Goal: Transaction & Acquisition: Obtain resource

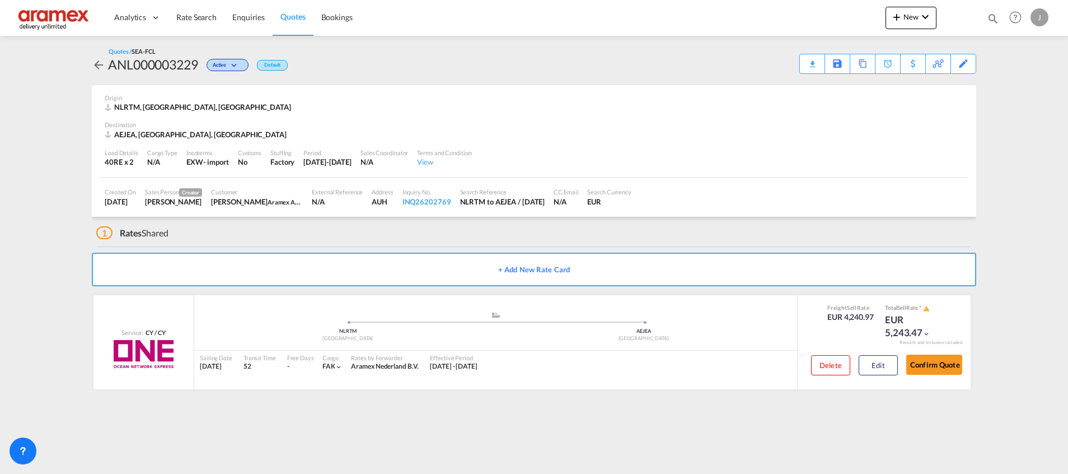
click at [289, 6] on link "Quotes" at bounding box center [293, 17] width 40 height 36
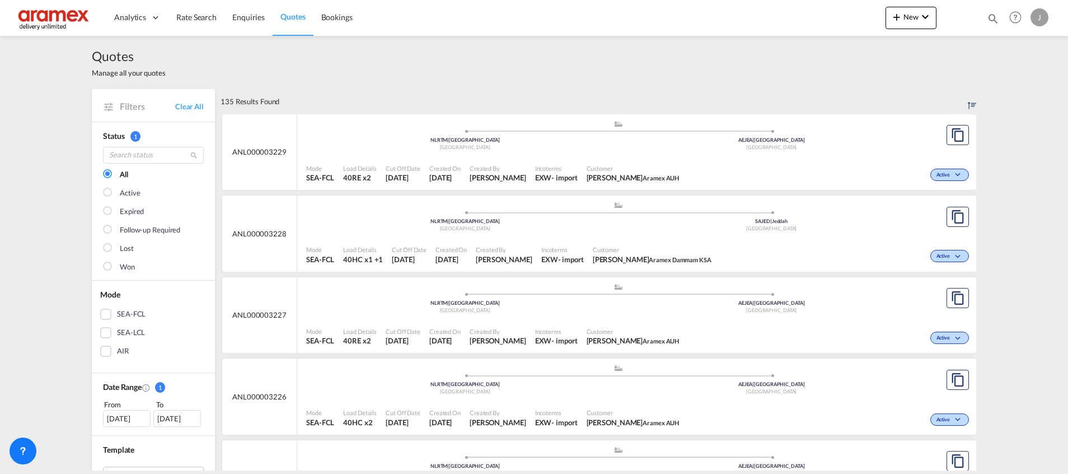
click at [716, 237] on div ".a{fill:#aaa8ad;} .a{fill:#aaa8ad;} NLRTM | Rotterdam Netherlands SAJED | Jedda…" at bounding box center [618, 219] width 624 height 36
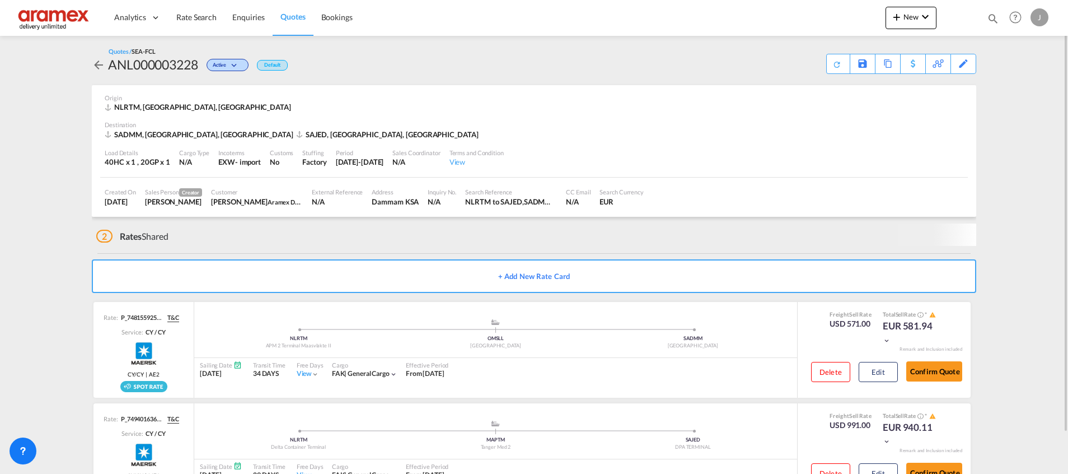
scroll to position [38, 0]
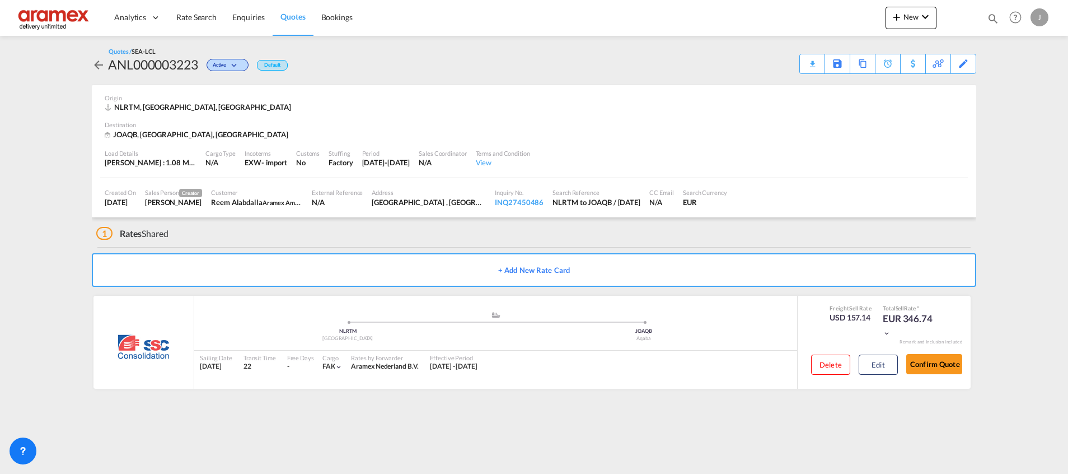
click at [274, 12] on link "Quotes" at bounding box center [293, 17] width 40 height 36
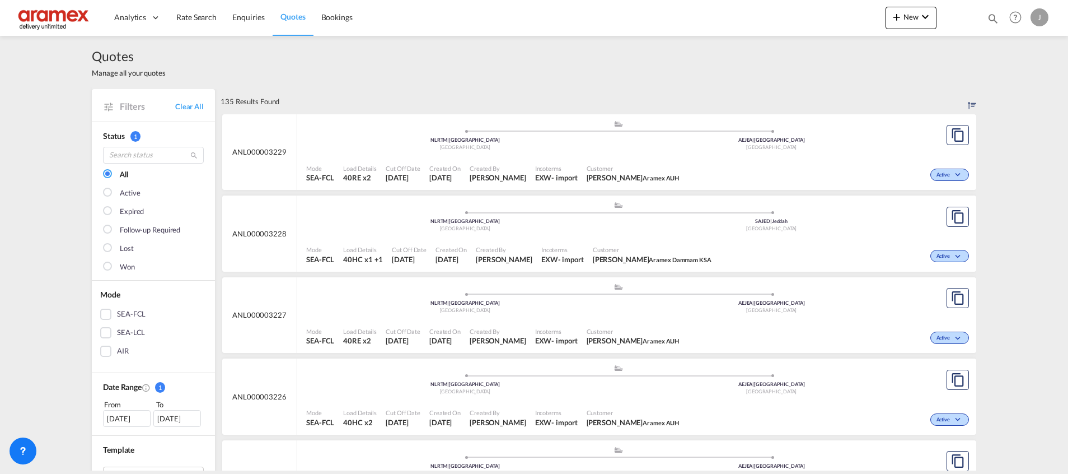
click at [754, 163] on div "Active" at bounding box center [827, 174] width 288 height 28
click at [625, 238] on div "Mode SEA-FCL Load Details 40HC x1 +1 Cut Off Date [DATE] Created On [DATE] Crea…" at bounding box center [636, 255] width 679 height 34
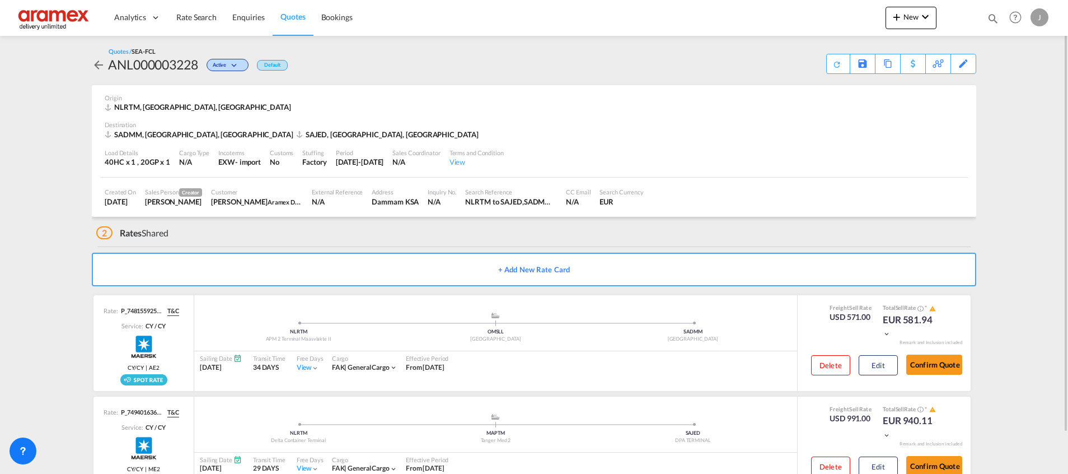
scroll to position [38, 0]
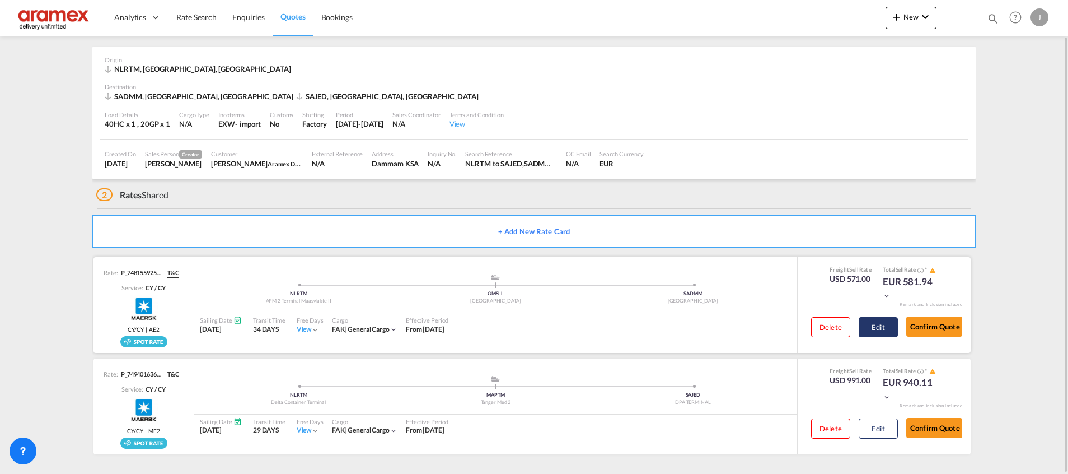
click at [887, 326] on button "Edit" at bounding box center [878, 327] width 39 height 20
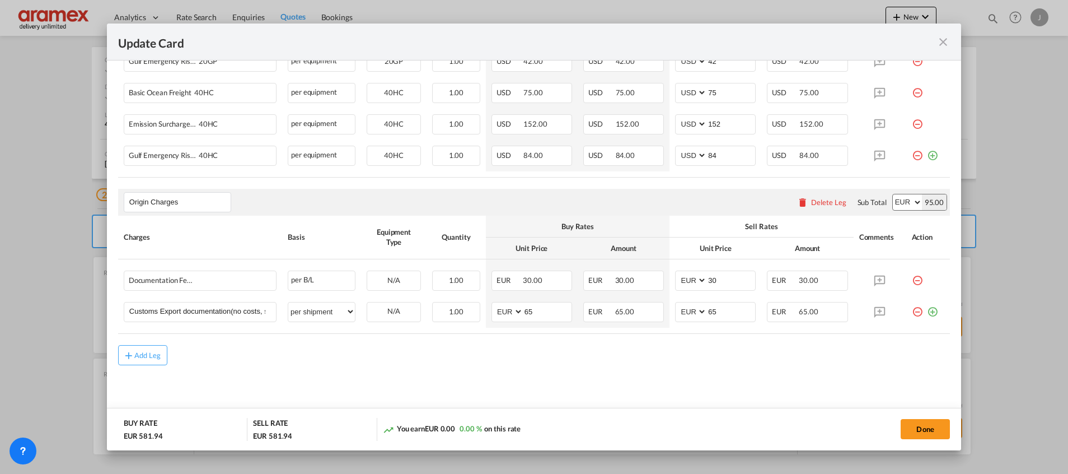
scroll to position [454, 0]
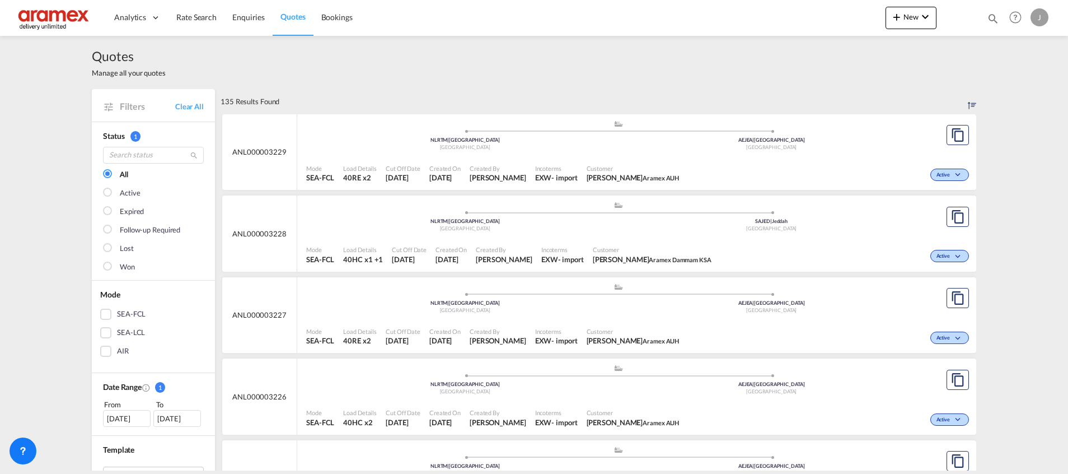
click at [797, 153] on div ".a{fill:#aaa8ad;} .a{fill:#aaa8ad;} NLRTM | [GEOGRAPHIC_DATA] [GEOGRAPHIC_DATA]…" at bounding box center [618, 138] width 624 height 36
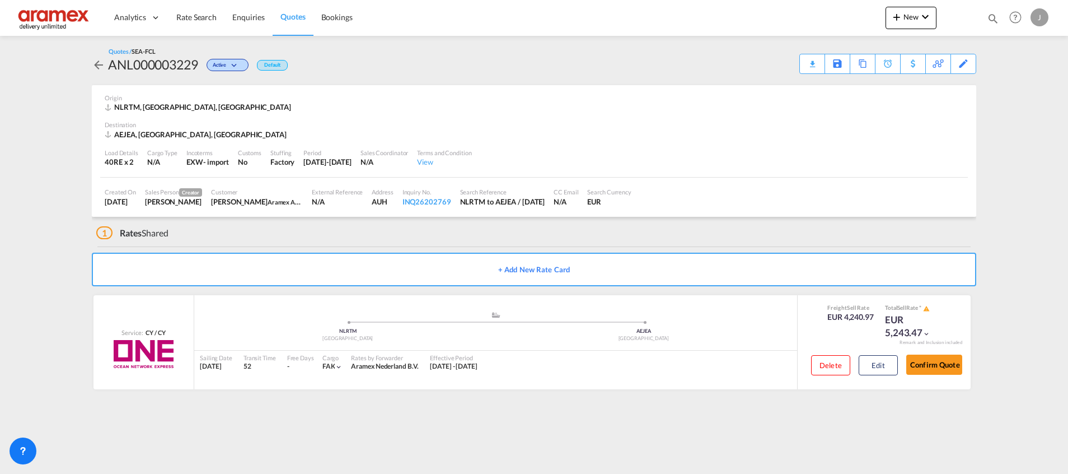
click at [302, 21] on span "Quotes" at bounding box center [292, 17] width 25 height 10
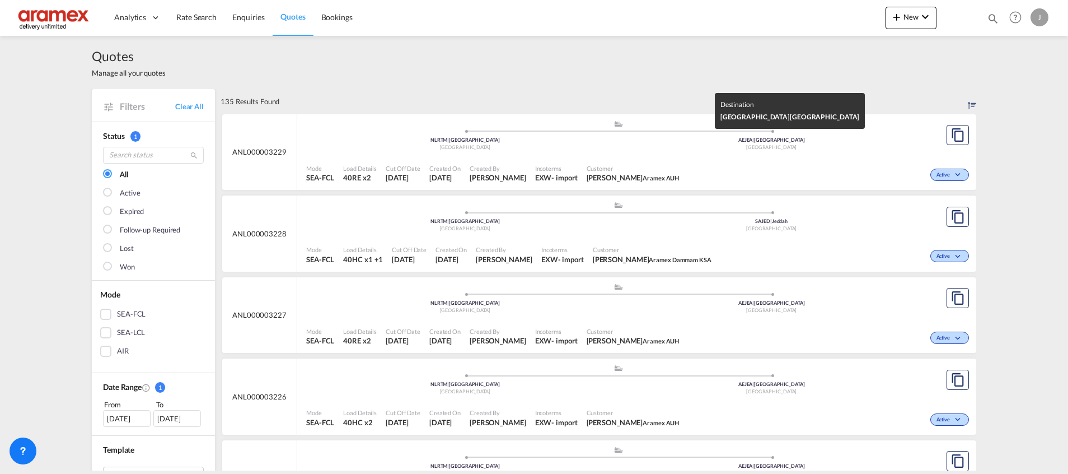
click at [824, 149] on div "[GEOGRAPHIC_DATA]" at bounding box center [772, 147] width 307 height 7
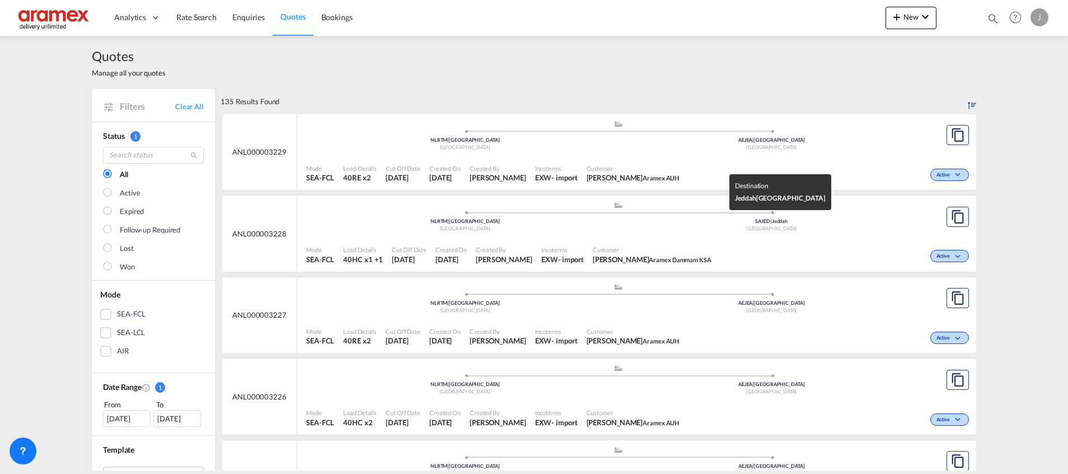
click at [655, 232] on div "[GEOGRAPHIC_DATA]" at bounding box center [772, 228] width 307 height 7
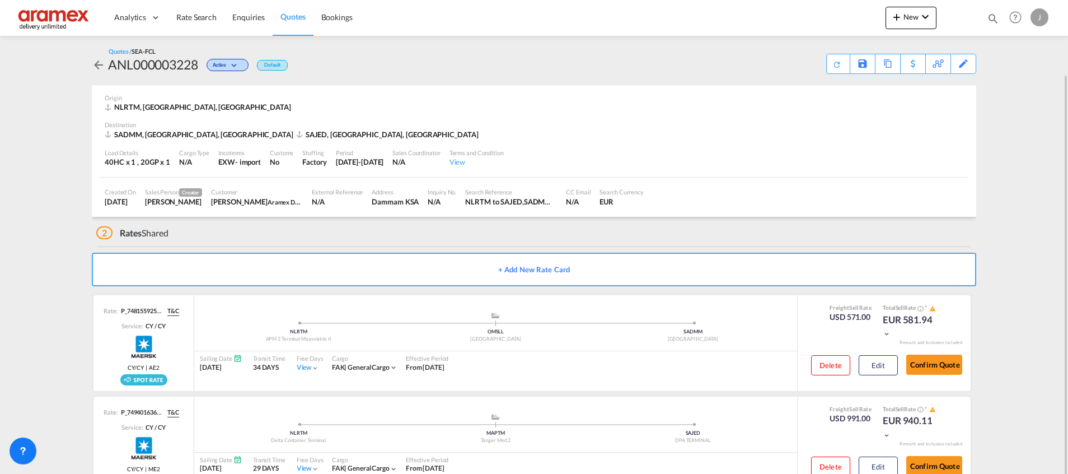
scroll to position [38, 0]
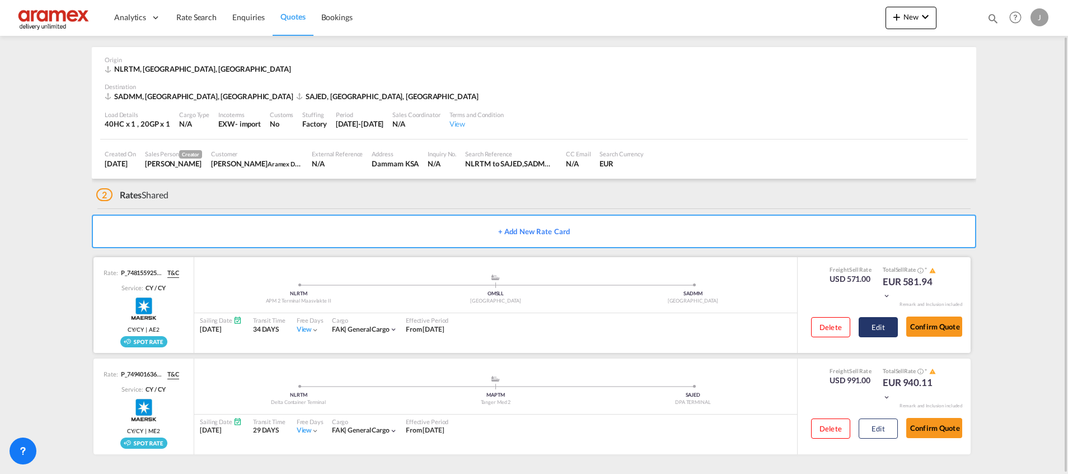
click at [888, 329] on button "Edit" at bounding box center [878, 327] width 39 height 20
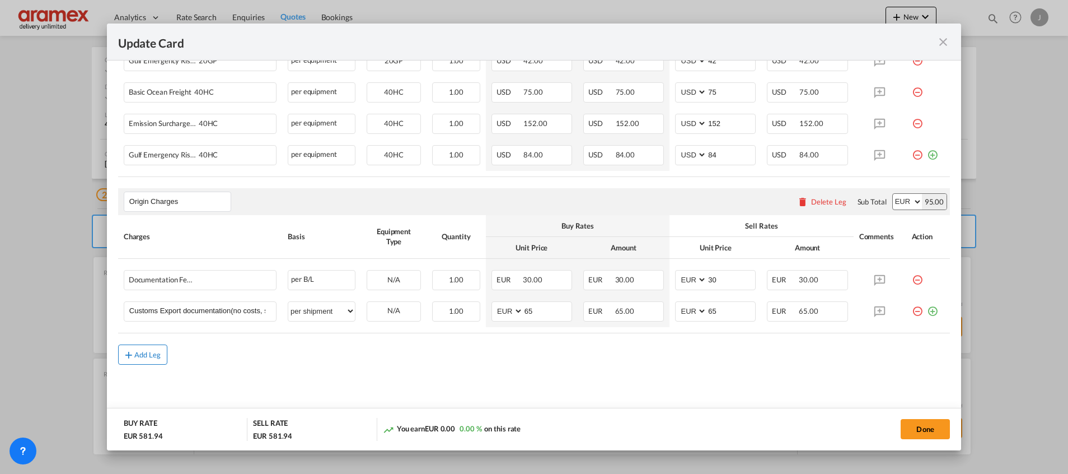
click at [133, 354] on md-icon "icon-plus md-link-fg s20" at bounding box center [128, 354] width 11 height 11
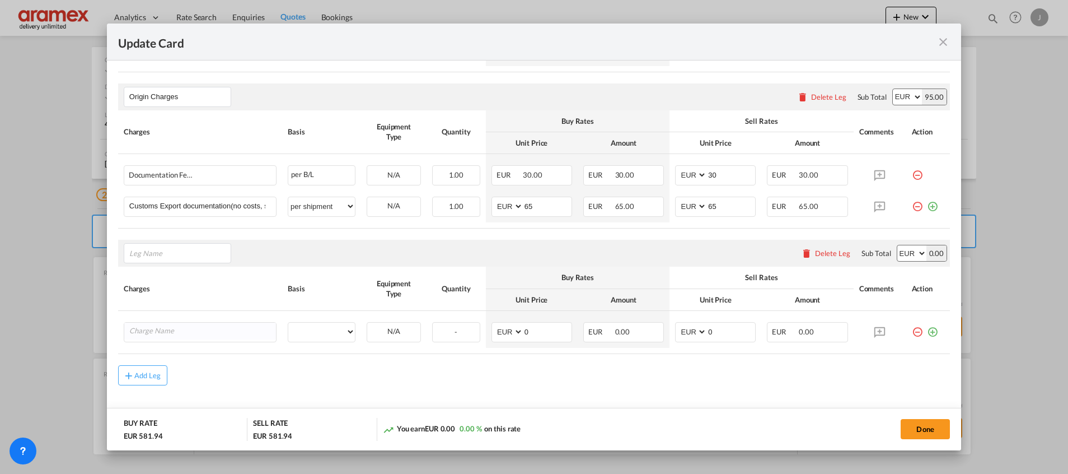
scroll to position [579, 0]
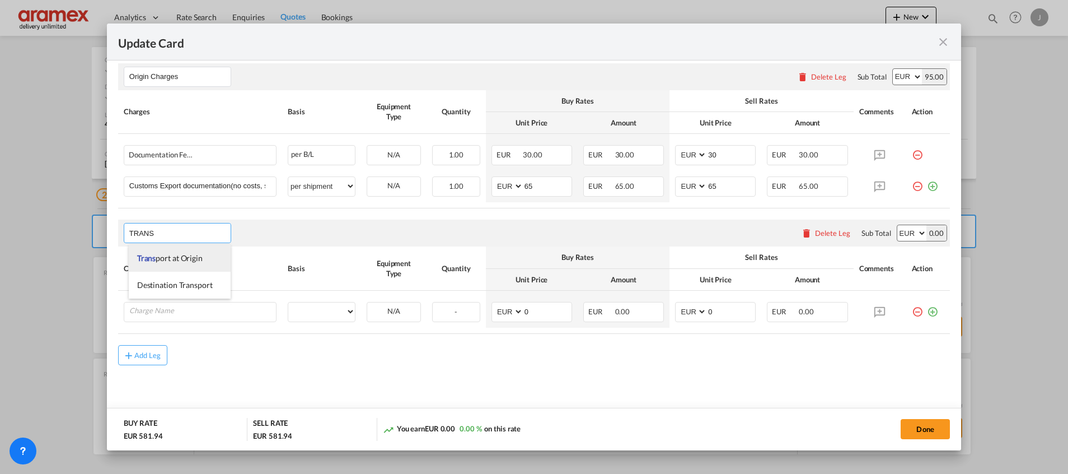
click at [175, 259] on span "Trans port at Origin" at bounding box center [169, 258] width 65 height 10
type input "Transport at Origin"
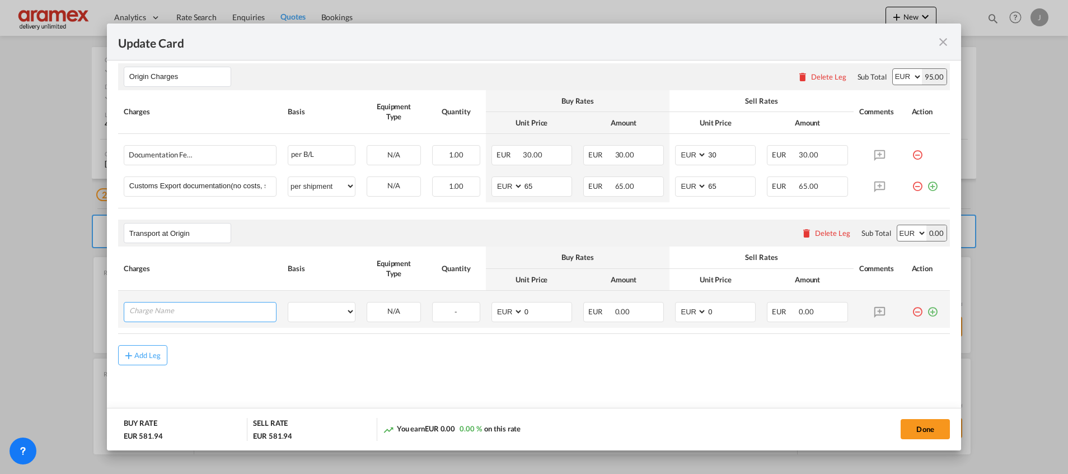
click at [175, 312] on input "Charge Name" at bounding box center [202, 310] width 147 height 17
type input "T"
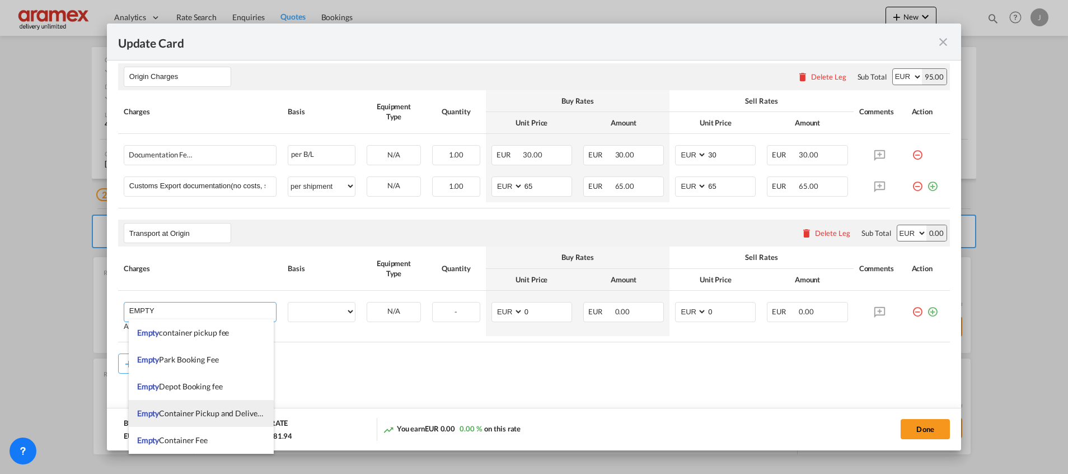
click at [184, 413] on span "Empty Container Pickup and Delivery Charge" at bounding box center [214, 413] width 154 height 10
type input "Empty Container Pickup and Delivery Charge"
select select "per equipment"
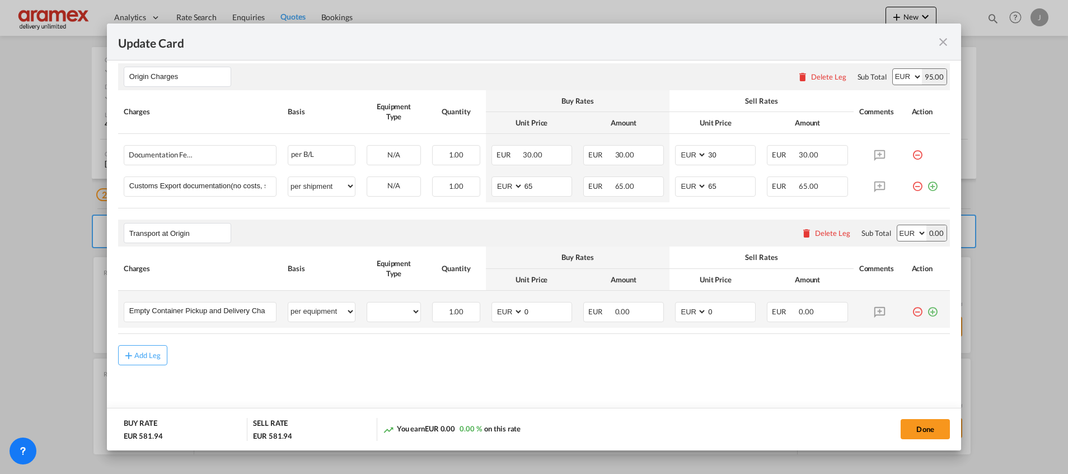
click at [927, 308] on md-icon "icon-plus-circle-outline green-400-fg" at bounding box center [932, 307] width 11 height 11
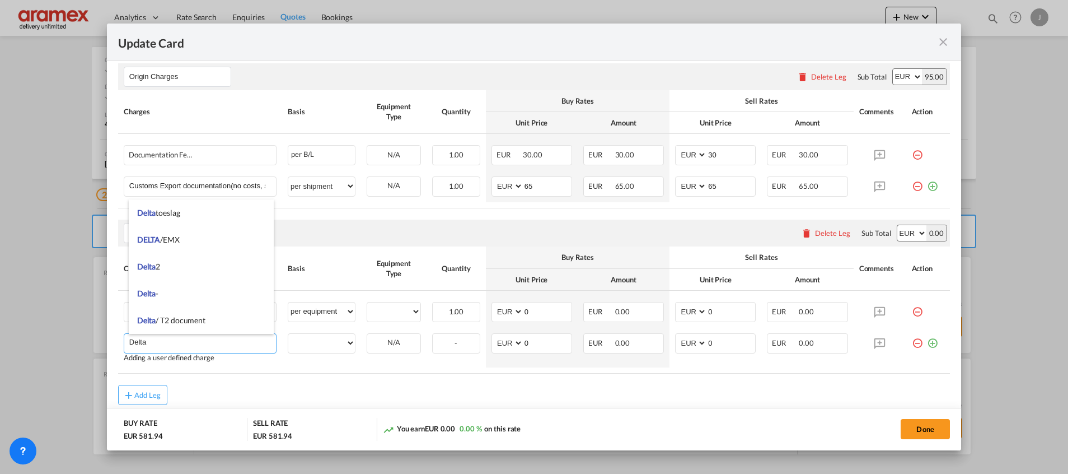
type input "Delta"
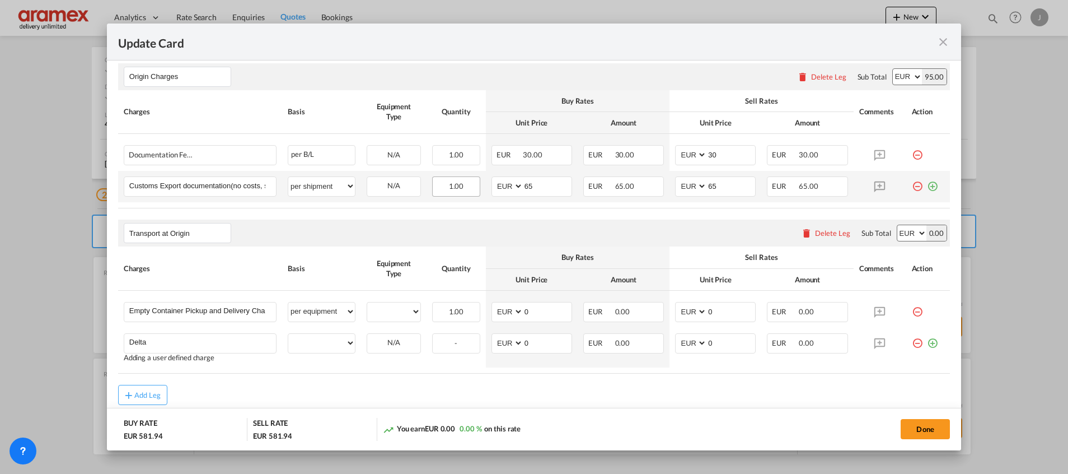
drag, startPoint x: 250, startPoint y: 392, endPoint x: 447, endPoint y: 182, distance: 287.5
click at [253, 389] on div "Add Leg" at bounding box center [534, 395] width 832 height 20
drag, startPoint x: 922, startPoint y: 341, endPoint x: 622, endPoint y: 366, distance: 301.0
click at [927, 341] on md-icon "icon-plus-circle-outline green-400-fg" at bounding box center [932, 338] width 11 height 11
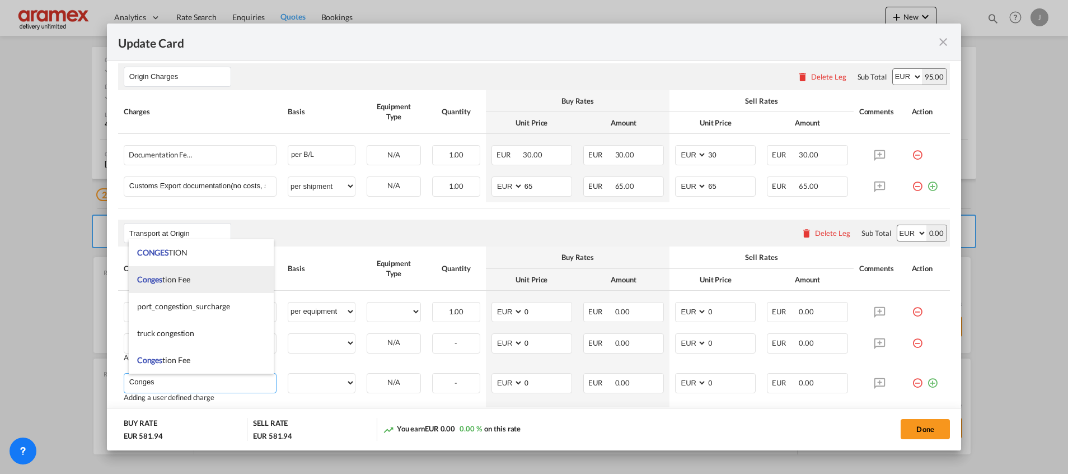
click at [182, 284] on li "Conges tion Fee" at bounding box center [201, 279] width 145 height 27
type input "Congestion Fee"
select select "per equipment"
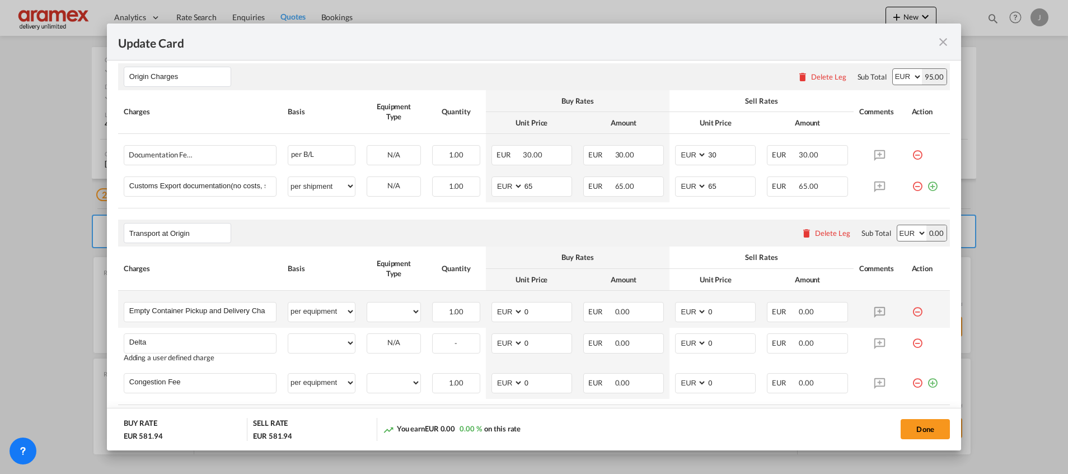
drag, startPoint x: 921, startPoint y: 383, endPoint x: 331, endPoint y: 297, distance: 596.7
click at [927, 383] on md-icon "icon-plus-circle-outline green-400-fg" at bounding box center [932, 378] width 11 height 11
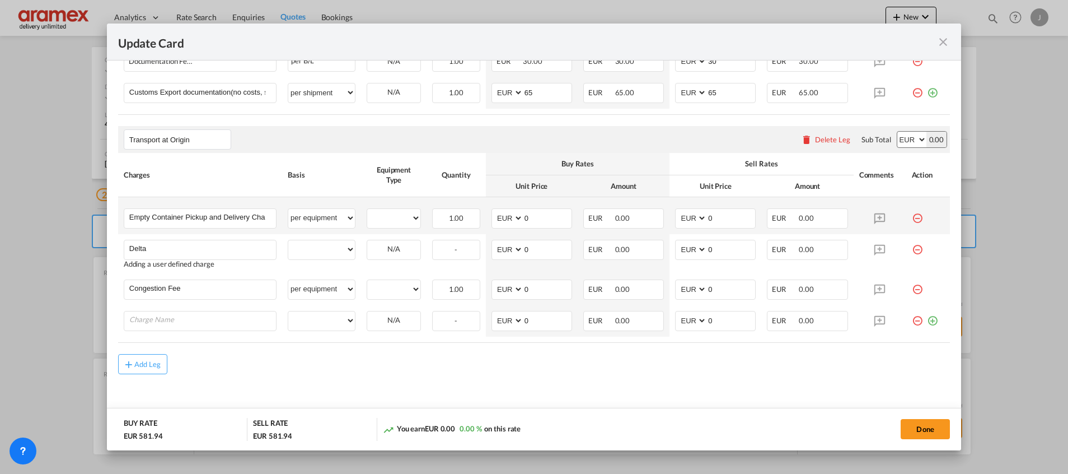
scroll to position [681, 0]
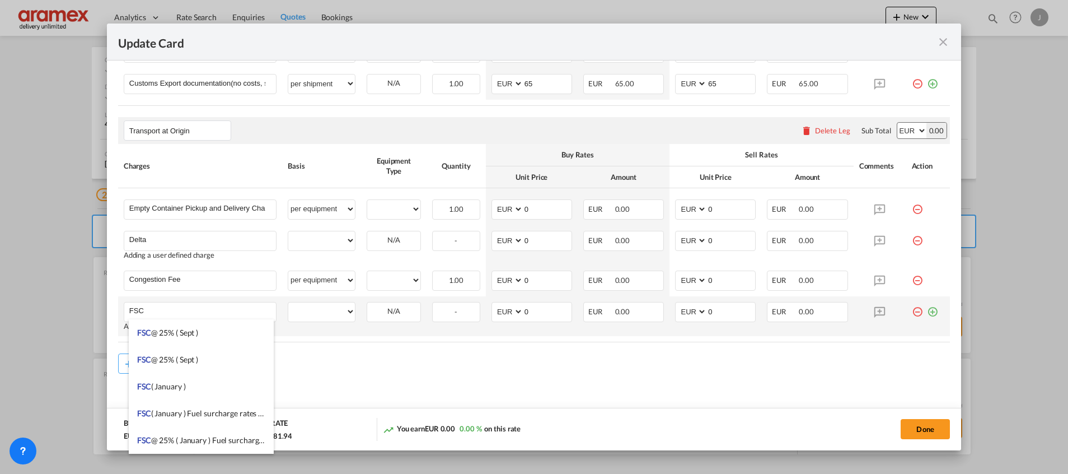
type input "FSC"
click at [927, 310] on md-icon "icon-plus-circle-outline green-400-fg" at bounding box center [932, 307] width 11 height 11
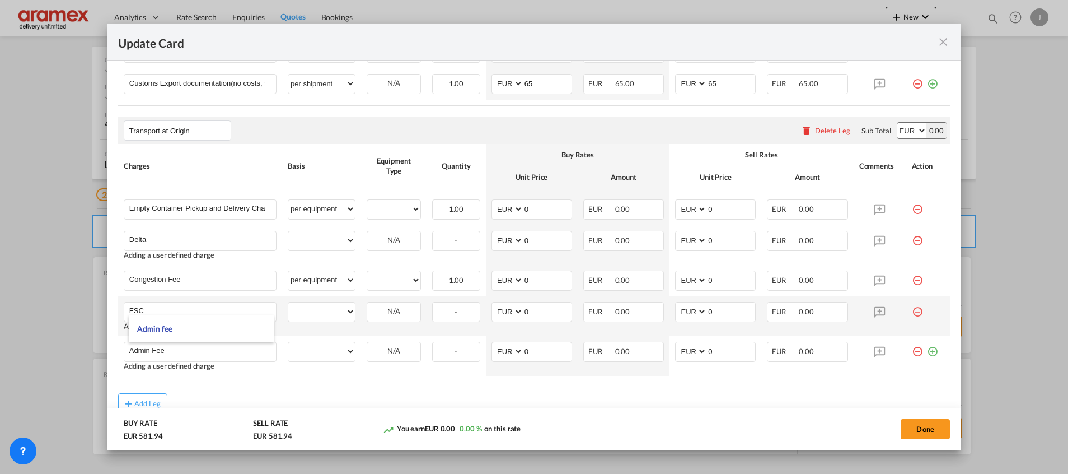
drag, startPoint x: 245, startPoint y: 328, endPoint x: 295, endPoint y: 325, distance: 49.9
click at [245, 327] on li "Admin fee" at bounding box center [201, 328] width 145 height 27
type input "Admin fee"
select select "per container"
click at [330, 316] on select "per equipment per container per B/L per shipping bill per shipment % on pickup …" at bounding box center [321, 311] width 67 height 18
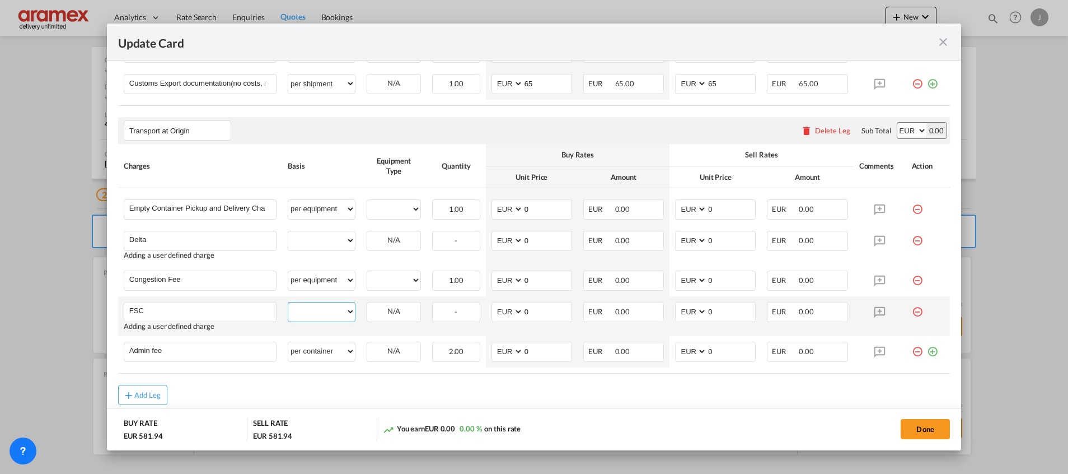
select select "per equipment"
click at [288, 302] on select "per equipment per container per B/L per shipping bill per shipment % on pickup …" at bounding box center [321, 311] width 67 height 18
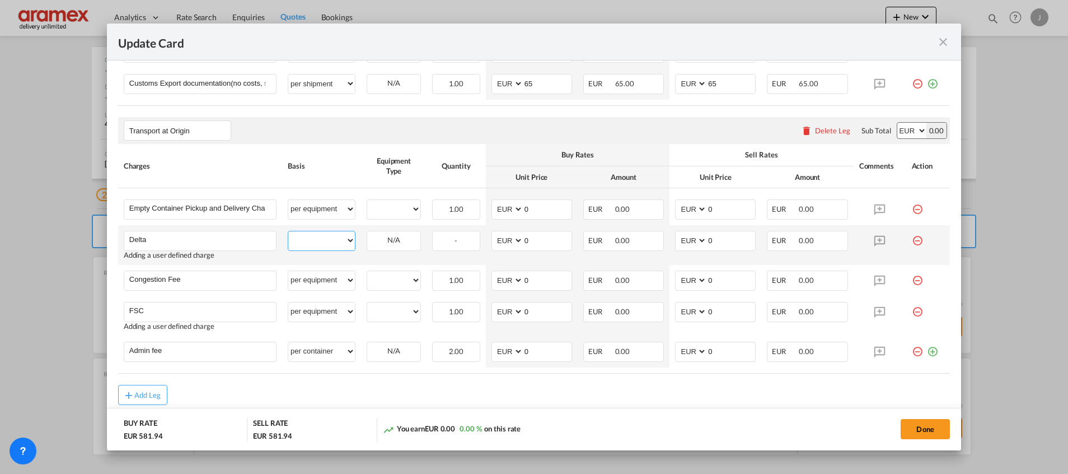
drag, startPoint x: 304, startPoint y: 240, endPoint x: 310, endPoint y: 229, distance: 12.3
click at [304, 240] on select "per equipment per container per B/L per shipping bill per shipment % on pickup …" at bounding box center [321, 240] width 67 height 18
select select "per equipment"
click at [288, 231] on select "per equipment per container per B/L per shipping bill per shipment % on pickup …" at bounding box center [321, 240] width 67 height 18
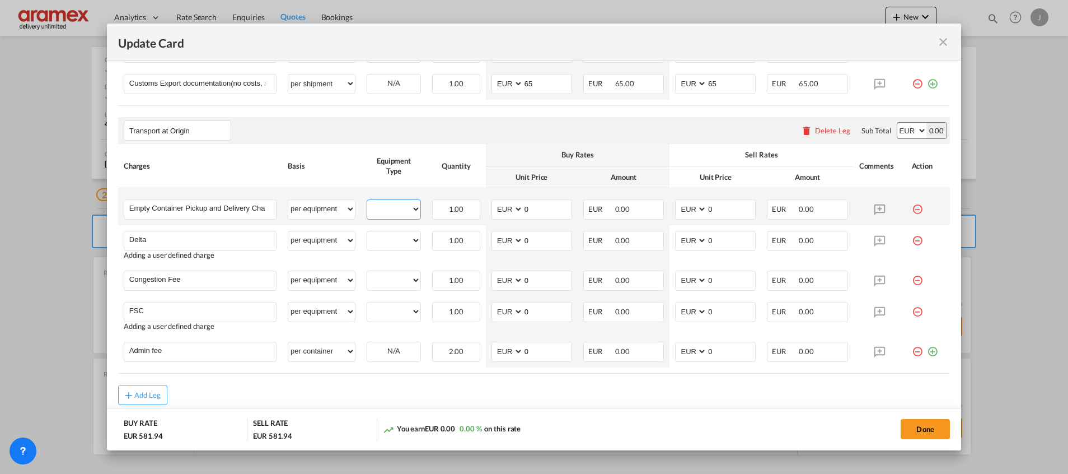
click at [391, 203] on select "40HC 20GP" at bounding box center [393, 209] width 53 height 15
click at [302, 208] on select "per equipment per container per B/L per shipping bill per shipment % on pickup …" at bounding box center [321, 209] width 67 height 18
select select "per container"
click at [288, 200] on select "per equipment per container per B/L per shipping bill per shipment % on pickup …" at bounding box center [321, 209] width 67 height 18
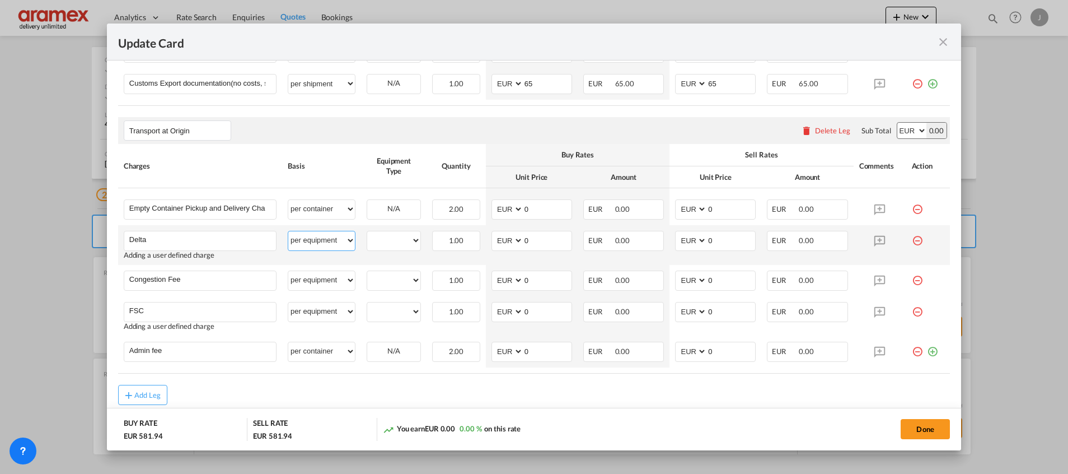
drag, startPoint x: 314, startPoint y: 235, endPoint x: 314, endPoint y: 229, distance: 6.2
click at [314, 235] on select "per equipment per container per B/L per shipping bill per shipment % on pickup …" at bounding box center [321, 240] width 67 height 18
select select "per container"
click at [288, 231] on select "per equipment per container per B/L per shipping bill per shipment % on pickup …" at bounding box center [321, 240] width 67 height 18
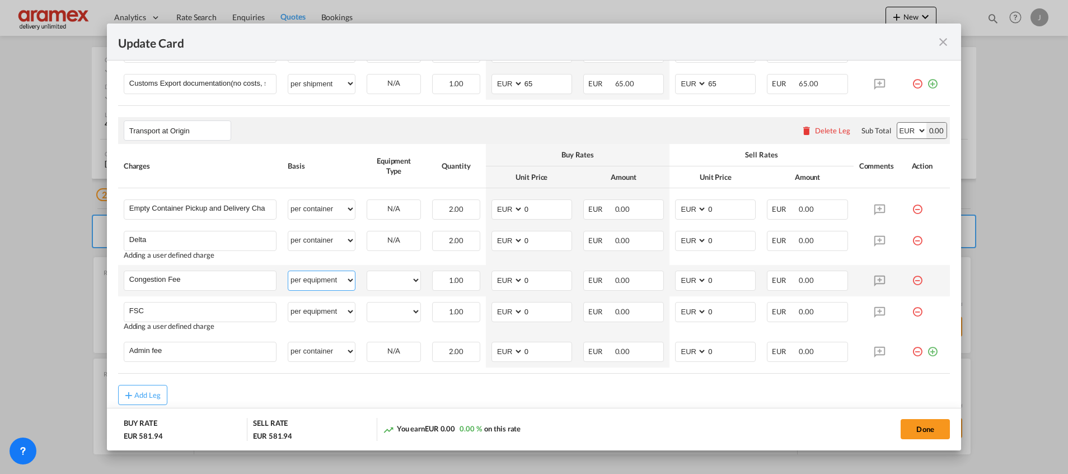
drag, startPoint x: 315, startPoint y: 282, endPoint x: 314, endPoint y: 269, distance: 12.9
click at [315, 282] on select "per equipment per container per B/L per shipping bill per shipment % on pickup …" at bounding box center [321, 280] width 67 height 18
select select "per container"
click at [288, 271] on select "per equipment per container per B/L per shipping bill per shipment % on pickup …" at bounding box center [321, 280] width 67 height 18
drag, startPoint x: 325, startPoint y: 313, endPoint x: 324, endPoint y: 305, distance: 8.4
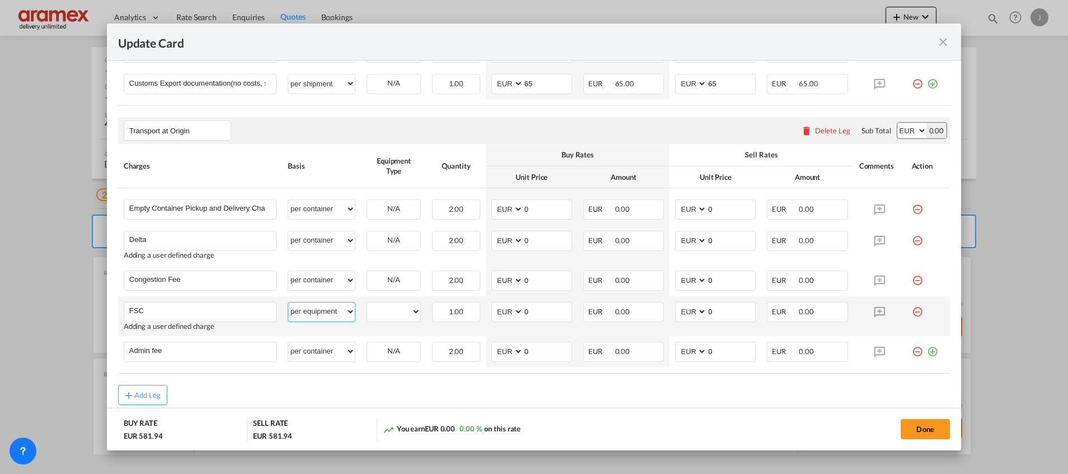
click at [324, 313] on select "per equipment per container per B/L per shipping bill per shipment % on pickup …" at bounding box center [321, 311] width 67 height 18
select select "per container"
click at [288, 302] on select "per equipment per container per B/L per shipping bill per shipment % on pickup …" at bounding box center [321, 311] width 67 height 18
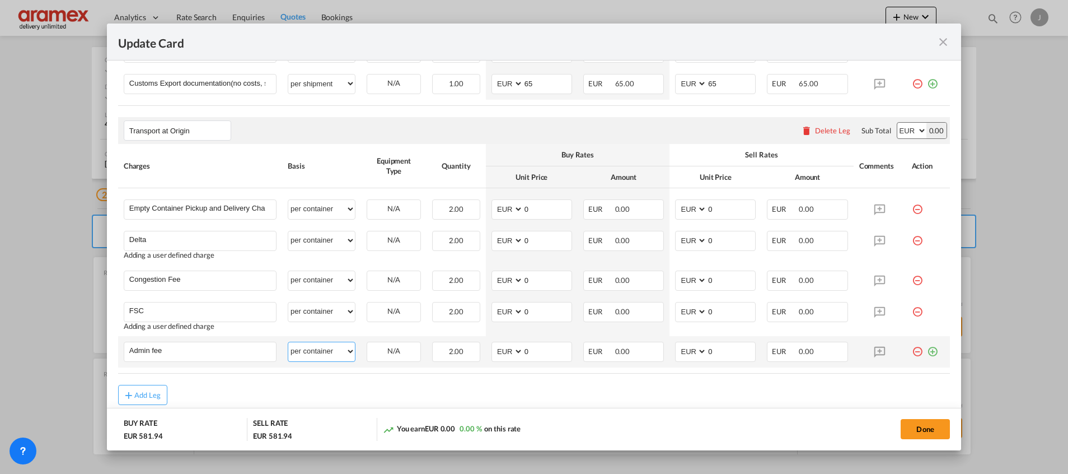
click at [323, 347] on select "per equipment per container per B/L per shipping bill per shipment % on pickup …" at bounding box center [321, 351] width 67 height 18
click at [410, 406] on md-content "Main Freight Please enter leg name Leg Name Already Exists Delete Leg Sub Total…" at bounding box center [534, 65] width 832 height 795
drag, startPoint x: 524, startPoint y: 210, endPoint x: 492, endPoint y: 209, distance: 31.9
click at [492, 209] on md-input-container "AED AFN ALL AMD ANG AOA ARS AUD AWG AZN BAM BBD BDT BGN BHD BIF BMD BND [PERSON…" at bounding box center [531, 209] width 81 height 20
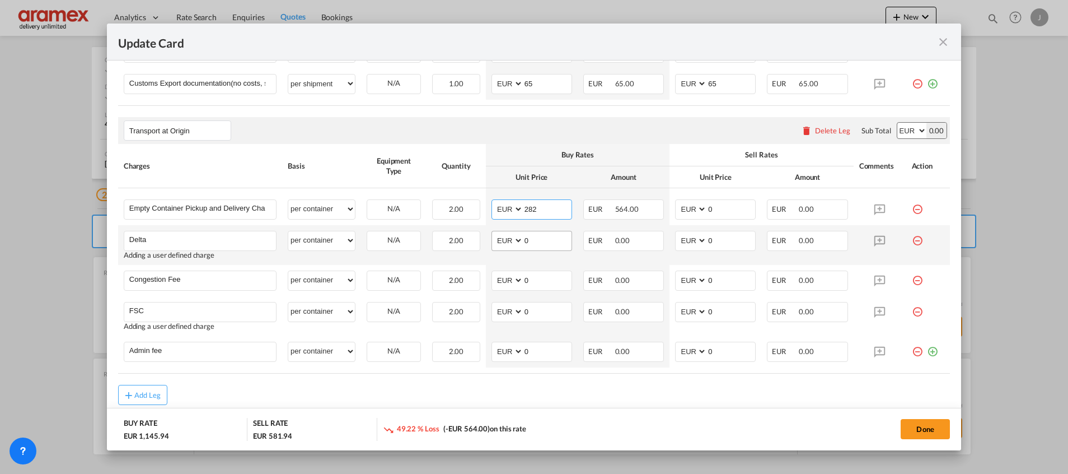
type input "282"
drag, startPoint x: 532, startPoint y: 244, endPoint x: 489, endPoint y: 249, distance: 43.9
click at [491, 249] on md-input-container "AED AFN ALL AMD ANG AOA ARS AUD AWG AZN BAM BBD BDT BGN BHD BIF BMD BND [PERSON…" at bounding box center [531, 241] width 81 height 20
type input "50"
drag, startPoint x: 495, startPoint y: 295, endPoint x: 503, endPoint y: 293, distance: 8.7
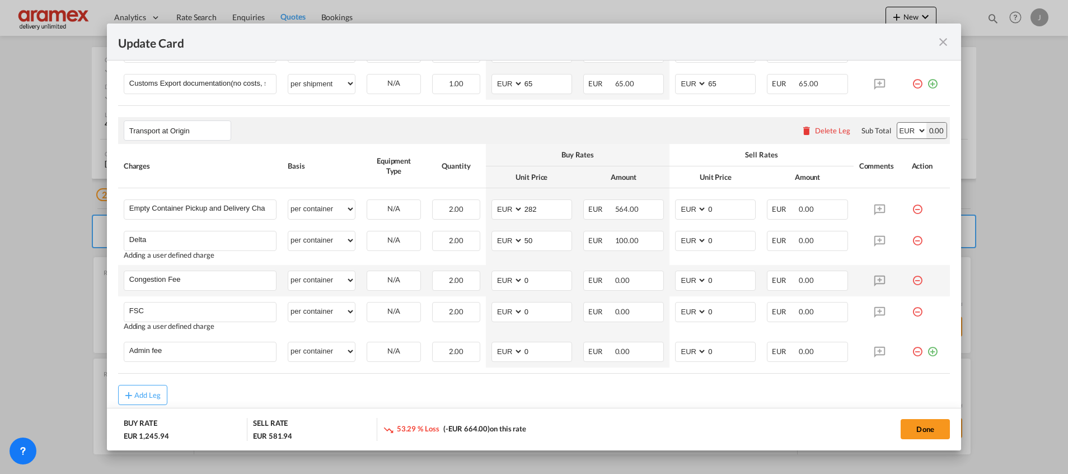
click at [498, 294] on td "AED AFN ALL AMD ANG AOA ARS AUD AWG AZN BAM BBD BDT BGN BHD BIF BMD BND [PERSON…" at bounding box center [532, 280] width 92 height 31
click at [479, 278] on tr "Congestion Fee Please Enter User Defined Charges Cannot Be Published per equipm…" at bounding box center [534, 280] width 832 height 31
type input "17"
drag, startPoint x: 512, startPoint y: 312, endPoint x: 491, endPoint y: 315, distance: 21.0
click at [491, 315] on md-input-container "AED AFN ALL AMD ANG AOA ARS AUD AWG AZN BAM BBD BDT BGN BHD BIF BMD BND [PERSON…" at bounding box center [531, 312] width 81 height 20
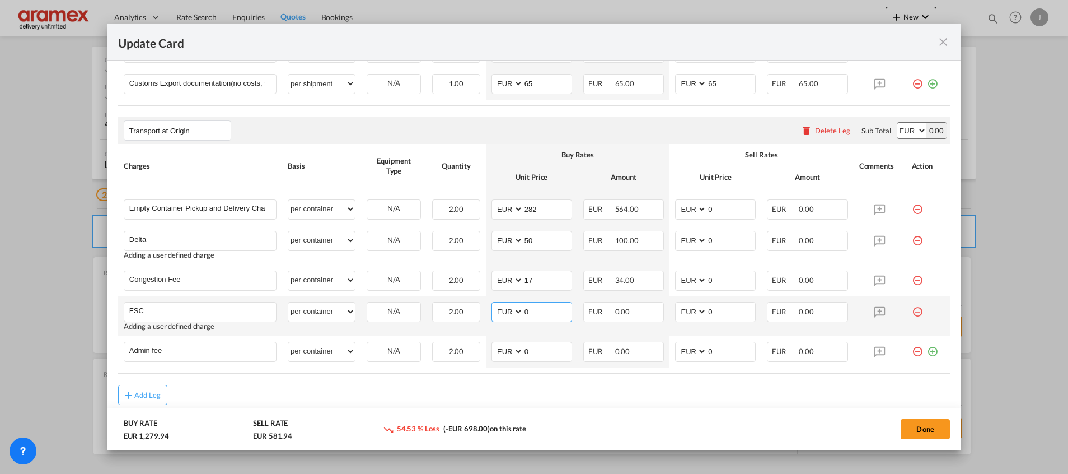
paste input "€ 87.25"
click at [530, 311] on input "€ 87.25" at bounding box center [547, 310] width 48 height 17
click at [530, 311] on input "87.25" at bounding box center [547, 310] width 48 height 17
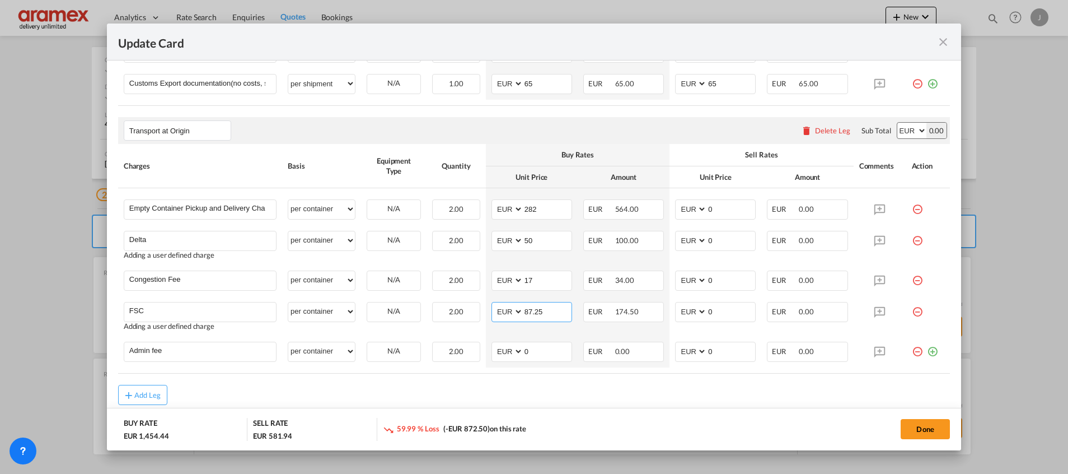
type input "87.25"
drag, startPoint x: 733, startPoint y: 313, endPoint x: 688, endPoint y: 320, distance: 44.7
click at [688, 320] on md-input-container "AED AFN ALL AMD ANG AOA ARS AUD AWG AZN BAM BBD BDT BGN BHD BIF BMD BND [PERSON…" at bounding box center [715, 312] width 81 height 20
paste input "87.25"
type input "87.25"
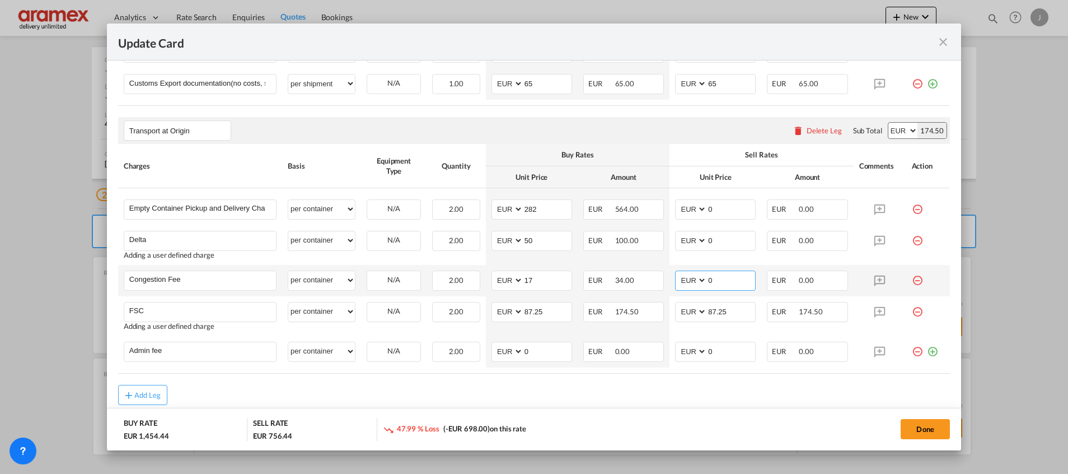
drag, startPoint x: 727, startPoint y: 283, endPoint x: 671, endPoint y: 282, distance: 56.0
click at [675, 282] on md-input-container "AED AFN ALL AMD ANG AOA ARS AUD AWG AZN BAM BBD BDT BGN BHD BIF BMD BND [PERSON…" at bounding box center [715, 280] width 81 height 20
type input "17"
click at [649, 141] on div "Transport at Origin Please enter leg name Leg Name Already Exists Delete Leg Su…" at bounding box center [534, 130] width 832 height 27
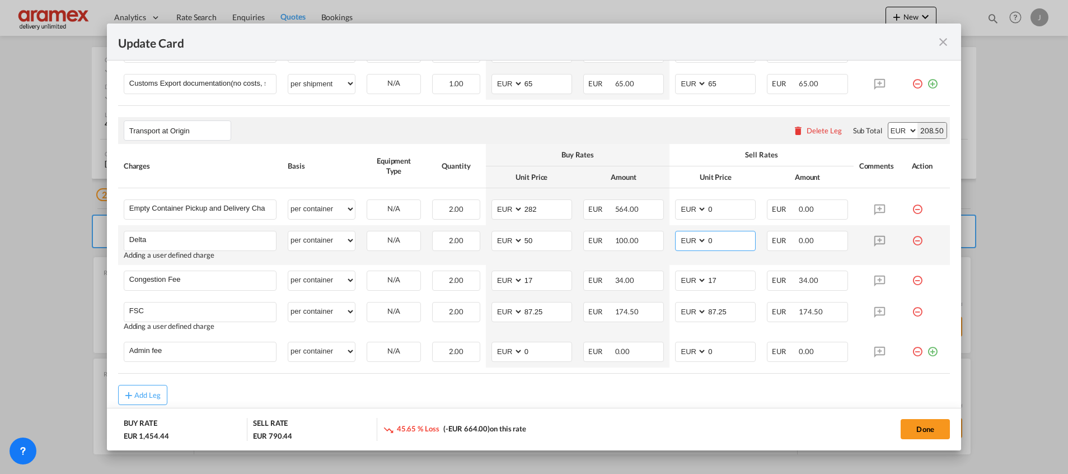
drag, startPoint x: 711, startPoint y: 246, endPoint x: 669, endPoint y: 245, distance: 42.0
click at [675, 245] on md-input-container "AED AFN ALL AMD ANG AOA ARS AUD AWG AZN BAM BBD BDT BGN BHD BIF BMD BND [PERSON…" at bounding box center [715, 241] width 81 height 20
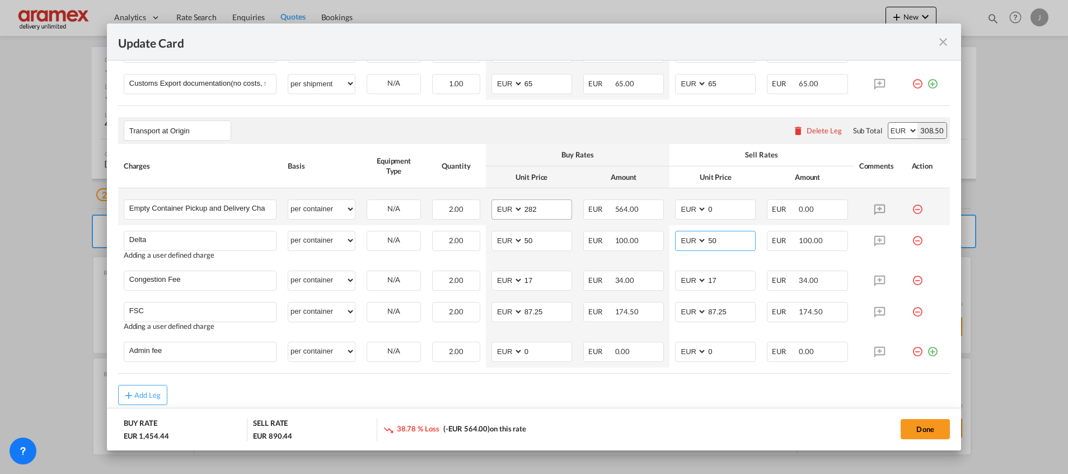
type input "50"
click at [514, 200] on md-input-container "AED AFN ALL AMD ANG AOA ARS AUD AWG AZN BAM BBD BDT BGN BHD BIF BMD BND [PERSON…" at bounding box center [531, 209] width 81 height 20
click at [530, 207] on input "282" at bounding box center [547, 208] width 48 height 17
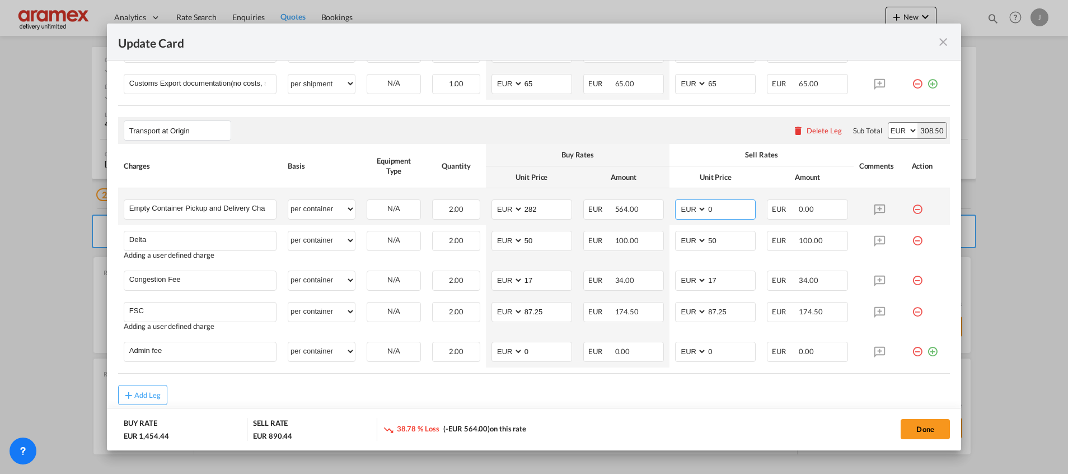
drag, startPoint x: 697, startPoint y: 210, endPoint x: 675, endPoint y: 210, distance: 22.4
click at [675, 210] on md-input-container "AED AFN ALL AMD ANG AOA ARS AUD AWG AZN BAM BBD BDT BGN BHD BIF BMD BND [PERSON…" at bounding box center [715, 209] width 81 height 20
paste input "282"
type input "282"
drag, startPoint x: 528, startPoint y: 355, endPoint x: 497, endPoint y: 353, distance: 31.4
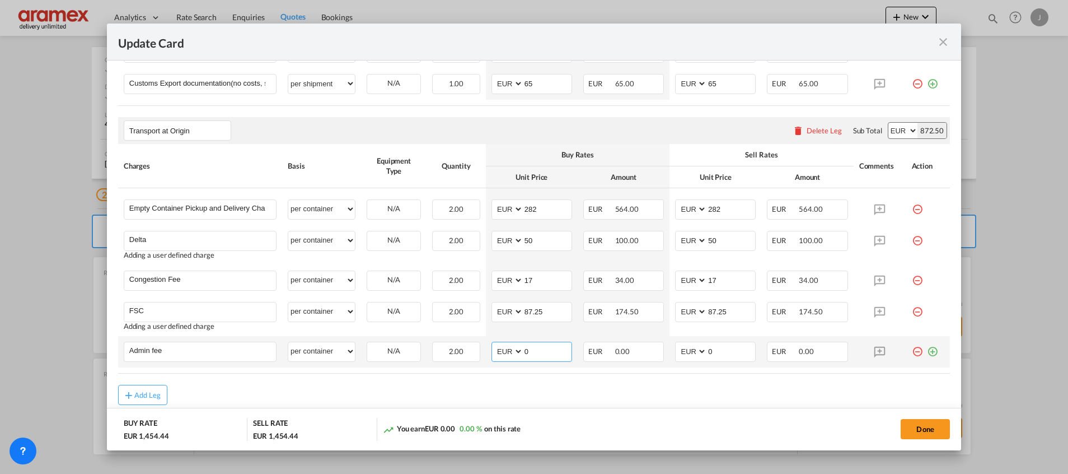
click at [497, 353] on md-input-container "AED AFN ALL AMD ANG AOA ARS AUD AWG AZN BAM BBD BDT BGN BHD BIF BMD BND [PERSON…" at bounding box center [531, 351] width 81 height 20
click at [533, 351] on input "14.50" at bounding box center [547, 350] width 48 height 17
type input "14.50"
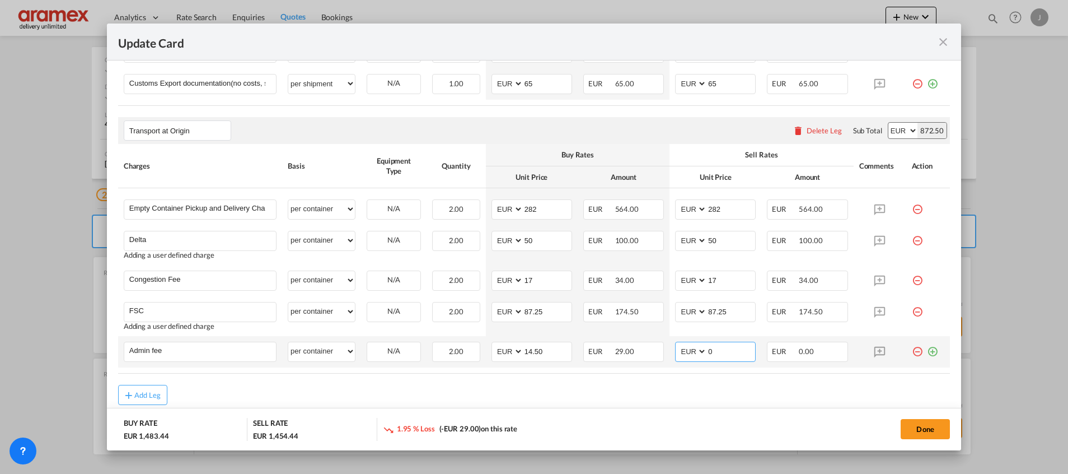
drag, startPoint x: 719, startPoint y: 353, endPoint x: 658, endPoint y: 349, distance: 61.1
click at [669, 352] on td "AED AFN ALL AMD ANG AOA ARS AUD AWG AZN BAM BBD BDT BGN BHD BIF BMD BND [PERSON…" at bounding box center [715, 351] width 92 height 31
paste input "14.5"
type input "14.50"
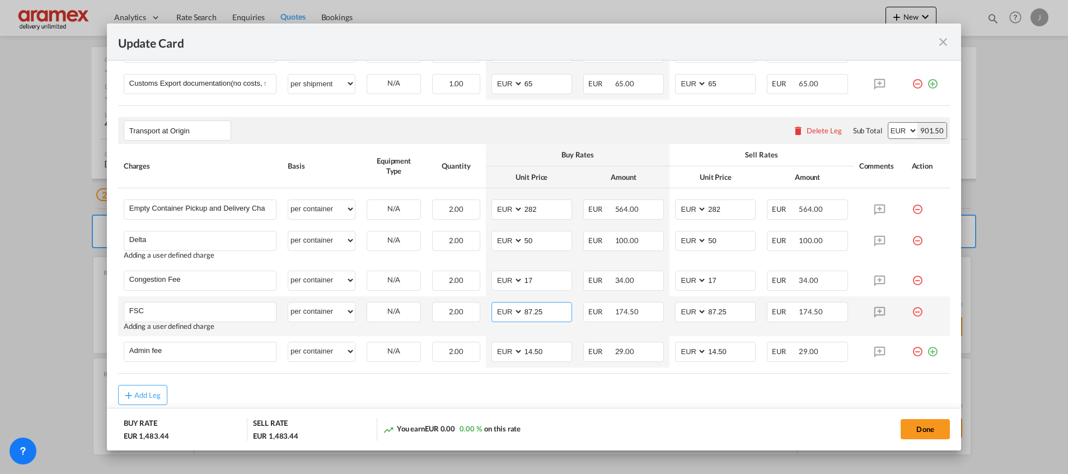
click at [531, 307] on input "87.25" at bounding box center [547, 310] width 48 height 17
click at [925, 431] on button "Done" at bounding box center [925, 429] width 49 height 20
type input "14.5"
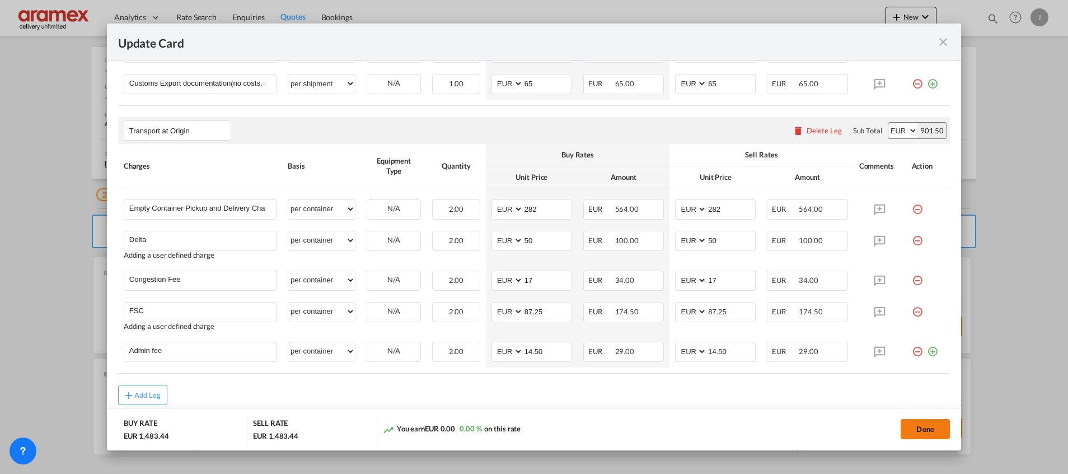
type input "14.5"
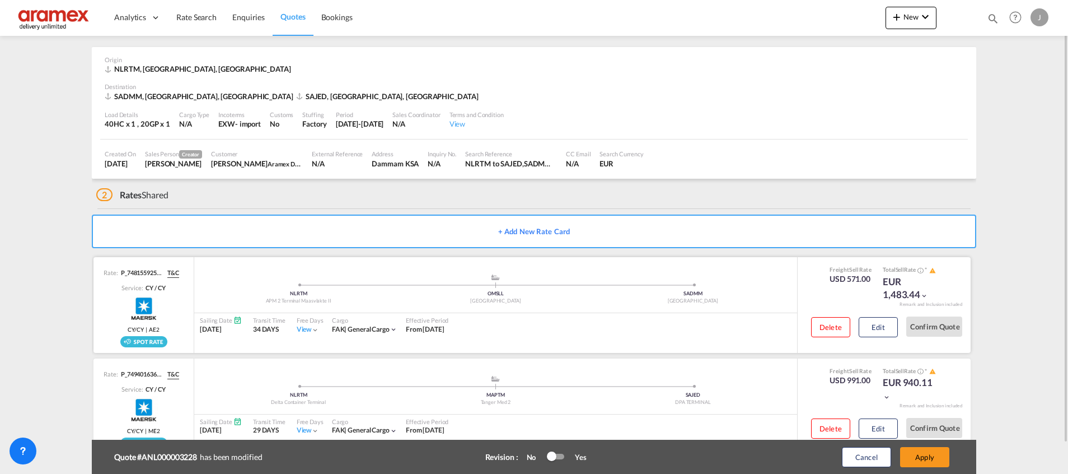
scroll to position [73, 0]
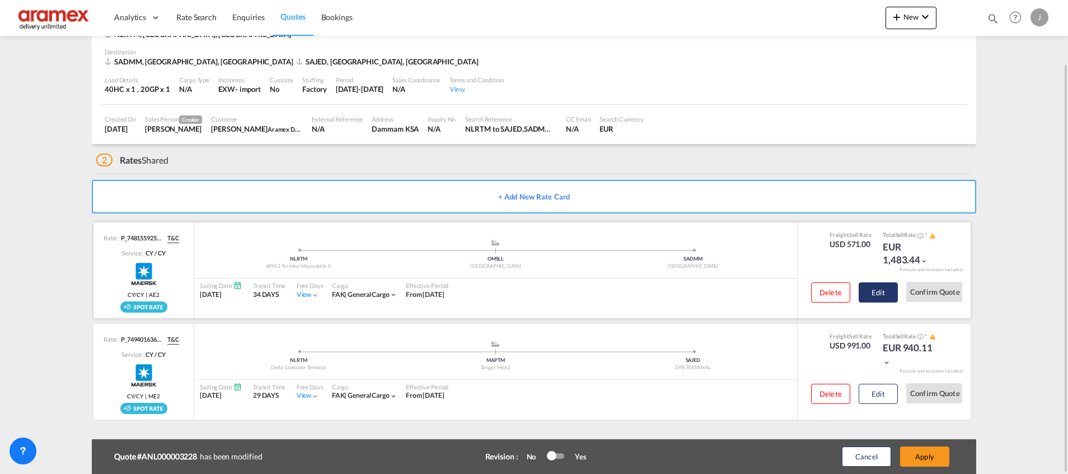
click at [871, 288] on button "Edit" at bounding box center [878, 292] width 39 height 20
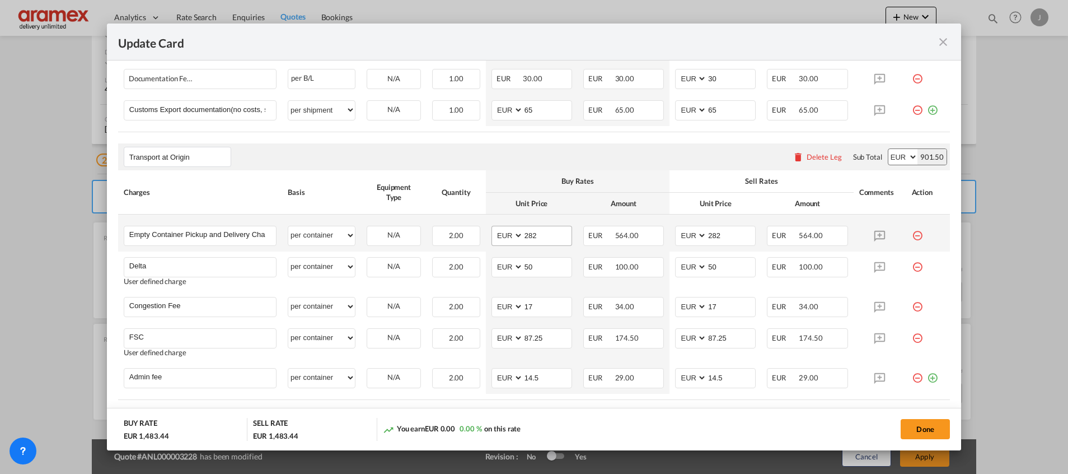
scroll to position [721, 0]
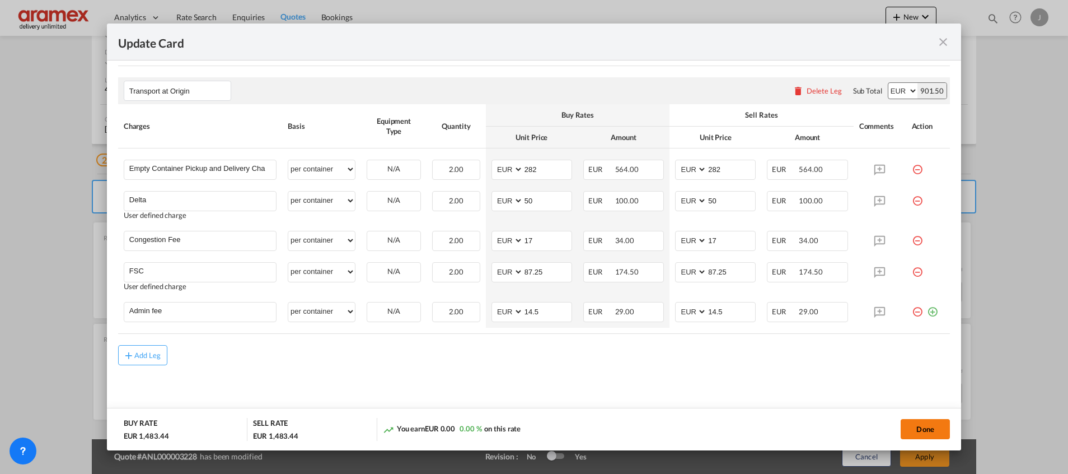
click at [930, 427] on button "Done" at bounding box center [925, 429] width 49 height 20
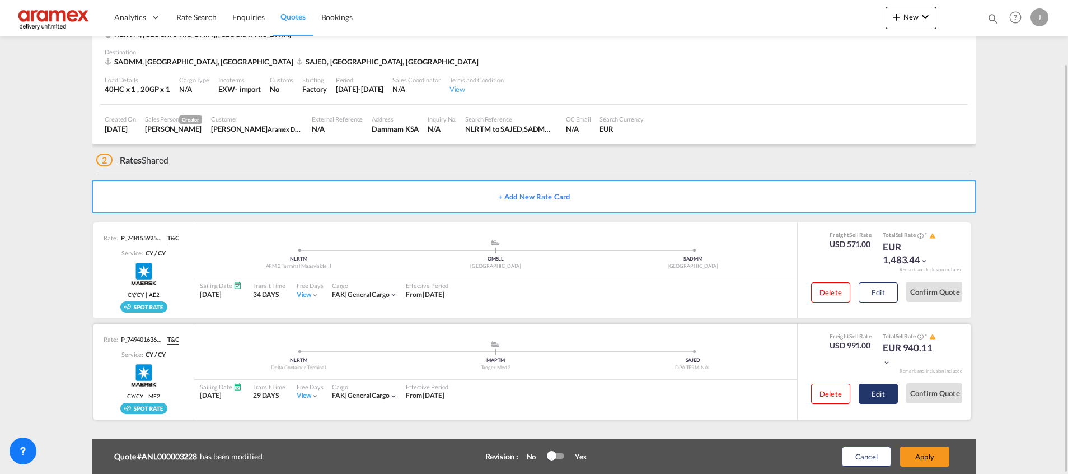
click at [867, 392] on button "Edit" at bounding box center [878, 393] width 39 height 20
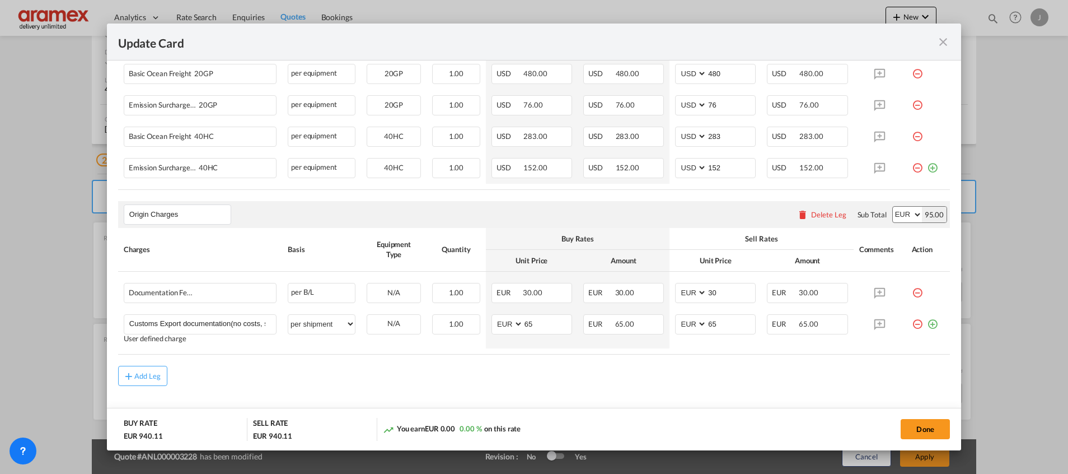
scroll to position [400, 0]
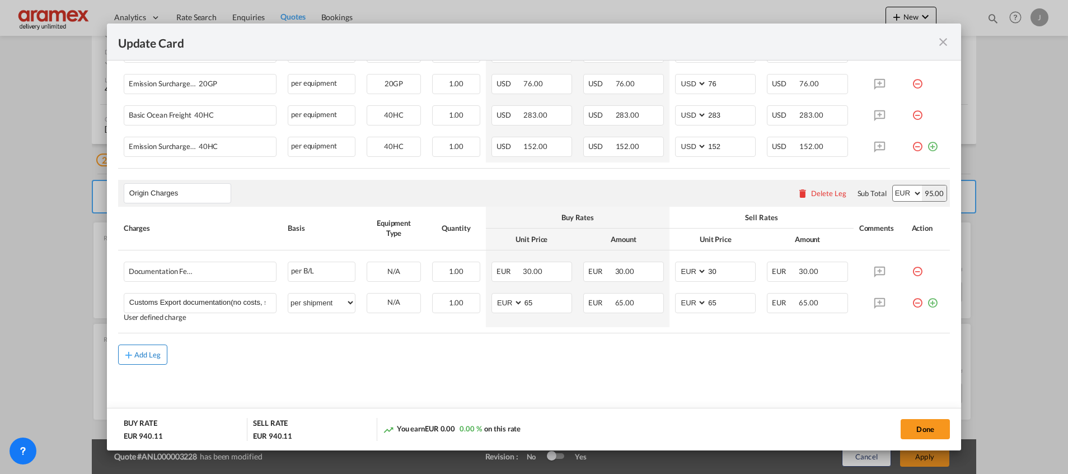
click at [143, 351] on div "Add Leg" at bounding box center [147, 354] width 27 height 7
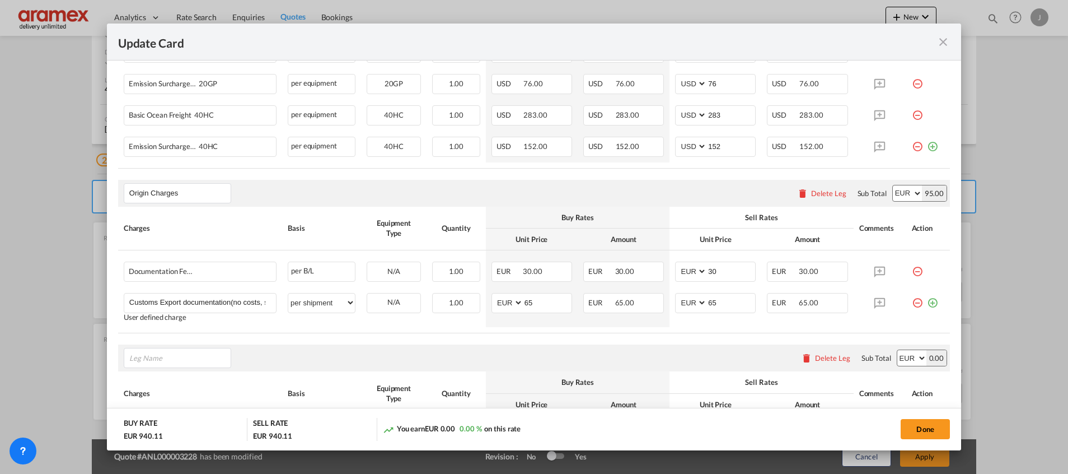
scroll to position [524, 0]
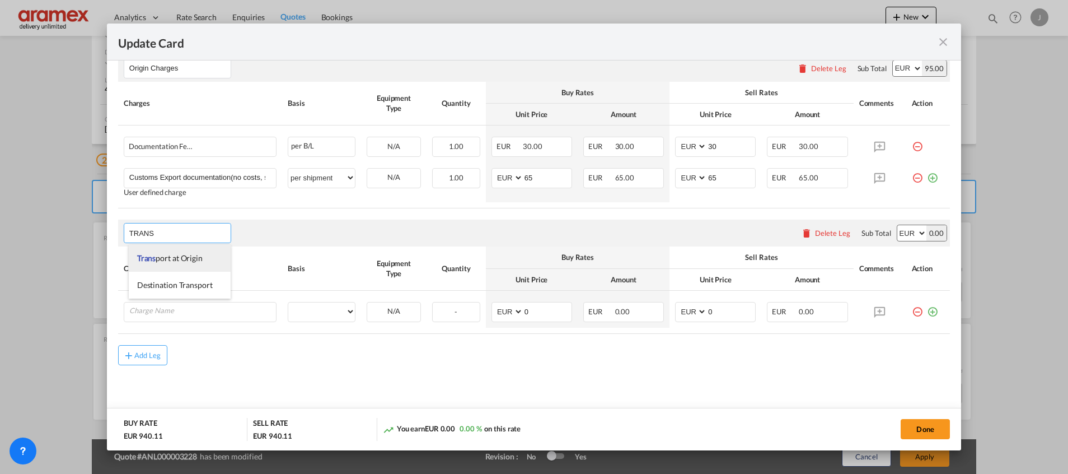
click at [196, 257] on span "Trans port at Origin" at bounding box center [169, 258] width 65 height 10
type input "Transport at Origin"
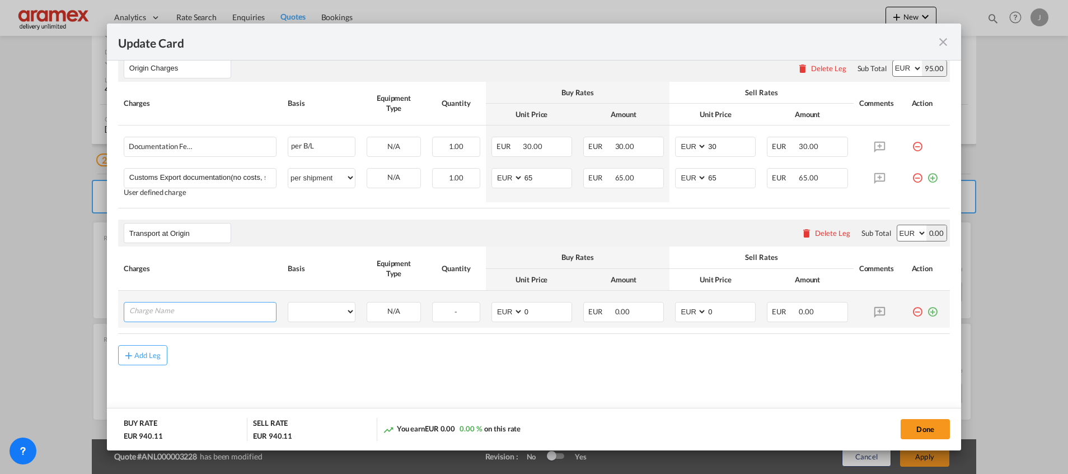
click at [183, 307] on input "Charge Name" at bounding box center [202, 310] width 147 height 17
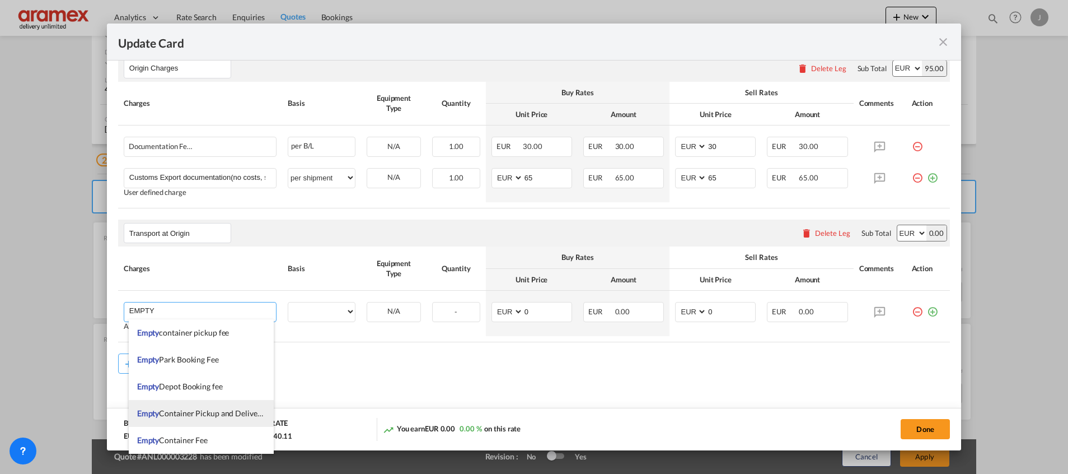
click at [189, 413] on span "Empty Container Pickup and Delivery Charge" at bounding box center [214, 413] width 154 height 10
type input "Empty Container Pickup and Delivery Charge"
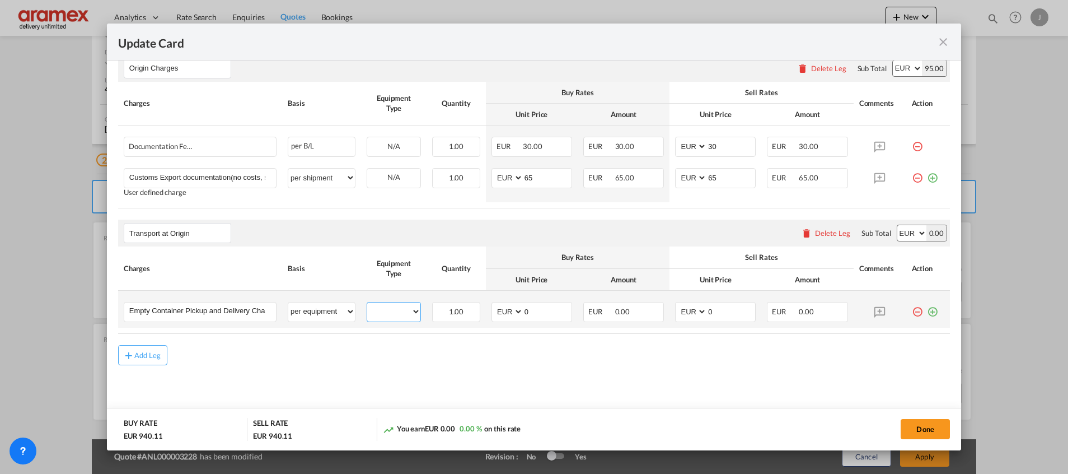
click at [385, 305] on select "40HC 20GP" at bounding box center [393, 311] width 53 height 15
click at [317, 303] on select "per equipment per container per B/L per shipping bill per shipment % on pickup …" at bounding box center [321, 311] width 67 height 18
select select "per container"
click at [288, 302] on select "per equipment per container per B/L per shipping bill per shipment % on pickup …" at bounding box center [321, 311] width 67 height 18
drag, startPoint x: 517, startPoint y: 316, endPoint x: 484, endPoint y: 314, distance: 32.5
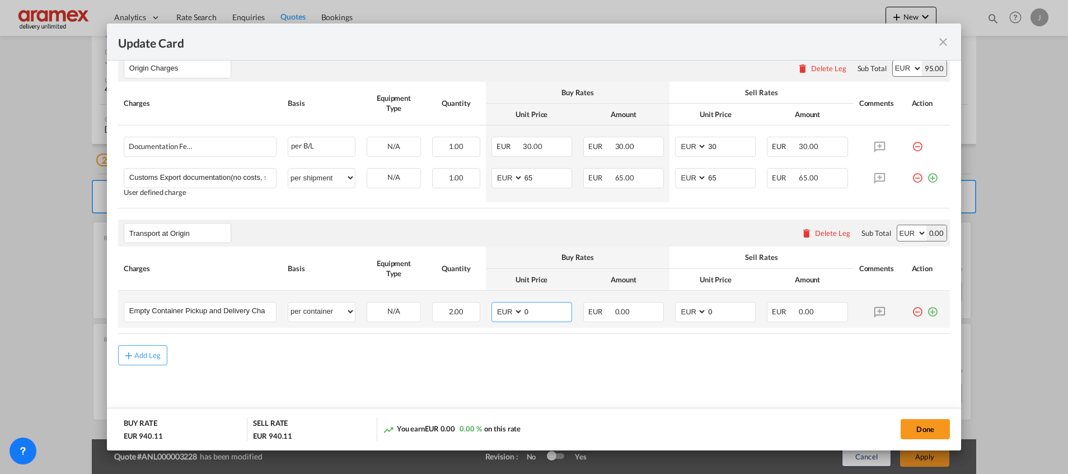
click at [486, 314] on td "AED AFN ALL AMD ANG AOA ARS AUD AWG AZN BAM BBD BDT BGN BHD BIF BMD BND [PERSON…" at bounding box center [532, 309] width 92 height 37
type input "282"
drag, startPoint x: 727, startPoint y: 308, endPoint x: 641, endPoint y: 309, distance: 85.6
click at [644, 309] on tr "Empty Container Pickup and Delivery Charge Please Enter User Defined Charges Ca…" at bounding box center [534, 309] width 832 height 37
type input "282"
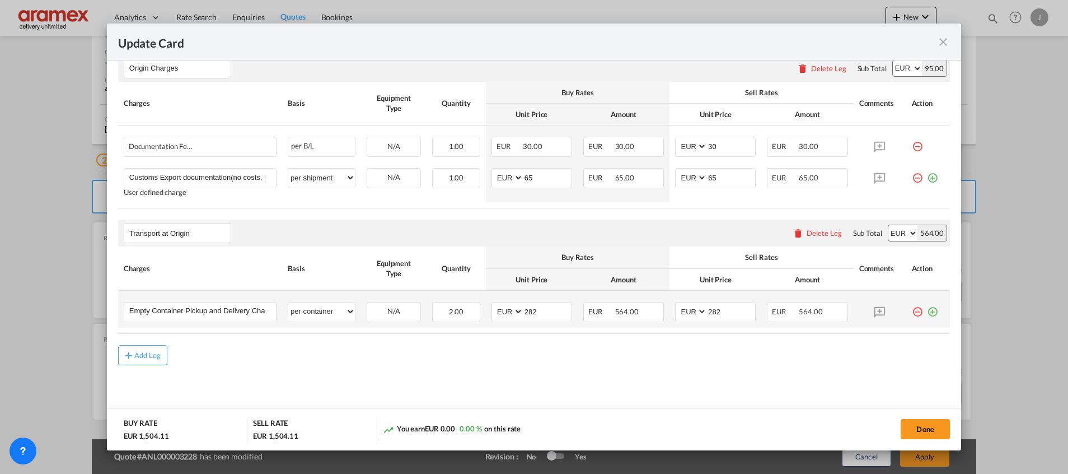
click at [927, 310] on md-icon "icon-plus-circle-outline green-400-fg" at bounding box center [932, 307] width 11 height 11
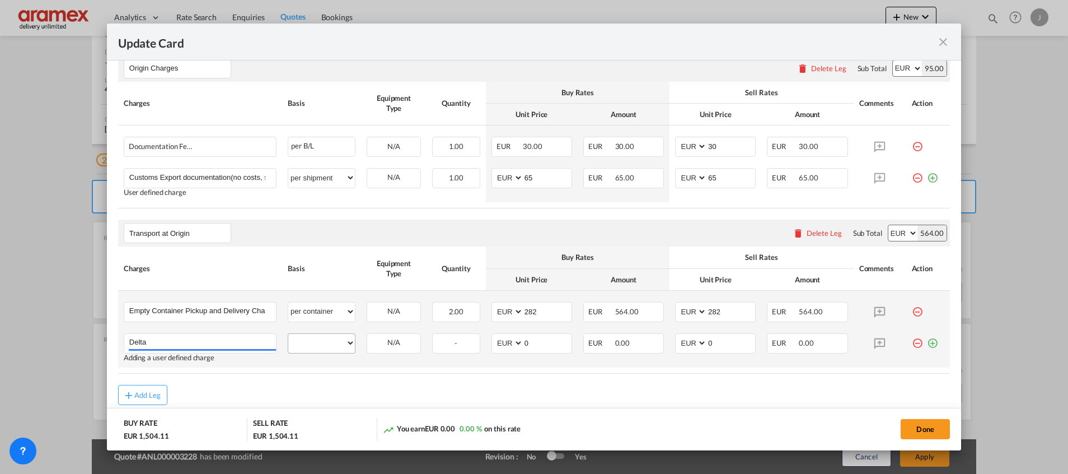
type input "Delta"
click at [318, 343] on select "per equipment per container per B/L per shipping bill per shipment % on pickup …" at bounding box center [321, 343] width 67 height 18
select select "per container"
click at [288, 334] on select "per equipment per container per B/L per shipping bill per shipment % on pickup …" at bounding box center [321, 343] width 67 height 18
drag, startPoint x: 524, startPoint y: 340, endPoint x: 509, endPoint y: 340, distance: 15.7
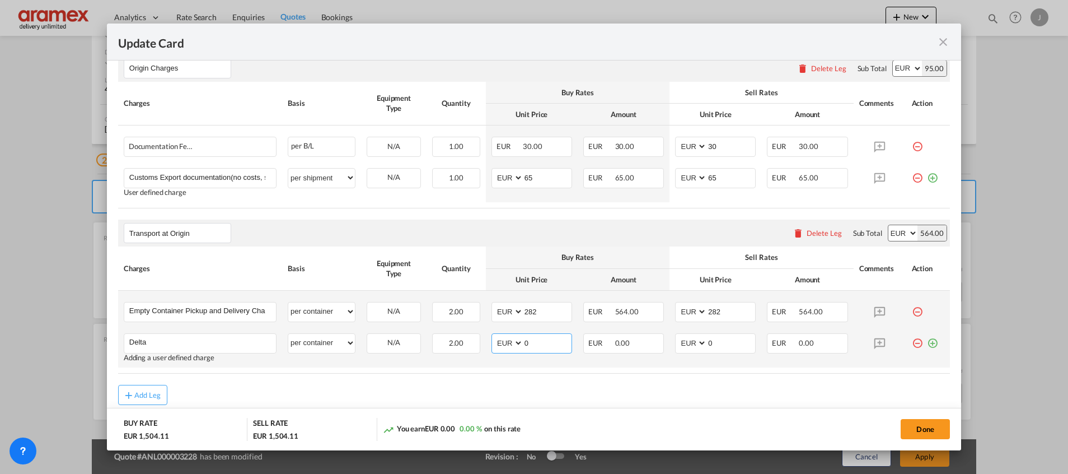
click at [509, 340] on md-input-container "AED AFN ALL AMD ANG AOA ARS AUD AWG AZN BAM BBD BDT BGN BHD BIF BMD BND [PERSON…" at bounding box center [531, 343] width 81 height 20
type input "50"
drag, startPoint x: 719, startPoint y: 343, endPoint x: 654, endPoint y: 340, distance: 65.0
click at [654, 340] on tr "Delta Please Enter User Defined Charges Cannot Be Published Adding a user defin…" at bounding box center [534, 347] width 832 height 40
type input "50"
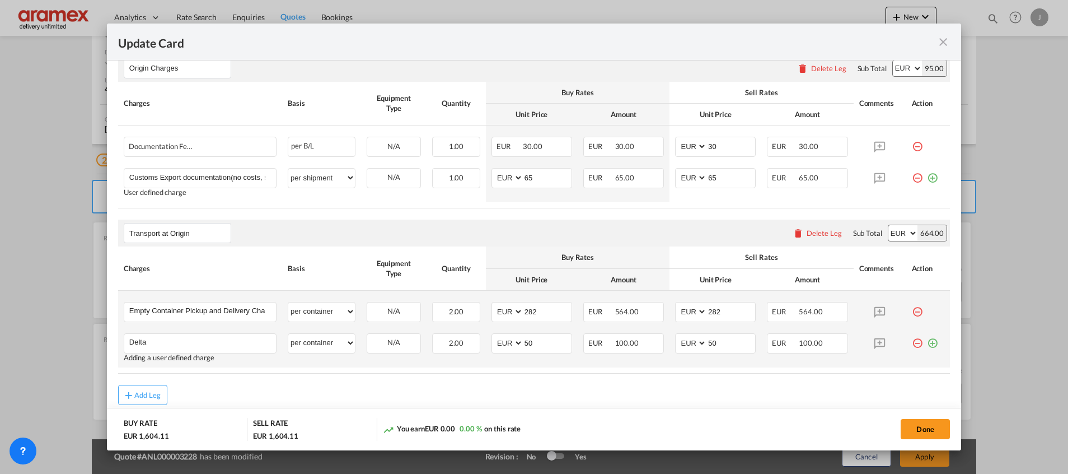
click at [927, 343] on md-icon "icon-plus-circle-outline green-400-fg" at bounding box center [932, 338] width 11 height 11
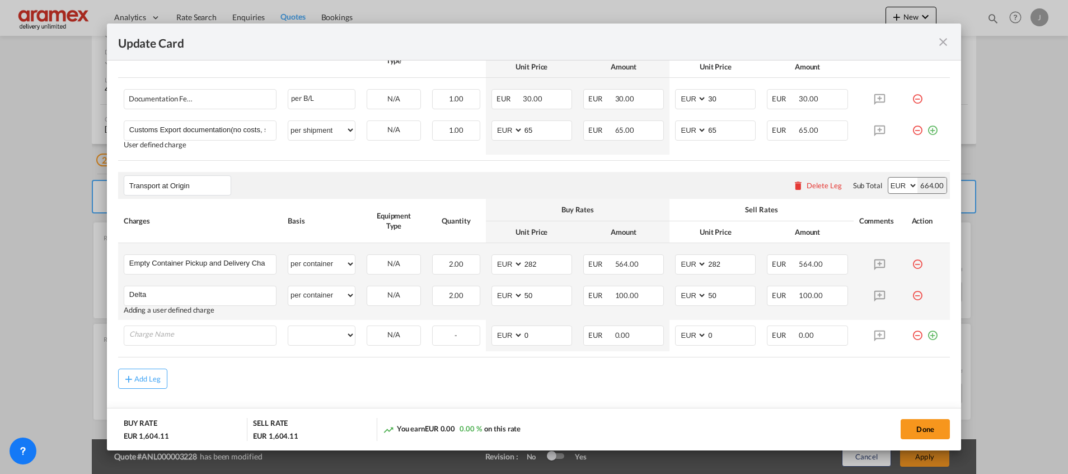
scroll to position [596, 0]
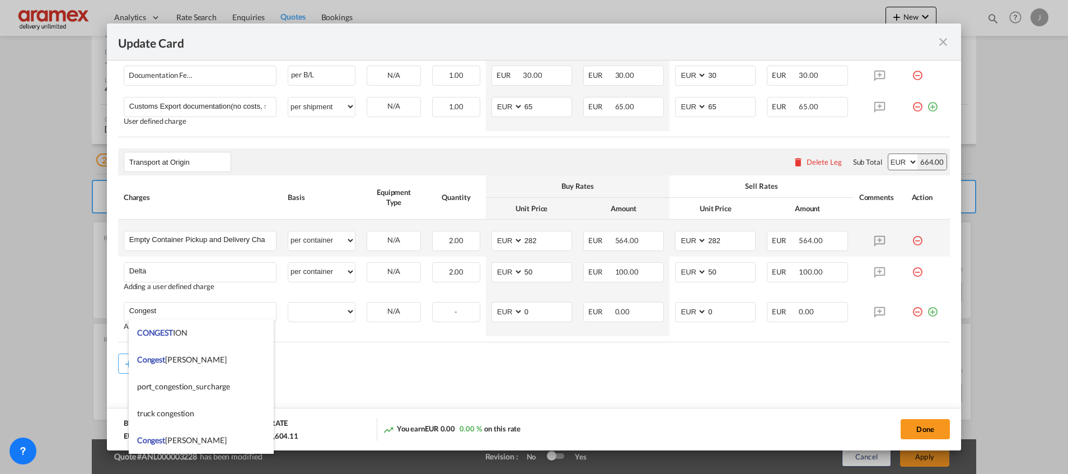
drag, startPoint x: 191, startPoint y: 357, endPoint x: 332, endPoint y: 346, distance: 142.0
click at [191, 358] on li "Congest ion Fee" at bounding box center [201, 359] width 145 height 27
type input "Congestion Fee"
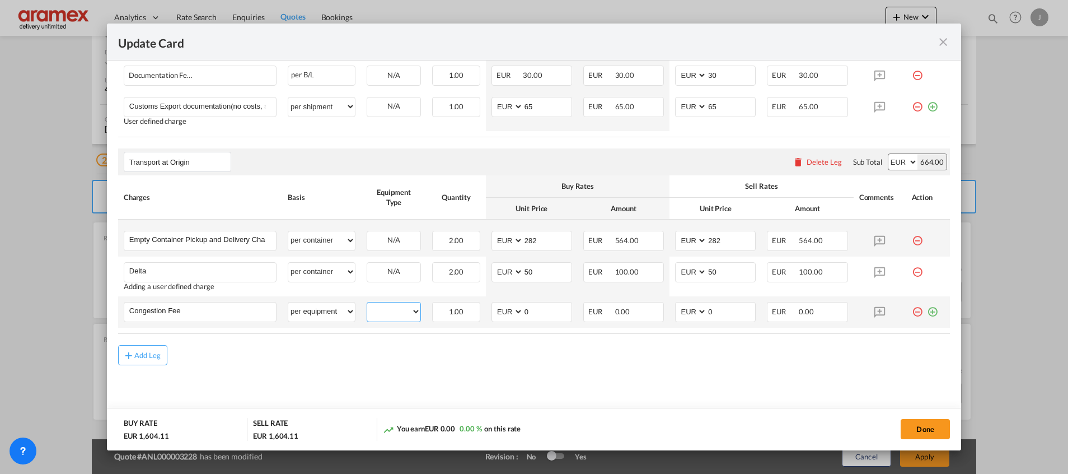
click at [392, 310] on select "40HC 20GP" at bounding box center [393, 311] width 53 height 15
click at [322, 304] on select "per equipment per container per B/L per shipping bill per shipment % on pickup …" at bounding box center [321, 311] width 67 height 18
select select "per container"
click at [288, 302] on select "per equipment per container per B/L per shipping bill per shipment % on pickup …" at bounding box center [321, 311] width 67 height 18
drag, startPoint x: 550, startPoint y: 312, endPoint x: 486, endPoint y: 312, distance: 63.8
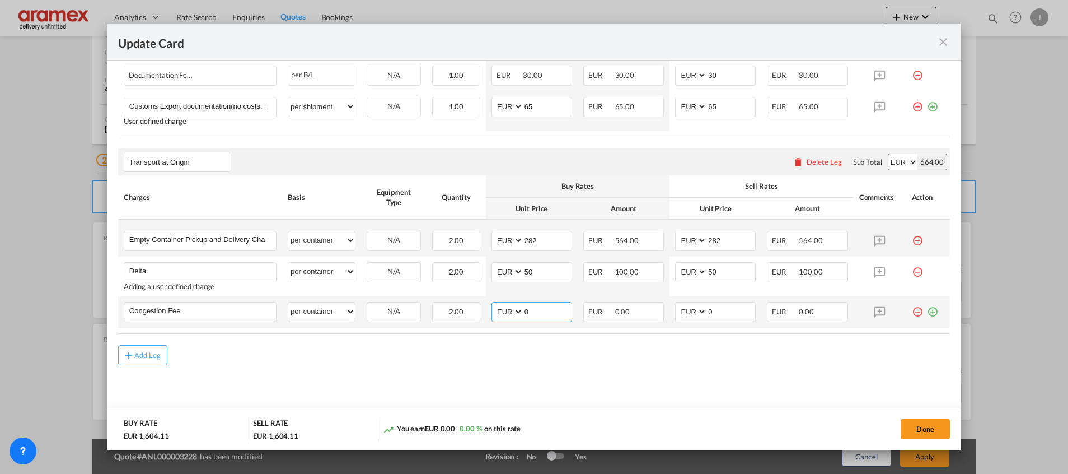
click at [491, 312] on md-input-container "AED AFN ALL AMD ANG AOA ARS AUD AWG AZN BAM BBD BDT BGN BHD BIF BMD BND [PERSON…" at bounding box center [531, 312] width 81 height 20
type input "17"
drag, startPoint x: 707, startPoint y: 310, endPoint x: 671, endPoint y: 309, distance: 36.4
click at [675, 309] on md-input-container "AED AFN ALL AMD ANG AOA ARS AUD AWG AZN BAM BBD BDT BGN BHD BIF BMD BND [PERSON…" at bounding box center [715, 312] width 81 height 20
type input "17"
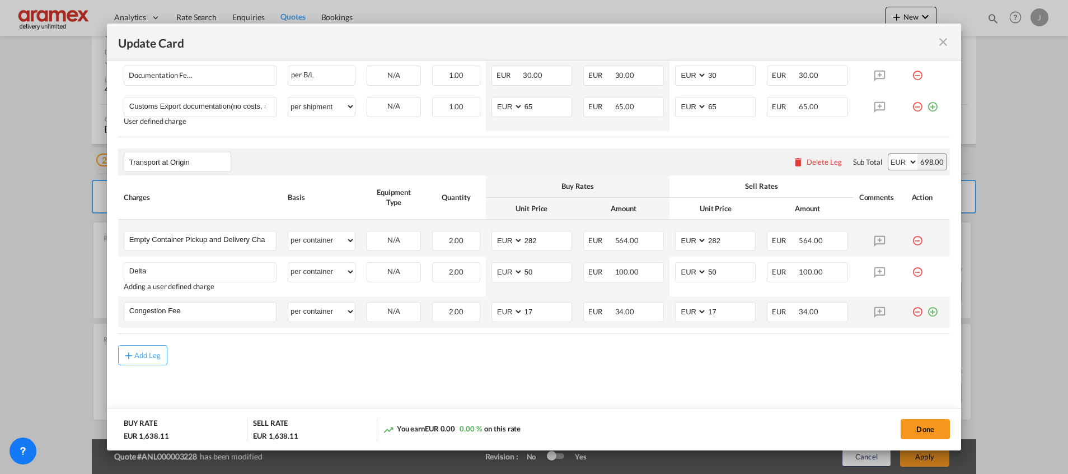
drag, startPoint x: 920, startPoint y: 313, endPoint x: 896, endPoint y: 318, distance: 24.2
click at [927, 313] on md-icon "icon-plus-circle-outline green-400-fg" at bounding box center [932, 307] width 11 height 11
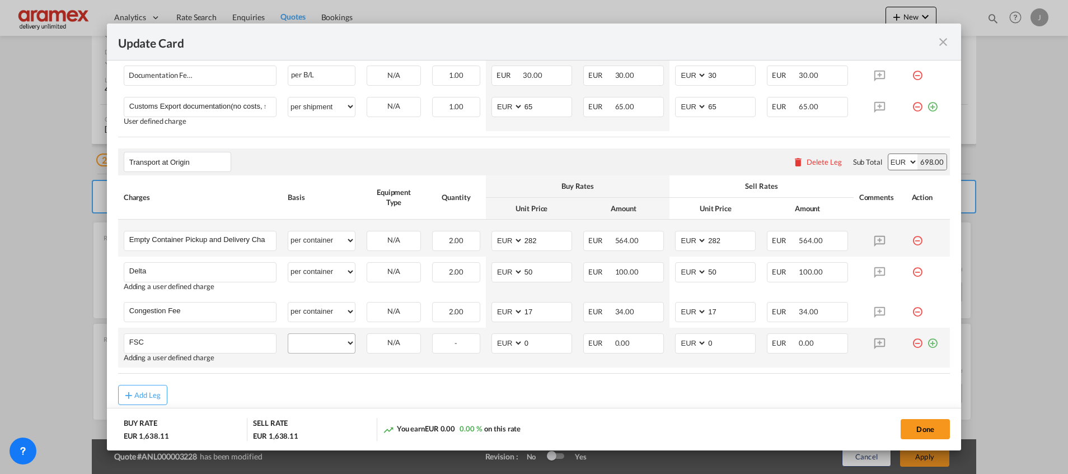
type input "FSC"
click at [321, 344] on select "per equipment per container per B/L per shipping bill per shipment % on pickup …" at bounding box center [321, 343] width 67 height 18
select select "per container"
click at [288, 334] on select "per equipment per container per B/L per shipping bill per shipment % on pickup …" at bounding box center [321, 343] width 67 height 18
click at [495, 338] on md-input-container "AED AFN ALL AMD ANG AOA ARS AUD AWG AZN BAM BBD BDT BGN BHD BIF BMD BND [PERSON…" at bounding box center [531, 343] width 81 height 20
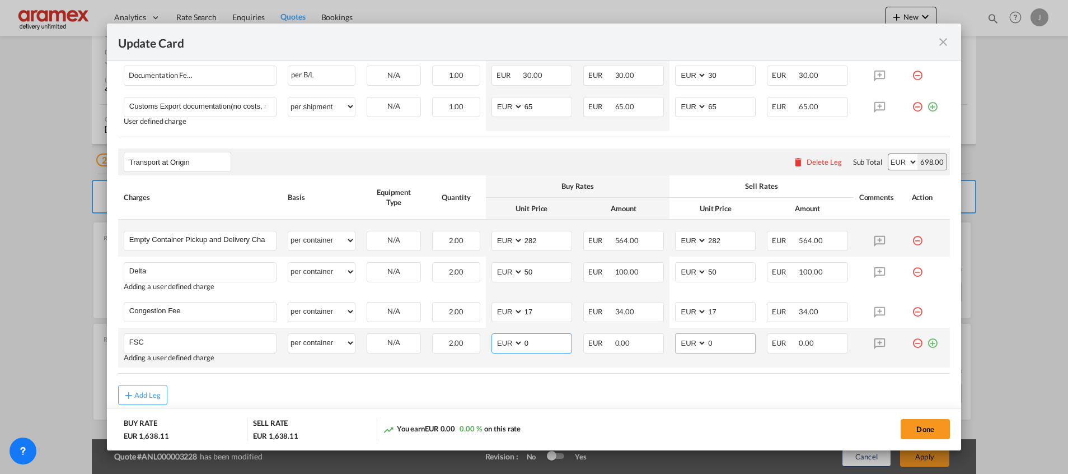
paste input "87.25"
type input "87.25"
drag, startPoint x: 719, startPoint y: 341, endPoint x: 692, endPoint y: 341, distance: 26.9
click at [692, 341] on md-input-container "AED AFN ALL AMD ANG AOA ARS AUD AWG AZN BAM BBD BDT BGN BHD BIF BMD BND [PERSON…" at bounding box center [715, 343] width 81 height 20
paste input "87.25"
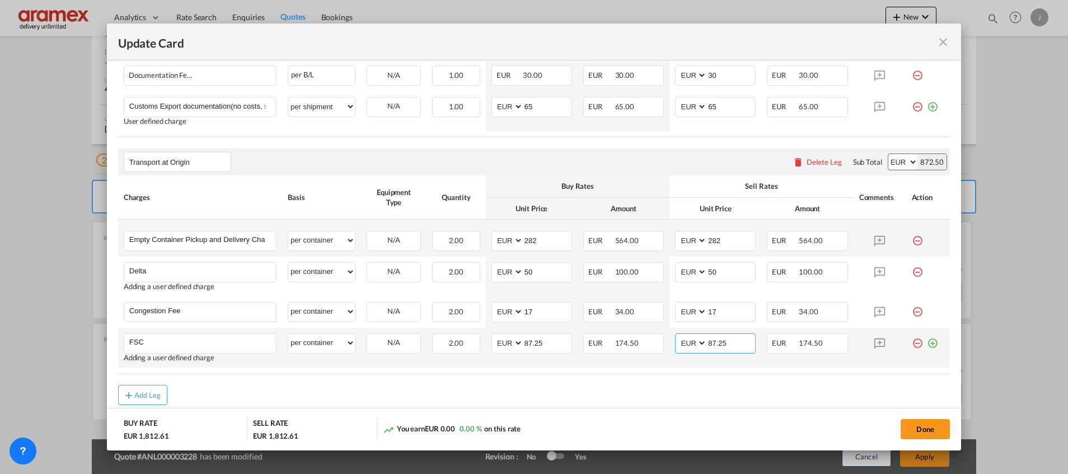
type input "87.25"
drag, startPoint x: 921, startPoint y: 345, endPoint x: 630, endPoint y: 360, distance: 292.1
click at [927, 343] on md-icon "icon-plus-circle-outline green-400-fg" at bounding box center [932, 338] width 11 height 11
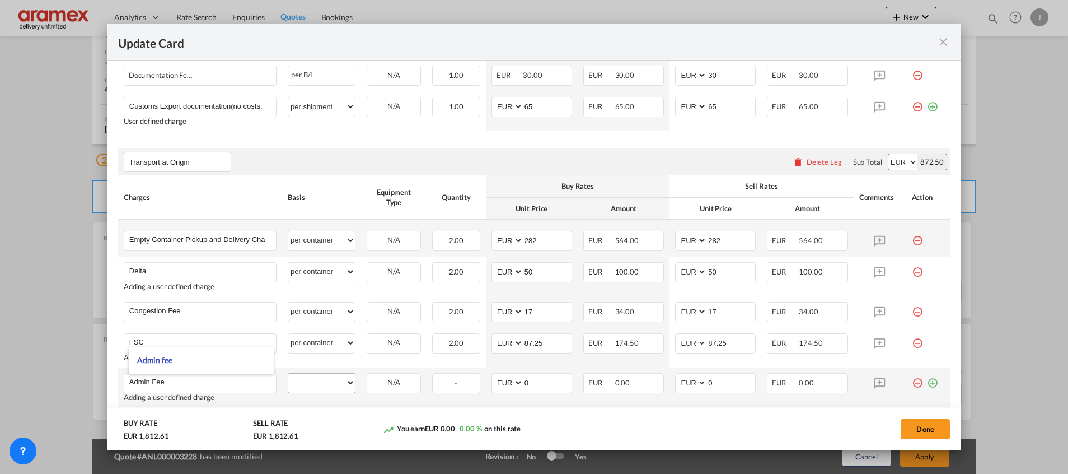
type input "Admin Fee"
click at [318, 389] on select "per equipment per container per B/L per shipping bill per shipment % on pickup …" at bounding box center [321, 382] width 67 height 18
select select "per container"
click at [288, 373] on select "per equipment per container per B/L per shipping bill per shipment % on pickup …" at bounding box center [321, 382] width 67 height 18
drag, startPoint x: 519, startPoint y: 382, endPoint x: 478, endPoint y: 383, distance: 40.9
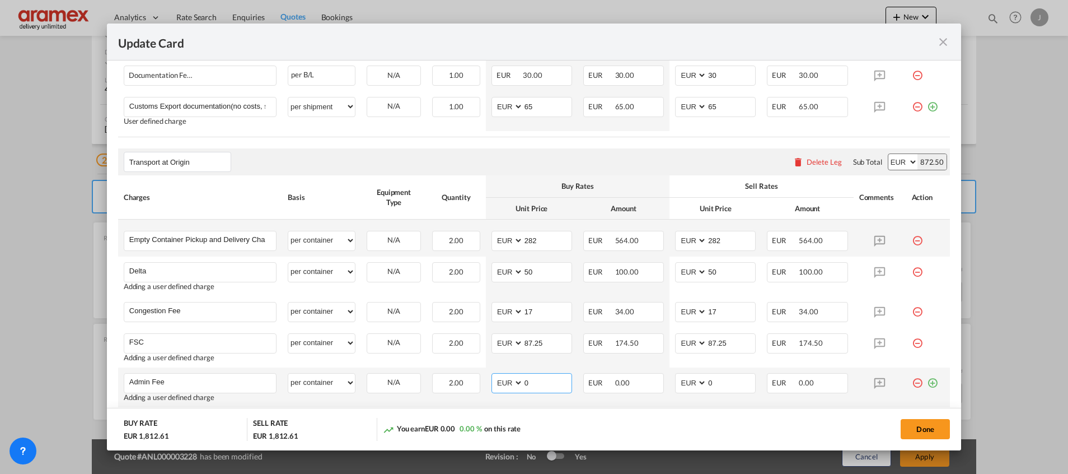
click at [478, 383] on tr "Admin Fee Please Enter User Defined Charges Cannot Be Published Adding a user d…" at bounding box center [534, 387] width 832 height 40
click at [535, 380] on input "14.5" at bounding box center [547, 381] width 48 height 17
click at [535, 379] on input "14.5" at bounding box center [547, 381] width 48 height 17
type input "14.5"
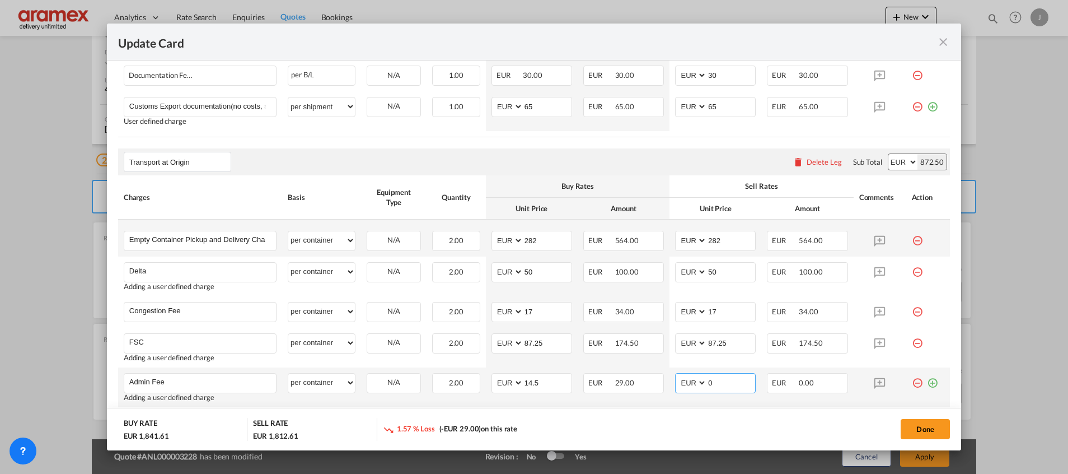
drag, startPoint x: 713, startPoint y: 382, endPoint x: 686, endPoint y: 382, distance: 26.9
click at [687, 382] on md-input-container "AED AFN ALL AMD ANG AOA ARS AUD AWG AZN BAM BBD BDT BGN BHD BIF BMD BND [PERSON…" at bounding box center [715, 383] width 81 height 20
paste input "14.5"
type input "14.5"
click at [681, 401] on td "AED AFN ALL AMD ANG AOA ARS AUD AWG AZN BAM BBD BDT BGN BHD BIF BMD BND [PERSON…" at bounding box center [715, 387] width 92 height 40
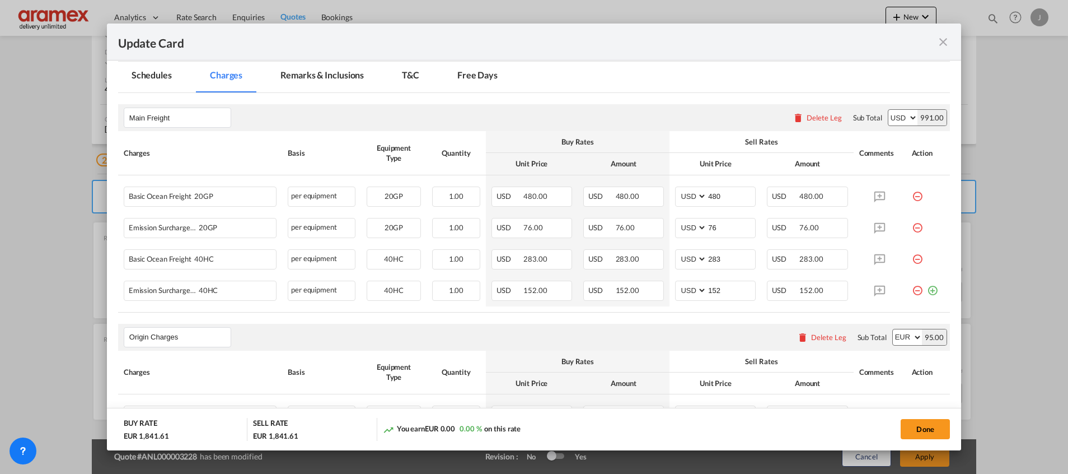
scroll to position [255, 0]
click at [920, 427] on button "Done" at bounding box center [925, 429] width 49 height 20
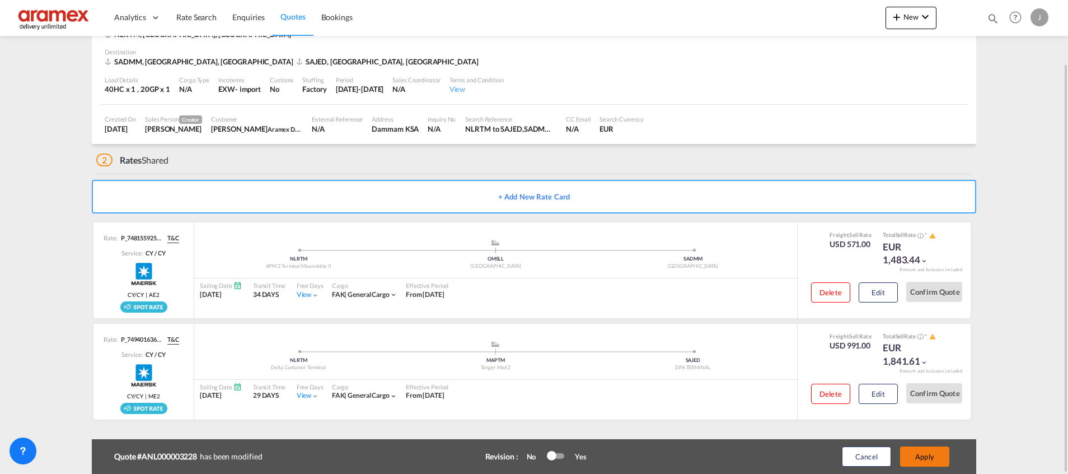
click at [925, 447] on button "Apply" at bounding box center [924, 456] width 49 height 20
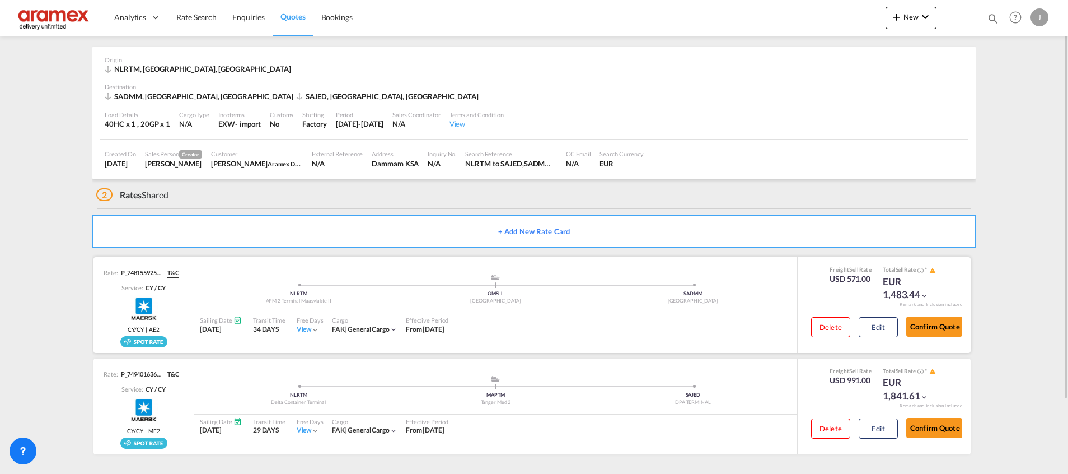
scroll to position [0, 0]
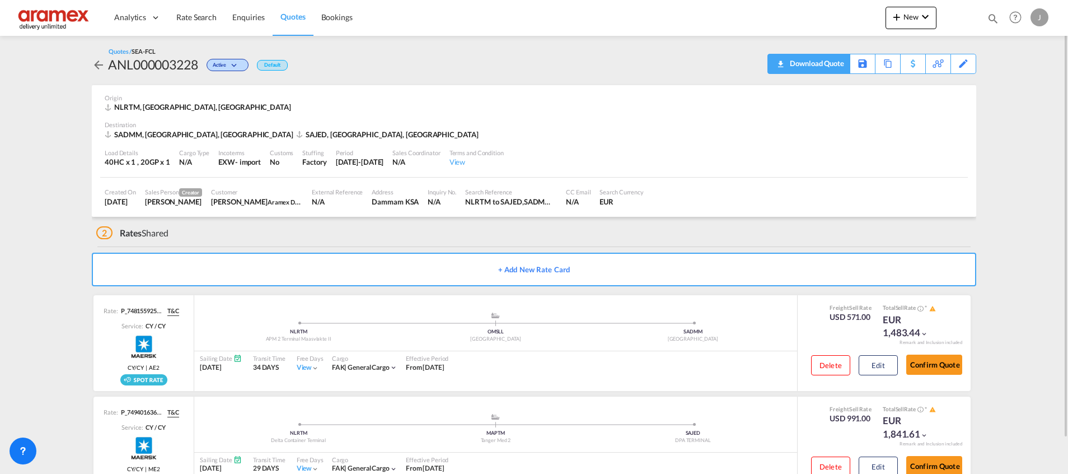
click at [793, 67] on div "Download Quote" at bounding box center [815, 63] width 57 height 18
click at [207, 4] on link "Rate Search" at bounding box center [196, 17] width 56 height 36
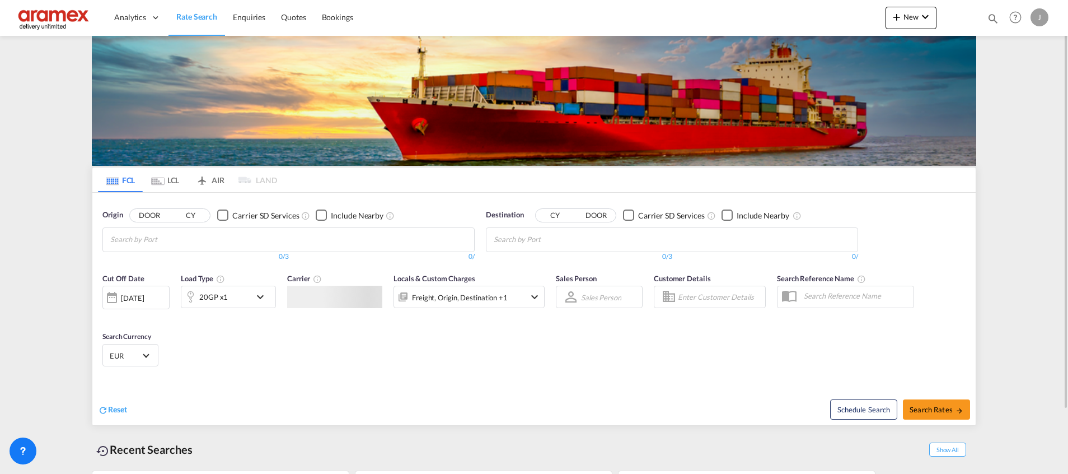
click at [536, 240] on input "Chips input." at bounding box center [547, 240] width 106 height 18
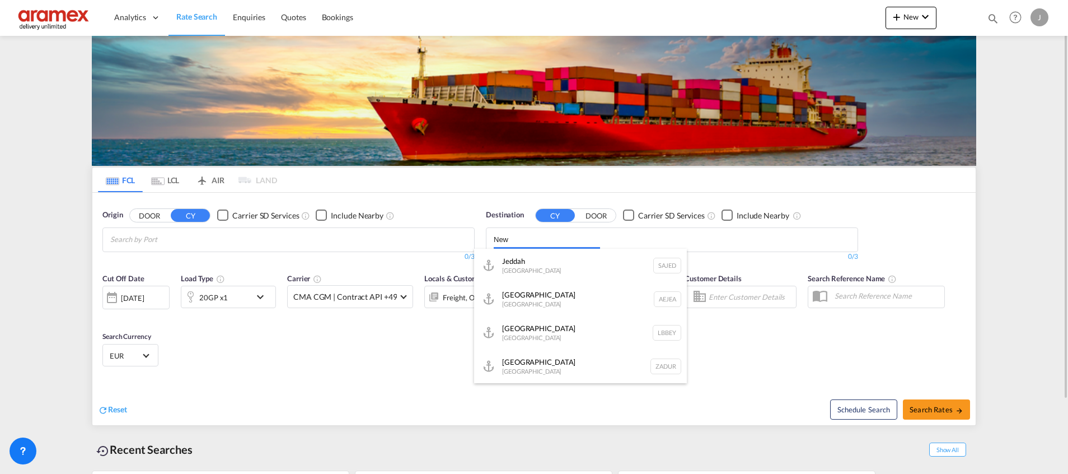
type input "New"
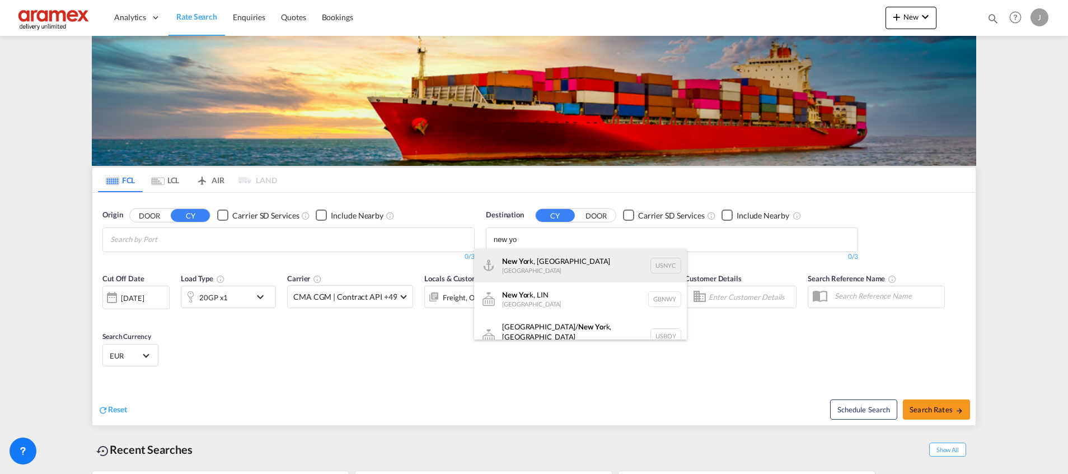
type input "new yo"
click at [529, 268] on div "New Yo rk, [GEOGRAPHIC_DATA] [GEOGRAPHIC_DATA] USNYC" at bounding box center [580, 266] width 213 height 34
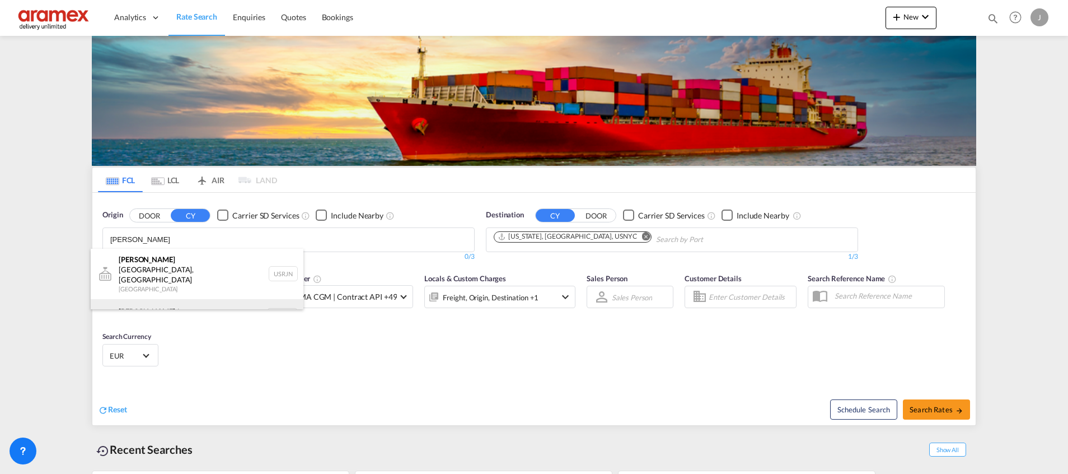
type input "[PERSON_NAME]"
click at [152, 299] on div "[PERSON_NAME] dam [GEOGRAPHIC_DATA] NLRTM" at bounding box center [197, 316] width 213 height 34
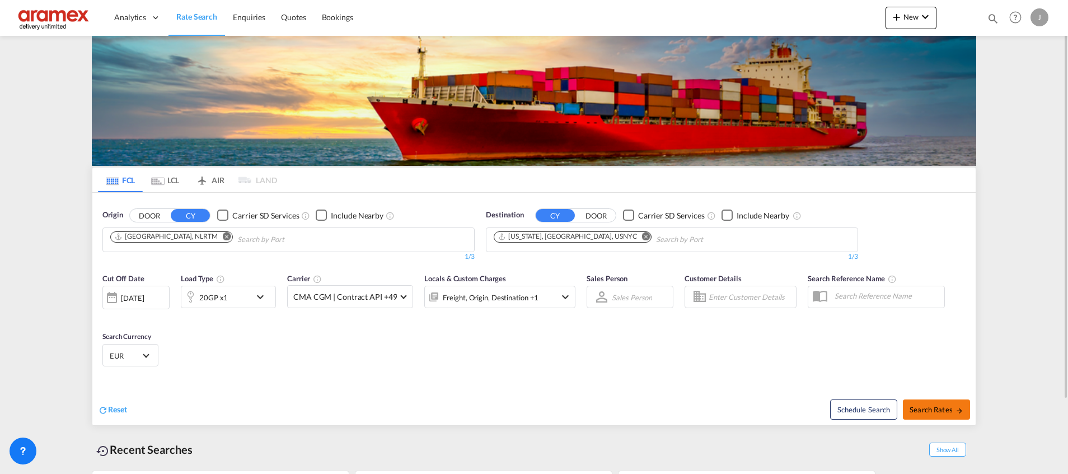
click at [929, 413] on span "Search Rates" at bounding box center [937, 409] width 54 height 9
type input "NLRTM to USNYC / [DATE]"
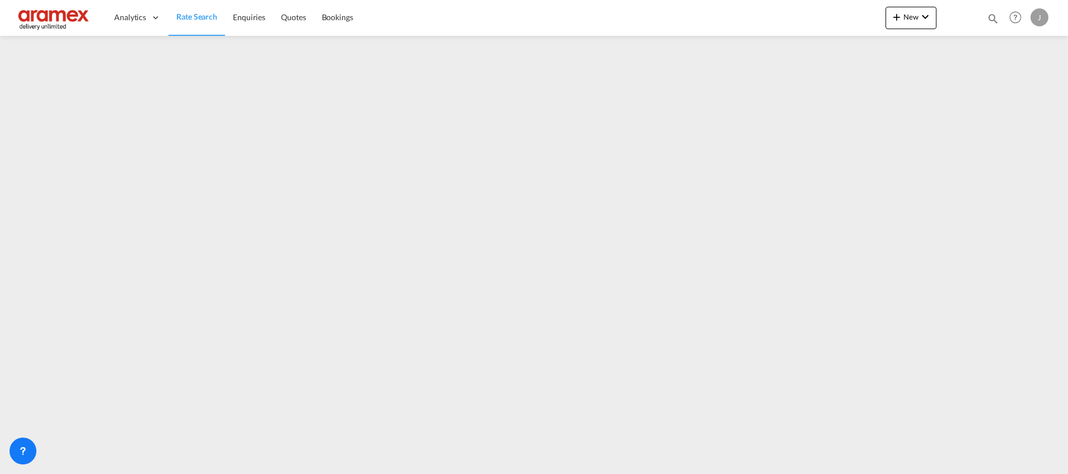
click at [197, 11] on link "Rate Search" at bounding box center [196, 17] width 57 height 36
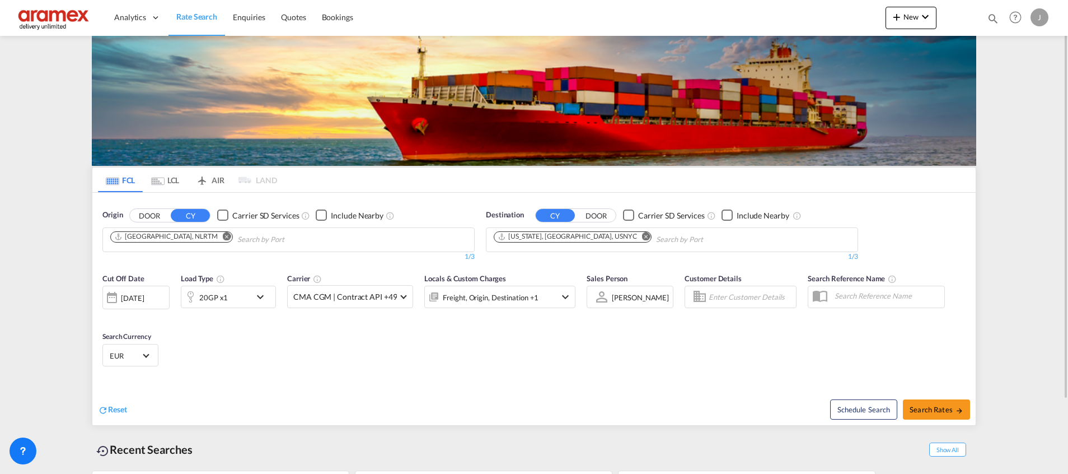
click at [535, 241] on md-chip "[US_STATE], [GEOGRAPHIC_DATA], USNYC" at bounding box center [573, 236] width 158 height 11
click at [642, 235] on md-icon "Remove" at bounding box center [646, 236] width 8 height 8
paste input "SHUWAIKH"
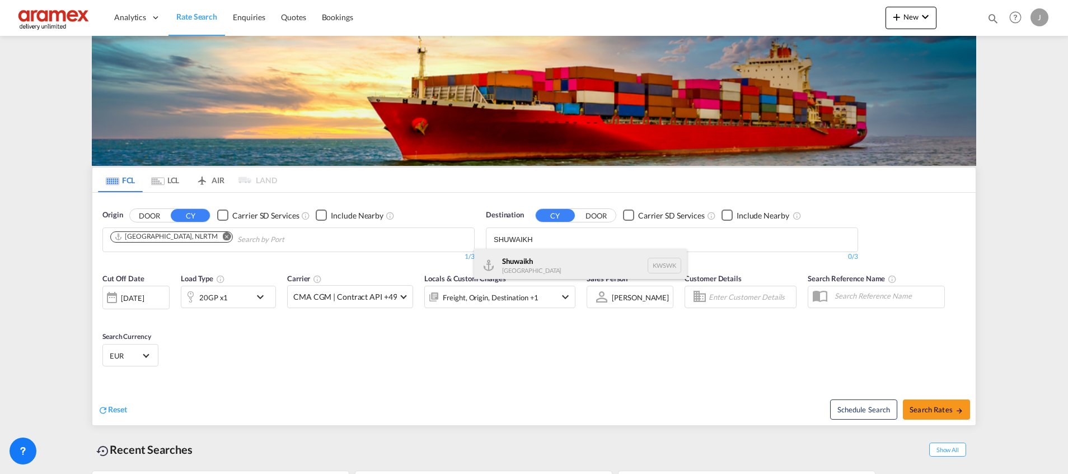
type input "SHUWAIKH"
click at [541, 263] on div "Shuwaikh [GEOGRAPHIC_DATA] KWSWK" at bounding box center [580, 266] width 213 height 34
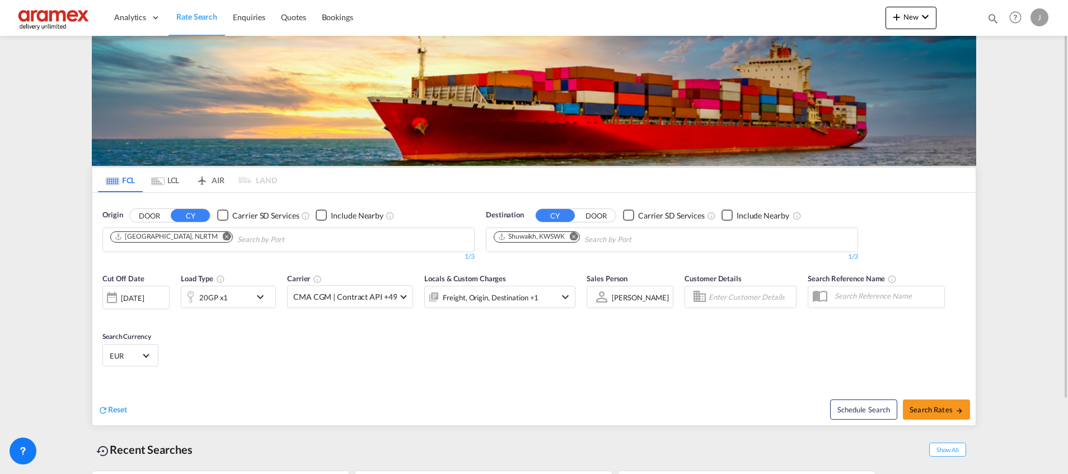
click at [228, 296] on div "20GP x1" at bounding box center [215, 296] width 69 height 22
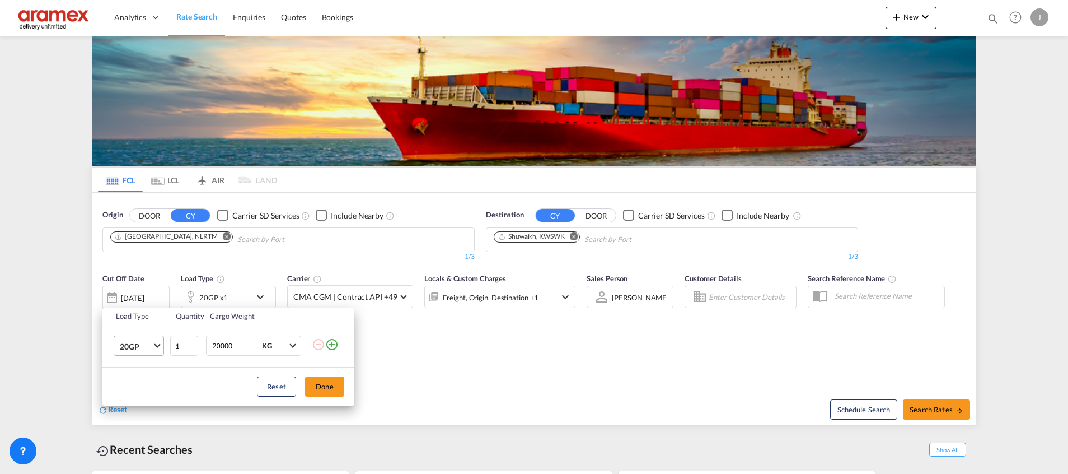
click at [141, 341] on span "20GP" at bounding box center [136, 346] width 32 height 11
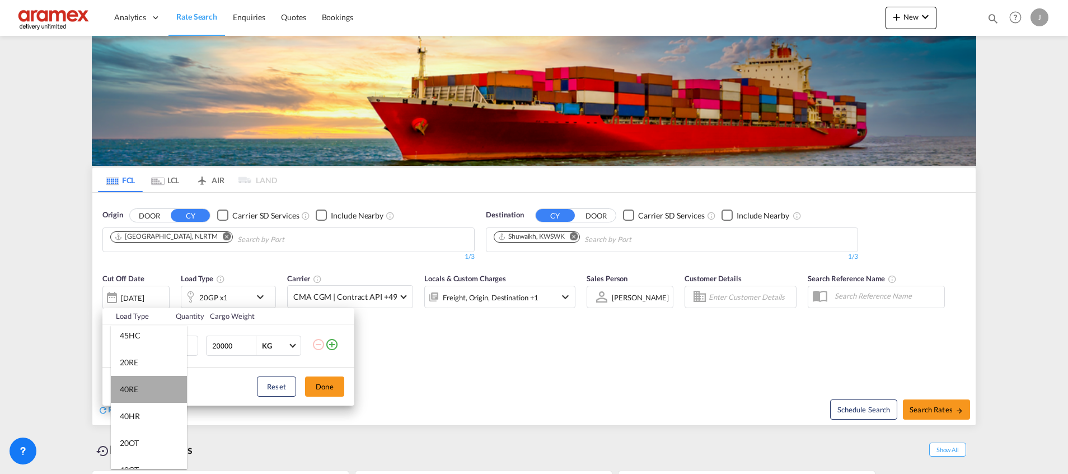
click at [153, 388] on md-option "40RE" at bounding box center [149, 389] width 76 height 27
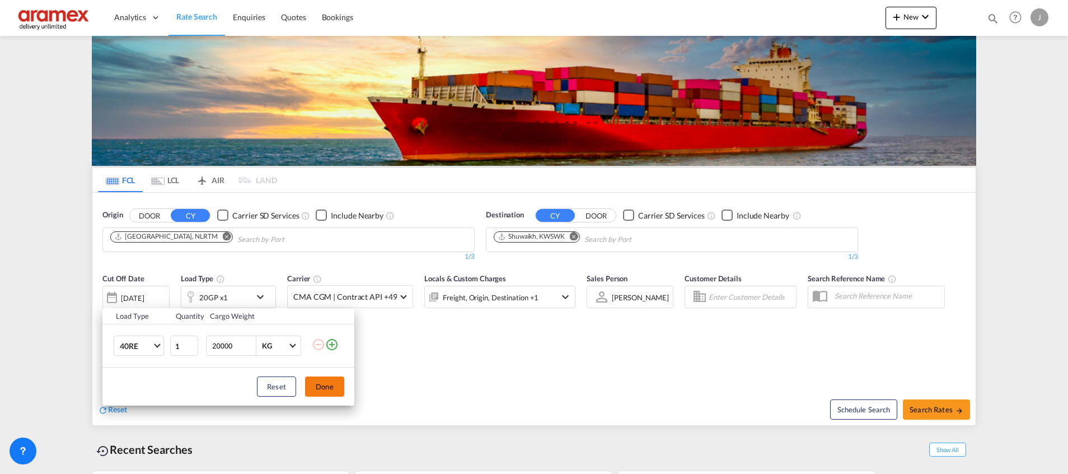
click at [320, 389] on button "Done" at bounding box center [324, 386] width 39 height 20
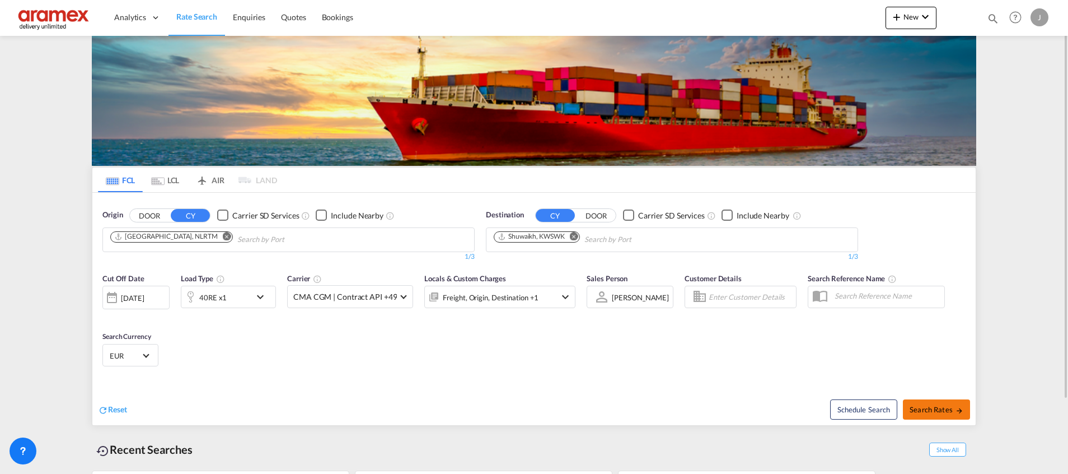
click at [930, 410] on span "Search Rates" at bounding box center [937, 409] width 54 height 9
type input "NLRTM to KWSWK / [DATE]"
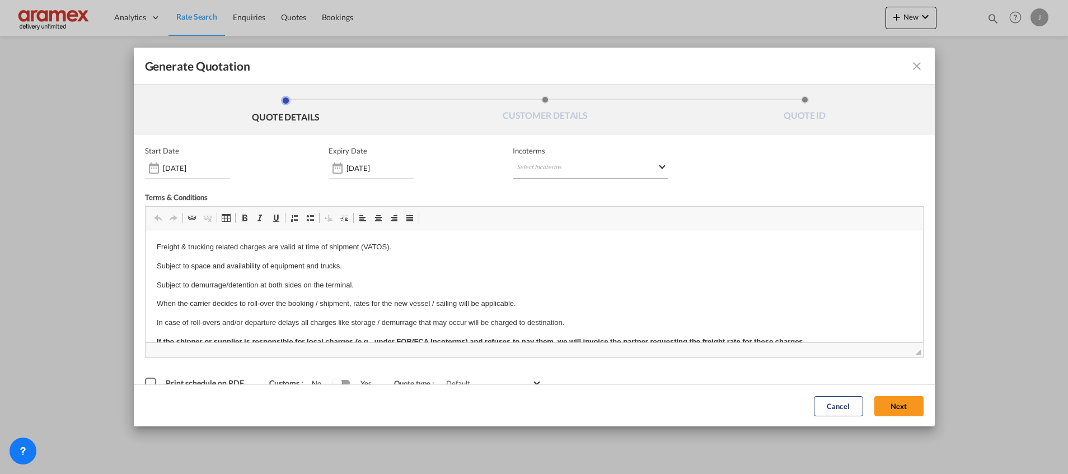
click at [542, 163] on md-select "Select Incoterms FCA - export Free Carrier FOB - export Free on Board CFR - exp…" at bounding box center [591, 168] width 156 height 20
click at [540, 194] on input "search" at bounding box center [566, 191] width 104 height 10
type input "exw"
drag, startPoint x: 554, startPoint y: 212, endPoint x: 577, endPoint y: 217, distance: 23.5
click at [555, 211] on div "EXW - import" at bounding box center [570, 211] width 106 height 9
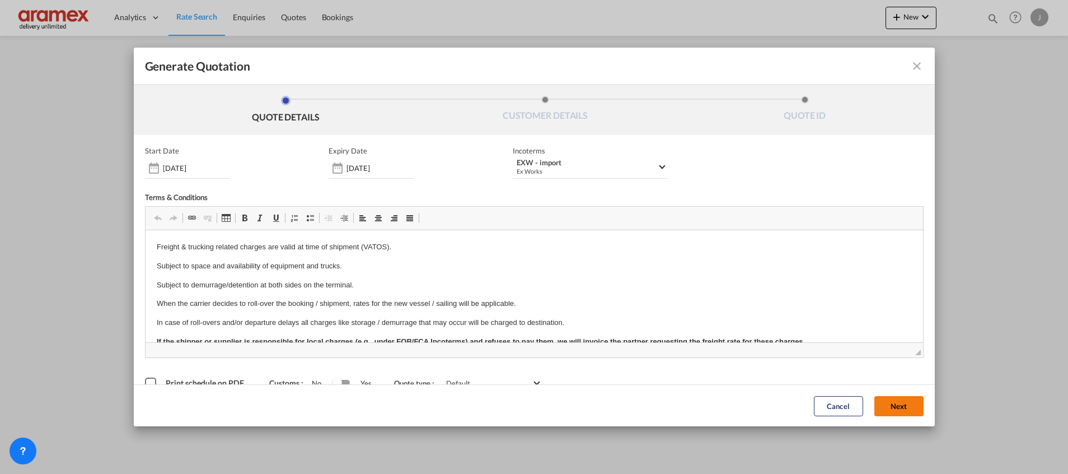
click at [874, 403] on button "Next" at bounding box center [898, 405] width 49 height 20
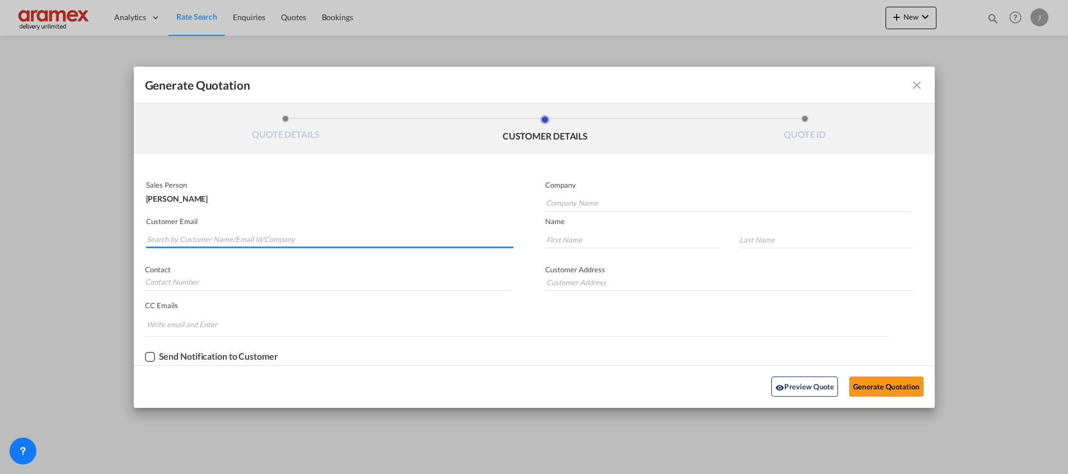
click at [218, 236] on input "Search by Customer Name/Email Id/Company" at bounding box center [330, 239] width 367 height 17
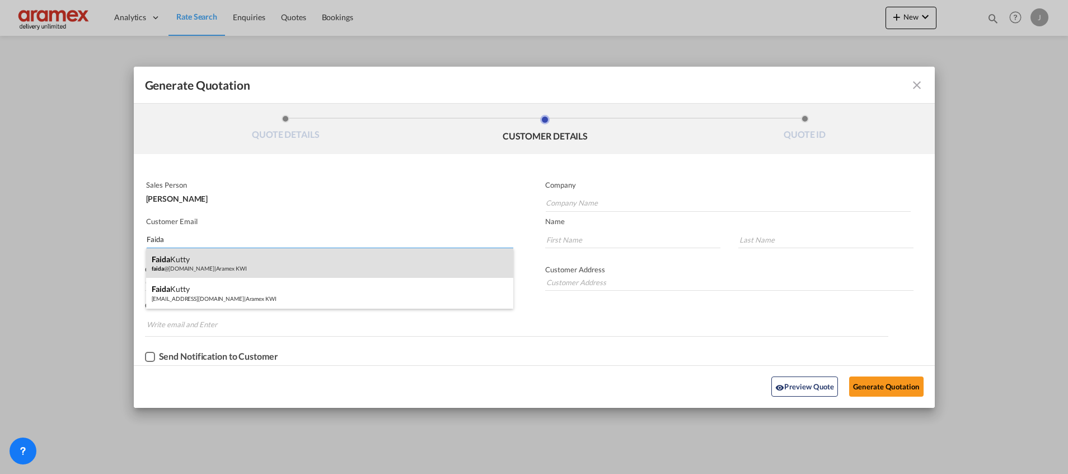
type input "Faida"
click at [189, 257] on div "[PERSON_NAME] faida @[DOMAIN_NAME] | Aramex KWI" at bounding box center [329, 263] width 367 height 30
type input "Aramex KWI"
type input "[EMAIL_ADDRESS][DOMAIN_NAME]"
type input "Faida"
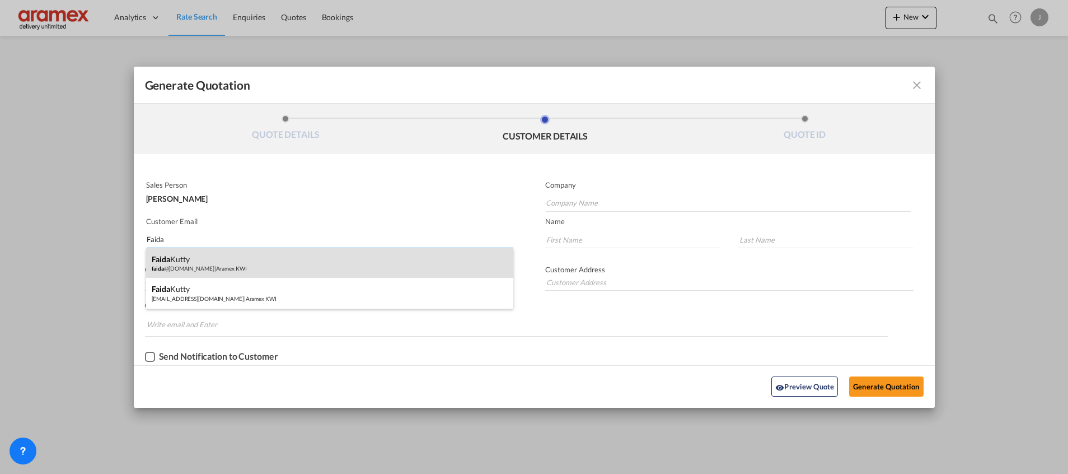
type input "Kutty"
type input "Aramex International – [GEOGRAPHIC_DATA]"
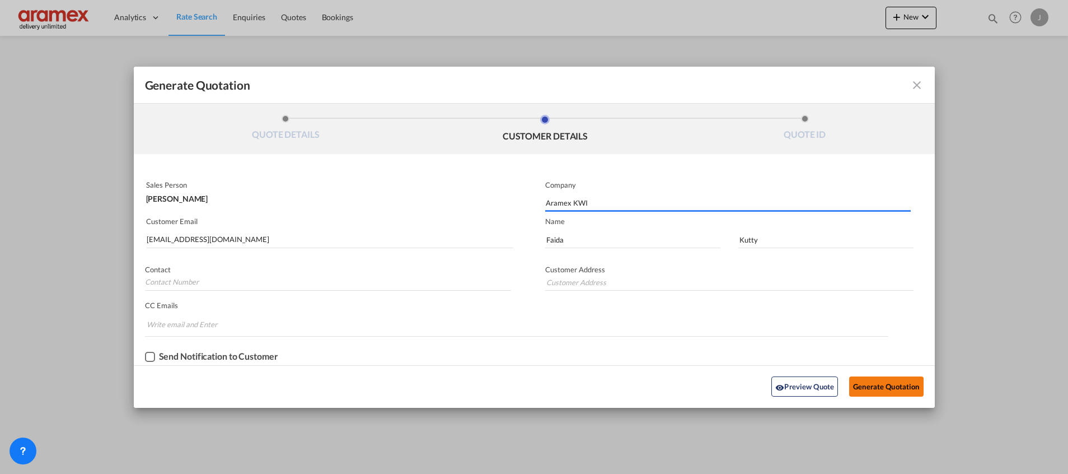
click at [889, 391] on button "Generate Quotation" at bounding box center [886, 386] width 74 height 20
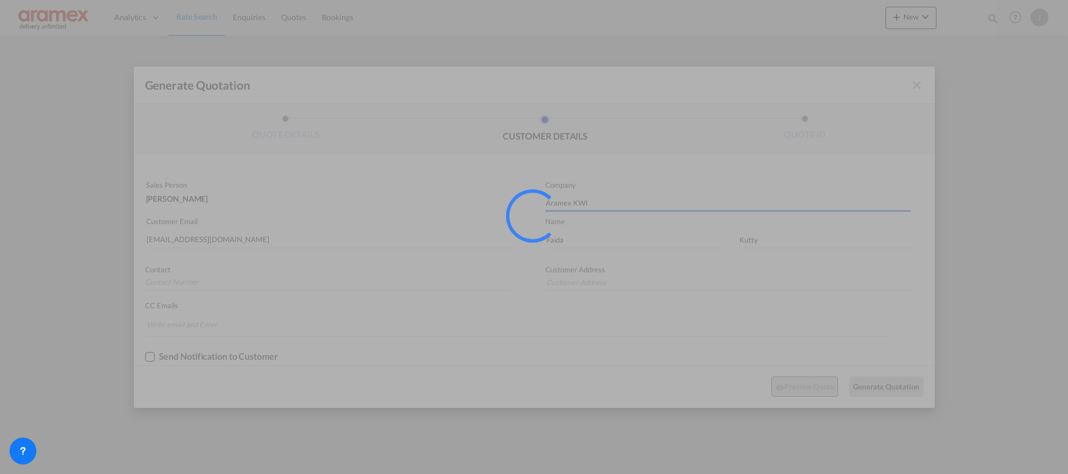
type input "Aramex International – [GEOGRAPHIC_DATA]"
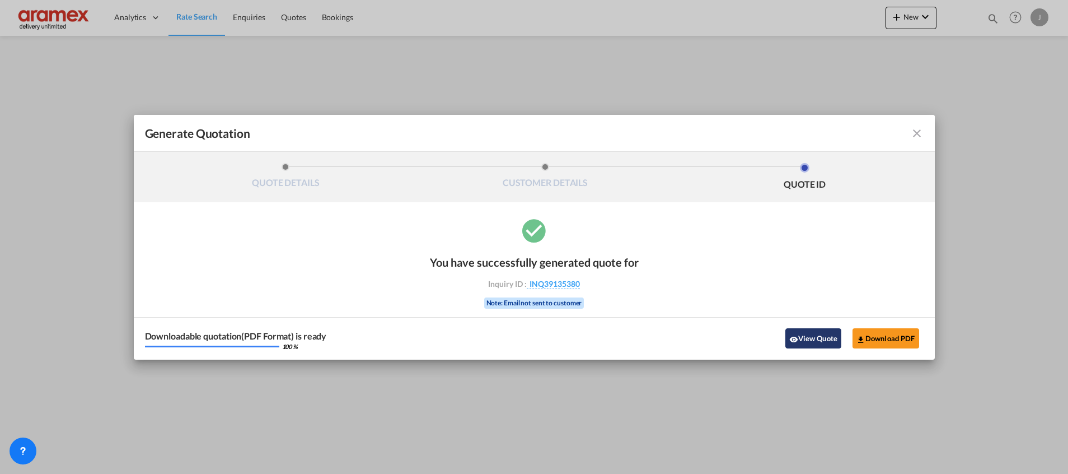
click at [802, 340] on button "View Quote" at bounding box center [813, 338] width 56 height 20
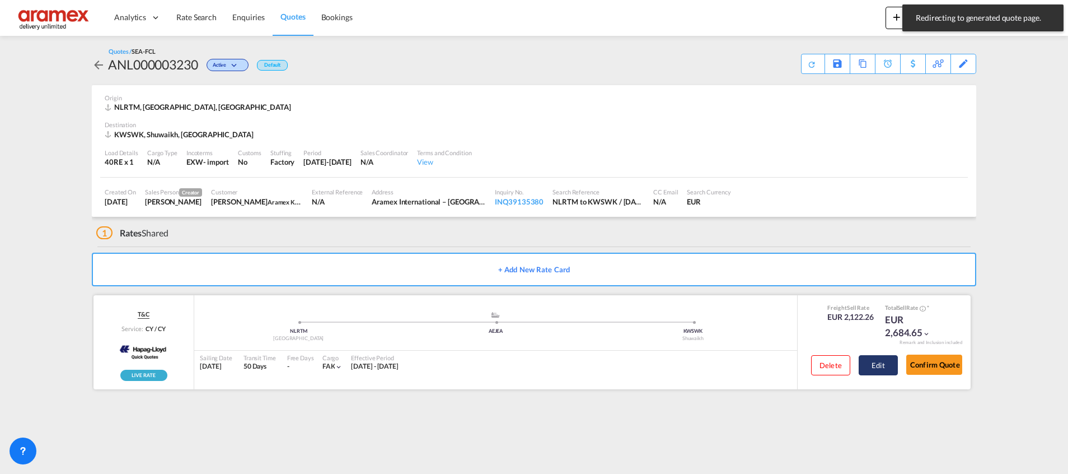
click at [873, 367] on button "Edit" at bounding box center [878, 365] width 39 height 20
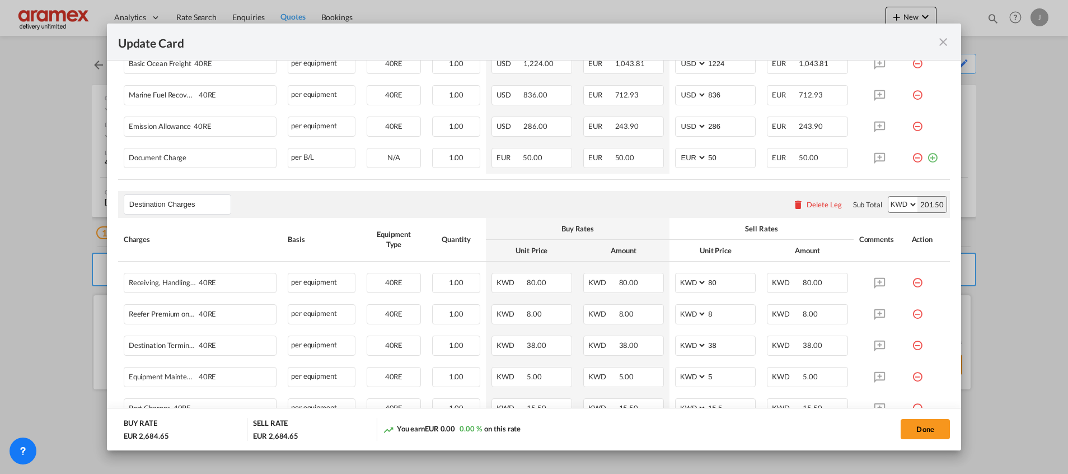
scroll to position [548, 0]
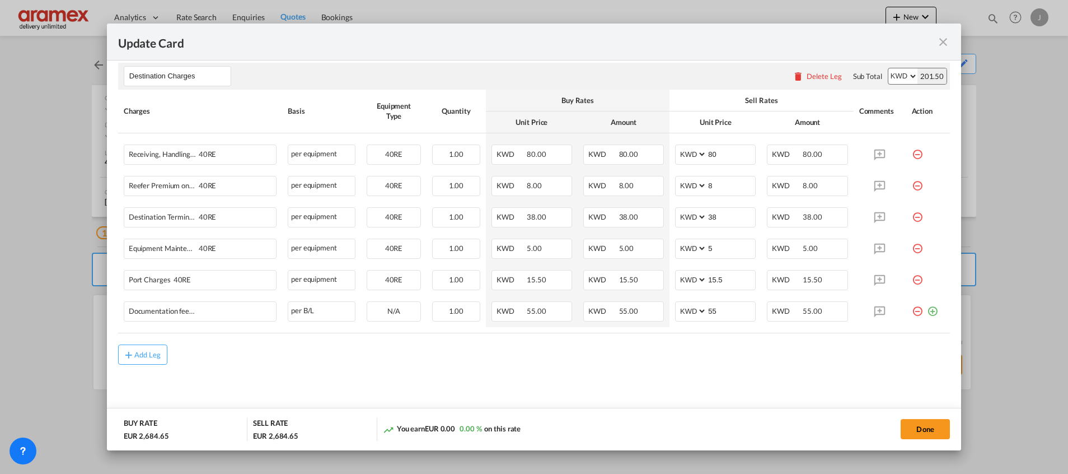
click at [809, 79] on div "Delete Leg" at bounding box center [824, 76] width 35 height 9
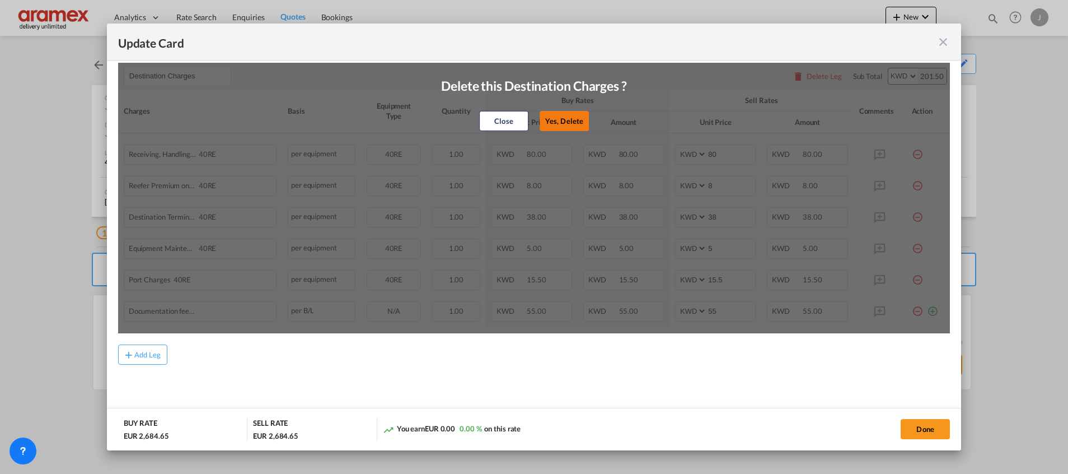
click at [549, 125] on button "Yes, Delete" at bounding box center [564, 121] width 49 height 20
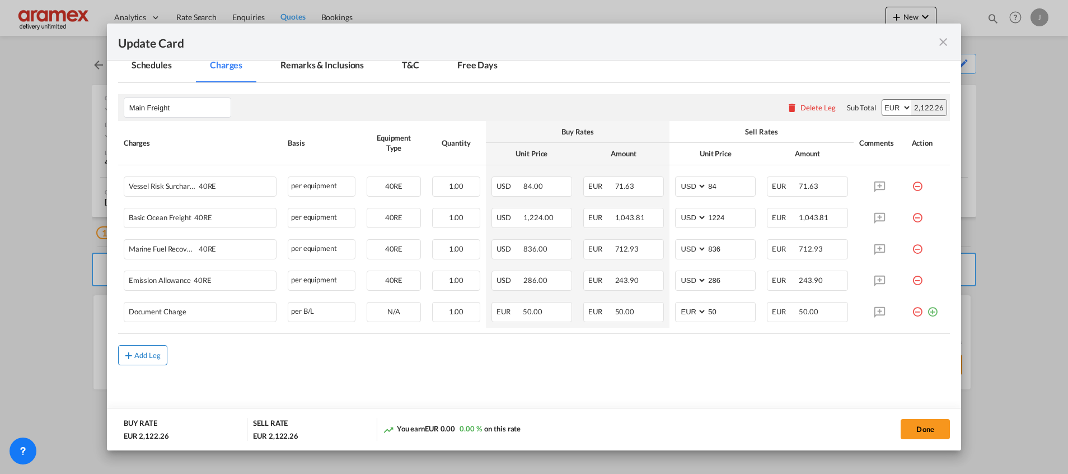
click at [127, 354] on md-icon "icon-plus md-link-fg s20" at bounding box center [128, 354] width 11 height 11
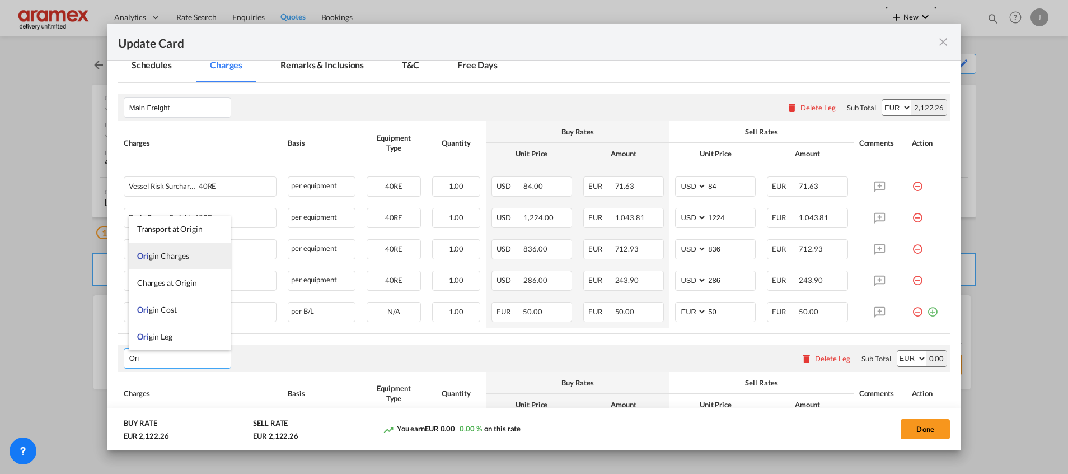
click at [164, 252] on span "Ori gin Charges" at bounding box center [163, 256] width 52 height 10
type input "Origin Charges"
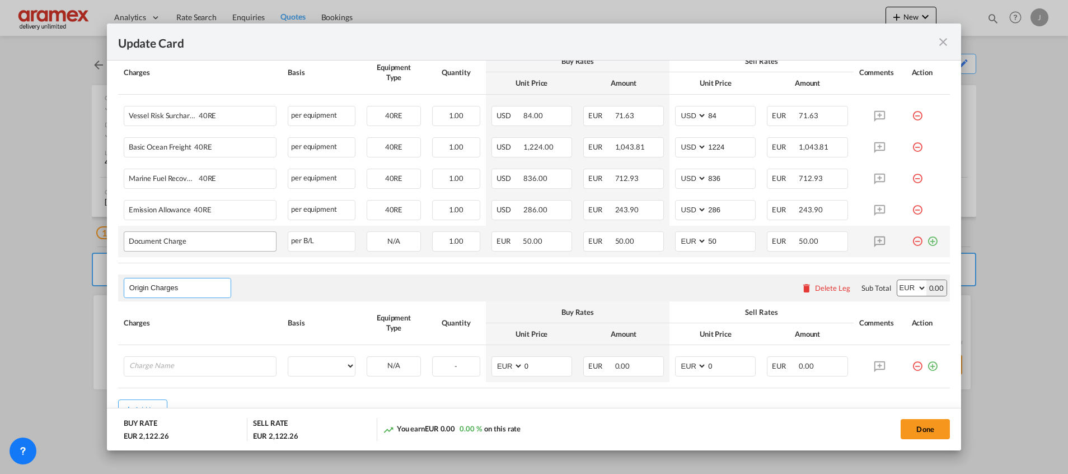
scroll to position [391, 0]
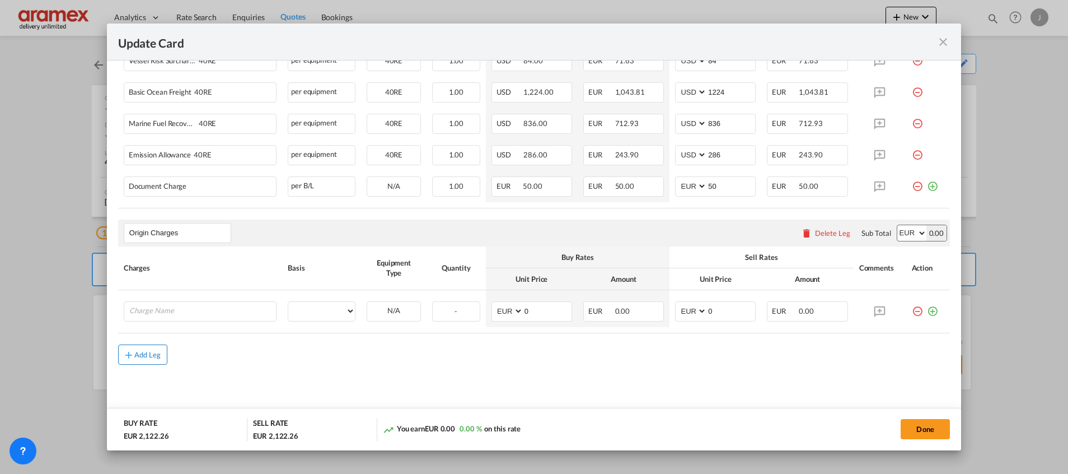
click at [135, 356] on div "Add Leg" at bounding box center [147, 354] width 27 height 7
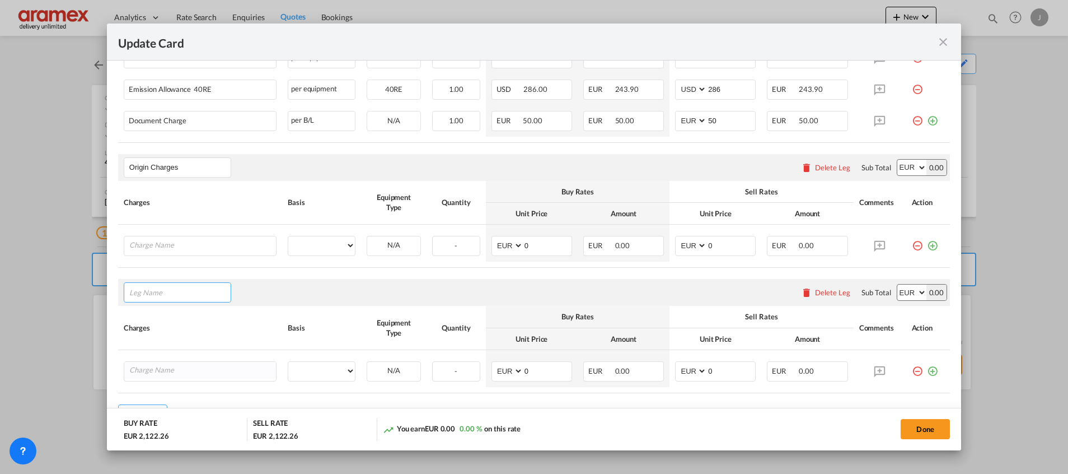
scroll to position [516, 0]
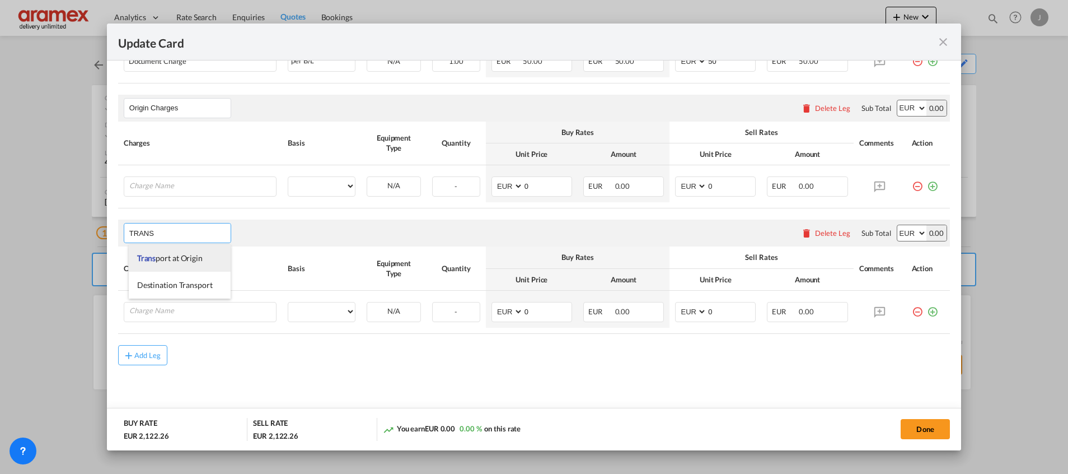
click at [156, 257] on span "Trans port at Origin" at bounding box center [169, 258] width 65 height 10
type input "Transport at Origin"
click at [149, 296] on td "Please Enter User Defined Charges Cannot Be Published" at bounding box center [200, 309] width 164 height 37
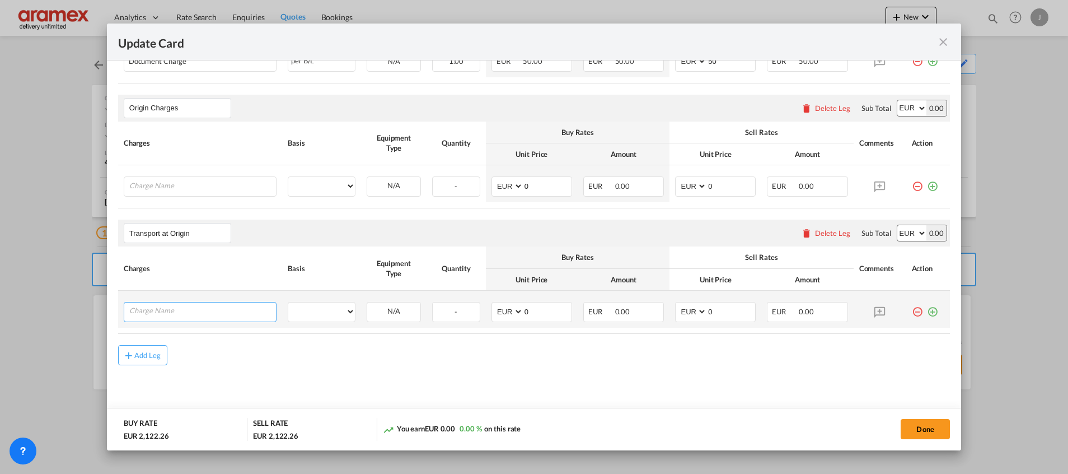
click at [156, 305] on input "Charge Name" at bounding box center [202, 310] width 147 height 17
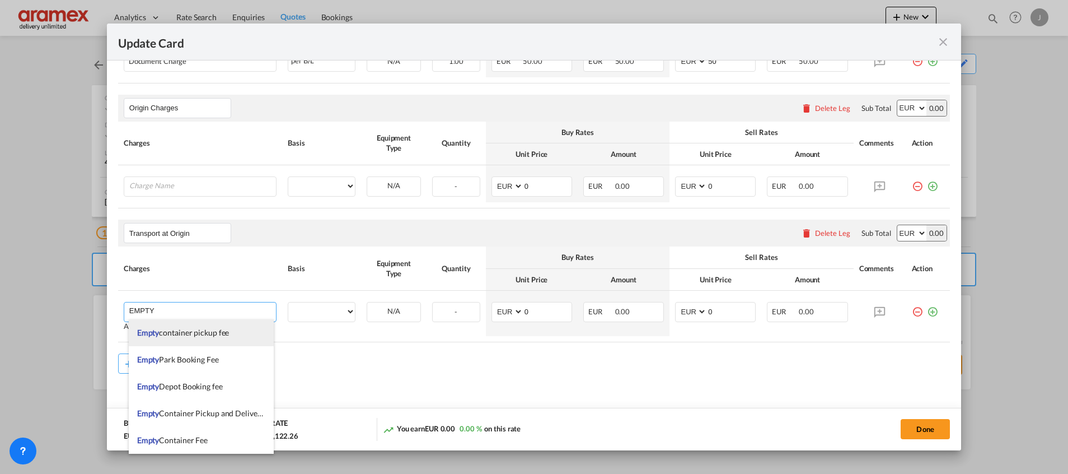
click at [218, 334] on span "Empty container pickup fee" at bounding box center [183, 332] width 92 height 10
type input "Empty container pickup fee"
select select "per equipment"
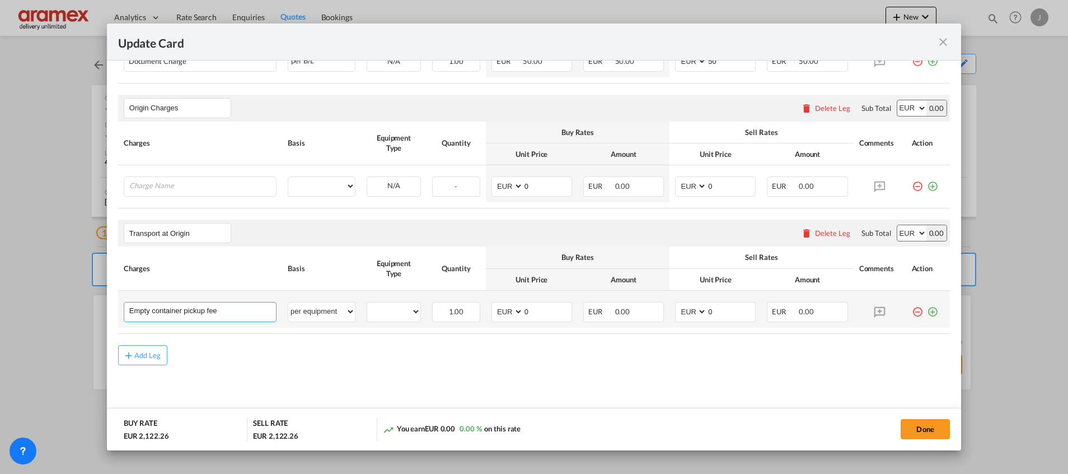
click at [228, 310] on input "Empty container pickup fee" at bounding box center [202, 310] width 147 height 17
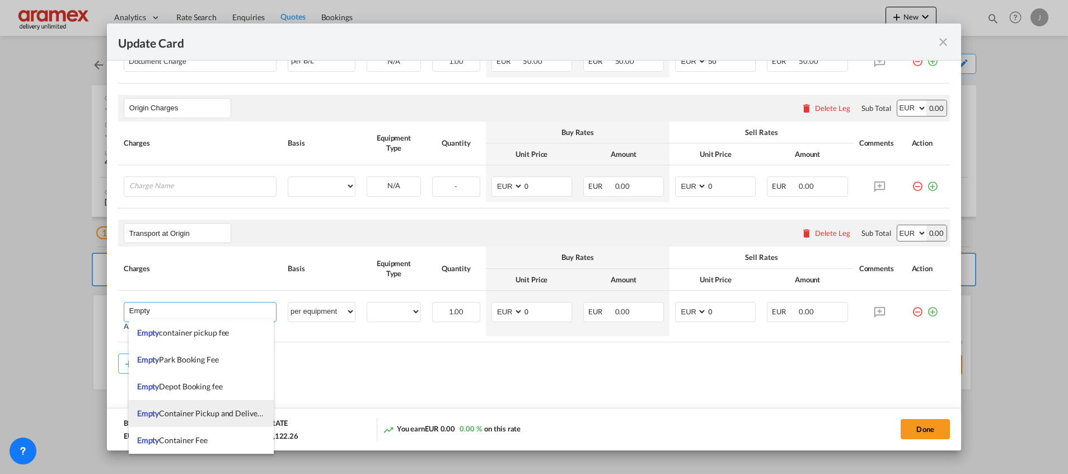
click at [209, 419] on li "Empty Container Pickup and Delivery Charge" at bounding box center [201, 413] width 145 height 27
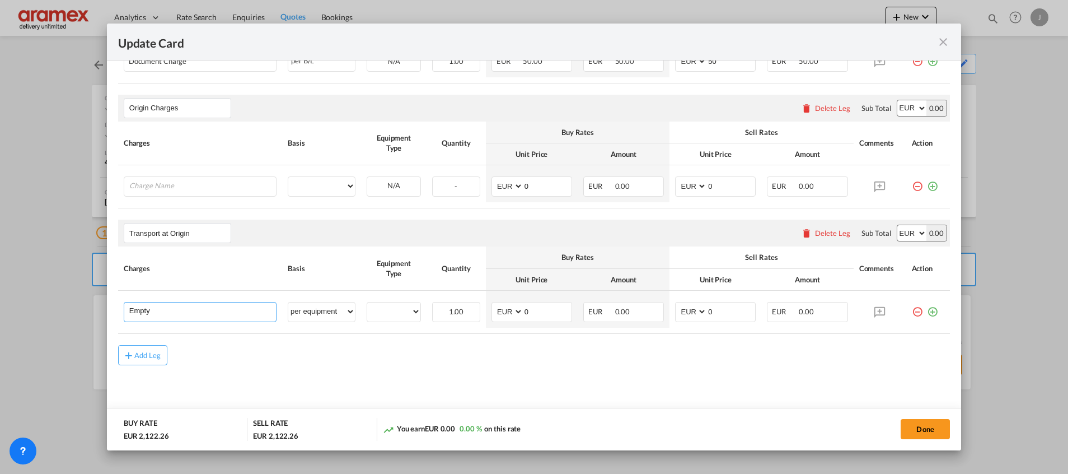
type input "Empty Container Pickup and Delivery Charge"
click at [927, 311] on md-icon "icon-plus-circle-outline green-400-fg" at bounding box center [932, 307] width 11 height 11
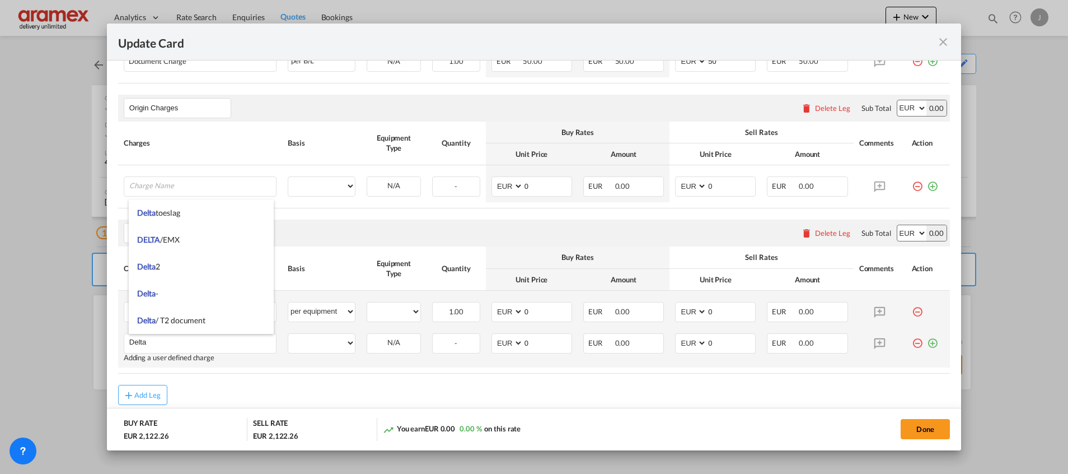
type input "Delta"
click at [927, 340] on md-icon "icon-plus-circle-outline green-400-fg" at bounding box center [932, 338] width 11 height 11
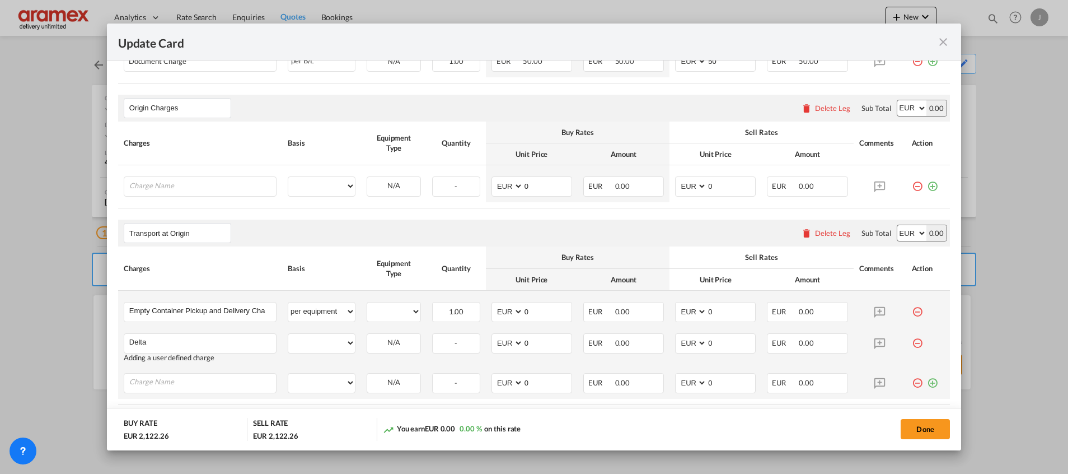
scroll to position [587, 0]
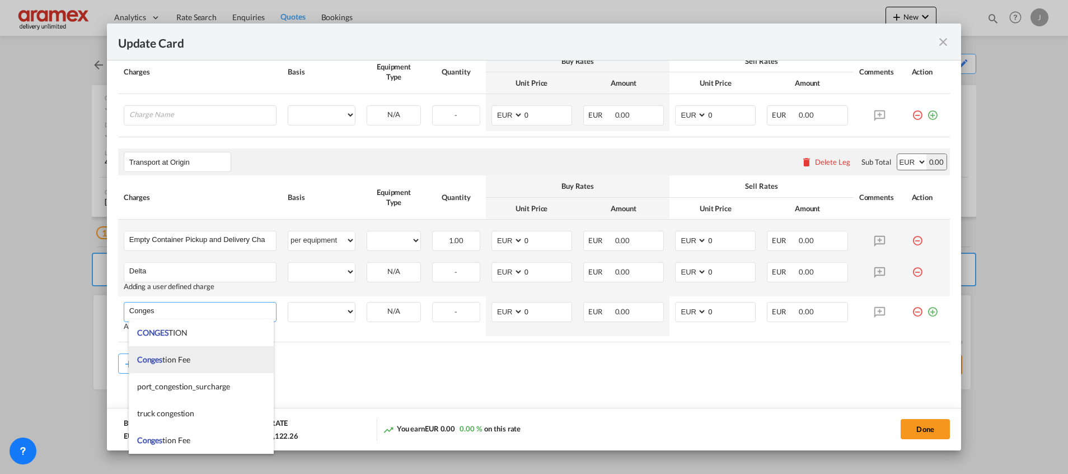
click at [184, 365] on li "Conges tion Fee" at bounding box center [201, 359] width 145 height 27
type input "Congestion Fee"
select select "per equipment"
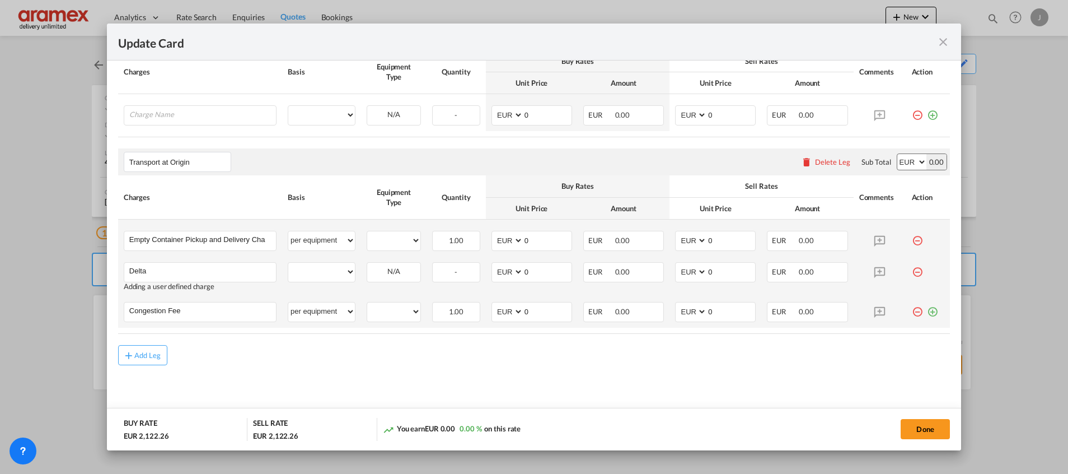
click at [927, 309] on md-icon "icon-plus-circle-outline green-400-fg" at bounding box center [932, 307] width 11 height 11
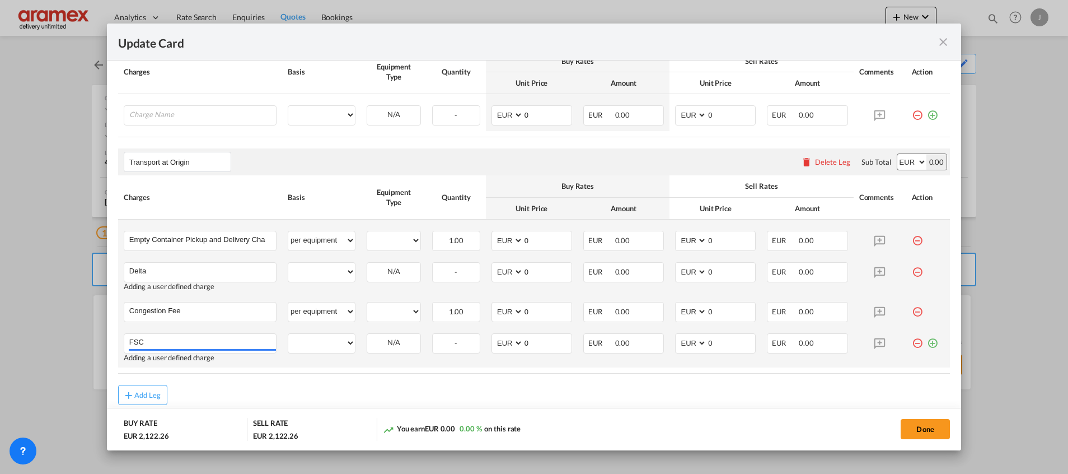
type input "FSC"
click at [927, 338] on md-icon "icon-plus-circle-outline green-400-fg" at bounding box center [932, 338] width 11 height 11
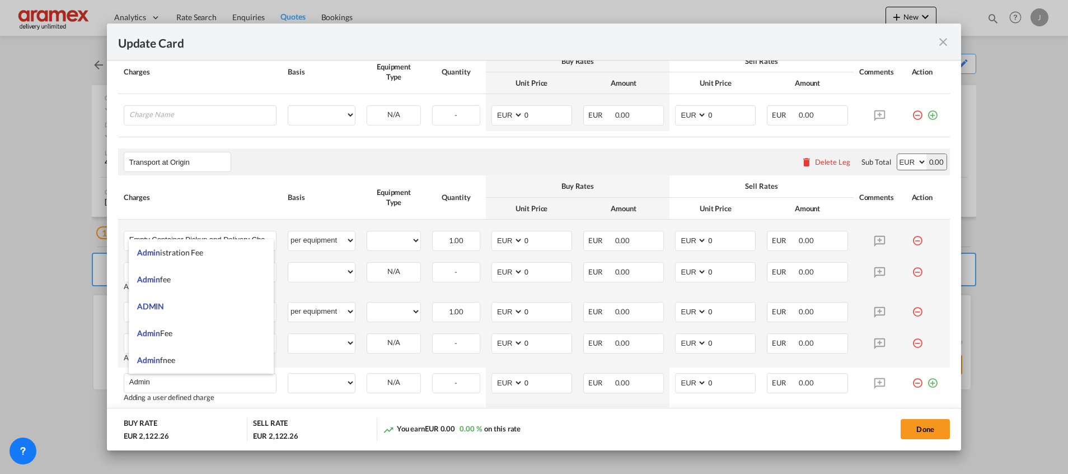
drag, startPoint x: 219, startPoint y: 334, endPoint x: 456, endPoint y: 331, distance: 237.4
click at [219, 332] on li "Admin Fee" at bounding box center [201, 333] width 145 height 27
type input "Admin Fee"
select select "per equipment"
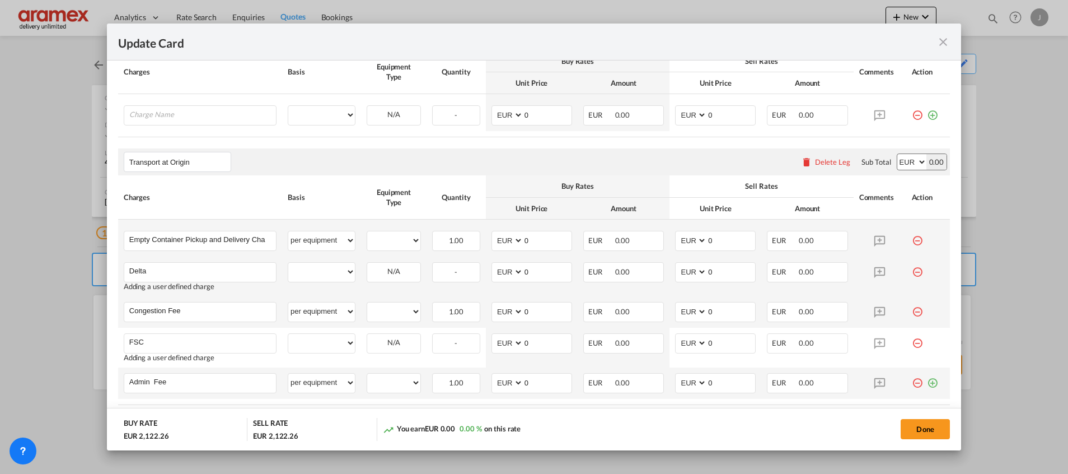
click at [927, 380] on md-icon "icon-plus-circle-outline green-400-fg" at bounding box center [932, 378] width 11 height 11
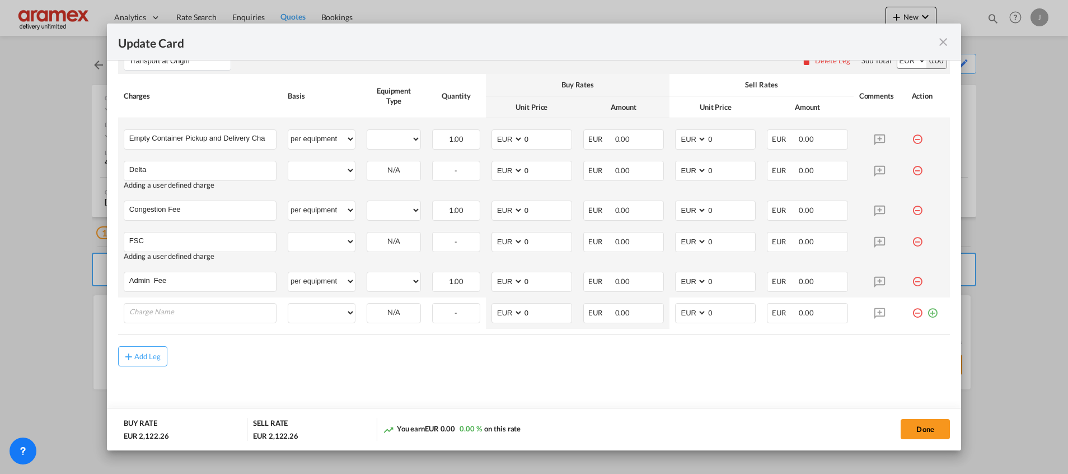
scroll to position [690, 0]
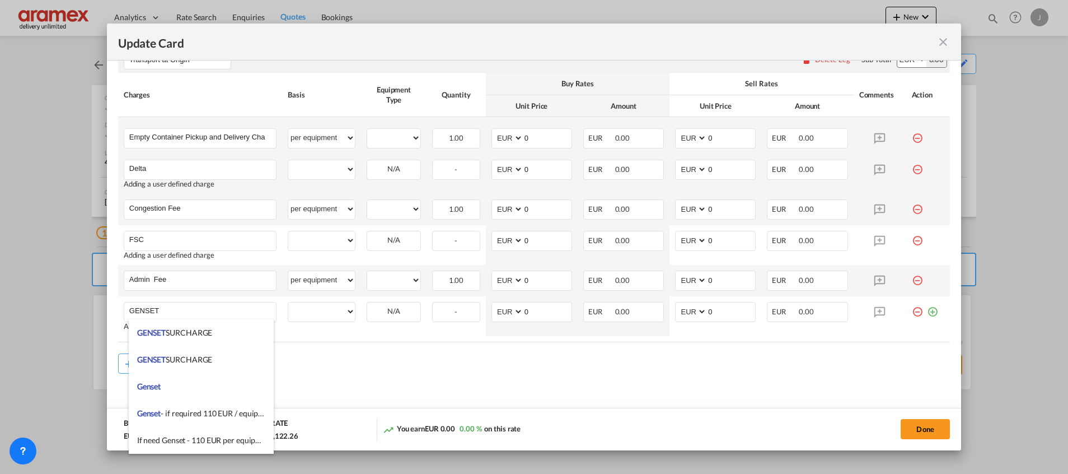
drag, startPoint x: 200, startPoint y: 438, endPoint x: 202, endPoint y: 377, distance: 61.6
click at [200, 438] on span "If need Genset - 110 EUR per equipment" at bounding box center [205, 440] width 136 height 10
type input "If need Genset - 110 EUR per equipment"
select select "per equipment"
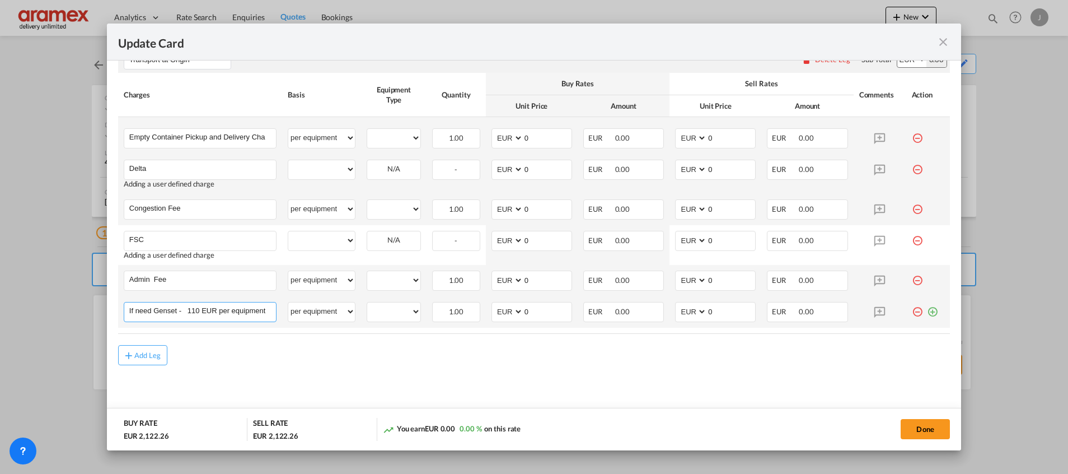
click at [188, 312] on input "If need Genset - 110 EUR per equipment" at bounding box center [202, 310] width 147 height 17
type input "If need Genset - 125 EUR per equipment"
click at [382, 368] on div "Add Leg" at bounding box center [534, 363] width 832 height 20
drag, startPoint x: 381, startPoint y: 310, endPoint x: 387, endPoint y: 314, distance: 7.2
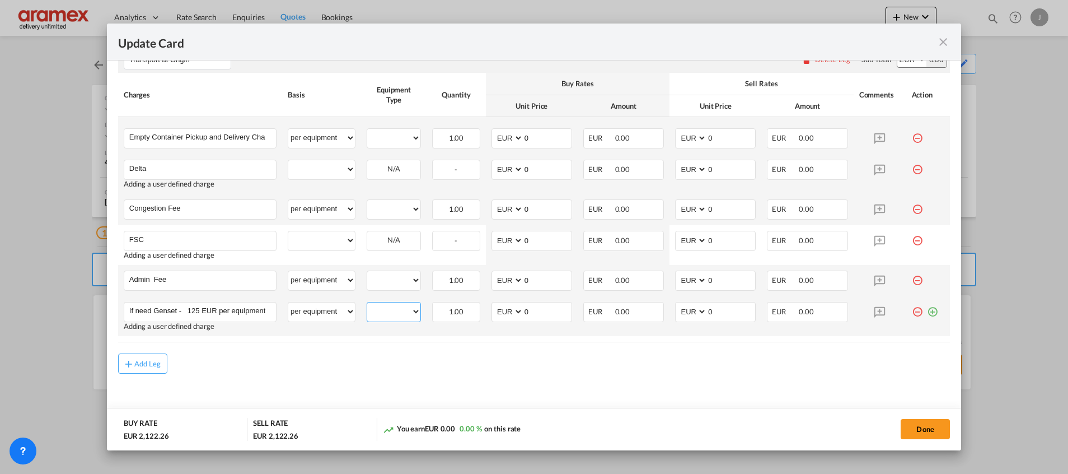
click at [381, 310] on select "40RE" at bounding box center [393, 311] width 53 height 15
select select "40RE"
click at [367, 304] on select "40RE" at bounding box center [393, 311] width 53 height 15
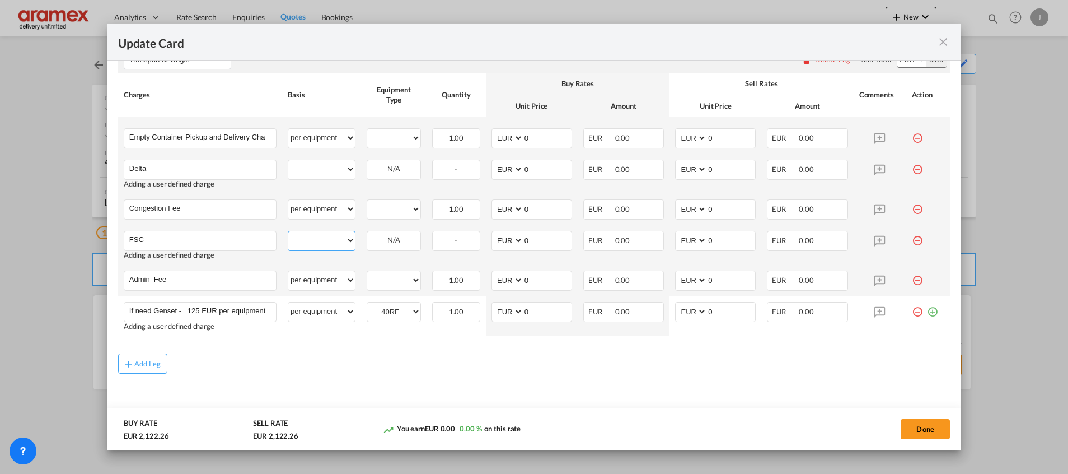
drag, startPoint x: 321, startPoint y: 241, endPoint x: 322, endPoint y: 247, distance: 6.4
click at [321, 240] on select "per equipment per container per B/L per shipping bill per shipment % on pickup …" at bounding box center [321, 240] width 67 height 18
select select "per equipment"
click at [288, 231] on select "per equipment per container per B/L per shipping bill per shipment % on pickup …" at bounding box center [321, 240] width 67 height 18
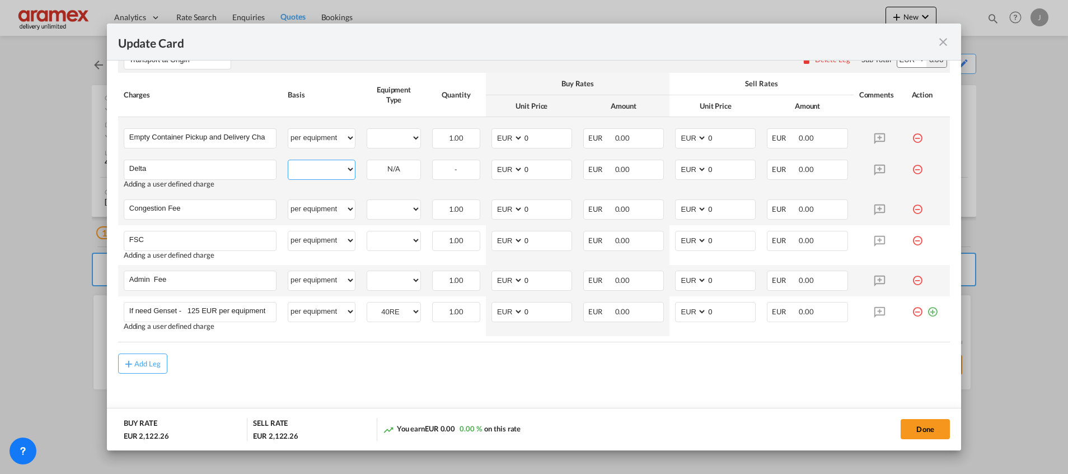
drag, startPoint x: 327, startPoint y: 168, endPoint x: 326, endPoint y: 175, distance: 7.5
click at [327, 168] on select "per equipment per container per B/L per shipping bill per shipment % on pickup …" at bounding box center [321, 169] width 67 height 18
select select "per equipment"
click at [288, 160] on select "per equipment per container per B/L per shipping bill per shipment % on pickup …" at bounding box center [321, 169] width 67 height 18
click at [391, 139] on select "40RE" at bounding box center [393, 137] width 53 height 15
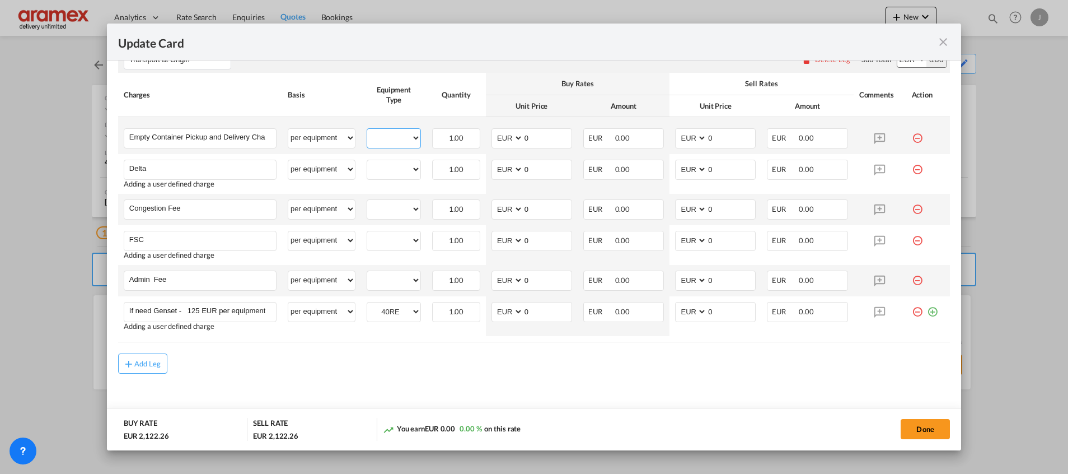
select select "40RE"
click at [367, 130] on select "40RE" at bounding box center [393, 137] width 53 height 15
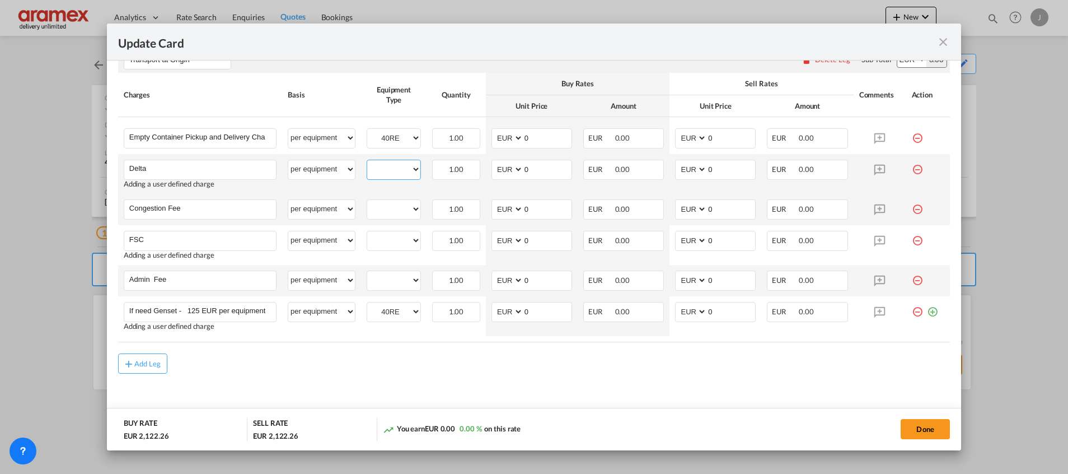
drag, startPoint x: 391, startPoint y: 167, endPoint x: 390, endPoint y: 174, distance: 6.8
click at [391, 167] on select "40RE" at bounding box center [393, 169] width 53 height 15
select select "40RE"
click at [367, 162] on select "40RE" at bounding box center [393, 169] width 53 height 15
drag, startPoint x: 391, startPoint y: 207, endPoint x: 388, endPoint y: 218, distance: 11.5
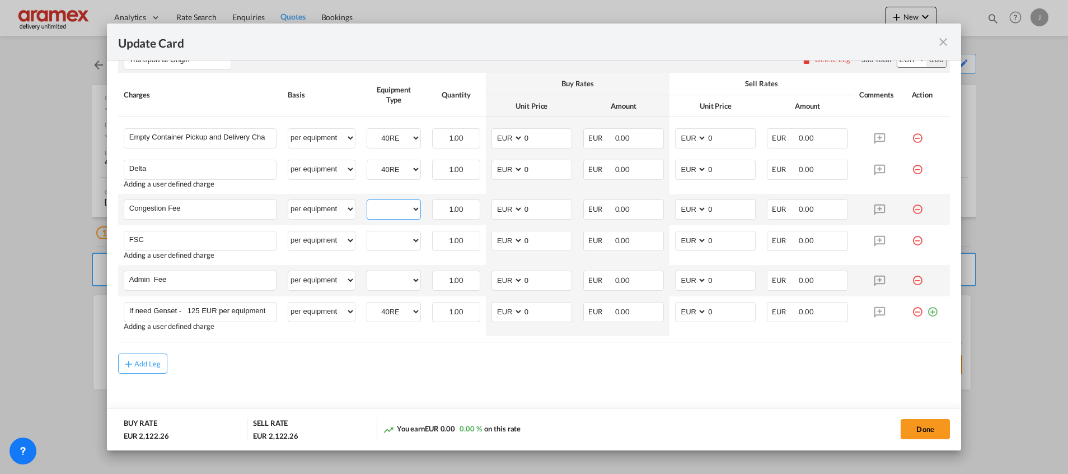
click at [391, 207] on select "40RE" at bounding box center [393, 209] width 53 height 15
select select "40RE"
click at [367, 202] on select "40RE" at bounding box center [393, 209] width 53 height 15
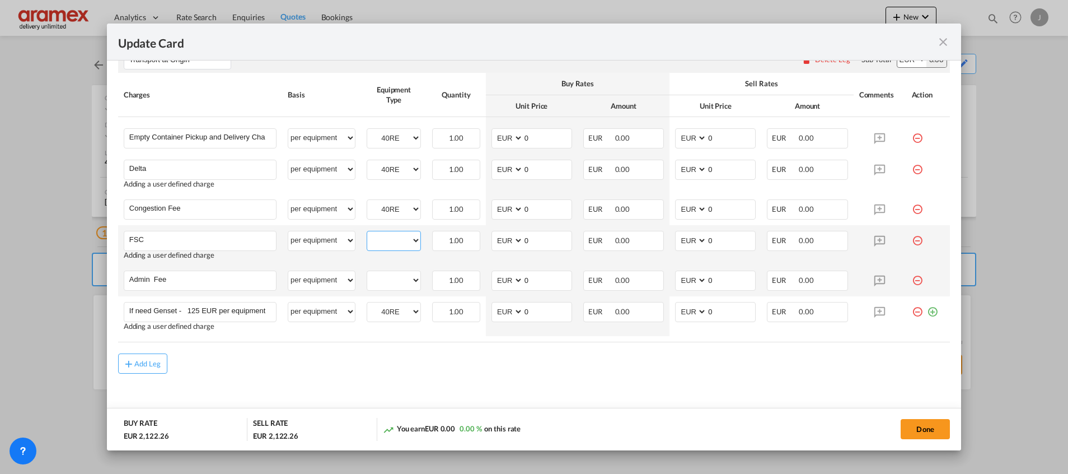
drag, startPoint x: 392, startPoint y: 235, endPoint x: 390, endPoint y: 249, distance: 14.1
click at [392, 235] on select "40RE" at bounding box center [393, 240] width 53 height 15
select select "40RE"
click at [367, 233] on select "40RE" at bounding box center [393, 240] width 53 height 15
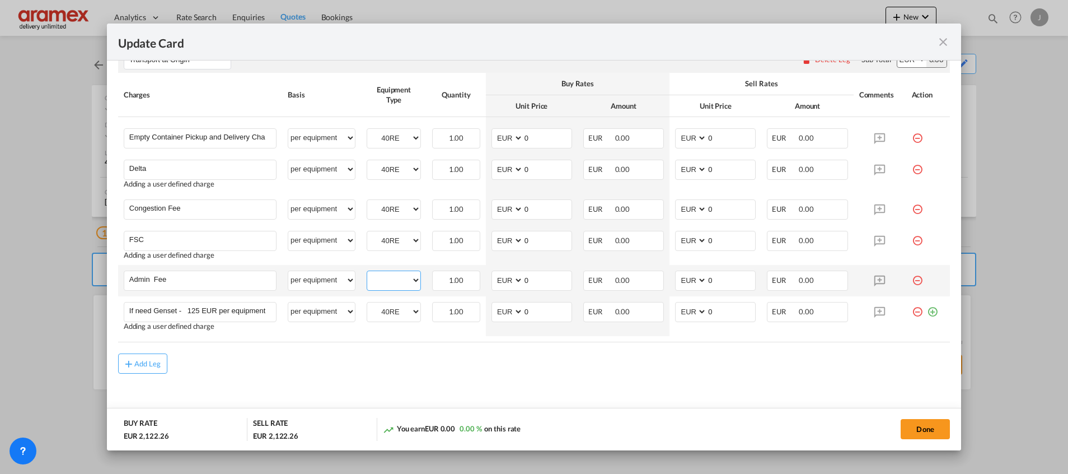
click at [387, 279] on select "40RE" at bounding box center [393, 280] width 53 height 15
select select "40RE"
click at [367, 273] on select "40RE" at bounding box center [393, 280] width 53 height 15
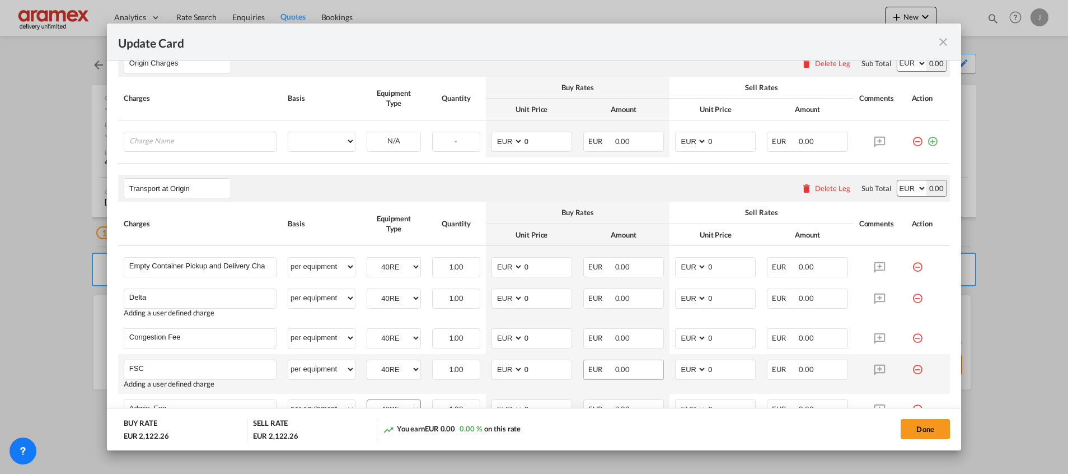
scroll to position [522, 0]
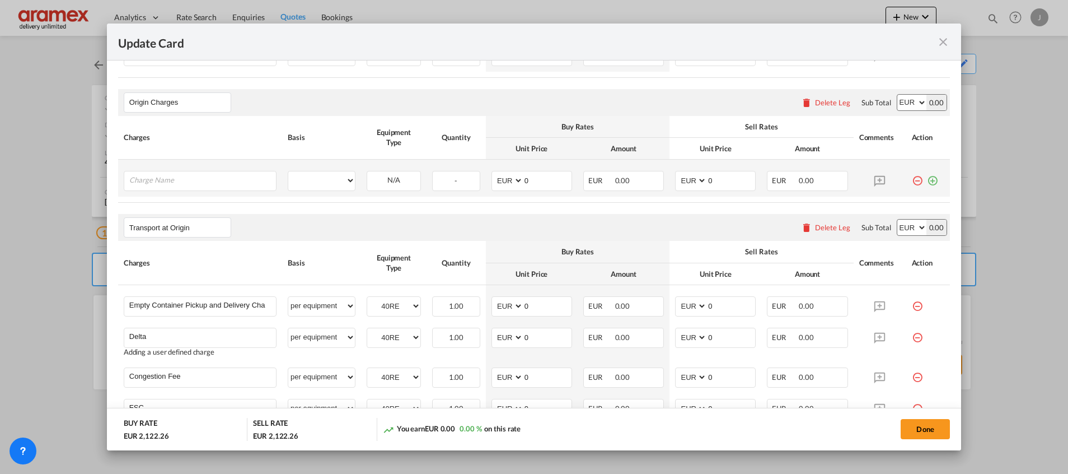
click at [927, 178] on md-icon "icon-plus-circle-outline green-400-fg" at bounding box center [932, 176] width 11 height 11
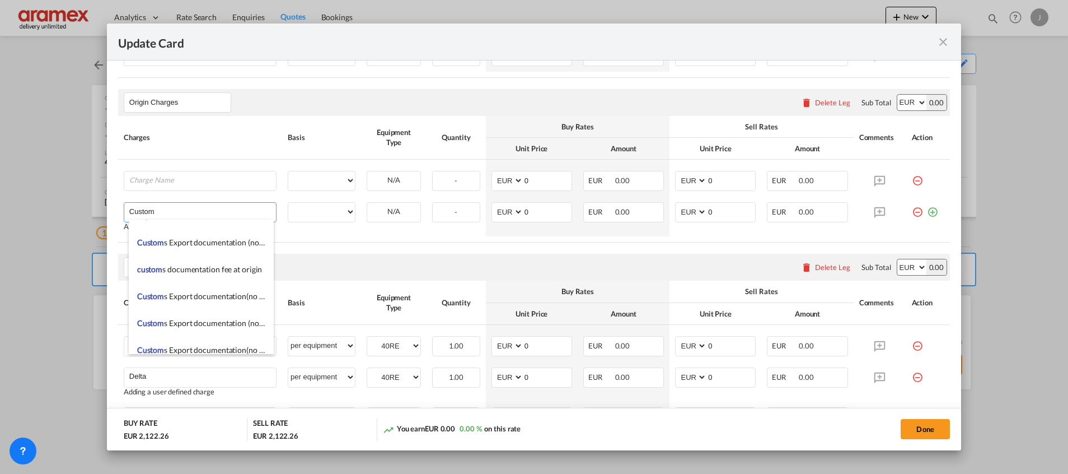
scroll to position [1343, 0]
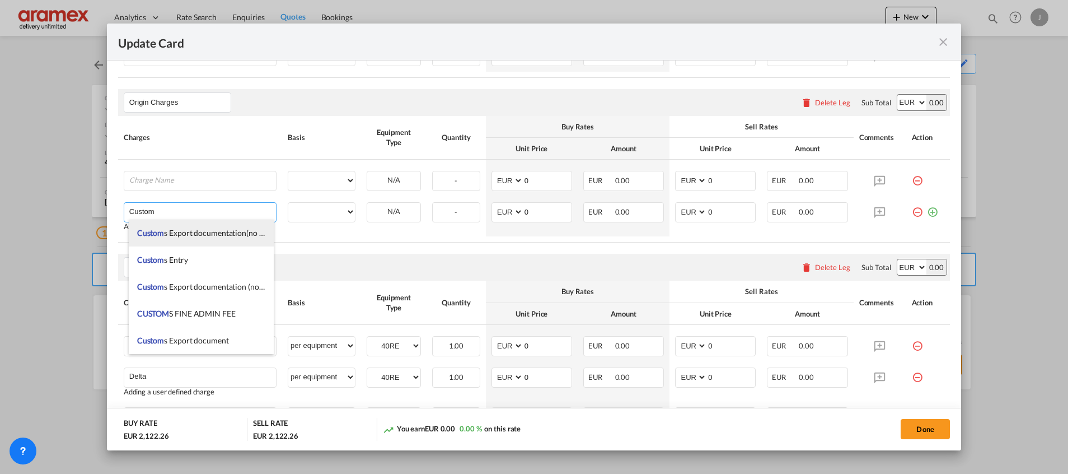
click at [232, 224] on li "Custom s Export documentation(no costs,suggested sell)" at bounding box center [201, 232] width 145 height 27
type input "Customs Export documentation(no costs,suggested sell)"
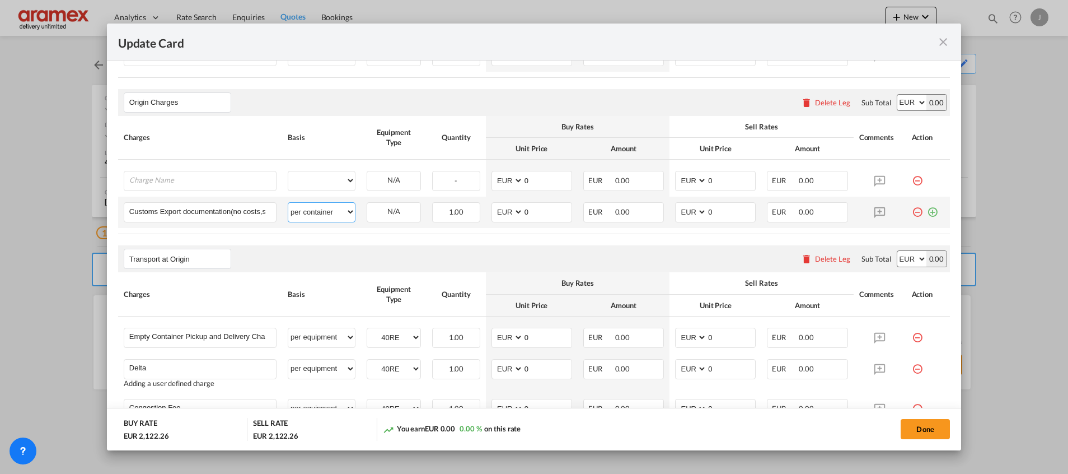
click at [328, 208] on select "per equipment per container per B/L per shipping bill per shipment per pallet p…" at bounding box center [321, 212] width 67 height 18
select select "per shipment"
click at [288, 203] on select "per equipment per container per B/L per shipping bill per shipment per pallet p…" at bounding box center [321, 212] width 67 height 18
drag, startPoint x: 236, startPoint y: 214, endPoint x: 351, endPoint y: 224, distance: 115.2
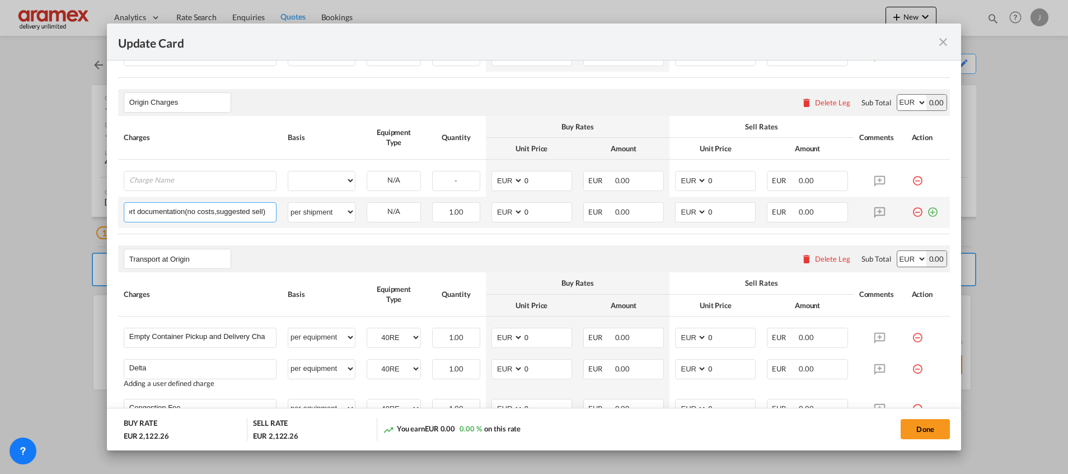
click at [351, 224] on tr "Customs Export documentation(no costs,suggested sell) Please Enter User Defined…" at bounding box center [534, 211] width 832 height 31
drag, startPoint x: 542, startPoint y: 209, endPoint x: 501, endPoint y: 214, distance: 41.7
click at [501, 214] on md-input-container "AED AFN ALL AMD ANG AOA ARS AUD AWG AZN BAM BBD BDT BGN BHD BIF BMD BND [PERSON…" at bounding box center [531, 212] width 81 height 20
type input "65"
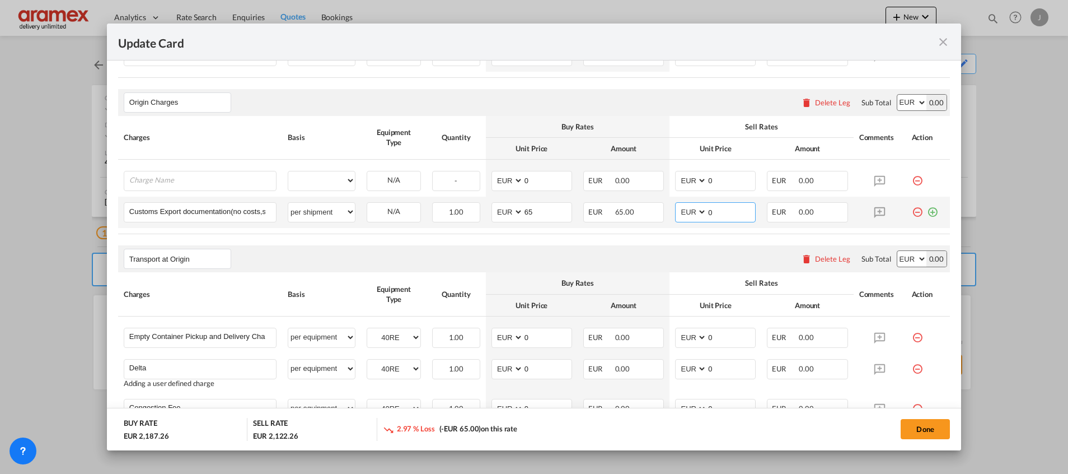
drag, startPoint x: 710, startPoint y: 208, endPoint x: 657, endPoint y: 208, distance: 53.2
click at [660, 208] on tr "Customs Export documentation(no costs,suggested sell) Please Enter User Defined…" at bounding box center [534, 211] width 832 height 31
type input "65"
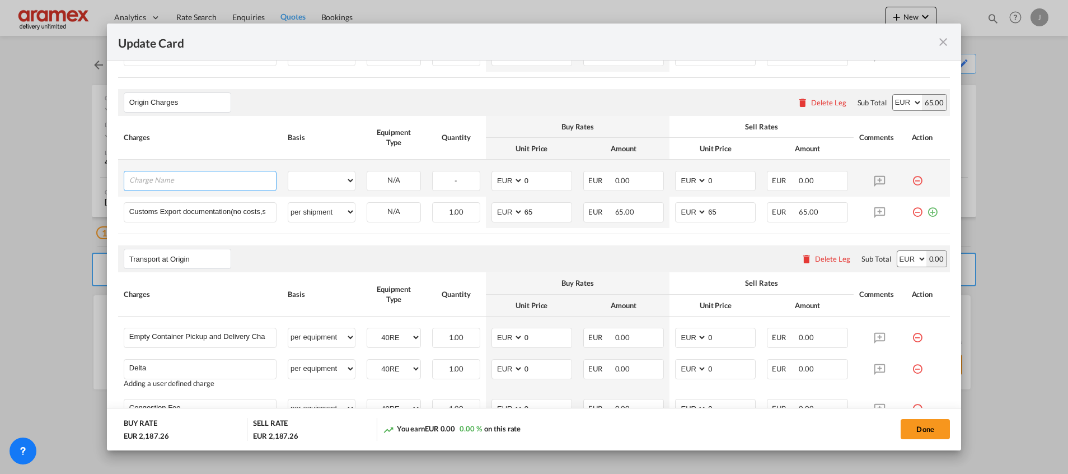
click at [202, 175] on input "Charge Name" at bounding box center [202, 179] width 147 height 17
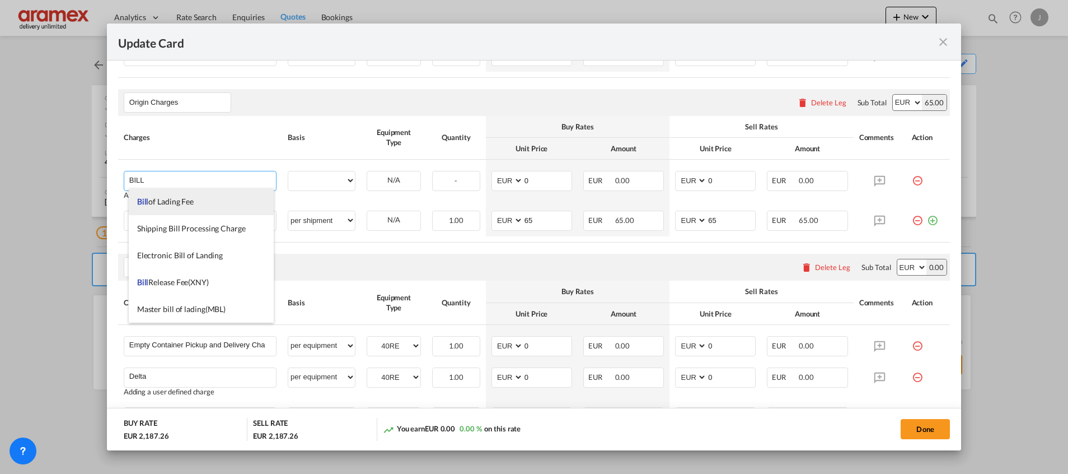
click at [190, 203] on span "Bill of Lading Fee" at bounding box center [165, 201] width 57 height 10
type input "Bill of Lading Fee"
select select "per B/L"
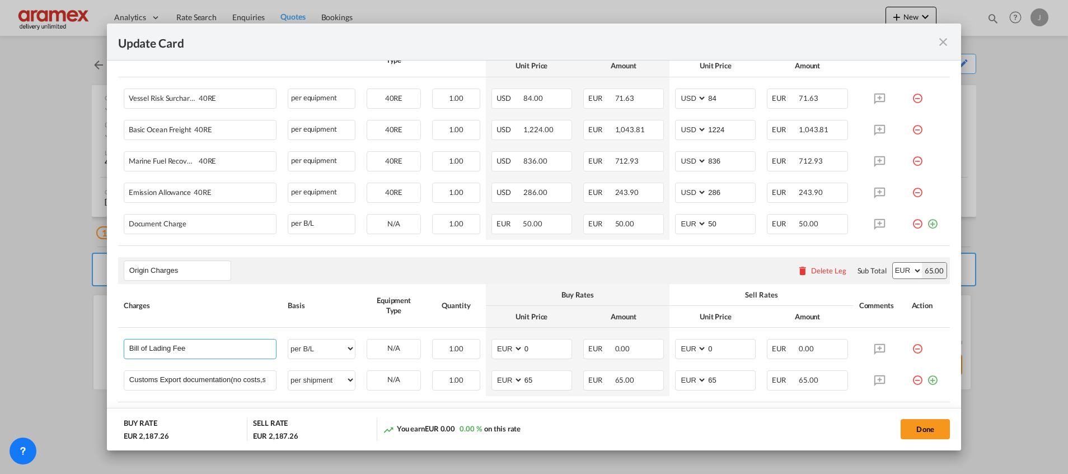
scroll to position [522, 0]
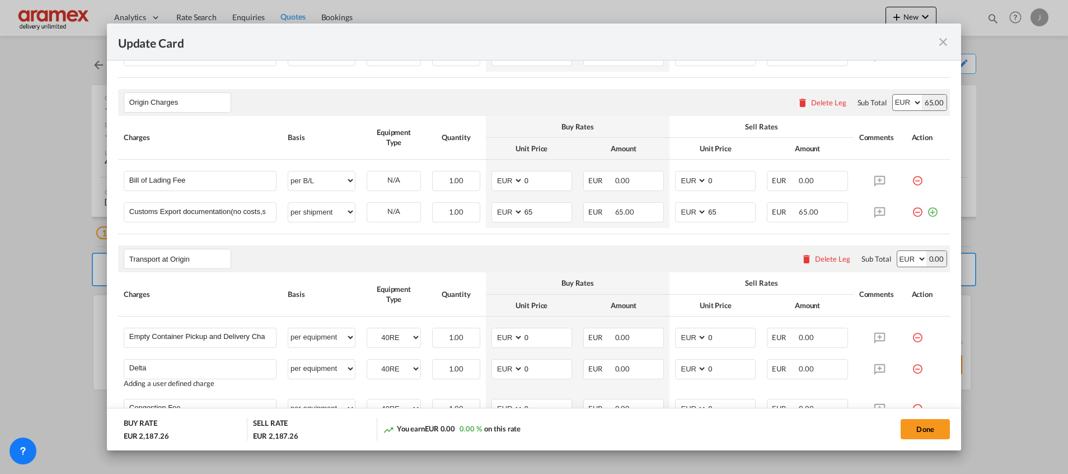
click at [912, 180] on md-icon "icon-minus-circle-outline red-400-fg" at bounding box center [917, 176] width 11 height 11
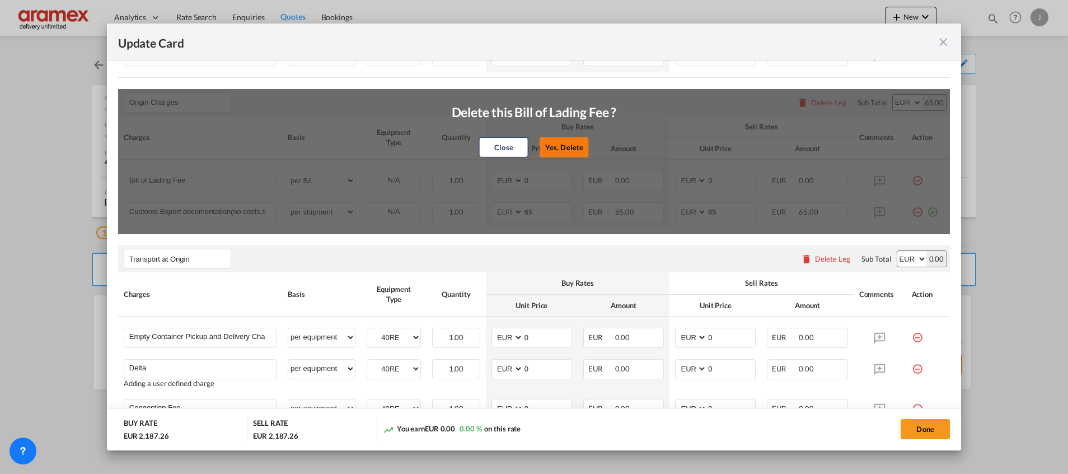
click at [568, 144] on button "Yes, Delete" at bounding box center [564, 147] width 49 height 20
type input "Customs Export documentation(no costs,suggested sell)"
select select "per shipment"
type input "65"
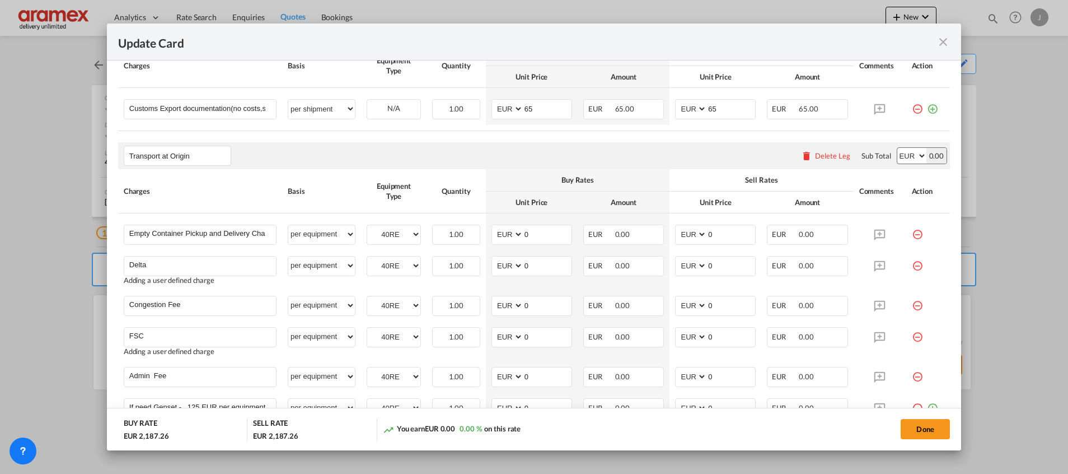
scroll to position [690, 0]
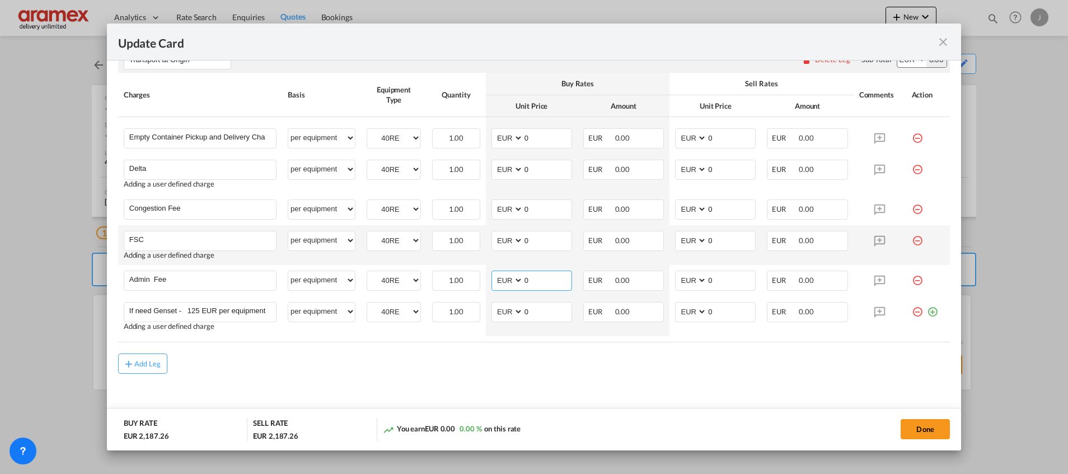
drag, startPoint x: 542, startPoint y: 283, endPoint x: 545, endPoint y: 253, distance: 30.3
click at [542, 278] on input "0" at bounding box center [547, 279] width 48 height 17
drag, startPoint x: 538, startPoint y: 279, endPoint x: 500, endPoint y: 278, distance: 38.7
click at [502, 278] on md-input-container "AED AFN ALL AMD ANG AOA ARS AUD AWG AZN BAM BBD BDT BGN BHD BIF BMD BND [PERSON…" at bounding box center [531, 280] width 81 height 20
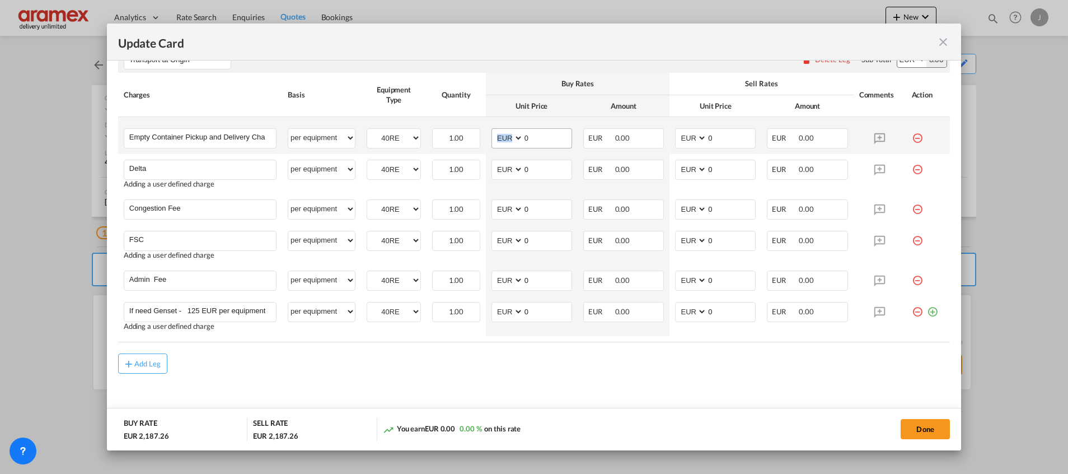
drag, startPoint x: 534, startPoint y: 141, endPoint x: 505, endPoint y: 137, distance: 29.4
click at [505, 137] on md-input-container "AED AFN ALL AMD ANG AOA ARS AUD AWG AZN BAM BBD BDT BGN BHD BIF BMD BND [PERSON…" at bounding box center [531, 138] width 81 height 20
drag, startPoint x: 542, startPoint y: 134, endPoint x: 483, endPoint y: 134, distance: 59.3
click at [486, 134] on td "AED AFN ALL AMD ANG AOA ARS AUD AWG AZN BAM BBD BDT BGN BHD BIF BMD BND [PERSON…" at bounding box center [532, 135] width 92 height 37
type input "313"
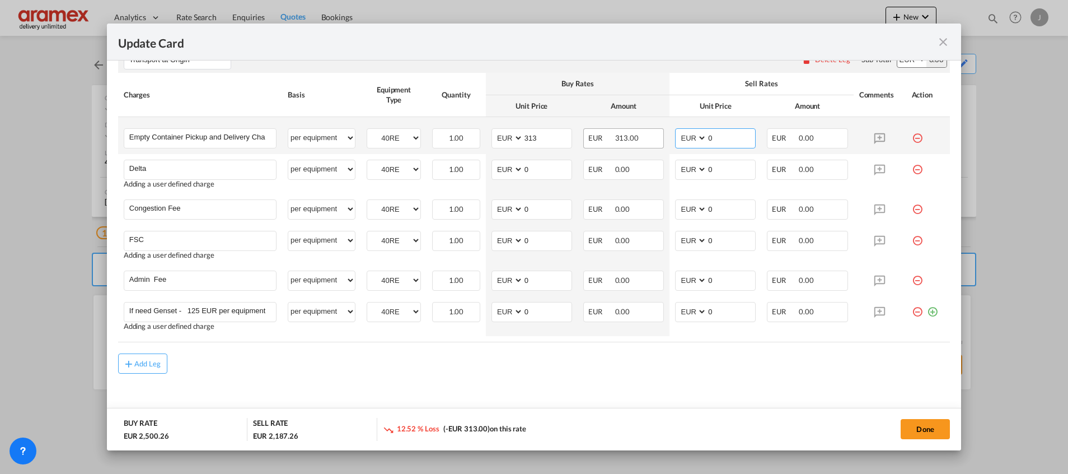
drag, startPoint x: 720, startPoint y: 137, endPoint x: 640, endPoint y: 137, distance: 80.0
click at [640, 137] on tr "Empty Container Pickup and Delivery Charge Please Enter User Defined Charges Ca…" at bounding box center [534, 135] width 832 height 37
type input "313"
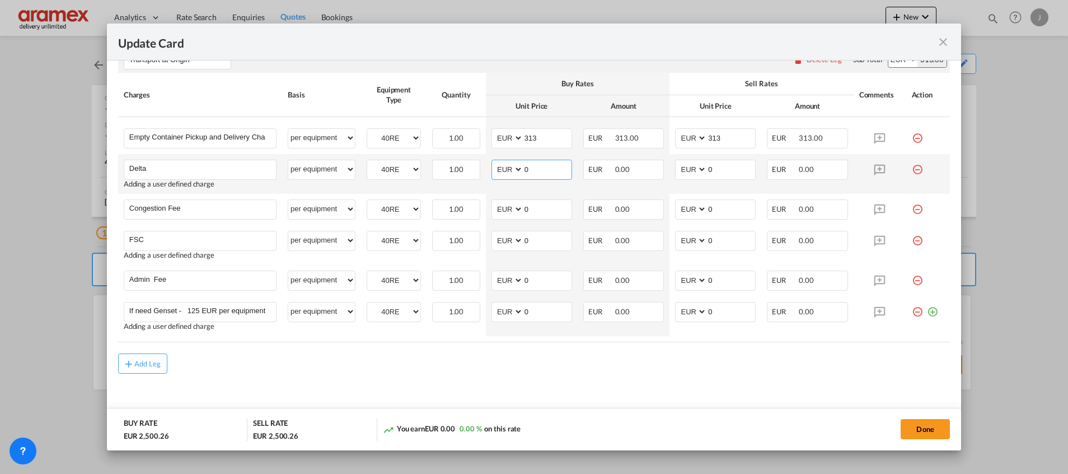
drag, startPoint x: 499, startPoint y: 169, endPoint x: 486, endPoint y: 169, distance: 12.3
click at [491, 169] on md-input-container "AED AFN ALL AMD ANG AOA ARS AUD AWG AZN BAM BBD BDT BGN BHD BIF BMD BND [PERSON…" at bounding box center [531, 170] width 81 height 20
type input "50"
click at [716, 163] on input "0" at bounding box center [731, 168] width 48 height 17
drag, startPoint x: 692, startPoint y: 167, endPoint x: 645, endPoint y: 168, distance: 47.6
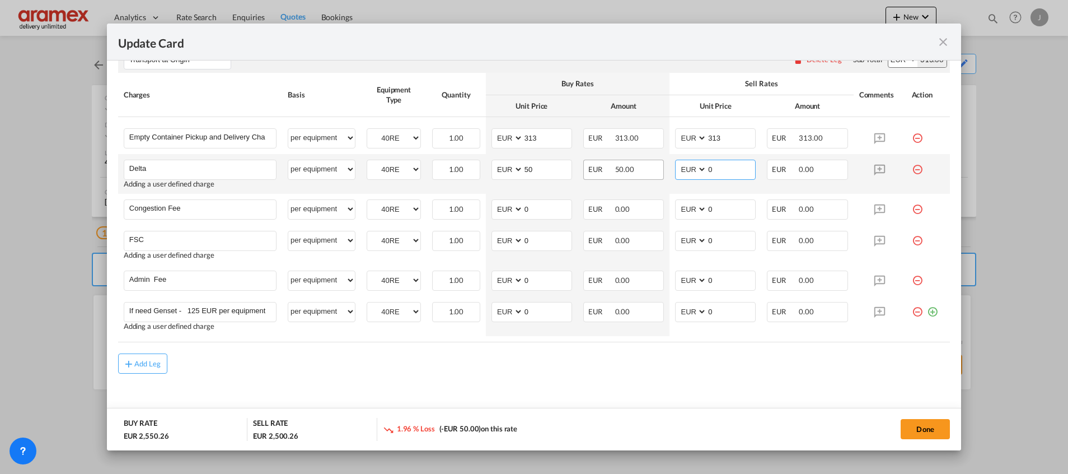
click at [645, 168] on tr "Delta Please Enter User Defined Charges Cannot Be Published Adding a user defin…" at bounding box center [534, 174] width 832 height 40
type input "50"
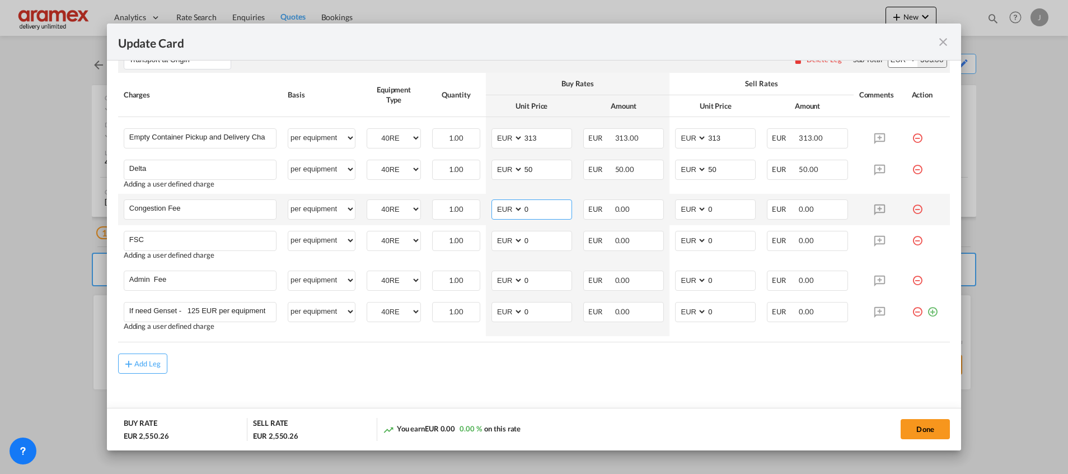
drag, startPoint x: 535, startPoint y: 210, endPoint x: 489, endPoint y: 209, distance: 45.3
click at [491, 209] on md-input-container "AED AFN ALL AMD ANG AOA ARS AUD AWG AZN BAM BBD BDT BGN BHD BIF BMD BND [PERSON…" at bounding box center [531, 209] width 81 height 20
type input "17"
click at [715, 205] on input "0" at bounding box center [731, 208] width 48 height 17
drag, startPoint x: 716, startPoint y: 204, endPoint x: 652, endPoint y: 206, distance: 63.8
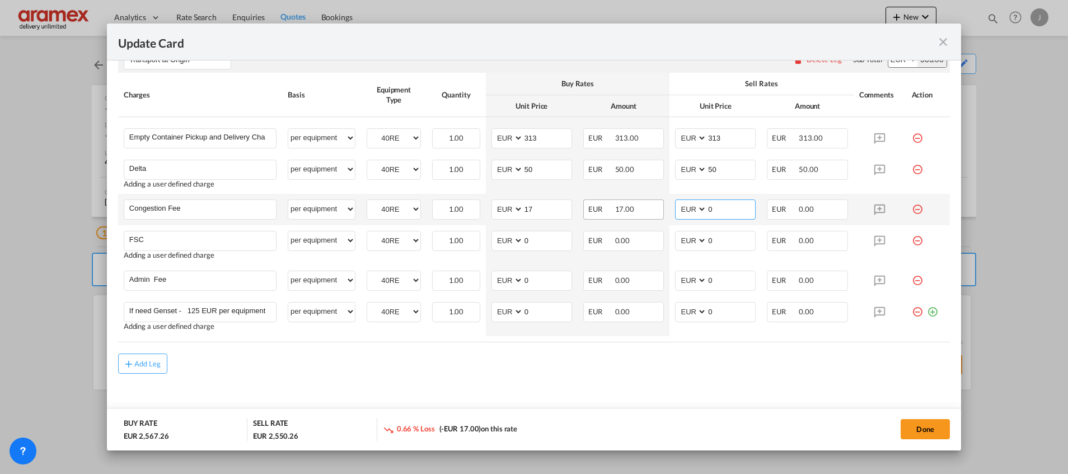
click at [652, 206] on tr "Congestion Fee Please Enter User Defined Charges Cannot Be Published per equipm…" at bounding box center [534, 209] width 832 height 31
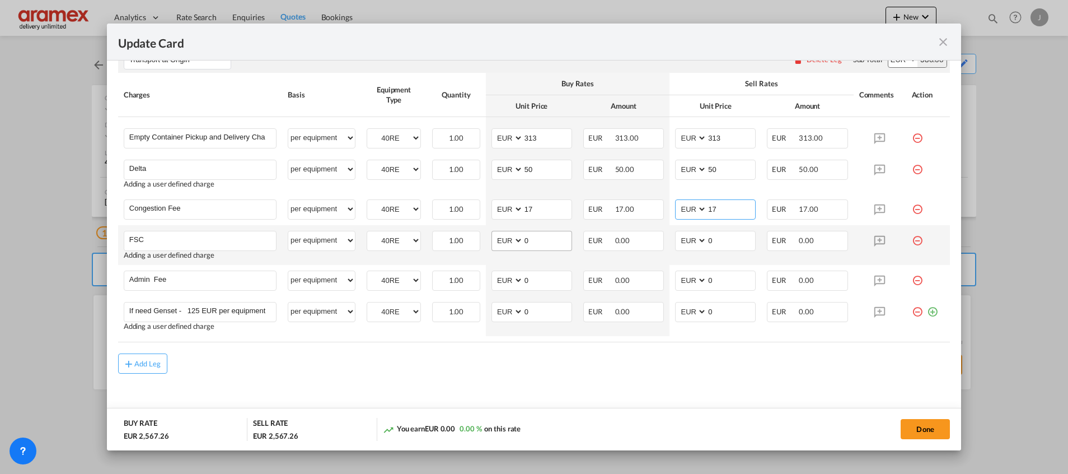
type input "17"
drag, startPoint x: 536, startPoint y: 233, endPoint x: 500, endPoint y: 238, distance: 36.7
click at [500, 238] on md-input-container "AED AFN ALL AMD ANG AOA ARS AUD AWG AZN BAM BBD BDT BGN BHD BIF BMD BND [PERSON…" at bounding box center [531, 241] width 81 height 20
paste input "€ 95.00"
click at [528, 239] on input "€ 95.00" at bounding box center [547, 239] width 48 height 17
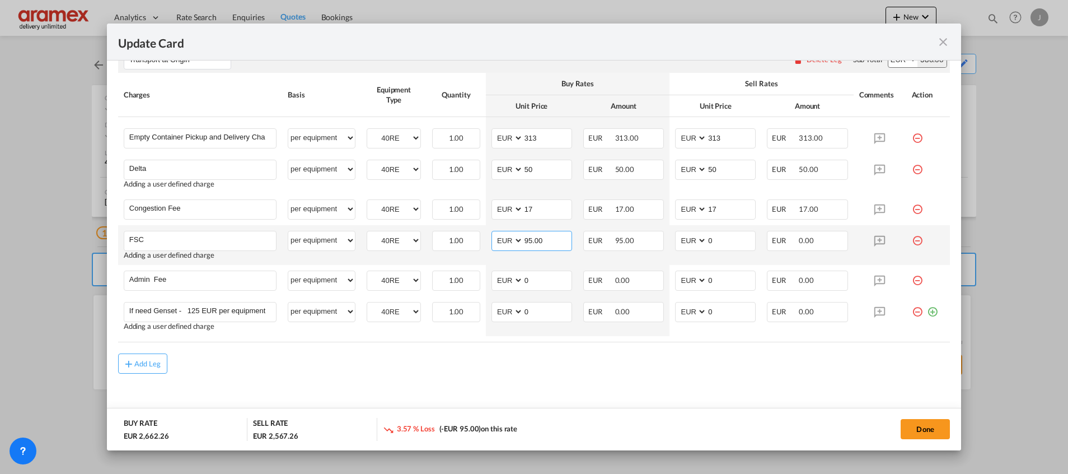
click at [544, 240] on input "95.00" at bounding box center [547, 239] width 48 height 17
type input "95.00"
click at [732, 237] on input "0" at bounding box center [731, 239] width 48 height 17
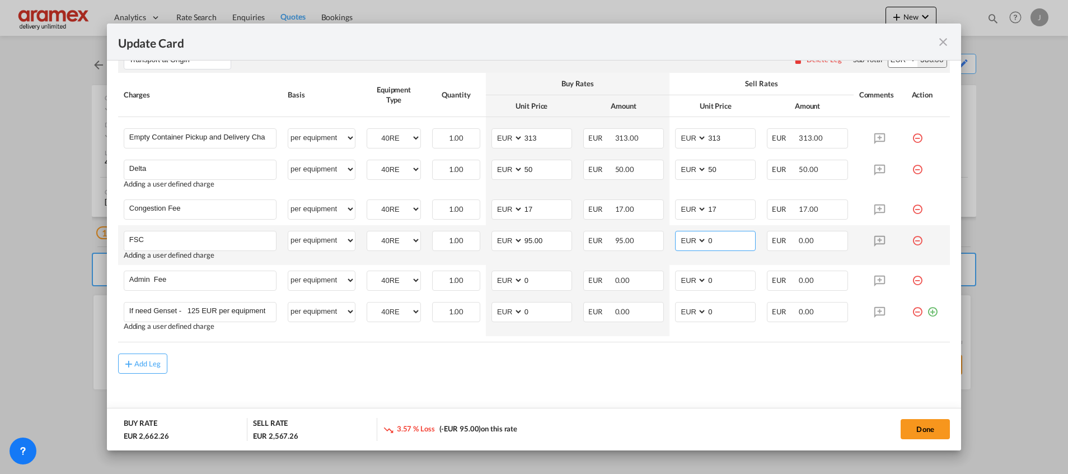
click at [732, 237] on input "0" at bounding box center [731, 239] width 48 height 17
paste input "95.00"
type input "95.00"
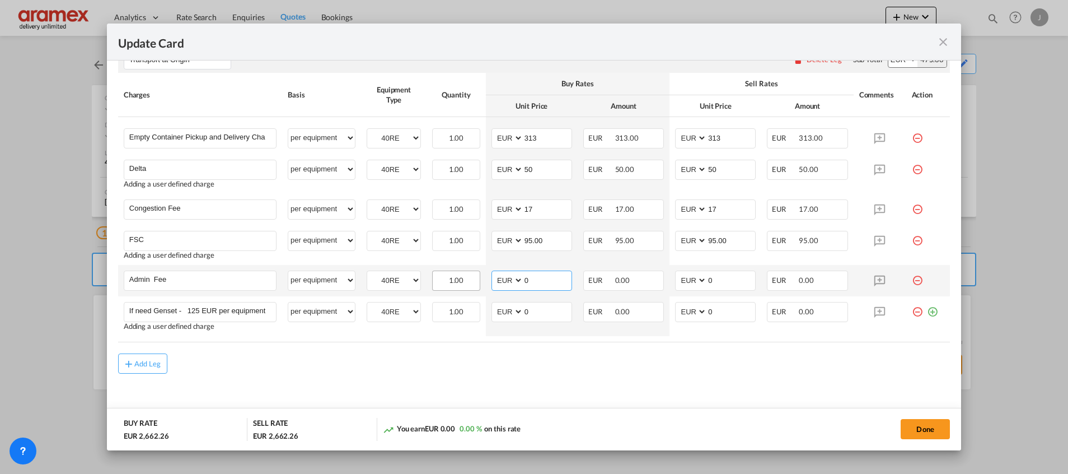
drag, startPoint x: 546, startPoint y: 281, endPoint x: 470, endPoint y: 281, distance: 76.1
click at [470, 281] on tr "Admin Fee Please Enter User Defined Charges Cannot Be Published per equipment p…" at bounding box center [534, 280] width 832 height 31
click at [533, 283] on input "0" at bounding box center [547, 279] width 48 height 17
drag, startPoint x: 535, startPoint y: 281, endPoint x: 486, endPoint y: 280, distance: 49.3
click at [491, 280] on md-input-container "AED AFN ALL AMD ANG AOA ARS AUD AWG AZN BAM BBD BDT BGN BHD BIF BMD BND [PERSON…" at bounding box center [531, 280] width 81 height 20
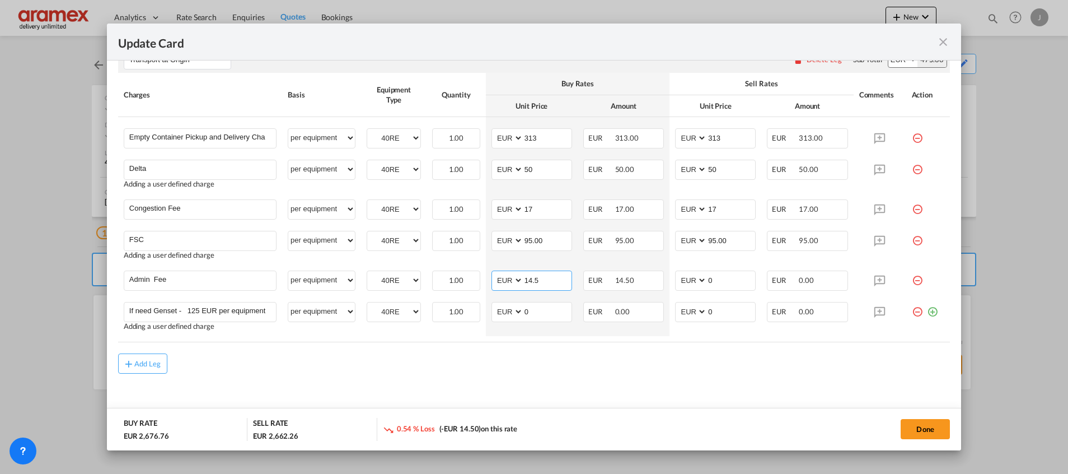
type input "14.5"
drag, startPoint x: 519, startPoint y: 349, endPoint x: 522, endPoint y: 341, distance: 8.3
click at [520, 345] on rate-modification "Main Freight Please enter leg name Leg Name Already Exists Delete Leg Sub Total…" at bounding box center [534, 16] width 832 height 714
click at [531, 279] on input "14.5" at bounding box center [547, 279] width 48 height 17
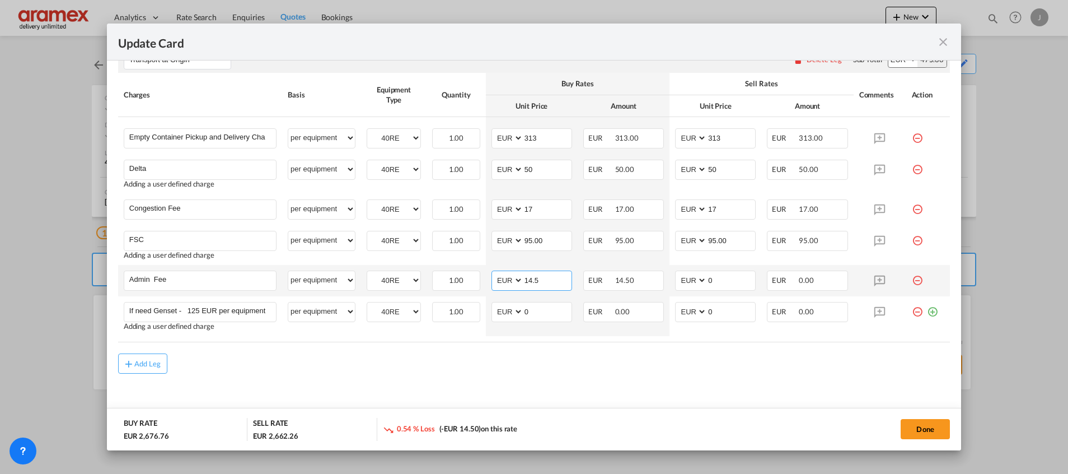
click at [531, 279] on input "14.5" at bounding box center [547, 279] width 48 height 17
drag, startPoint x: 688, startPoint y: 282, endPoint x: 677, endPoint y: 294, distance: 17.0
click at [675, 282] on md-input-container "AED AFN ALL AMD ANG AOA ARS AUD AWG AZN BAM BBD BDT BGN BHD BIF BMD BND [PERSON…" at bounding box center [715, 280] width 81 height 20
paste input "14.5"
type input "14.5"
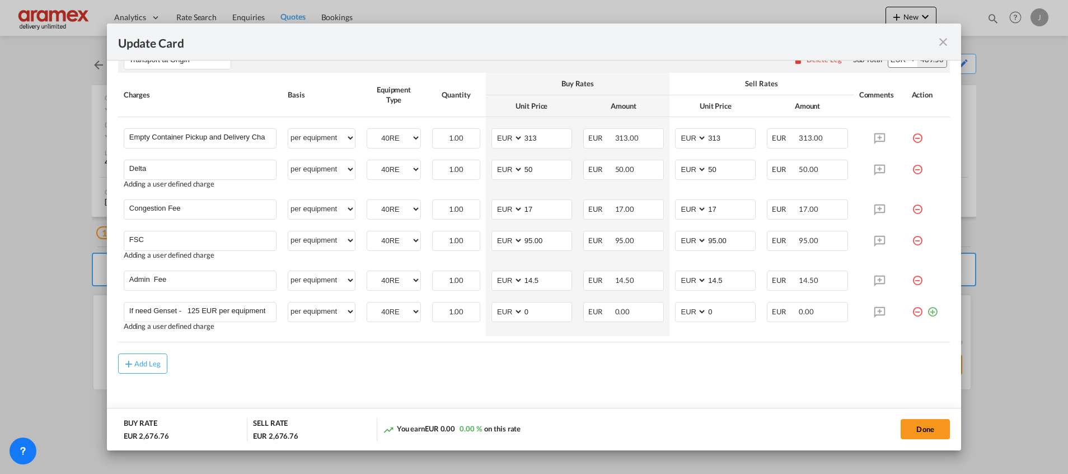
click at [629, 382] on md-content "Main Freight Please enter leg name Leg Name Already Exists Delete Leg Sub Total…" at bounding box center [534, 45] width 832 height 772
click at [597, 405] on md-content "Main Freight Please enter leg name Leg Name Already Exists Delete Leg Sub Total…" at bounding box center [534, 45] width 832 height 772
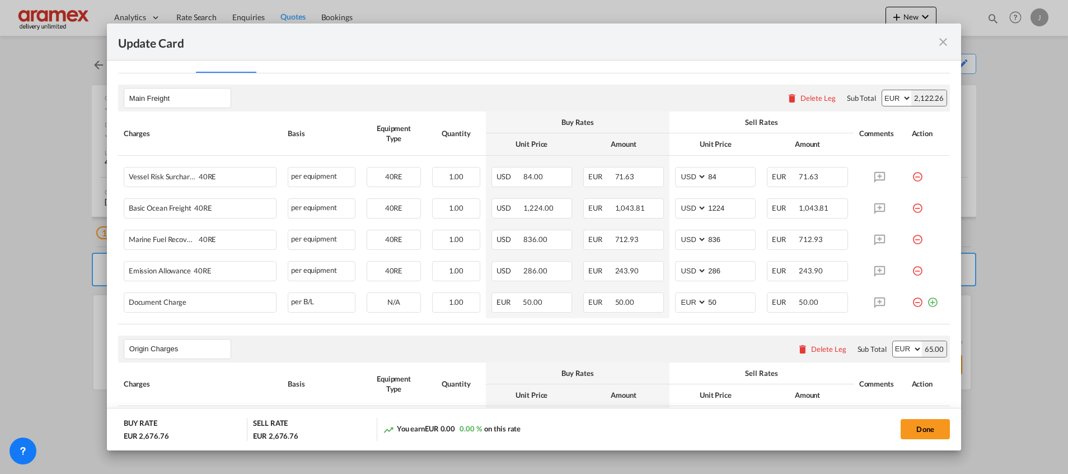
scroll to position [270, 0]
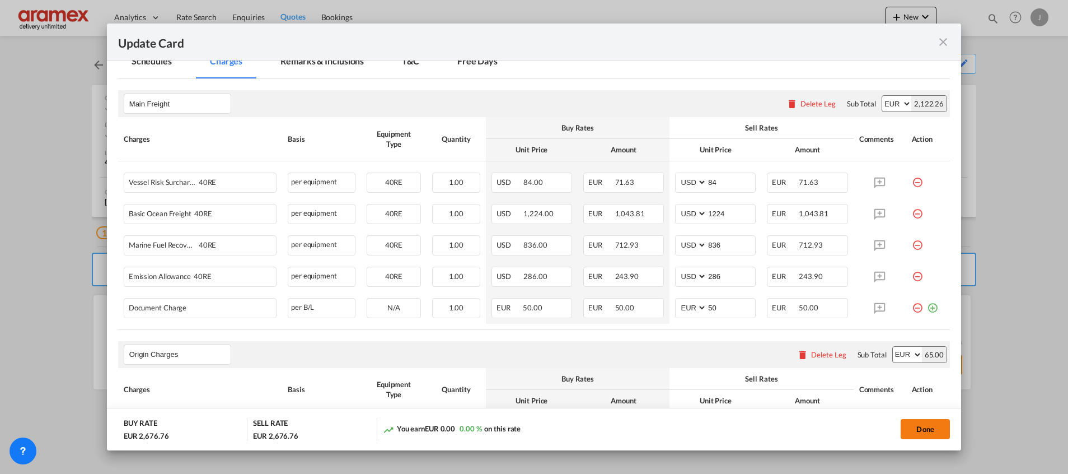
click at [936, 430] on button "Done" at bounding box center [925, 429] width 49 height 20
type input "95"
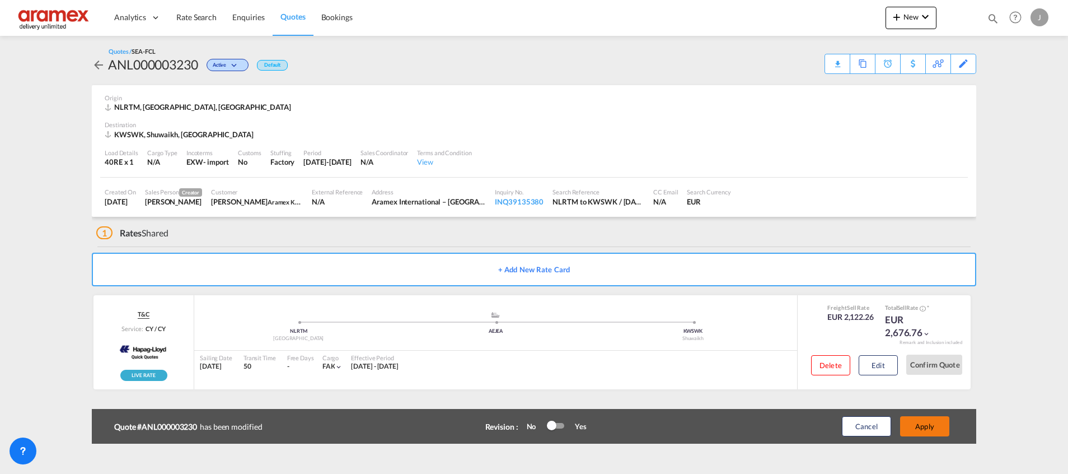
click at [929, 427] on button "Apply" at bounding box center [924, 426] width 49 height 20
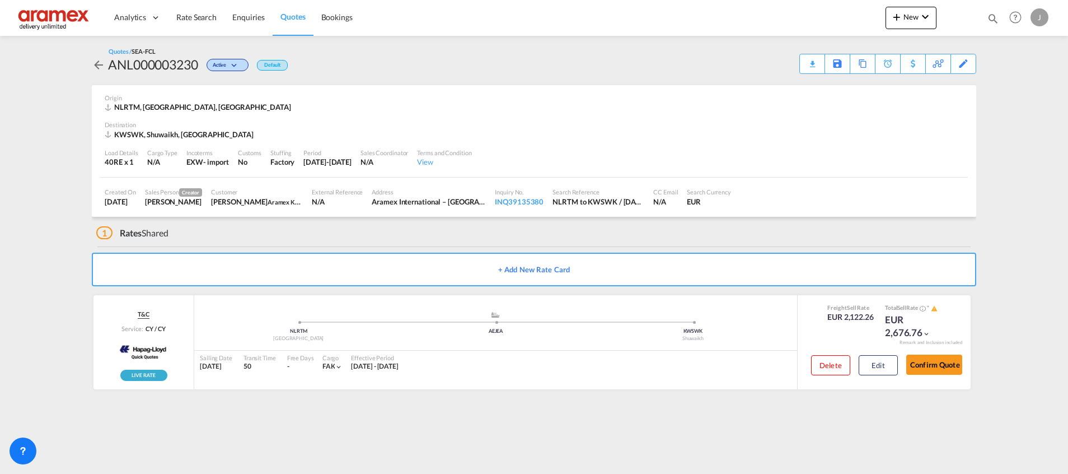
click at [0, 0] on div "Download Quote" at bounding box center [0, 0] width 0 height 0
click at [802, 59] on div "Download Quote" at bounding box center [790, 63] width 57 height 18
click at [886, 364] on button "Edit" at bounding box center [878, 365] width 39 height 20
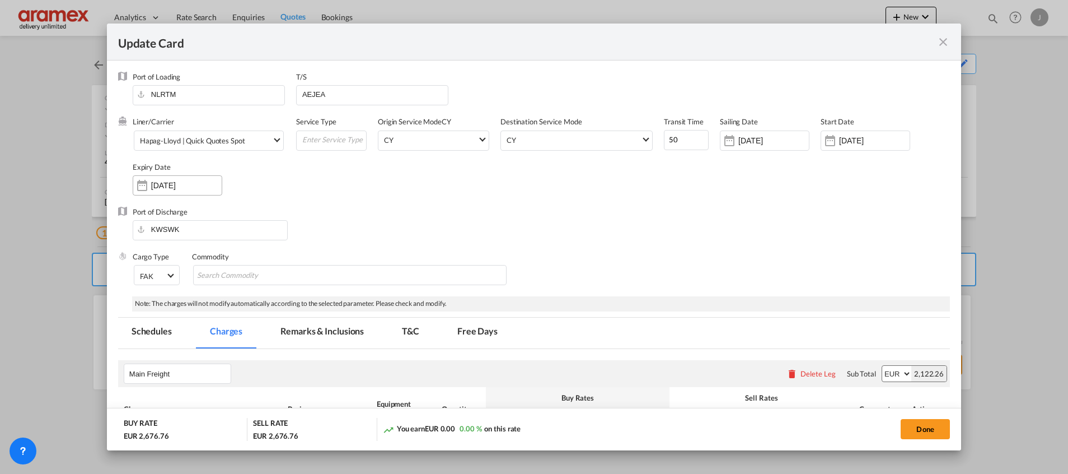
click at [177, 185] on input "[DATE]" at bounding box center [186, 185] width 71 height 9
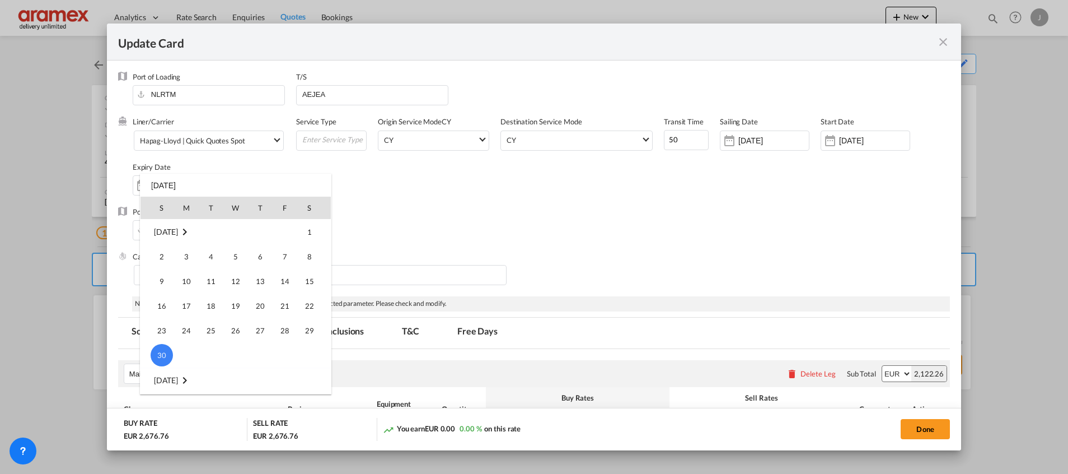
scroll to position [84, 0]
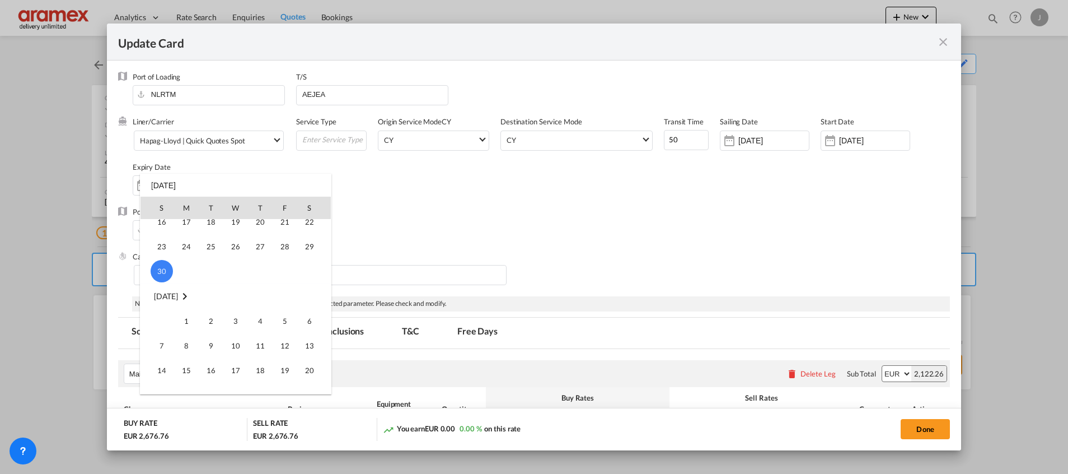
click at [835, 144] on div at bounding box center [534, 237] width 1068 height 474
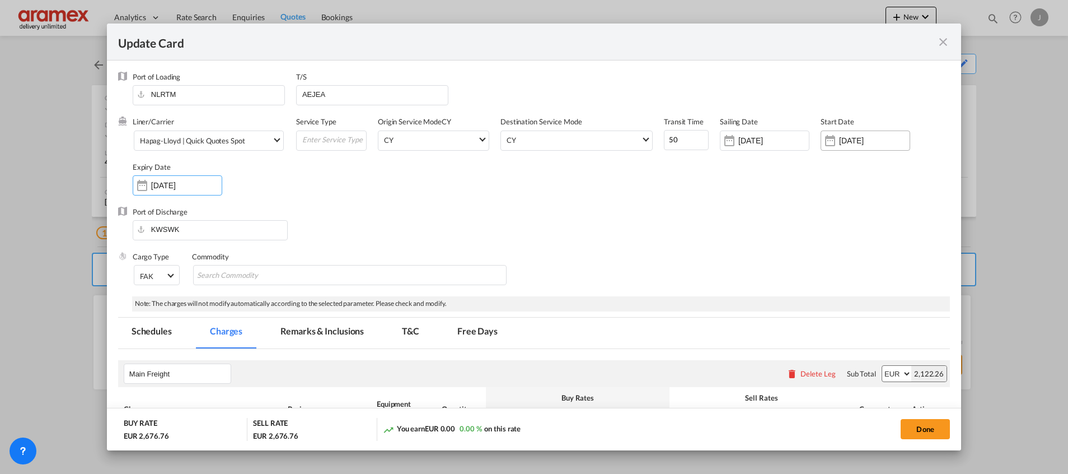
click at [839, 141] on input "[DATE]" at bounding box center [874, 140] width 71 height 9
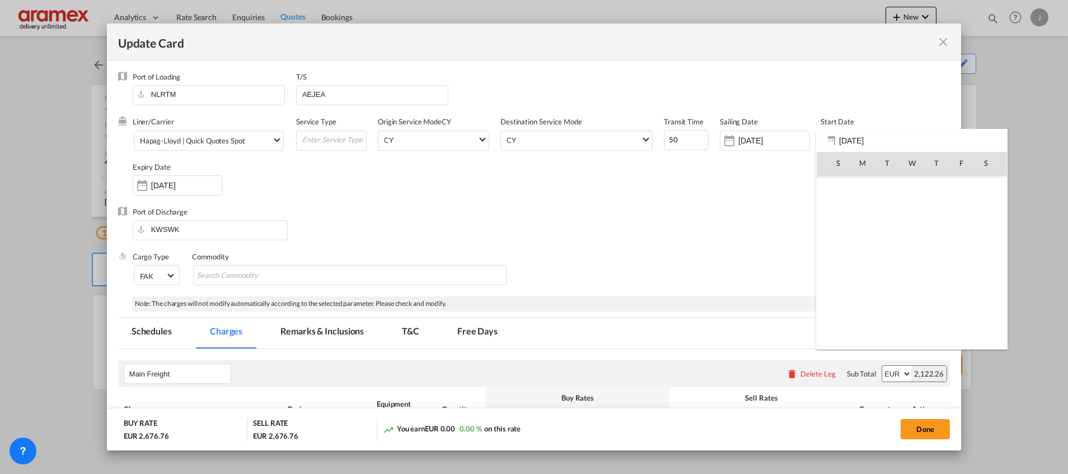
scroll to position [259584, 0]
click at [701, 230] on div at bounding box center [534, 237] width 1068 height 474
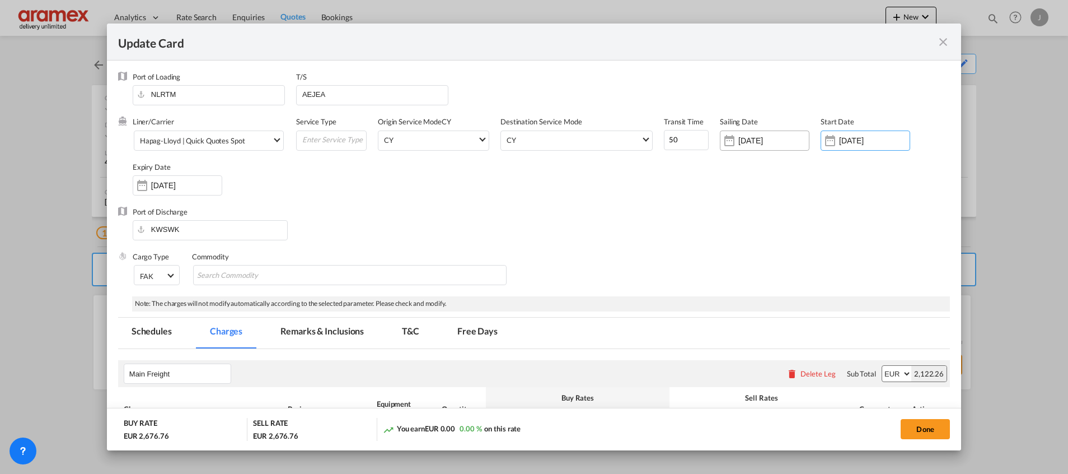
click at [738, 135] on div "[DATE]" at bounding box center [773, 140] width 71 height 10
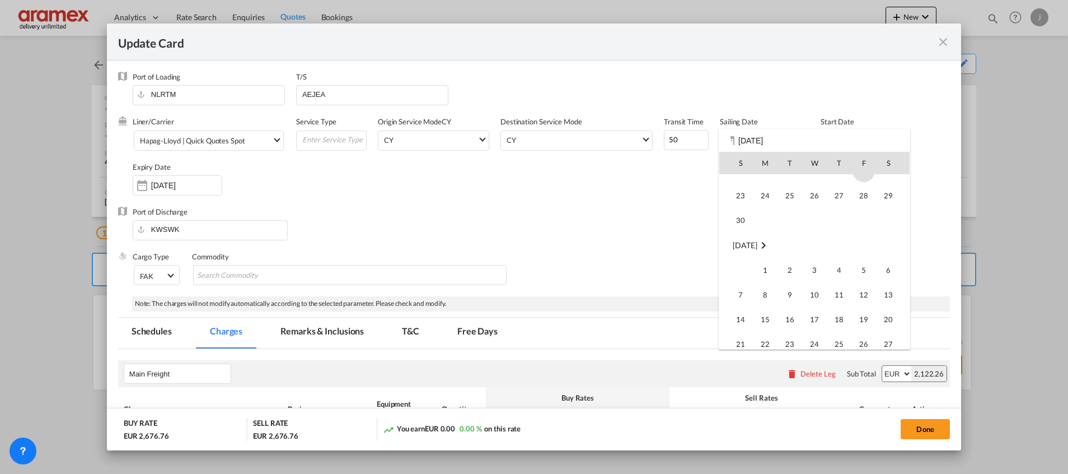
scroll to position [0, 0]
click at [659, 203] on div at bounding box center [534, 237] width 1068 height 474
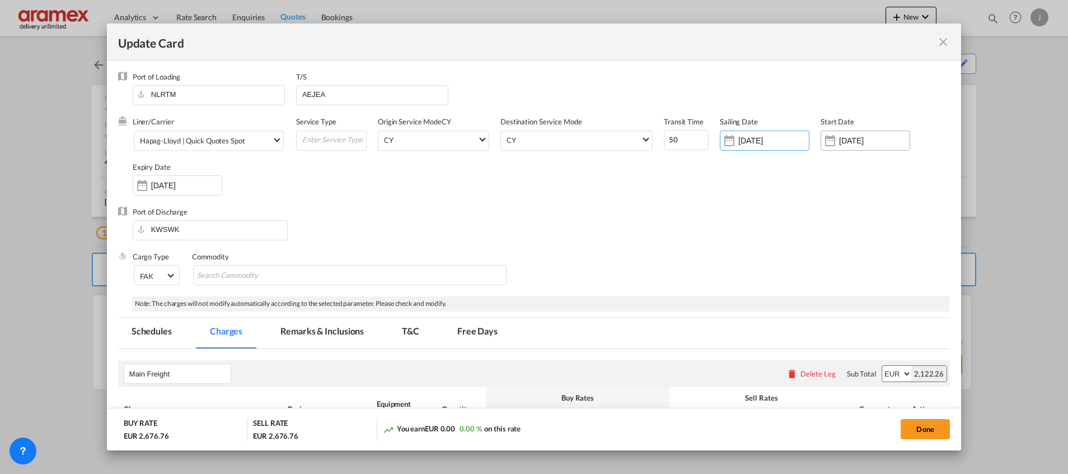
click at [839, 142] on input "[DATE]" at bounding box center [874, 140] width 71 height 9
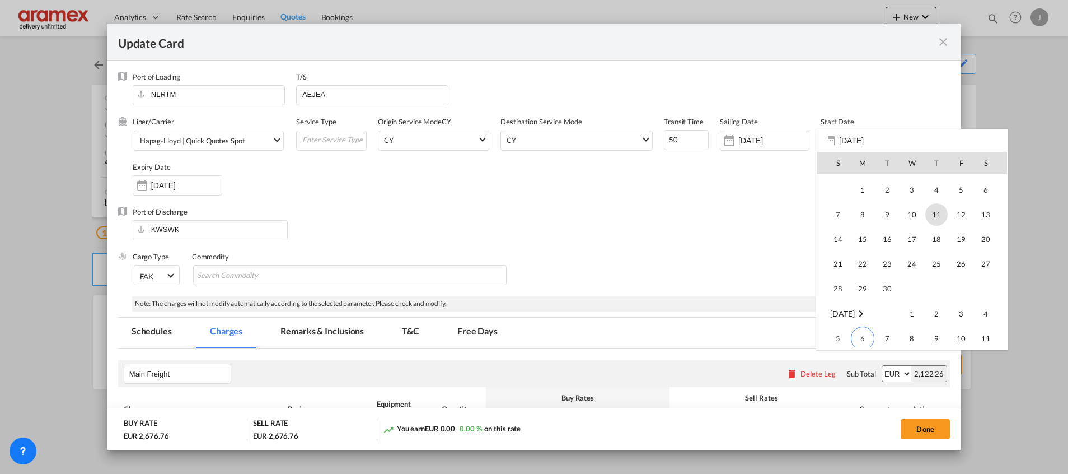
scroll to position [259333, 0]
click at [865, 312] on span "6" at bounding box center [863, 315] width 24 height 24
type input "[DATE]"
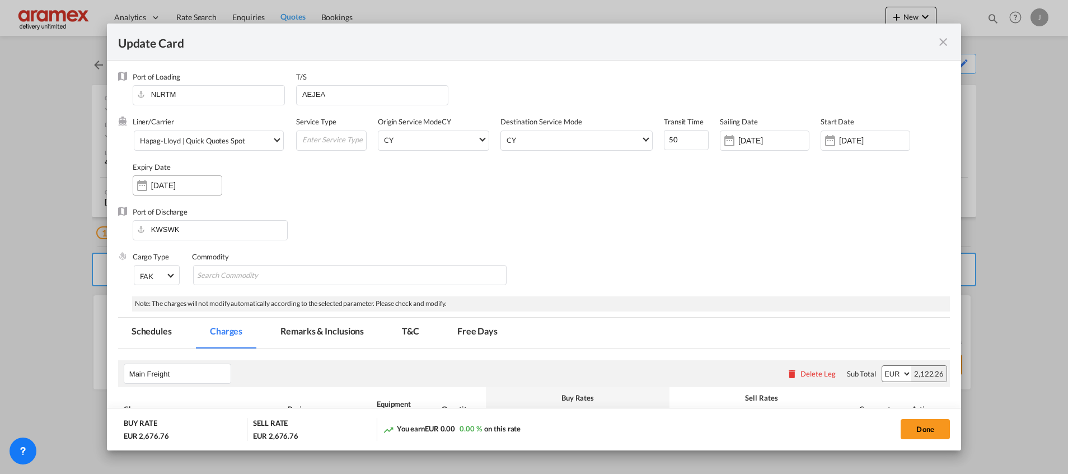
click at [168, 187] on input "[DATE]" at bounding box center [186, 185] width 71 height 9
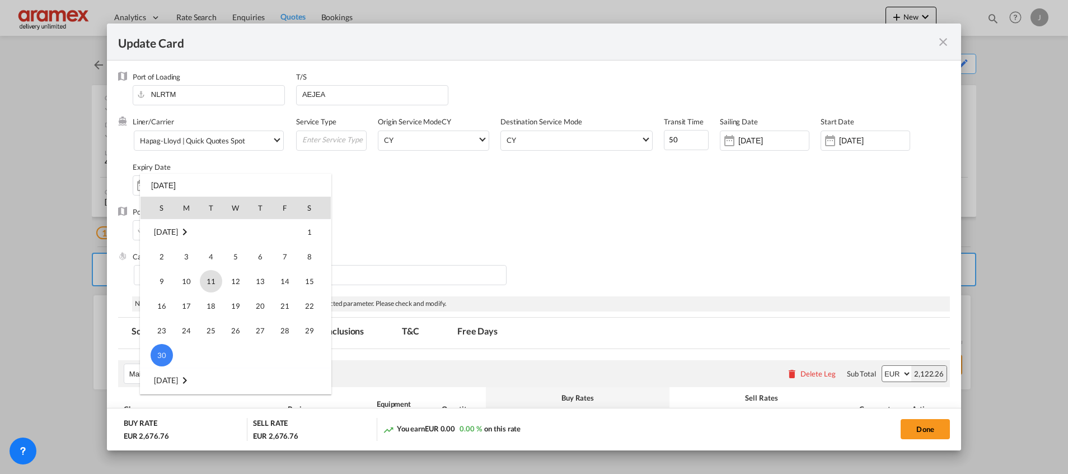
scroll to position [64, 0]
click at [282, 269] on span "31" at bounding box center [285, 266] width 22 height 22
type input "[DATE]"
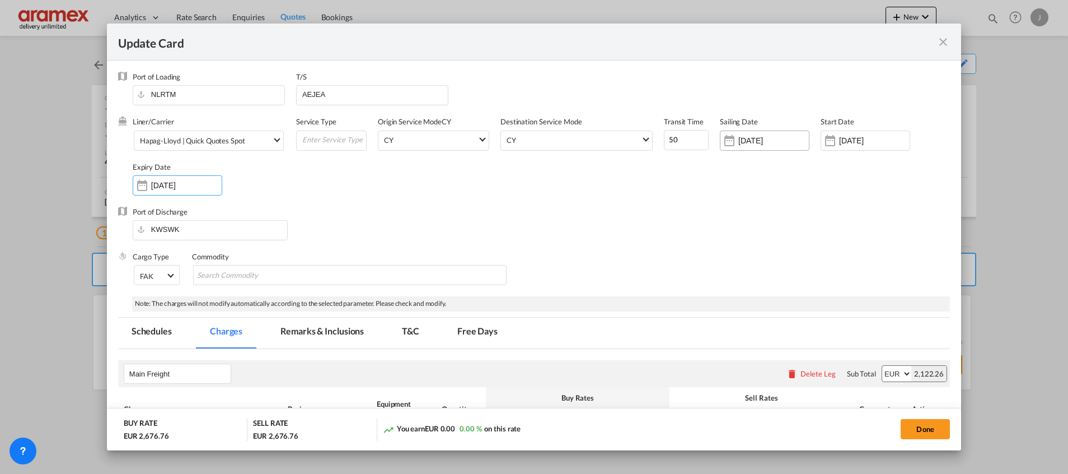
click at [738, 142] on input "[DATE]" at bounding box center [773, 140] width 71 height 9
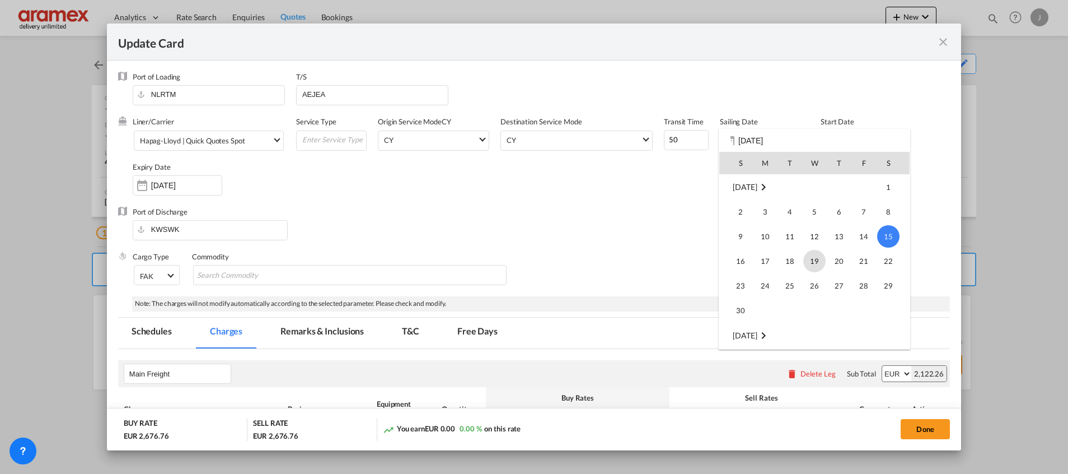
scroll to position [0, 0]
click at [898, 234] on span "18" at bounding box center [888, 236] width 22 height 22
type input "[DATE]"
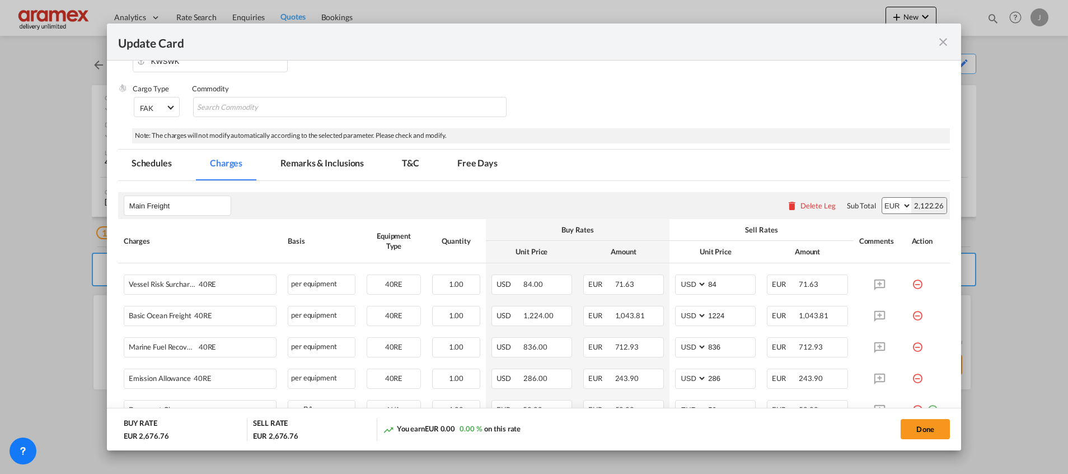
scroll to position [252, 0]
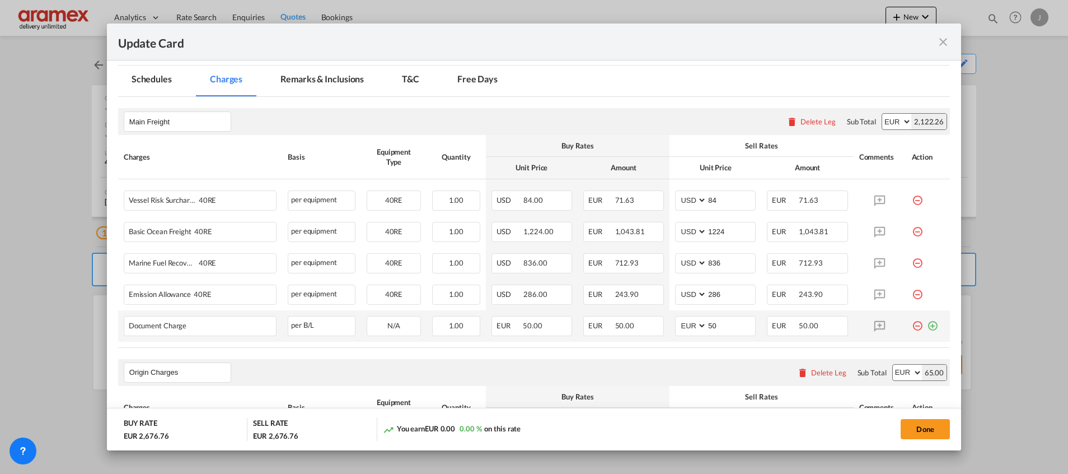
click at [927, 322] on md-icon "icon-plus-circle-outline green-400-fg" at bounding box center [932, 321] width 11 height 11
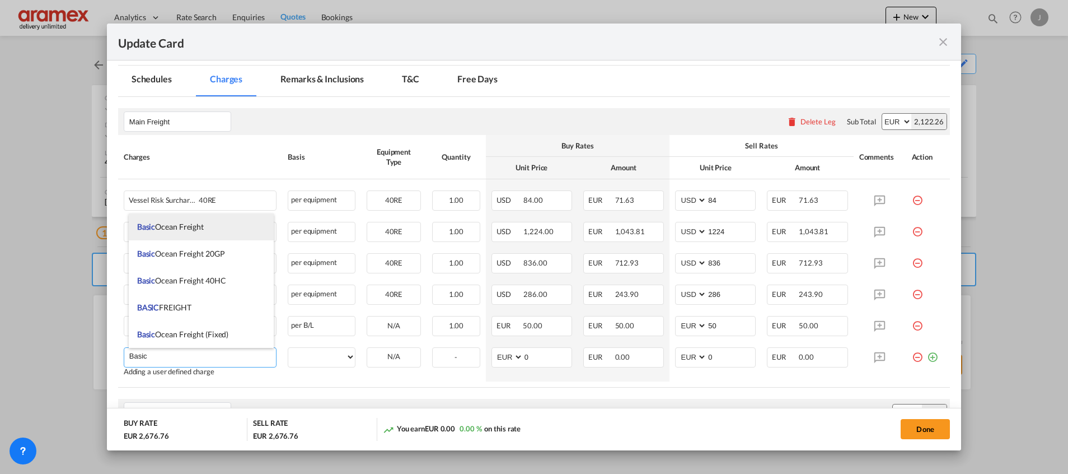
click at [190, 224] on span "Basic Ocean Freight" at bounding box center [170, 227] width 67 height 10
type input "Basic Ocean Freight"
select select "per equipment"
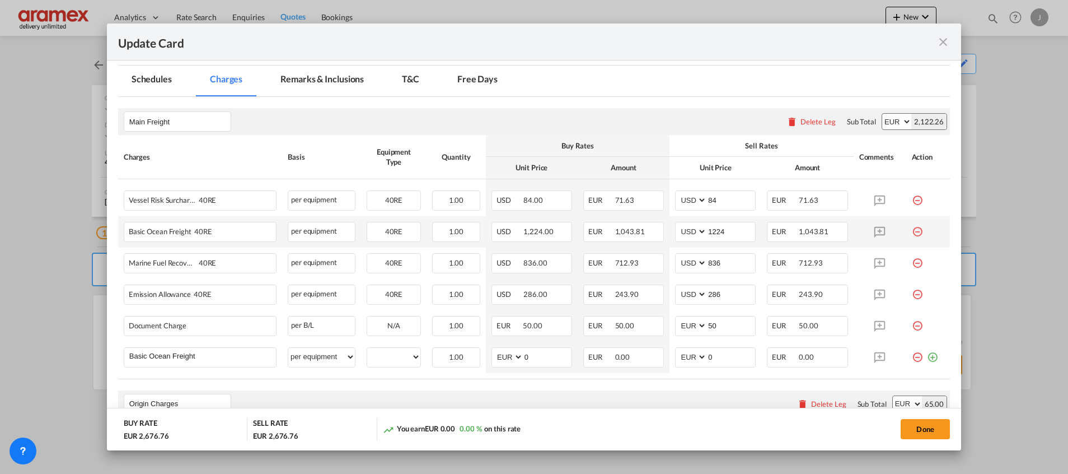
click at [912, 229] on md-icon "icon-minus-circle-outline red-400-fg" at bounding box center [917, 227] width 11 height 11
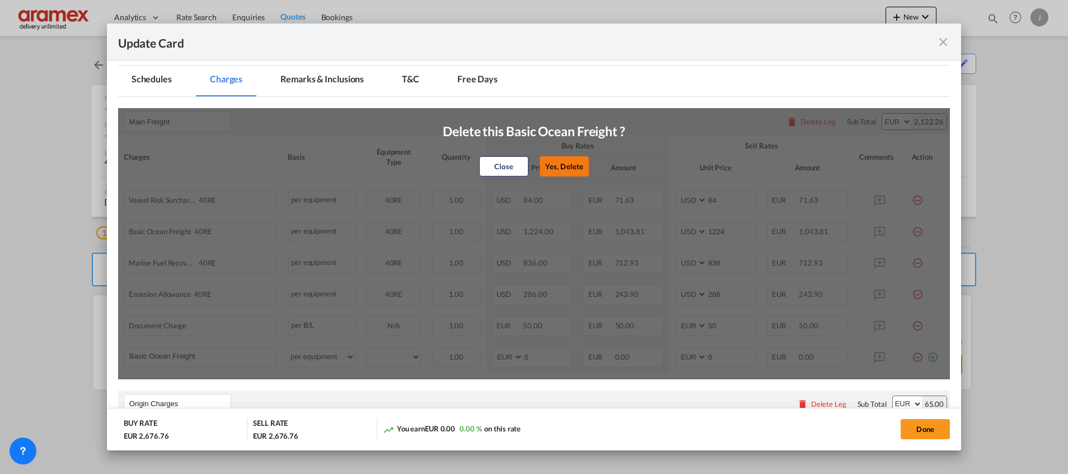
click at [552, 165] on button "Yes, Delete" at bounding box center [564, 166] width 49 height 20
type input "836"
type input "286"
select select "string:EUR"
type input "50"
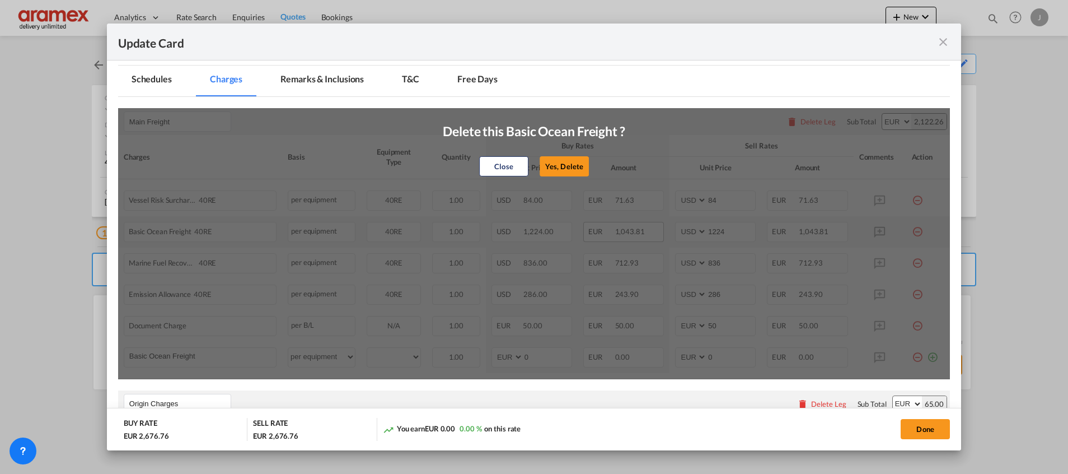
type input "0"
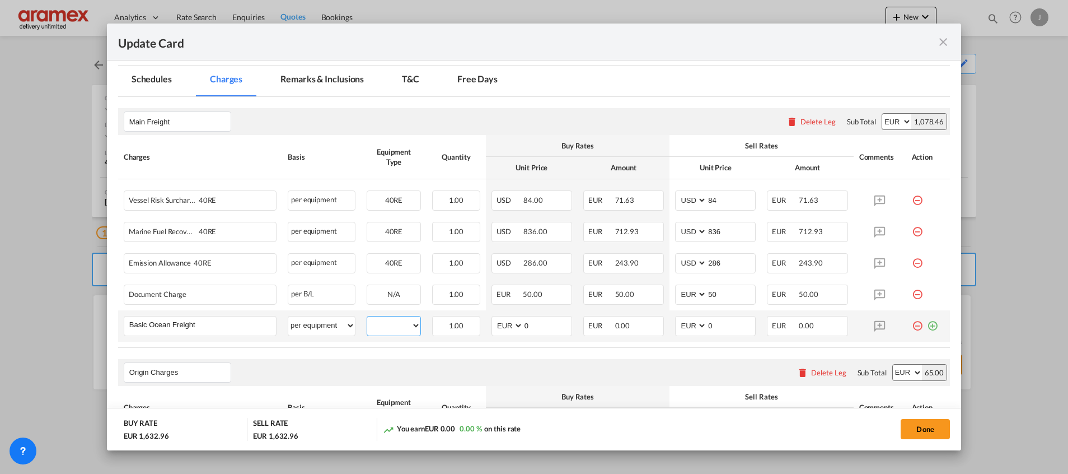
drag, startPoint x: 402, startPoint y: 325, endPoint x: 401, endPoint y: 333, distance: 7.9
click at [402, 325] on select "40RE" at bounding box center [393, 325] width 53 height 15
select select "40RE"
click at [367, 318] on select "40RE" at bounding box center [393, 325] width 53 height 15
click at [491, 325] on md-input-container "AED AFN ALL AMD ANG AOA ARS AUD AWG AZN BAM BBD BDT BGN BHD BIF BMD BND [PERSON…" at bounding box center [531, 326] width 81 height 20
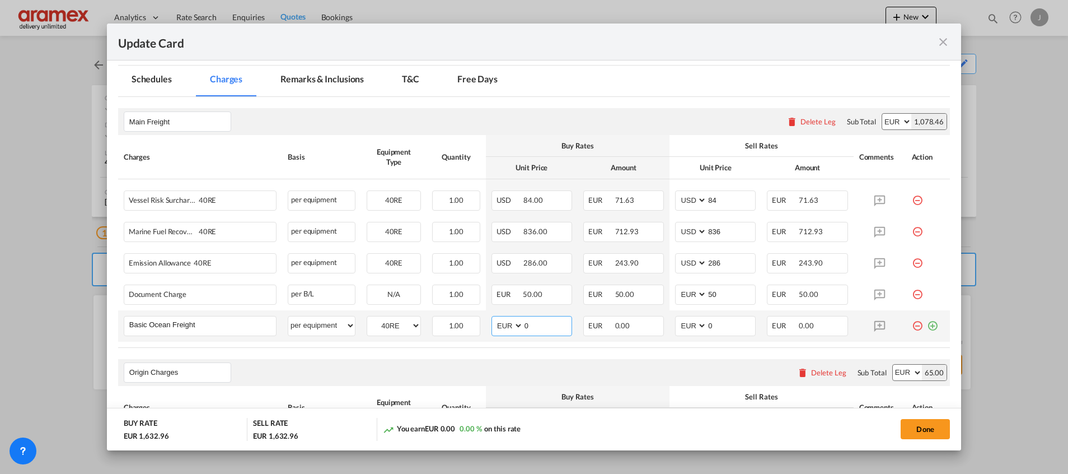
paste input "1224"
type input "1224"
drag, startPoint x: 730, startPoint y: 322, endPoint x: 664, endPoint y: 321, distance: 65.5
click at [669, 321] on td "AED AFN ALL AMD ANG AOA ARS AUD AWG AZN BAM BBD BDT BGN BHD BIF BMD BND [PERSON…" at bounding box center [715, 325] width 92 height 31
paste input "1224"
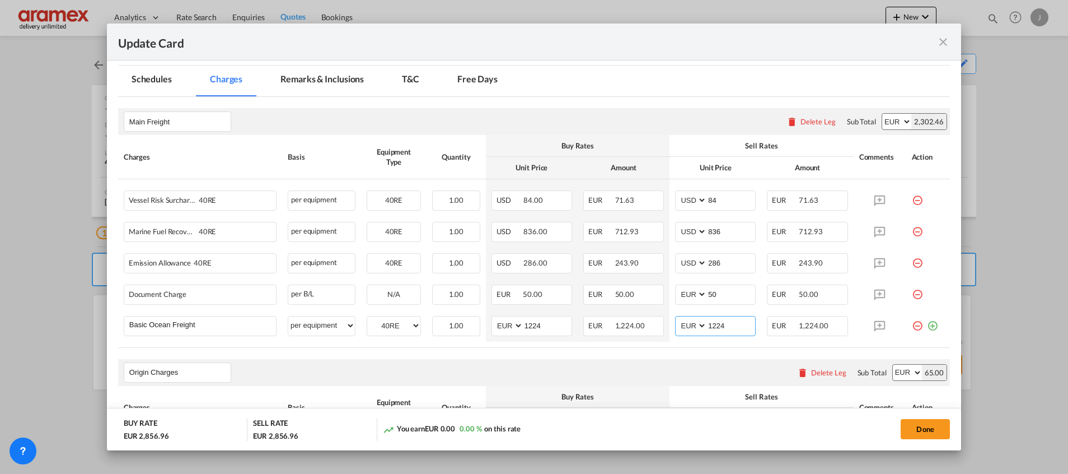
type input "1224"
click at [654, 352] on rate-modification "Main Freight Please enter leg name Leg Name Already Exists Delete Leg Sub Total…" at bounding box center [534, 454] width 832 height 714
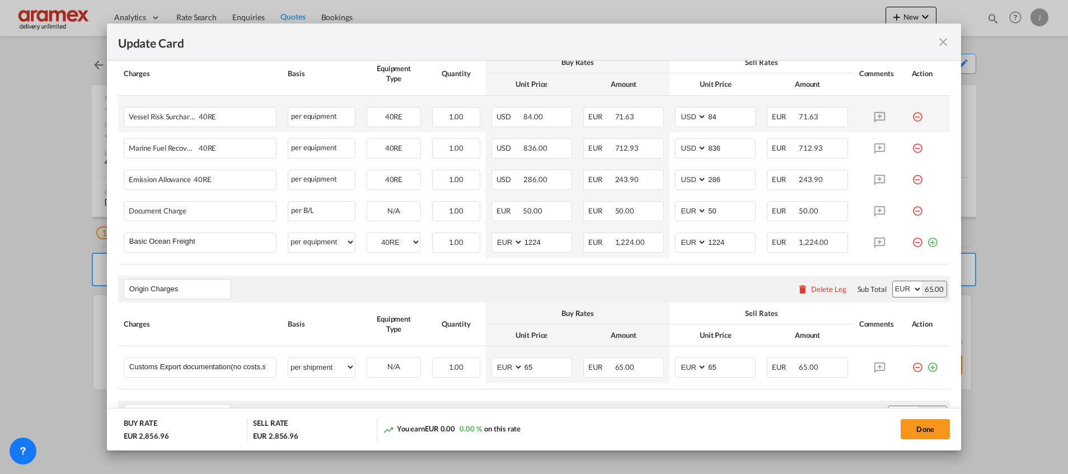
scroll to position [336, 0]
click at [497, 245] on select "AED AFN ALL AMD ANG AOA ARS AUD AWG AZN BAM BBD BDT BGN BHD BIF BMD BND [PERSON…" at bounding box center [508, 241] width 29 height 15
select select "string:USD"
click at [494, 234] on select "AED AFN ALL AMD ANG AOA ARS AUD AWG AZN BAM BBD BDT BGN BHD BIF BMD BND [PERSON…" at bounding box center [508, 241] width 29 height 15
click at [683, 244] on select "AED AFN ALL AMD ANG AOA ARS AUD AWG AZN BAM BBD BDT BGN BHD BIF BMD BND [PERSON…" at bounding box center [691, 241] width 29 height 15
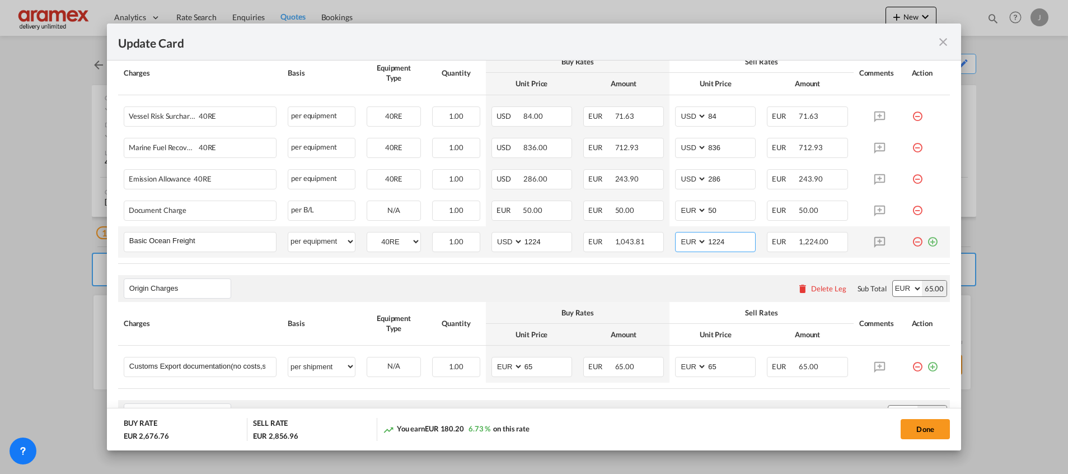
select select "string:USD"
click at [677, 234] on select "AED AFN ALL AMD ANG AOA ARS AUD AWG AZN BAM BBD BDT BGN BHD BIF BMD BND [PERSON…" at bounding box center [691, 241] width 29 height 15
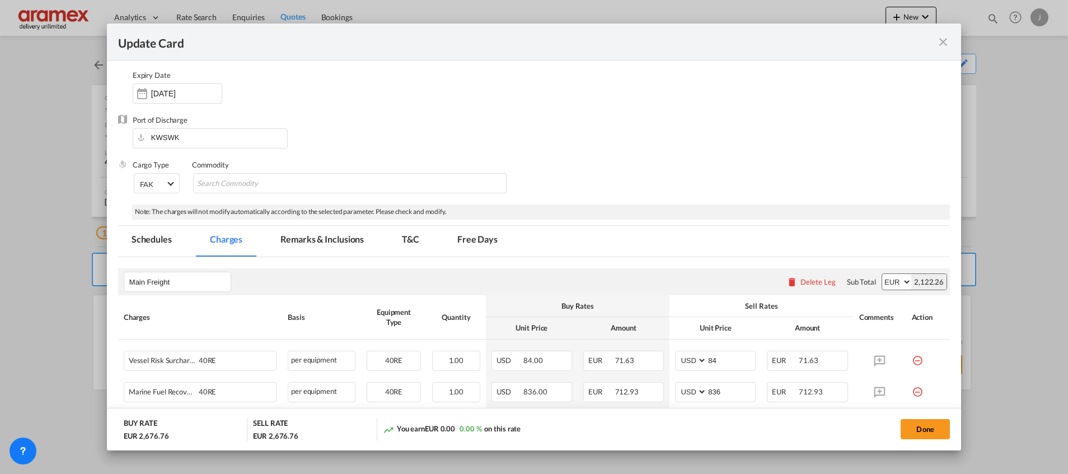
scroll to position [26, 0]
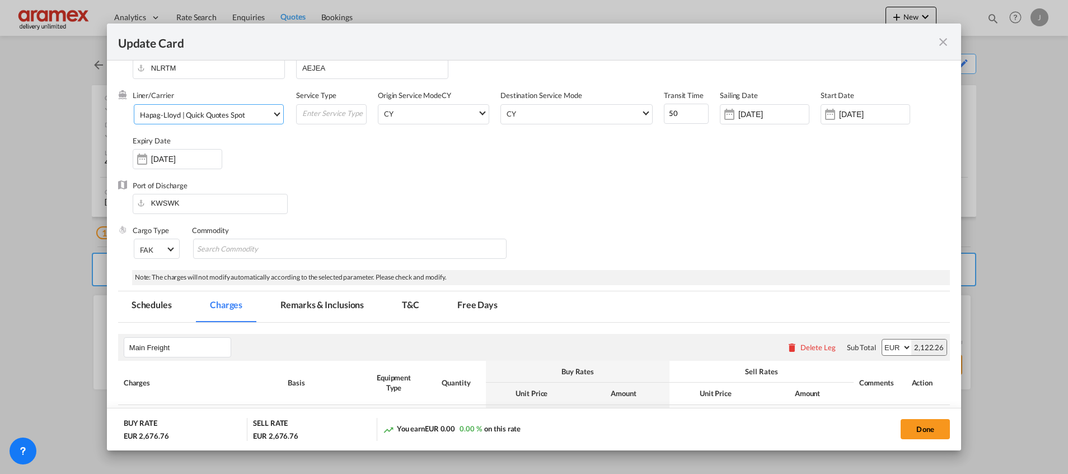
click at [202, 120] on md-select-value "Hapag-Lloyd | Quick Quotes Spot" at bounding box center [211, 114] width 144 height 18
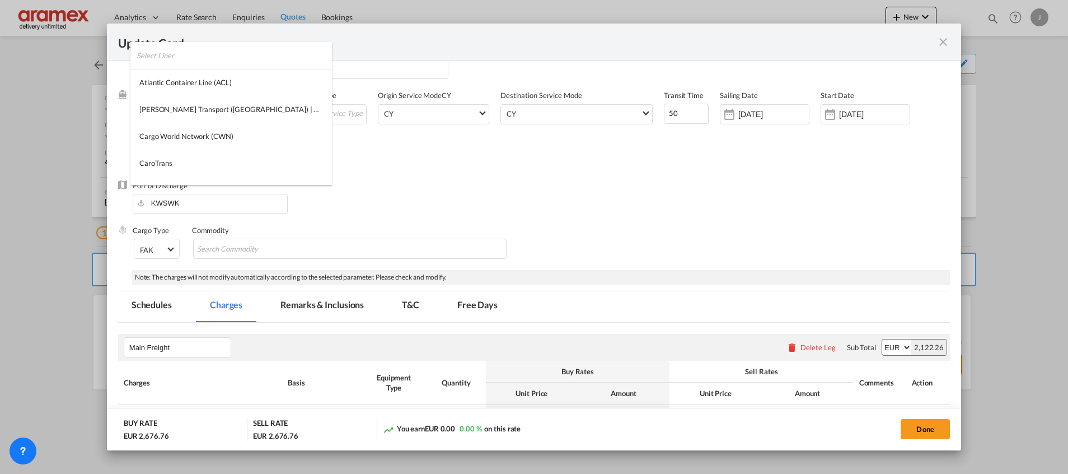
scroll to position [802, 0]
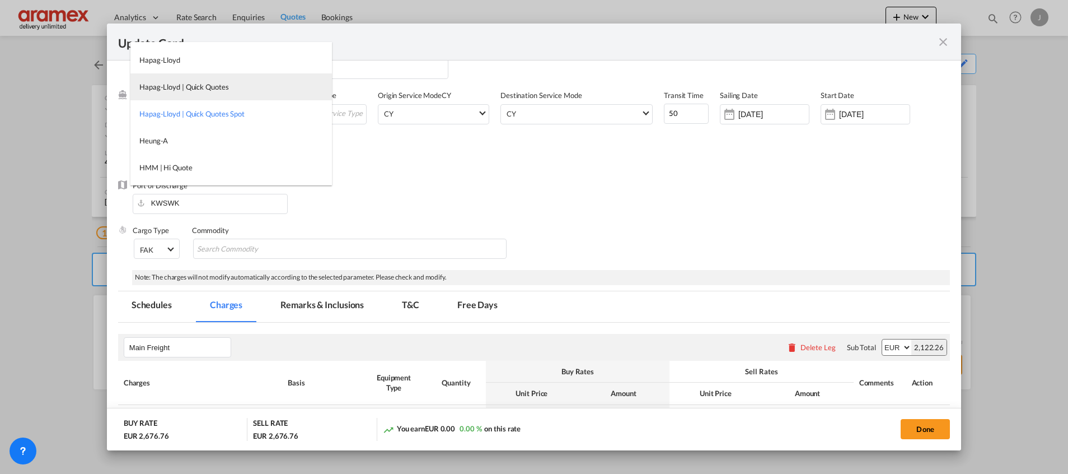
click at [202, 84] on div "Hapag-Lloyd | Quick Quotes" at bounding box center [183, 87] width 89 height 10
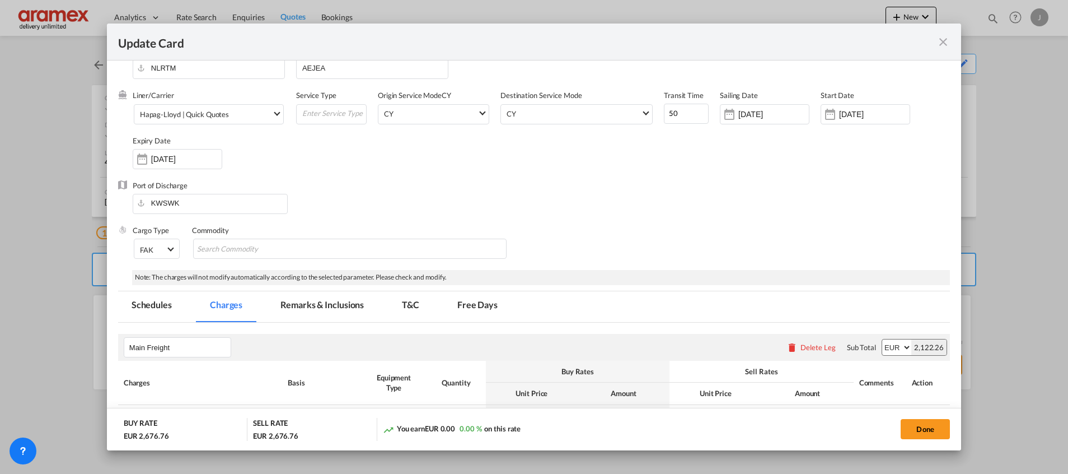
click at [668, 220] on div "Port of Discharge KWSWK" at bounding box center [534, 202] width 832 height 45
click at [917, 430] on button "Done" at bounding box center [925, 429] width 49 height 20
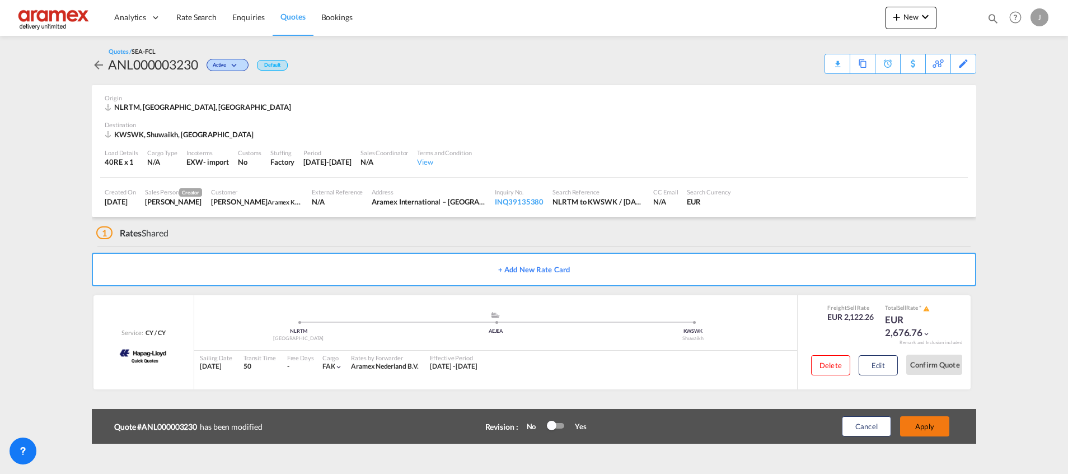
click at [917, 425] on button "Apply" at bounding box center [924, 426] width 49 height 20
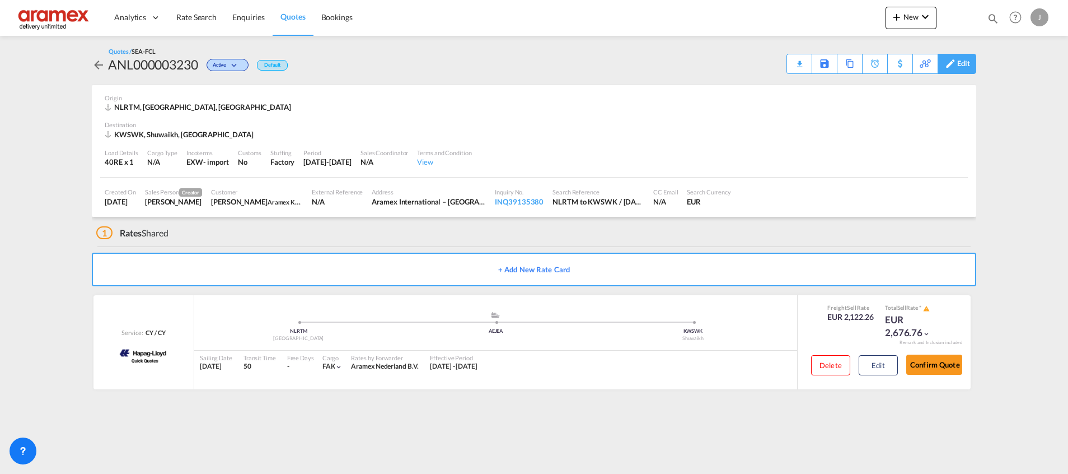
click at [961, 64] on div "Edit" at bounding box center [963, 63] width 13 height 19
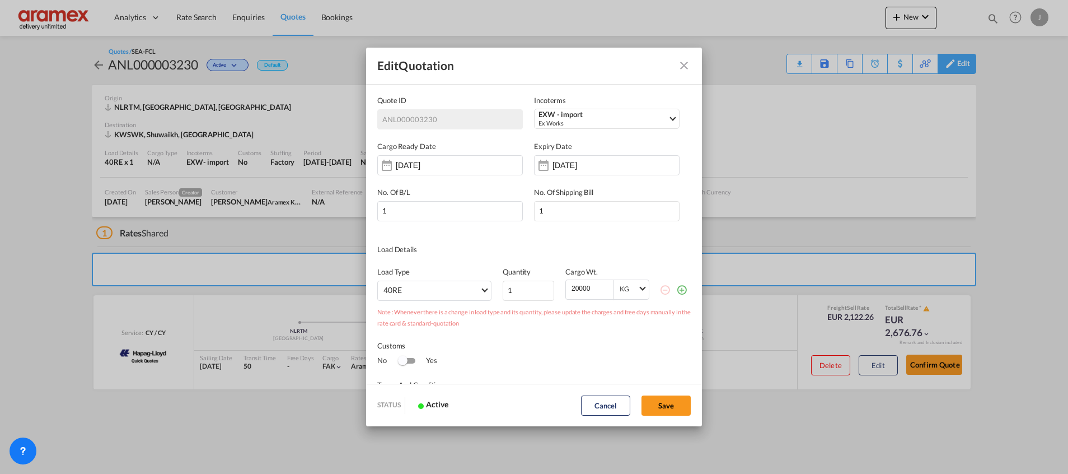
scroll to position [0, 0]
click at [676, 291] on md-icon "icon-plus-circle-outline green-400-fg" at bounding box center [681, 289] width 11 height 11
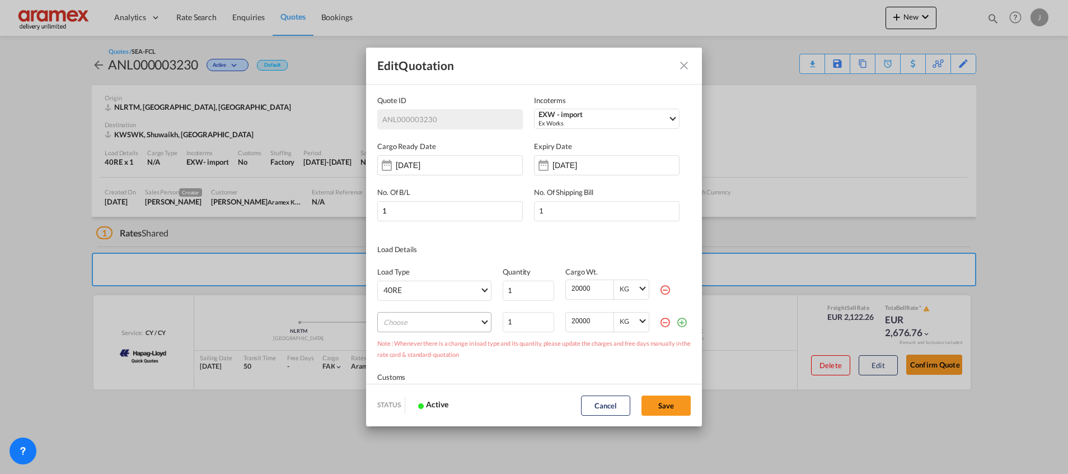
click at [449, 323] on md-select "Choose 20GP 40GP 40HC 45HC 20RE 40HR 20OT 40OT 20FR 40FR 40NR 20NR 45S 20TK 40T…" at bounding box center [434, 322] width 114 height 20
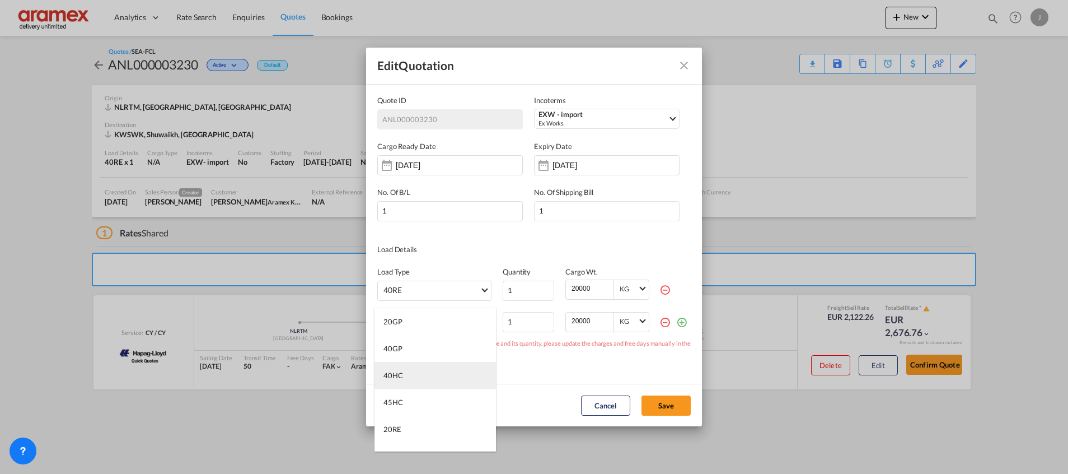
click at [421, 377] on md-option "40HC" at bounding box center [434, 375] width 121 height 27
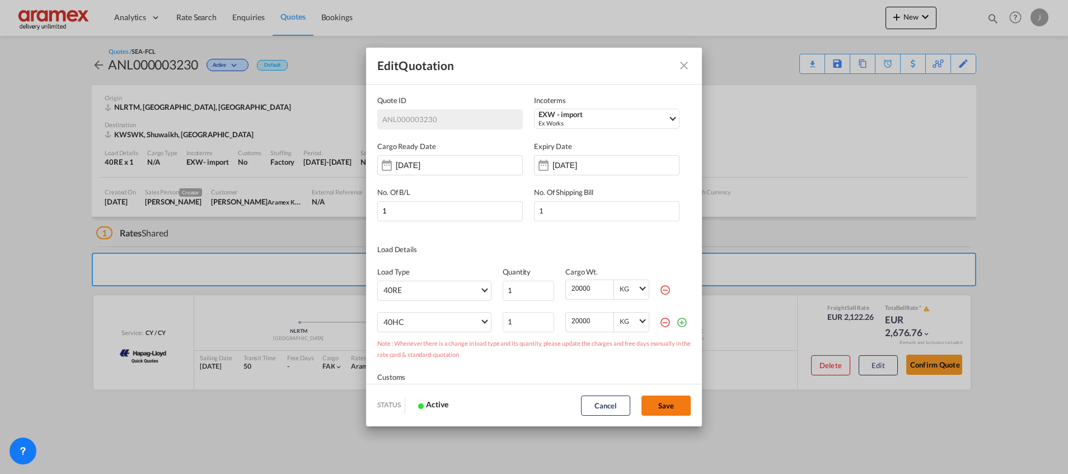
click at [669, 408] on button "Save" at bounding box center [665, 405] width 49 height 20
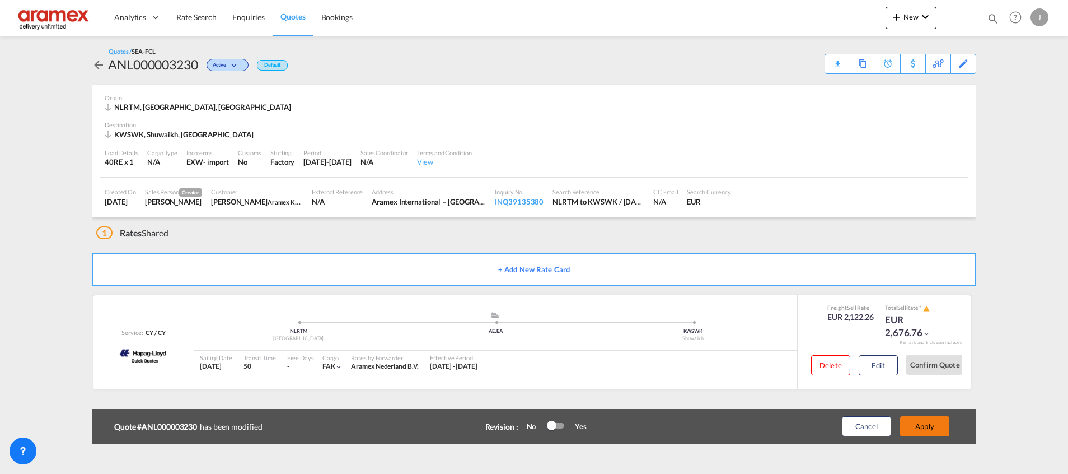
click at [919, 419] on button "Apply" at bounding box center [924, 426] width 49 height 20
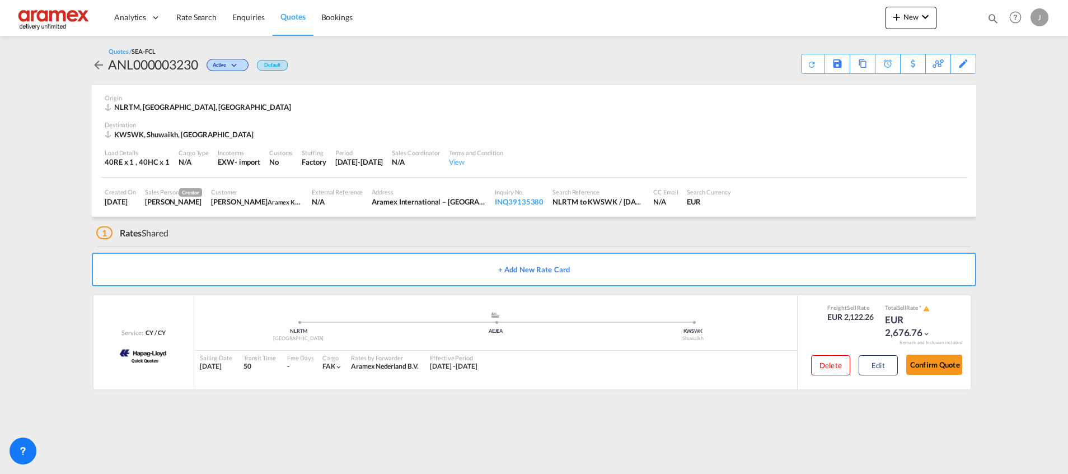
click at [885, 363] on button "Edit" at bounding box center [878, 365] width 39 height 20
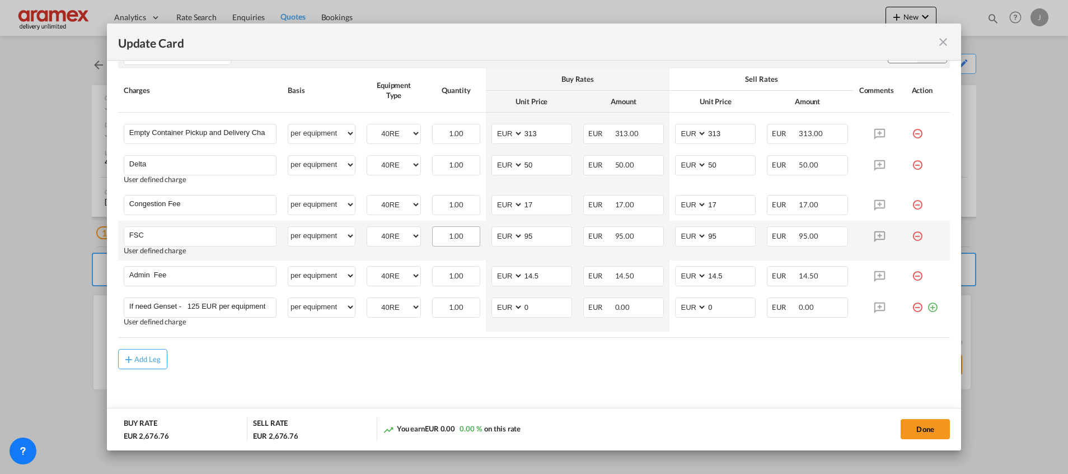
scroll to position [698, 0]
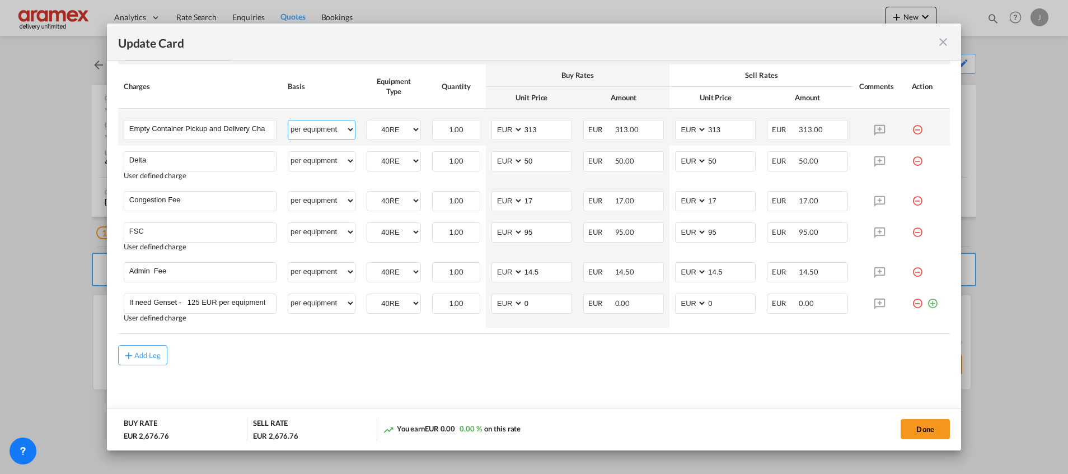
drag, startPoint x: 300, startPoint y: 128, endPoint x: 301, endPoint y: 134, distance: 5.6
click at [300, 128] on select "per equipment per container per B/L per shipping bill per shipment % on pickup …" at bounding box center [321, 129] width 67 height 18
select select "per container"
click at [288, 120] on select "per equipment per container per B/L per shipping bill per shipment % on pickup …" at bounding box center [321, 129] width 67 height 18
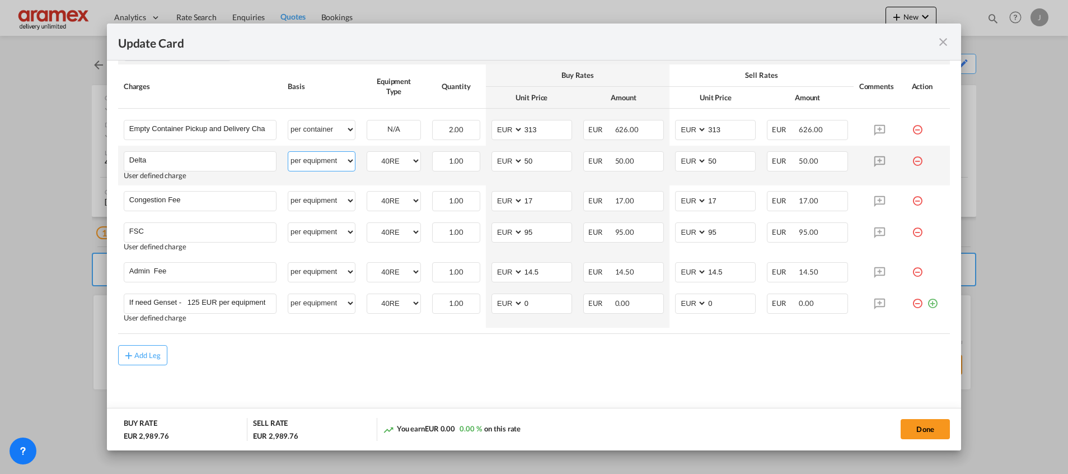
click at [305, 160] on select "per equipment per container per B/L per shipping bill per shipment % on pickup …" at bounding box center [321, 161] width 67 height 18
select select "per container"
click at [288, 152] on select "per equipment per container per B/L per shipping bill per shipment % on pickup …" at bounding box center [321, 161] width 67 height 18
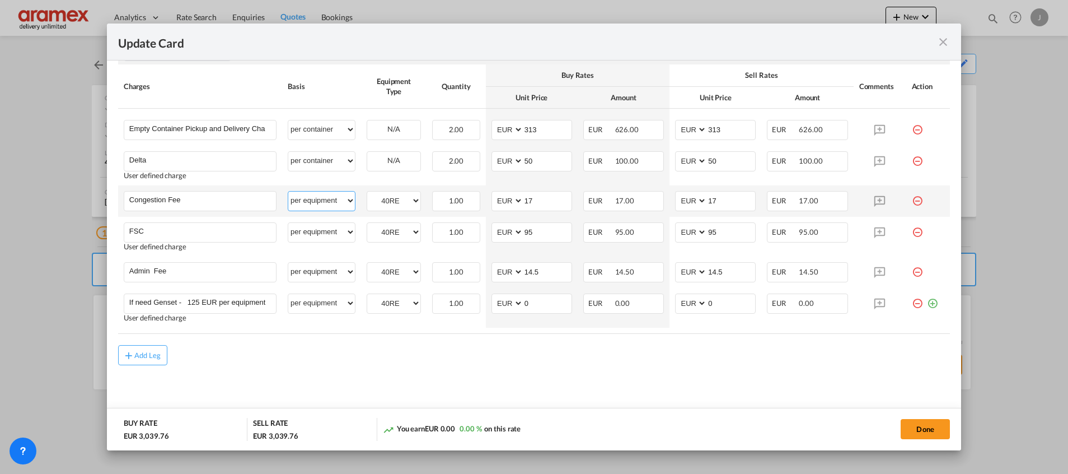
click at [310, 200] on select "per equipment per container per B/L per shipping bill per shipment % on pickup …" at bounding box center [321, 200] width 67 height 18
select select "per container"
click at [288, 191] on select "per equipment per container per B/L per shipping bill per shipment % on pickup …" at bounding box center [321, 200] width 67 height 18
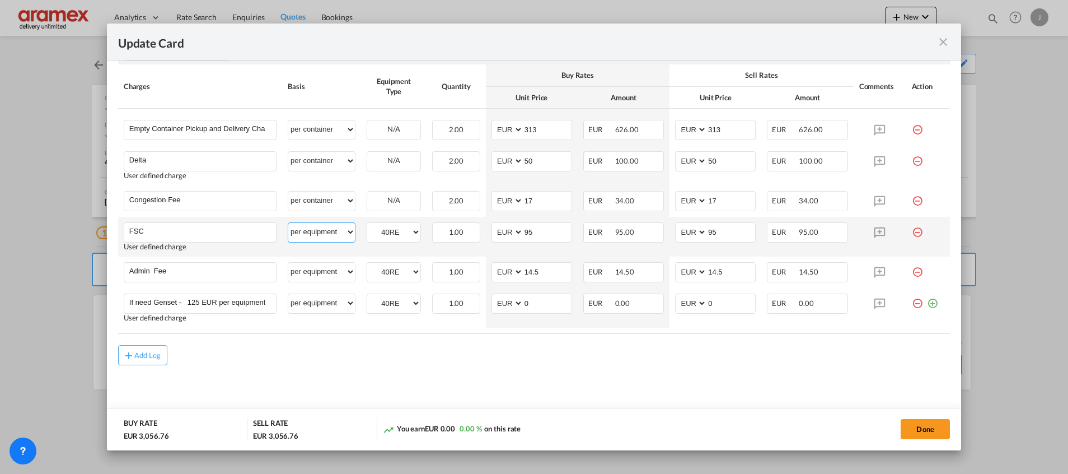
drag, startPoint x: 307, startPoint y: 232, endPoint x: 307, endPoint y: 224, distance: 7.3
click at [307, 232] on select "per equipment per container per B/L per shipping bill per shipment % on pickup …" at bounding box center [321, 232] width 67 height 18
select select "per container"
click at [288, 223] on select "per equipment per container per B/L per shipping bill per shipment % on pickup …" at bounding box center [321, 232] width 67 height 18
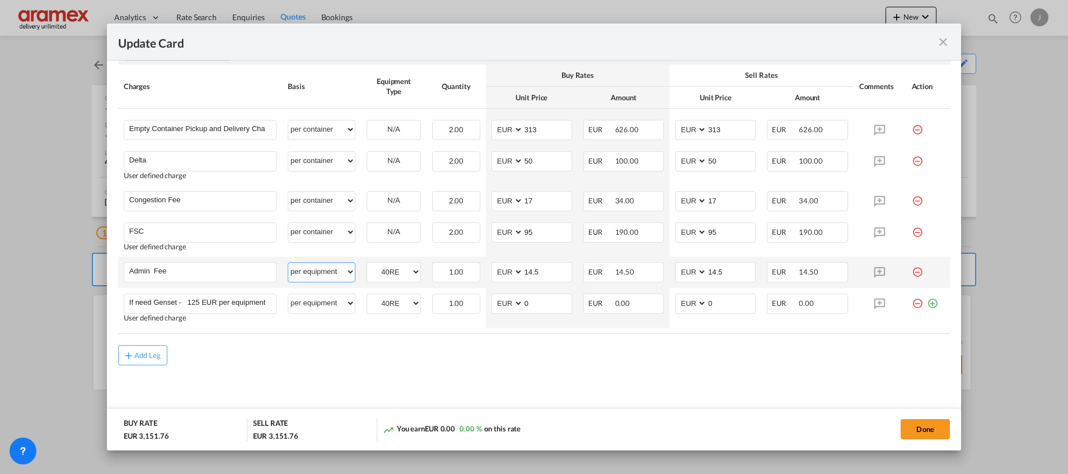
drag, startPoint x: 322, startPoint y: 274, endPoint x: 322, endPoint y: 260, distance: 14.0
click at [322, 274] on select "per equipment per container per B/L per shipping bill per shipment % on pickup …" at bounding box center [321, 272] width 67 height 18
select select "per container"
click at [288, 263] on select "per equipment per container per B/L per shipping bill per shipment % on pickup …" at bounding box center [321, 272] width 67 height 18
click at [302, 301] on select "per equipment per container per B/L per shipping bill per shipment % on pickup …" at bounding box center [321, 303] width 67 height 18
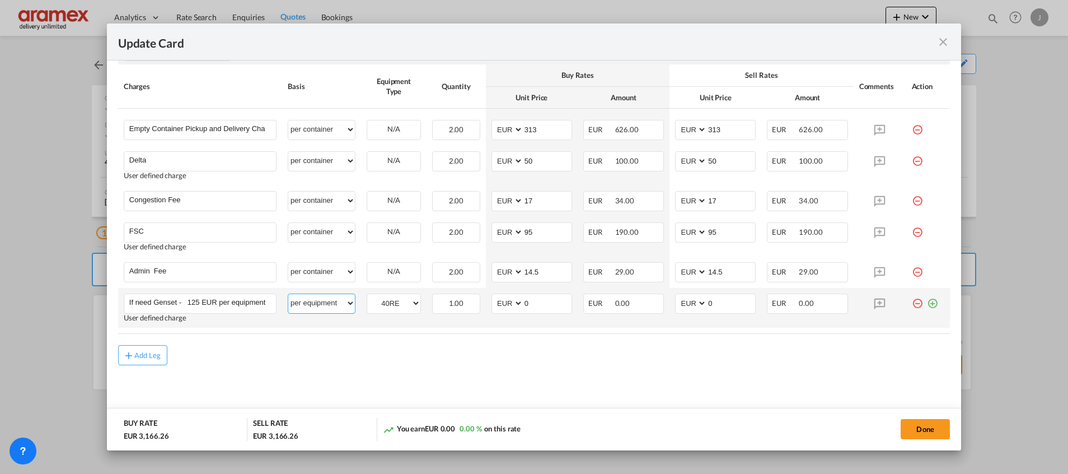
select select "per container"
click at [288, 294] on select "per equipment per container per B/L per shipping bill per shipment % on pickup …" at bounding box center [321, 303] width 67 height 18
click at [912, 305] on md-icon "icon-minus-circle-outline red-400-fg" at bounding box center [917, 298] width 11 height 11
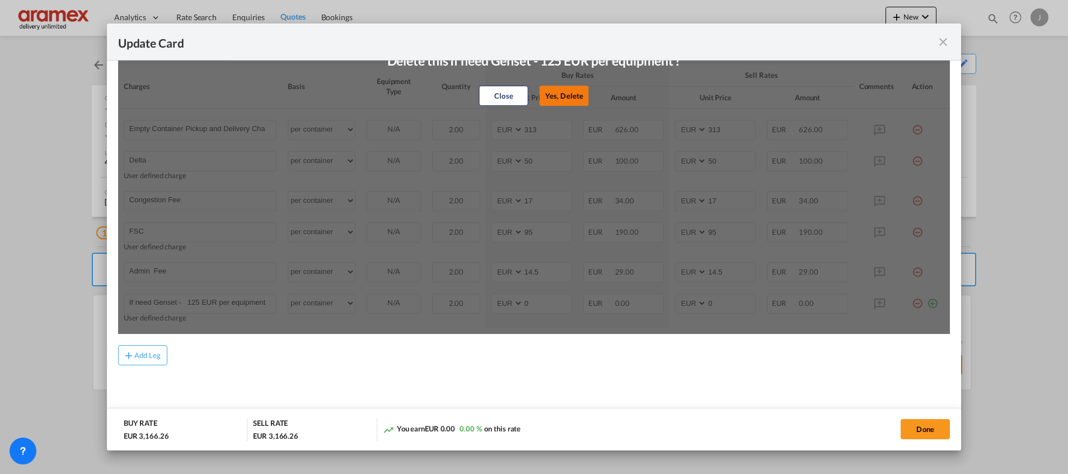
click at [554, 97] on button "Yes, Delete" at bounding box center [564, 96] width 49 height 20
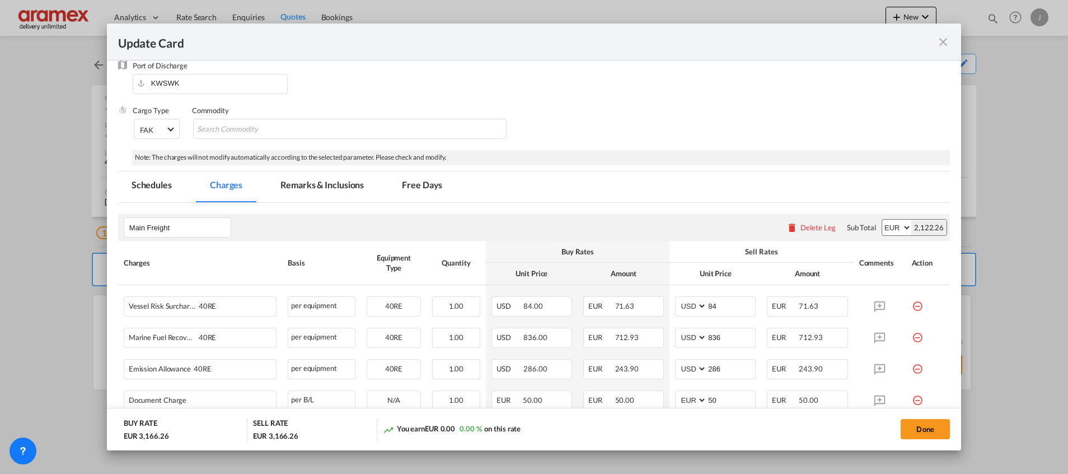
scroll to position [252, 0]
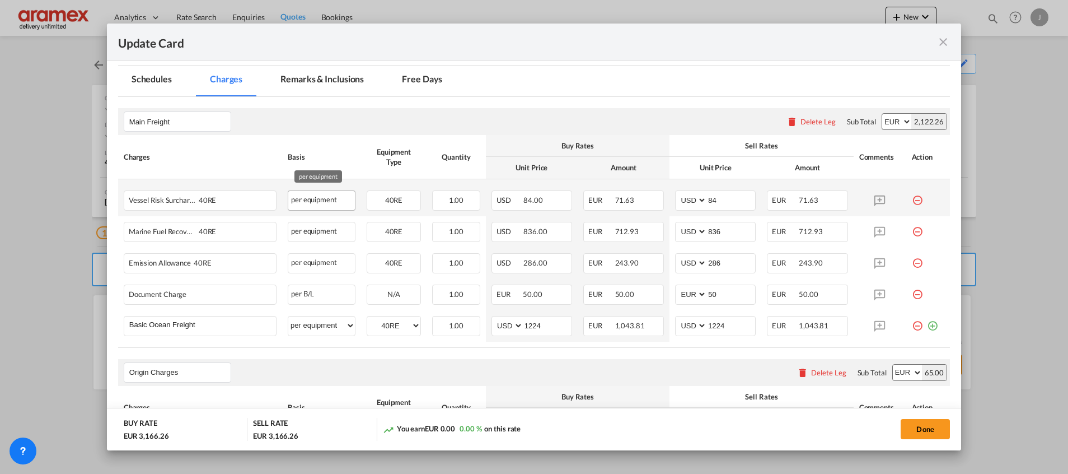
click at [326, 201] on div "per equipment" at bounding box center [322, 200] width 68 height 20
click at [912, 199] on md-icon "icon-minus-circle-outline red-400-fg" at bounding box center [917, 195] width 11 height 11
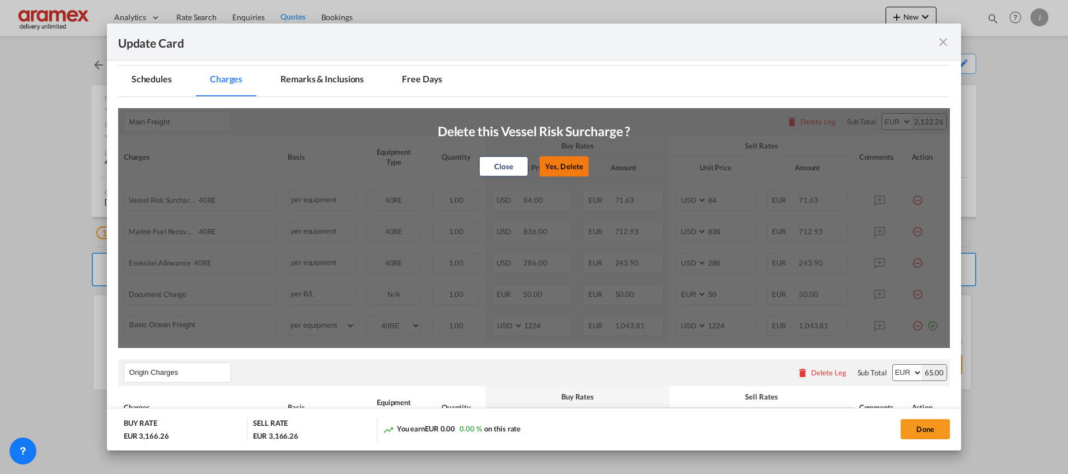
click at [575, 159] on button "Yes, Delete" at bounding box center [564, 166] width 49 height 20
type input "836"
type input "286"
select select "string:EUR"
type input "50"
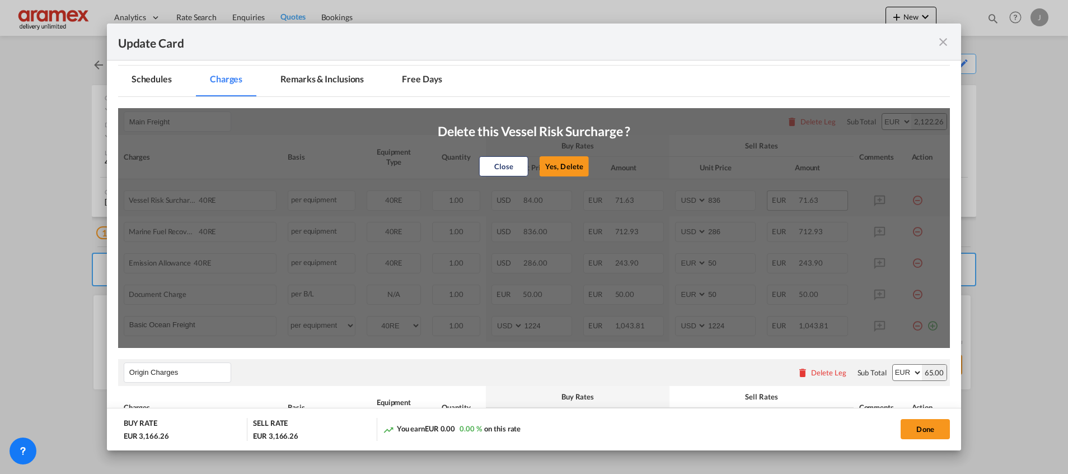
select select "string:USD"
type input "1224"
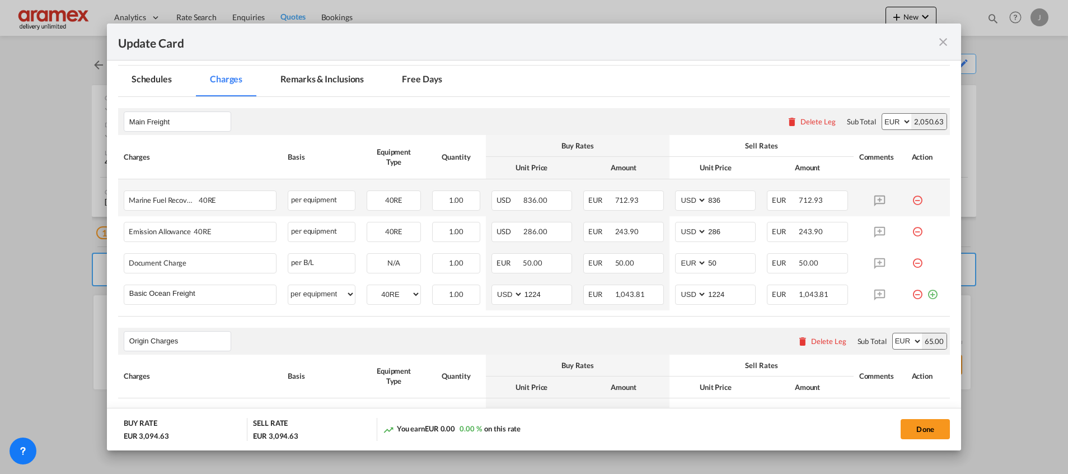
click at [912, 200] on md-icon "icon-minus-circle-outline red-400-fg" at bounding box center [917, 195] width 11 height 11
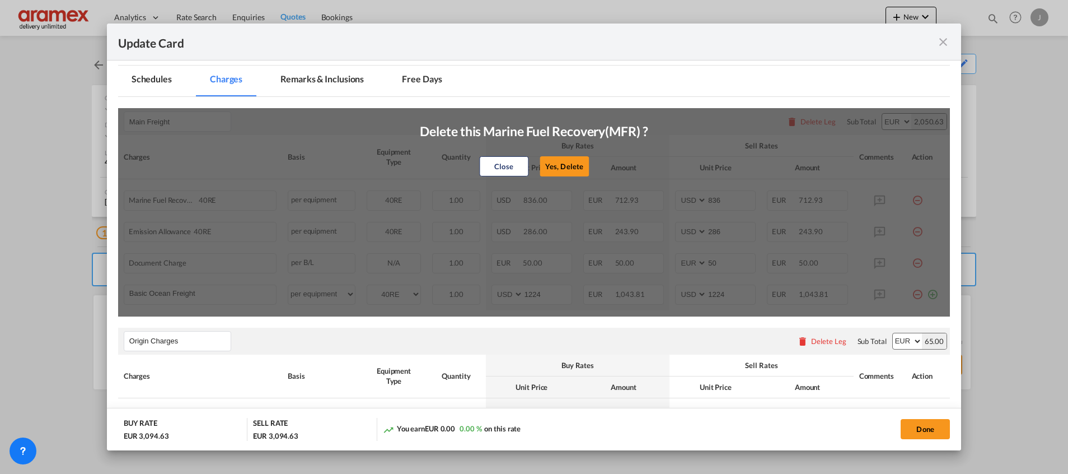
drag, startPoint x: 566, startPoint y: 165, endPoint x: 684, endPoint y: 177, distance: 118.2
click at [565, 164] on button "Yes, Delete" at bounding box center [564, 166] width 49 height 20
type input "286"
select select "string:EUR"
type input "50"
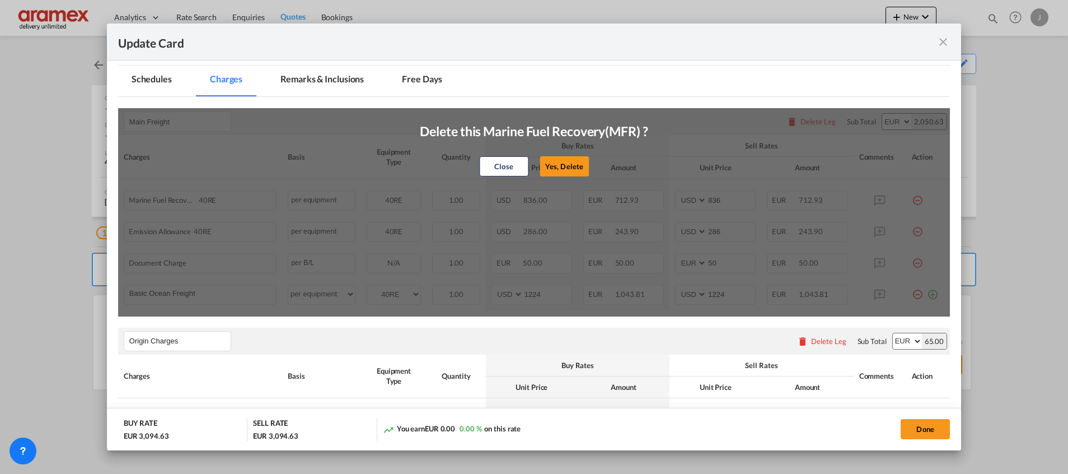
select select "string:USD"
type input "1224"
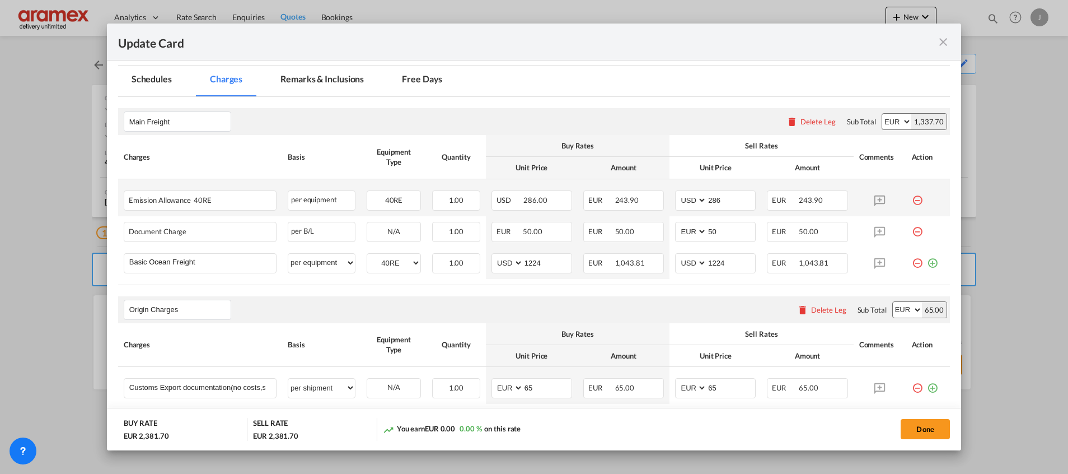
click at [912, 195] on md-icon "icon-minus-circle-outline red-400-fg" at bounding box center [917, 195] width 11 height 11
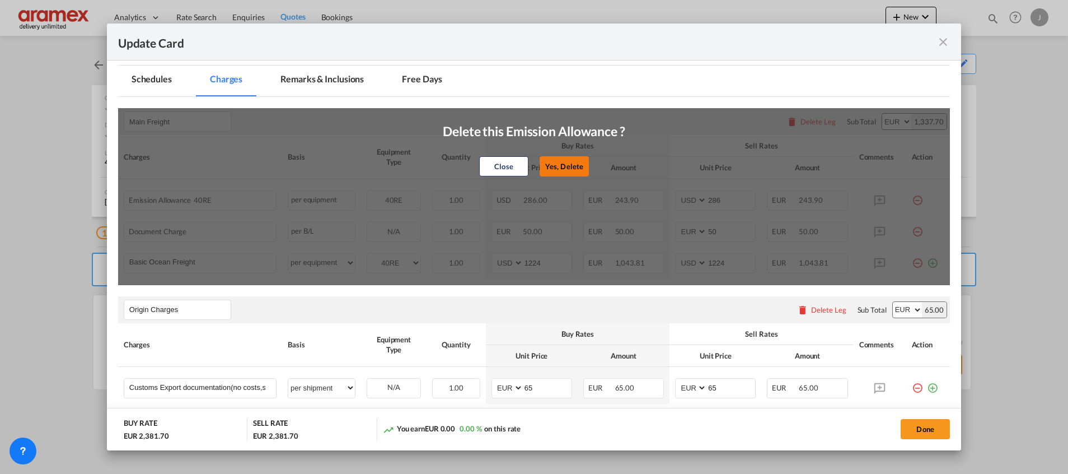
click at [554, 158] on button "Yes, Delete" at bounding box center [564, 166] width 49 height 20
select select "string:EUR"
type input "50"
select select "string:USD"
type input "1224"
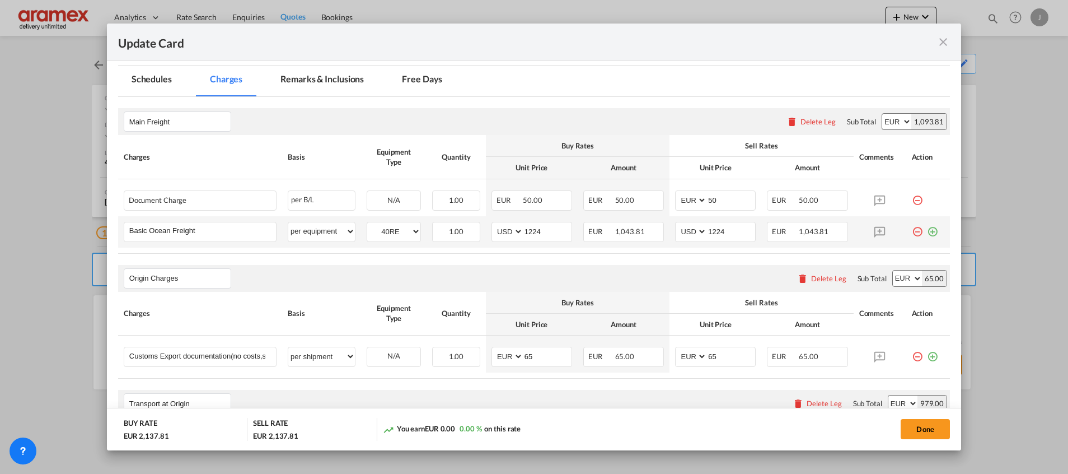
click at [927, 232] on md-icon "icon-plus-circle-outline green-400-fg" at bounding box center [932, 227] width 11 height 11
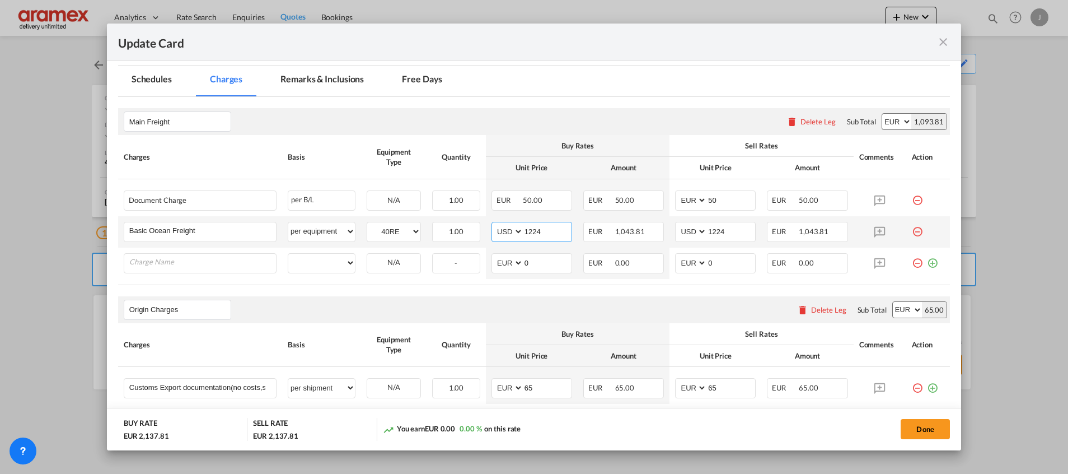
drag, startPoint x: 541, startPoint y: 233, endPoint x: 500, endPoint y: 233, distance: 40.3
click at [500, 233] on md-input-container "AED AFN ALL AMD ANG AOA ARS AUD AWG AZN BAM BBD BDT BGN BHD BIF BMD BND [PERSON…" at bounding box center [531, 232] width 81 height 20
paste input "9"
type input "194"
drag, startPoint x: 727, startPoint y: 232, endPoint x: 669, endPoint y: 232, distance: 57.1
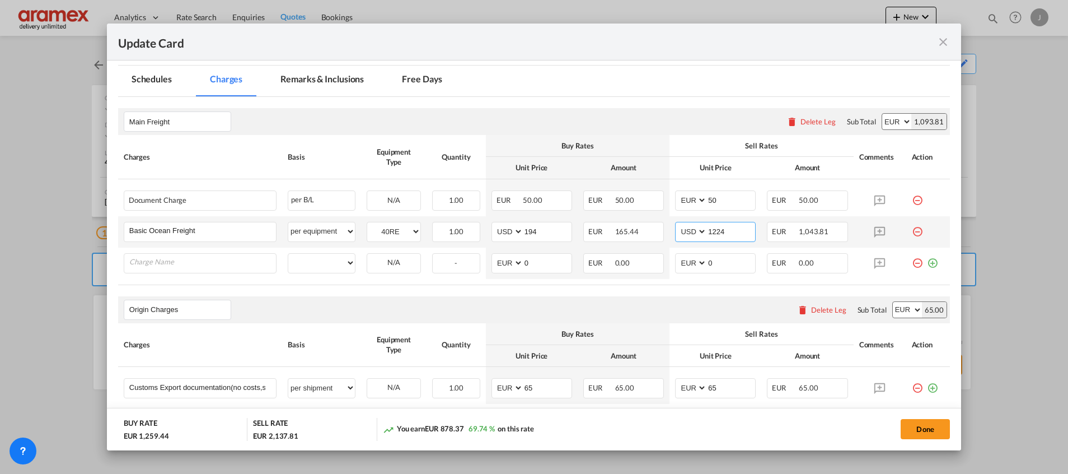
click at [675, 232] on md-input-container "AED AFN ALL AMD ANG AOA ARS AUD AWG AZN BAM BBD BDT BGN BHD BIF BMD BND [PERSON…" at bounding box center [715, 232] width 81 height 20
paste input "9"
type input "194"
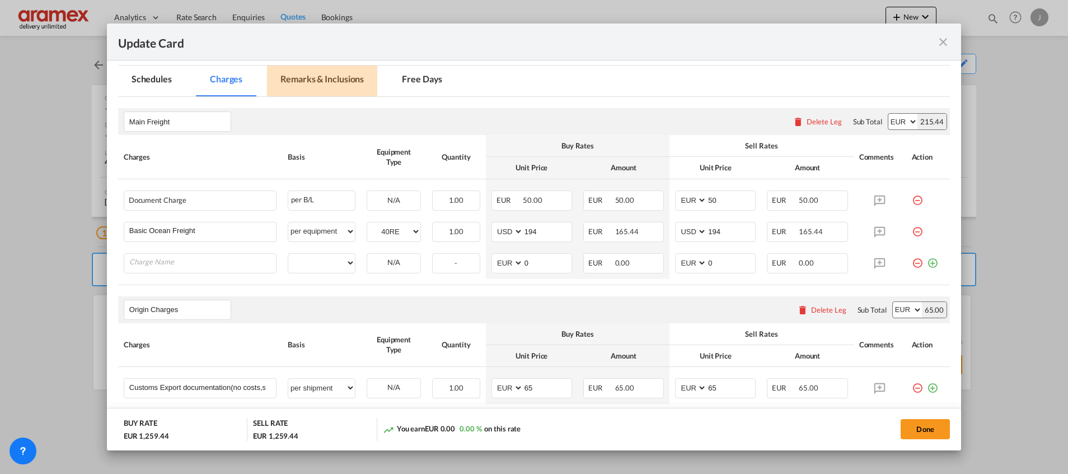
click at [324, 79] on md-tab-item "Remarks & Inclusions" at bounding box center [322, 80] width 110 height 31
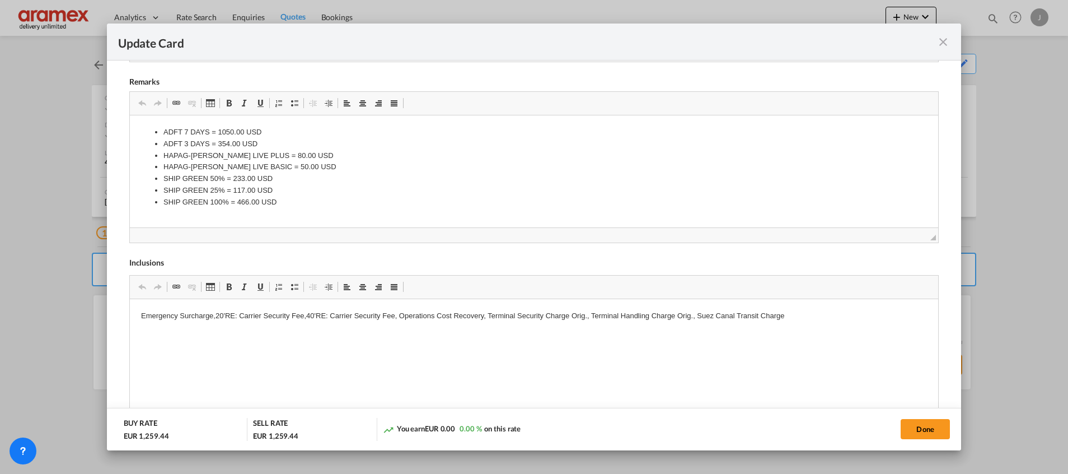
scroll to position [500, 0]
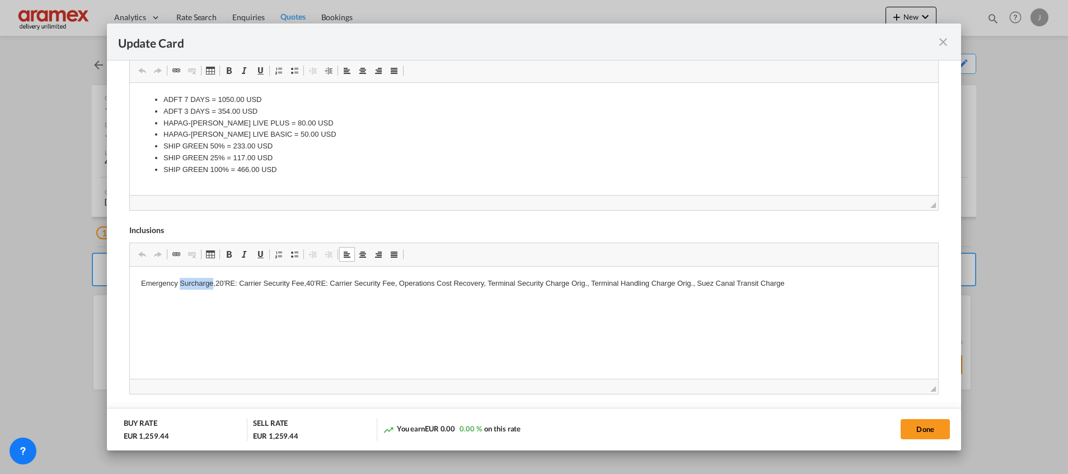
click at [182, 283] on p "Emergency Surcharge,20'RE: Carrier Security Fee,40'RE: Carrier Security Fee, Op…" at bounding box center [533, 284] width 786 height 12
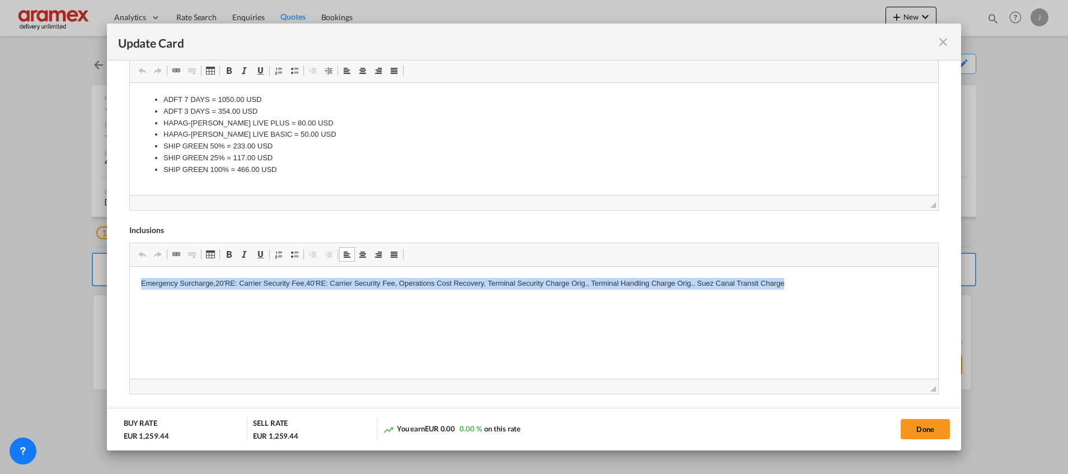
click at [182, 283] on p "Emergency Surcharge,20'RE: Carrier Security Fee,40'RE: Carrier Security Fee, Op…" at bounding box center [533, 284] width 786 height 12
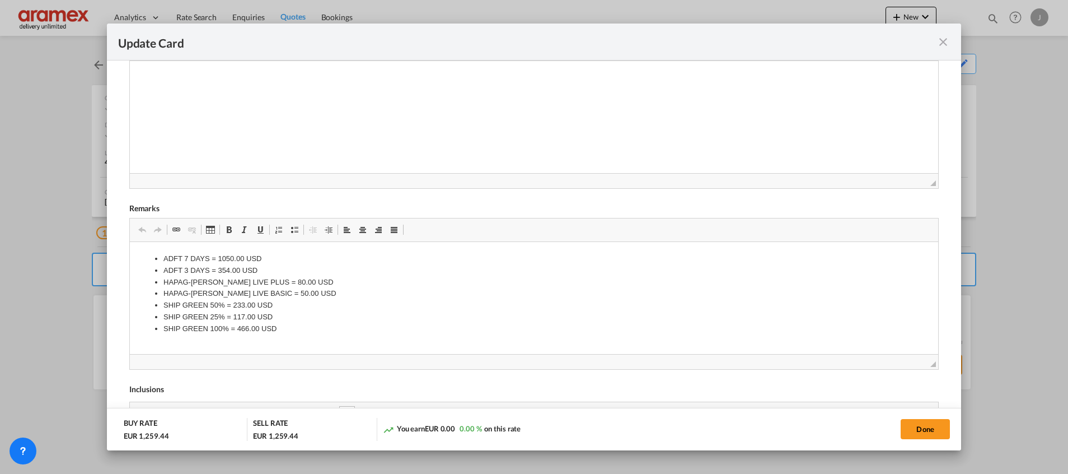
scroll to position [248, 0]
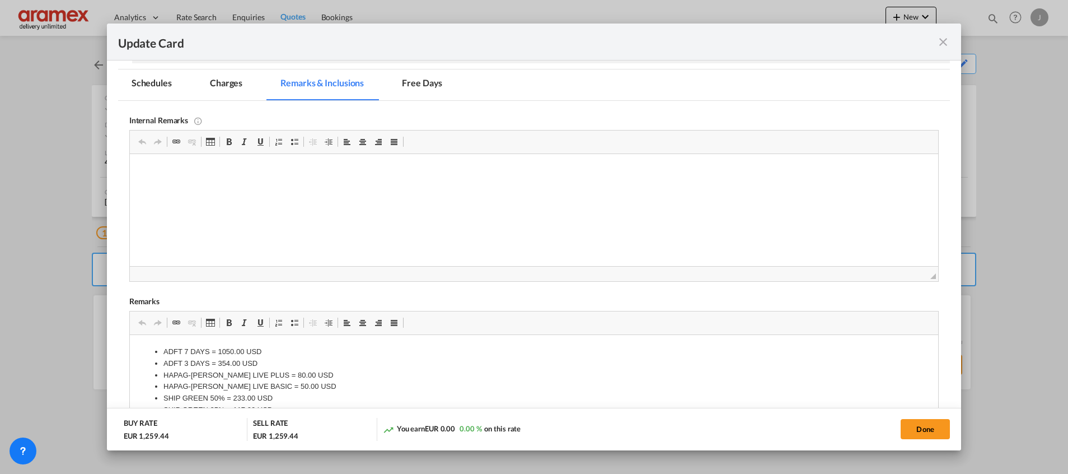
click at [227, 87] on md-tab-item "Charges" at bounding box center [225, 84] width 59 height 31
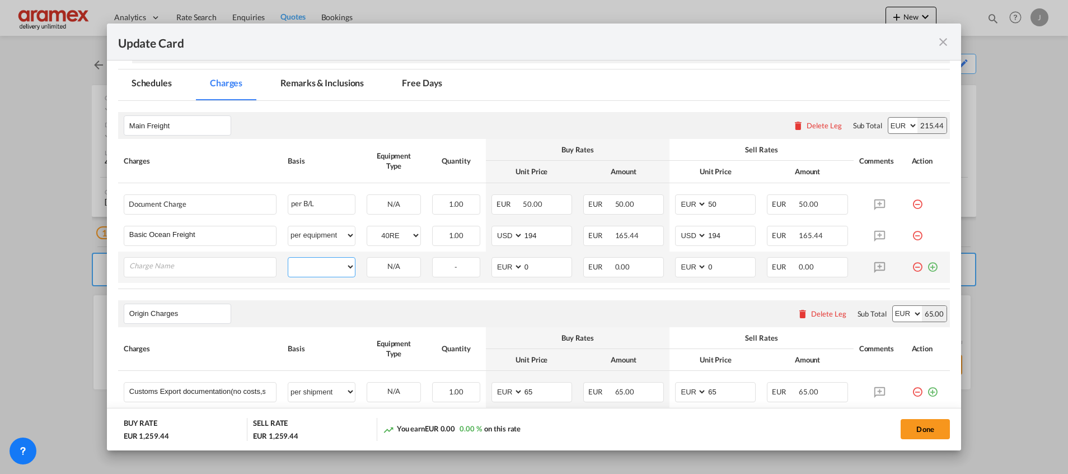
click at [329, 274] on select "per equipment per container per B/L per shipping bill per shipment % on freight…" at bounding box center [321, 266] width 67 height 18
click at [196, 268] on input "Charge Name" at bounding box center [202, 265] width 147 height 17
paste input "Vessel Risk Surcharge"
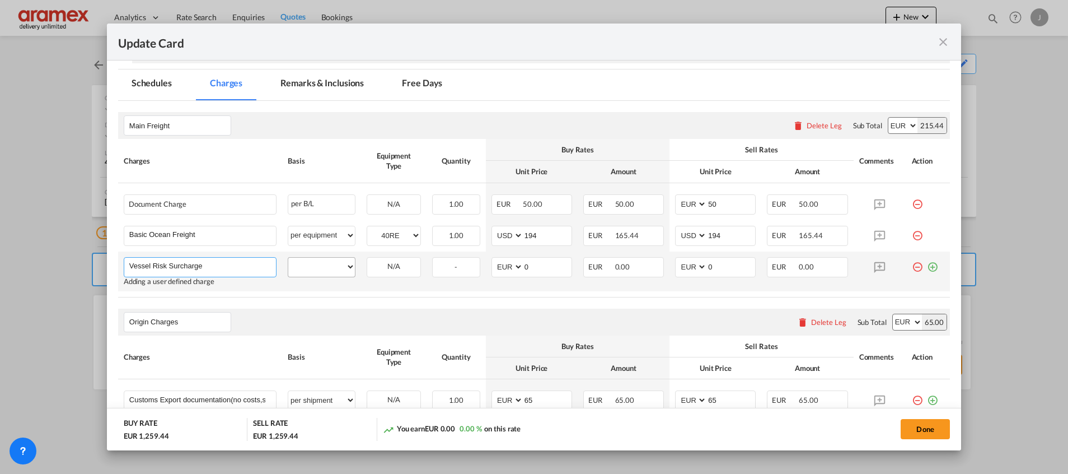
type input "Vessel Risk Surcharge"
click at [308, 270] on select "per equipment per container per B/L per shipping bill per shipment % on freight…" at bounding box center [321, 266] width 67 height 18
select select "per container"
click at [288, 257] on select "per equipment per container per B/L per shipping bill per shipment % on freight…" at bounding box center [321, 266] width 67 height 18
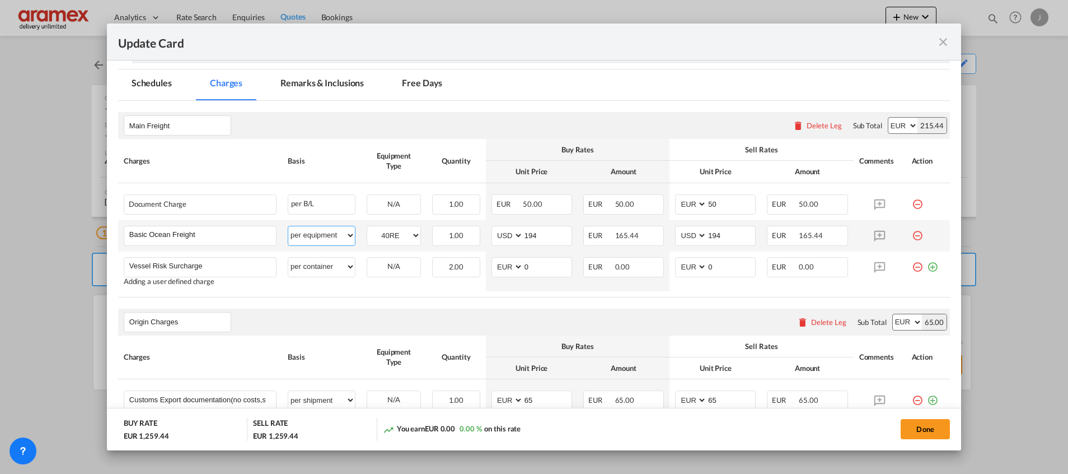
drag, startPoint x: 302, startPoint y: 237, endPoint x: 303, endPoint y: 225, distance: 12.4
click at [302, 237] on select "per equipment per container per B/L per shipping bill per shipment % on freight…" at bounding box center [321, 235] width 67 height 18
select select "per container"
click at [288, 226] on select "per equipment per container per B/L per shipping bill per shipment % on freight…" at bounding box center [321, 235] width 67 height 18
drag, startPoint x: 535, startPoint y: 264, endPoint x: 508, endPoint y: 264, distance: 26.3
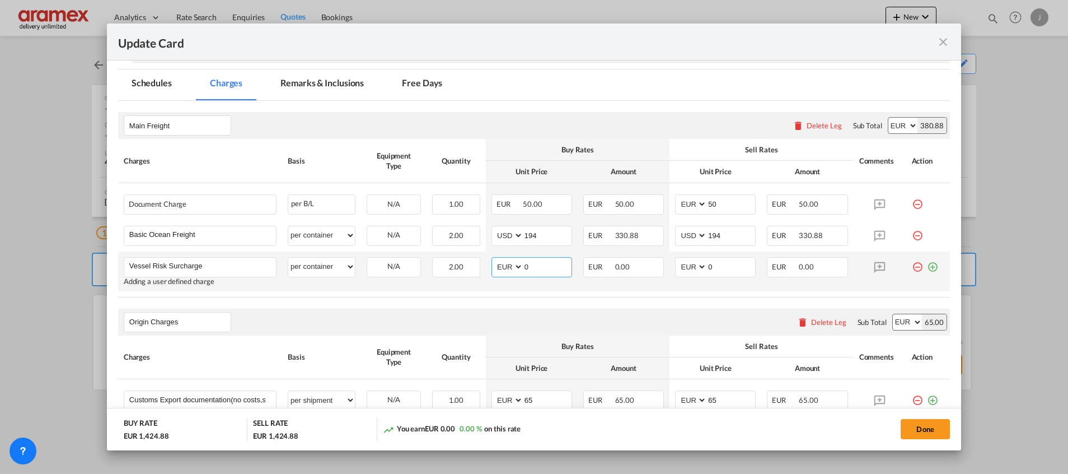
click at [508, 264] on md-input-container "AED AFN ALL AMD ANG AOA ARS AUD AWG AZN BAM BBD BDT BGN BHD BIF BMD BND [PERSON…" at bounding box center [531, 267] width 81 height 20
type input "84"
click at [497, 265] on select "AED AFN ALL AMD ANG AOA ARS AUD AWG AZN BAM BBD BDT BGN BHD BIF BMD BND [PERSON…" at bounding box center [508, 266] width 29 height 15
select select "string:USD"
click at [494, 259] on select "AED AFN ALL AMD ANG AOA ARS AUD AWG AZN BAM BBD BDT BGN BHD BIF BMD BND [PERSON…" at bounding box center [508, 266] width 29 height 15
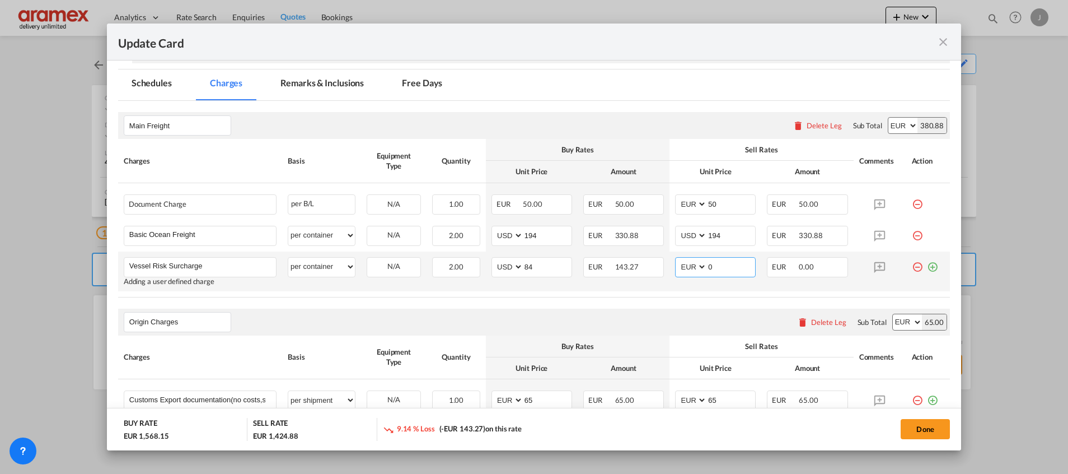
drag, startPoint x: 725, startPoint y: 265, endPoint x: 660, endPoint y: 266, distance: 64.9
click at [660, 266] on tr "Vessel Risk Surcharge Please Enter User Defined Charges Cannot Be Published Add…" at bounding box center [534, 271] width 832 height 40
type input "84"
click at [683, 266] on select "AED AFN ALL AMD ANG AOA ARS AUD AWG AZN BAM BBD BDT BGN BHD BIF BMD BND [PERSON…" at bounding box center [691, 266] width 29 height 15
select select "string:USD"
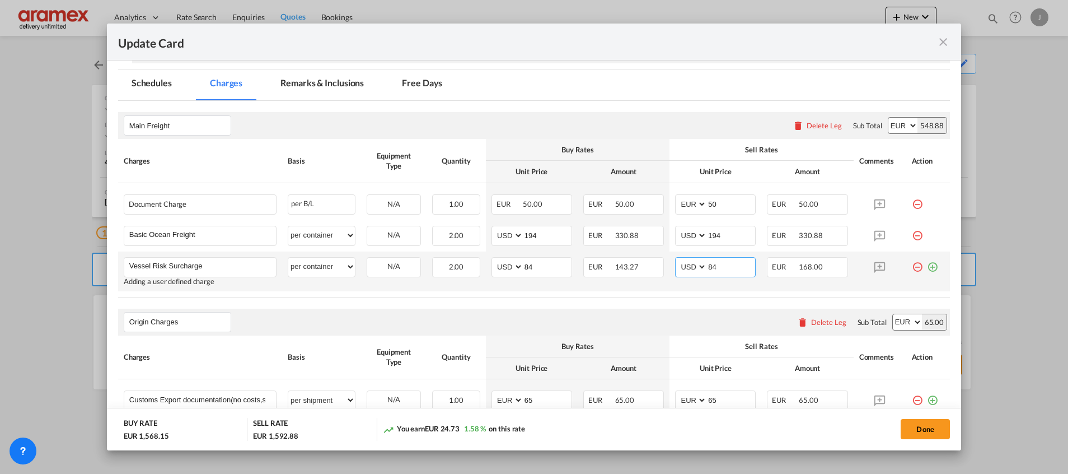
click at [677, 259] on select "AED AFN ALL AMD ANG AOA ARS AUD AWG AZN BAM BBD BDT BGN BHD BIF BMD BND [PERSON…" at bounding box center [691, 266] width 29 height 15
click at [927, 266] on md-icon "icon-plus-circle-outline green-400-fg" at bounding box center [932, 262] width 11 height 11
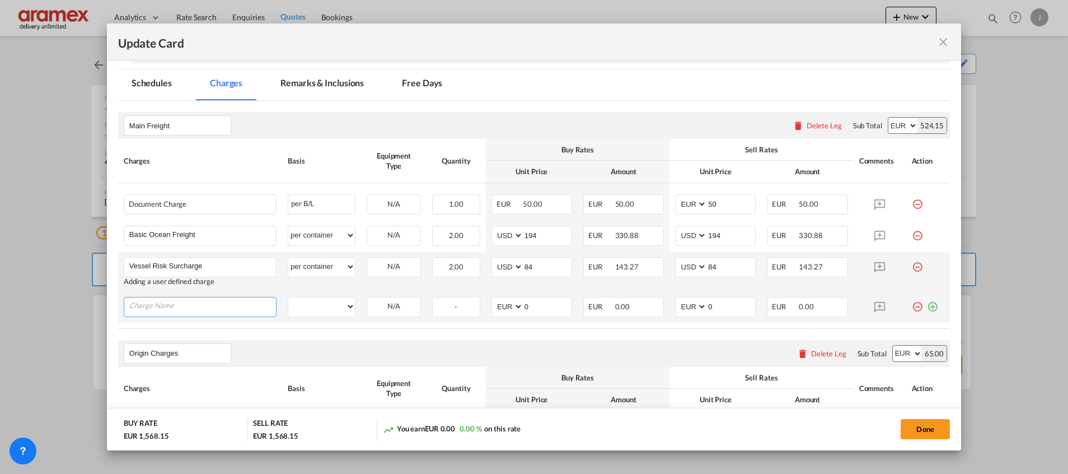
click at [238, 301] on input "Charge Name" at bounding box center [202, 305] width 147 height 17
paste input "Emission Allowance"
type input "Emission Allowance"
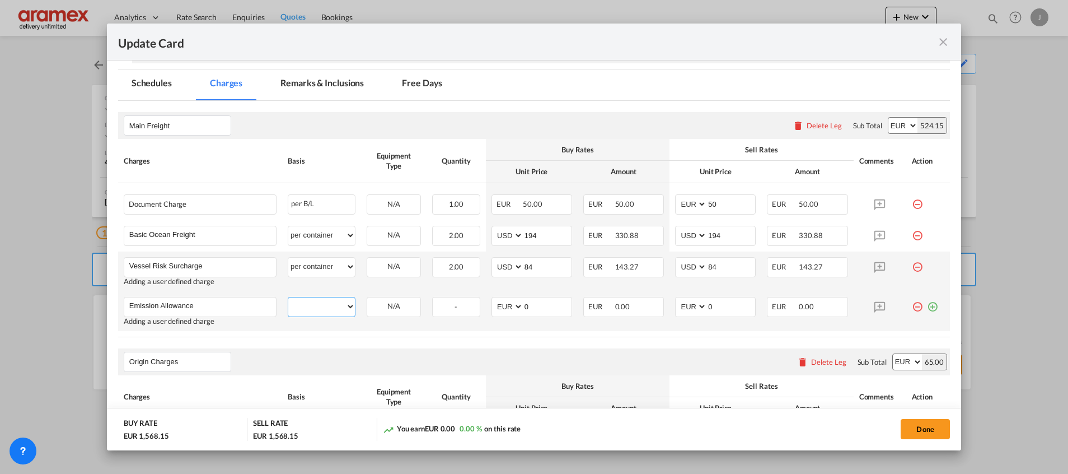
drag, startPoint x: 326, startPoint y: 308, endPoint x: 331, endPoint y: 296, distance: 13.6
click at [326, 308] on select "per equipment per container per B/L per shipping bill per shipment % on freight…" at bounding box center [321, 306] width 67 height 18
select select "per container"
click at [288, 297] on select "per equipment per container per B/L per shipping bill per shipment % on freight…" at bounding box center [321, 306] width 67 height 18
click at [500, 305] on select "AED AFN ALL AMD ANG AOA ARS AUD AWG AZN BAM BBD BDT BGN BHD BIF BMD BND [PERSON…" at bounding box center [508, 306] width 29 height 15
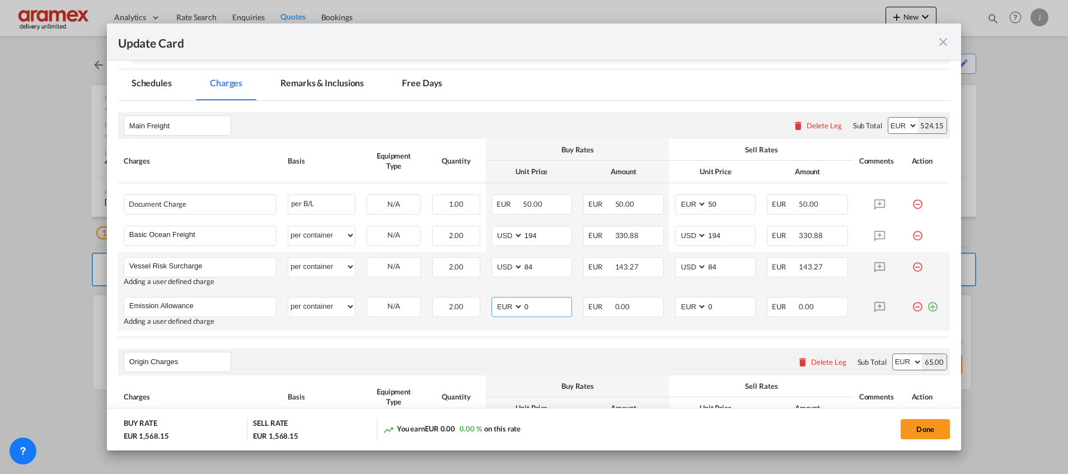
select select "string:USD"
click at [494, 299] on select "AED AFN ALL AMD ANG AOA ARS AUD AWG AZN BAM BBD BDT BGN BHD BIF BMD BND [PERSON…" at bounding box center [508, 306] width 29 height 15
drag, startPoint x: 546, startPoint y: 301, endPoint x: 477, endPoint y: 308, distance: 69.2
click at [477, 308] on tr "Emission Allowance Please Enter User Defined Charges Cannot Be Published Adding…" at bounding box center [534, 311] width 832 height 40
type input "168"
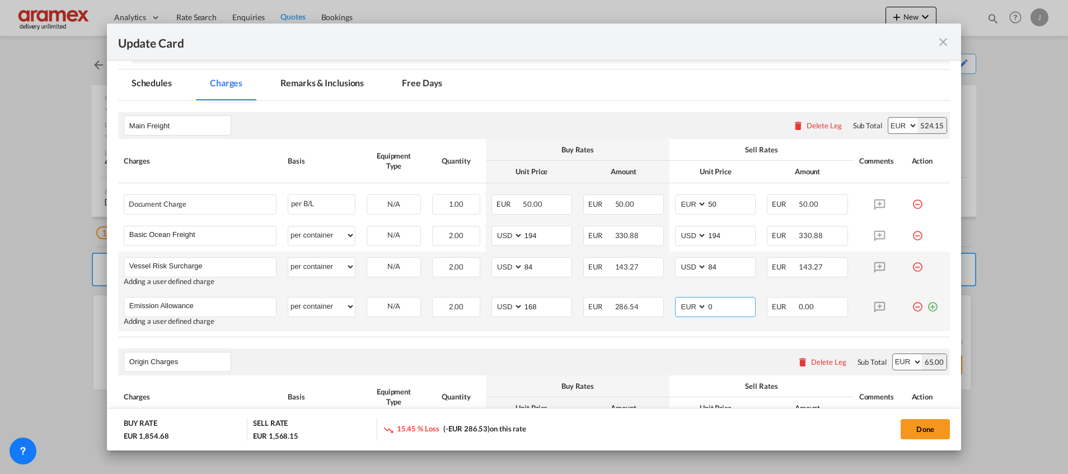
click at [687, 307] on select "AED AFN ALL AMD ANG AOA ARS AUD AWG AZN BAM BBD BDT BGN BHD BIF BMD BND [PERSON…" at bounding box center [691, 306] width 29 height 15
select select "string:USD"
click at [677, 299] on select "AED AFN ALL AMD ANG AOA ARS AUD AWG AZN BAM BBD BDT BGN BHD BIF BMD BND [PERSON…" at bounding box center [691, 306] width 29 height 15
drag, startPoint x: 720, startPoint y: 308, endPoint x: 662, endPoint y: 302, distance: 58.5
click at [669, 302] on td "AED AFN ALL AMD ANG AOA ARS AUD AWG AZN BAM BBD BDT BGN BHD BIF BMD BND [PERSON…" at bounding box center [715, 311] width 92 height 40
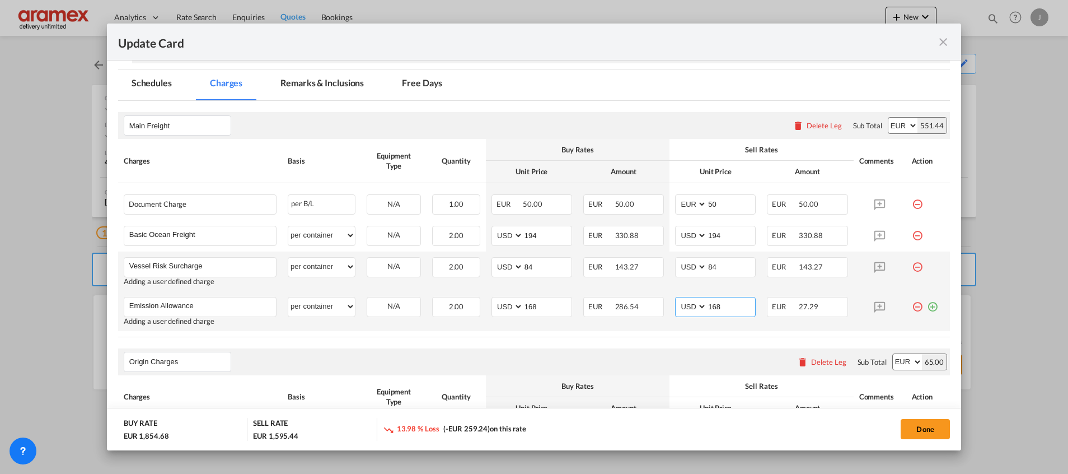
type input "168"
select select "per shipment"
click at [927, 308] on md-icon "icon-plus-circle-outline green-400-fg" at bounding box center [932, 302] width 11 height 11
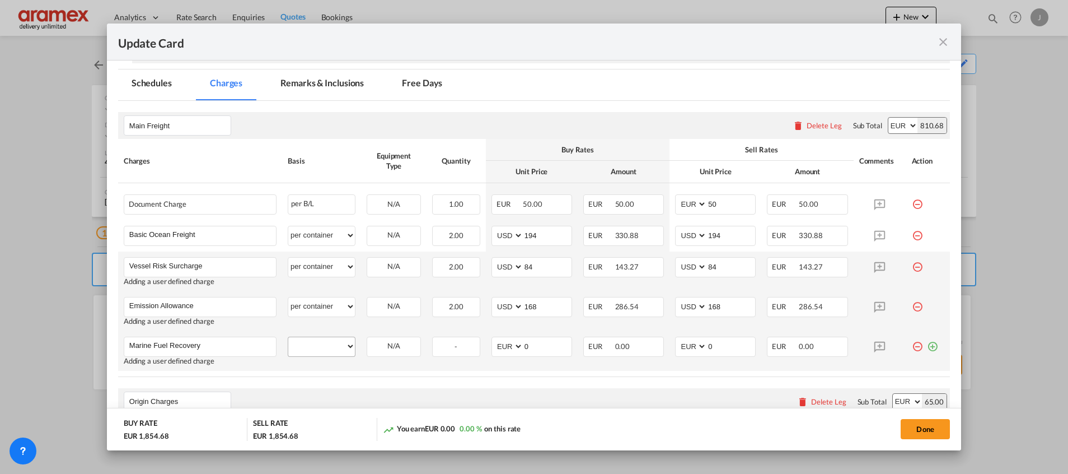
type input "Marine Fuel Recovery"
click at [321, 340] on select "per equipment per container per B/L per shipping bill per shipment % on freight…" at bounding box center [321, 346] width 67 height 18
select select "per container"
click at [288, 337] on select "per equipment per container per B/L per shipping bill per shipment % on freight…" at bounding box center [321, 346] width 67 height 18
drag, startPoint x: 544, startPoint y: 345, endPoint x: 498, endPoint y: 351, distance: 45.8
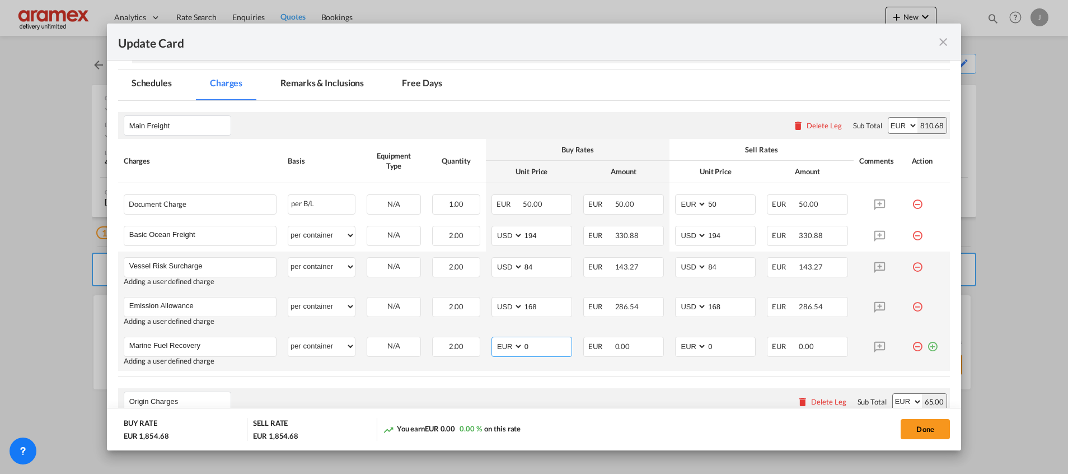
click at [498, 351] on md-input-container "AED AFN ALL AMD ANG AOA ARS AUD AWG AZN BAM BBD BDT BGN BHD BIF BMD BND [PERSON…" at bounding box center [531, 346] width 81 height 20
type input "554"
drag, startPoint x: 715, startPoint y: 346, endPoint x: 687, endPoint y: 349, distance: 27.6
click at [687, 349] on md-input-container "AED AFN ALL AMD ANG AOA ARS AUD AWG AZN BAM BBD BDT BGN BHD BIF BMD BND [PERSON…" at bounding box center [715, 346] width 81 height 20
type input "554"
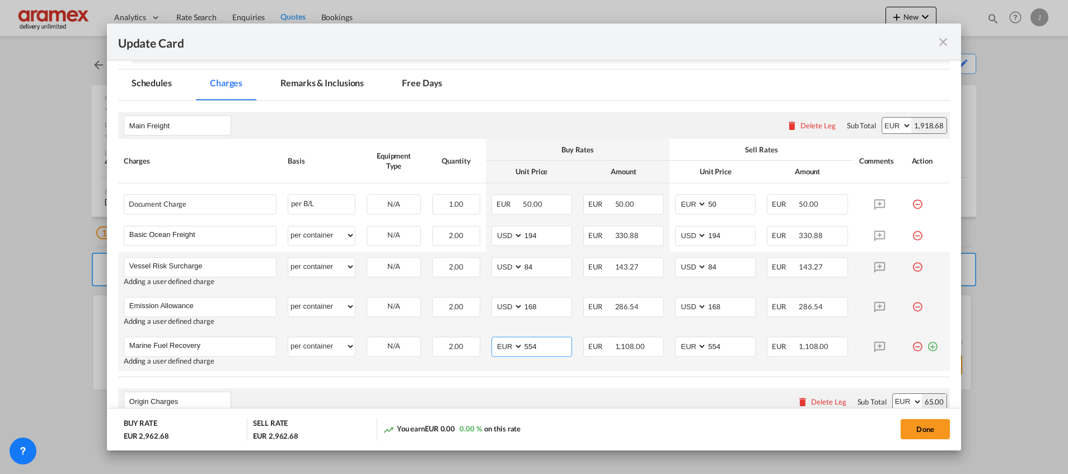
click at [496, 348] on select "AED AFN ALL AMD ANG AOA ARS AUD AWG AZN BAM BBD BDT BGN BHD BIF BMD BND [PERSON…" at bounding box center [508, 346] width 29 height 15
select select "string:USD"
click at [686, 348] on select "AED AFN ALL AMD ANG AOA ARS AUD AWG AZN BAM BBD BDT BGN BHD BIF BMD BND [PERSON…" at bounding box center [691, 346] width 29 height 15
select select "string:USD"
click at [677, 339] on select "AED AFN ALL AMD ANG AOA ARS AUD AWG AZN BAM BBD BDT BGN BHD BIF BMD BND [PERSON…" at bounding box center [691, 346] width 29 height 15
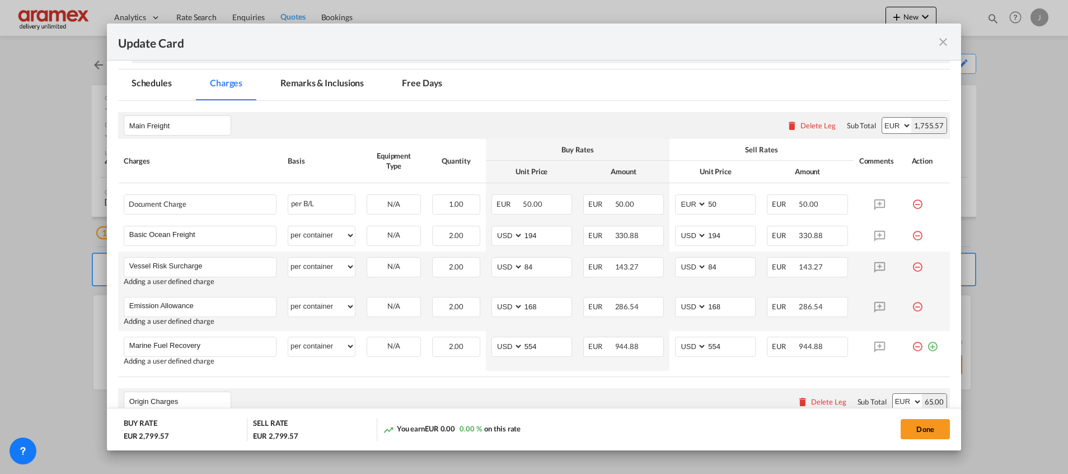
click at [655, 382] on rate-modification "Main Freight Please enter leg name Leg Name Already Exists Delete Leg Sub Total…" at bounding box center [534, 451] width 832 height 700
click at [928, 428] on button "Done" at bounding box center [925, 429] width 49 height 20
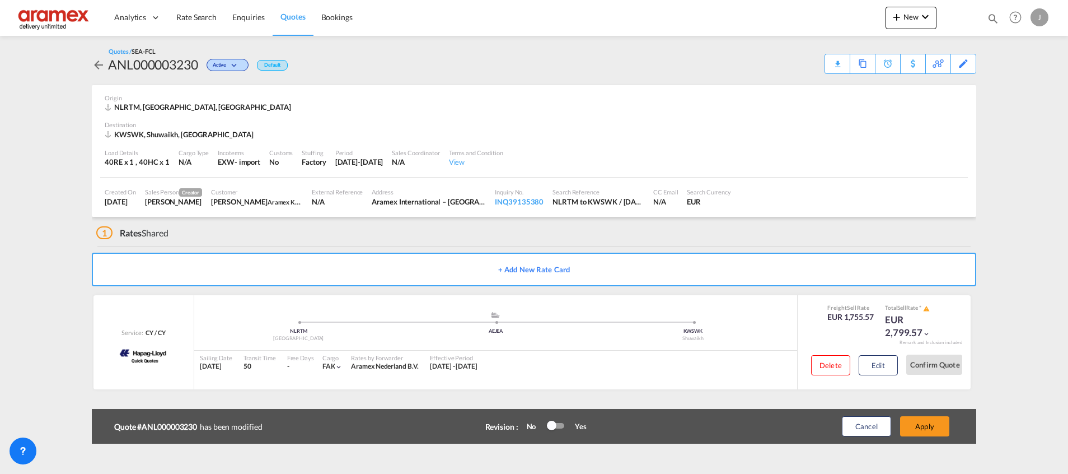
click at [928, 428] on button "Apply" at bounding box center [924, 426] width 49 height 20
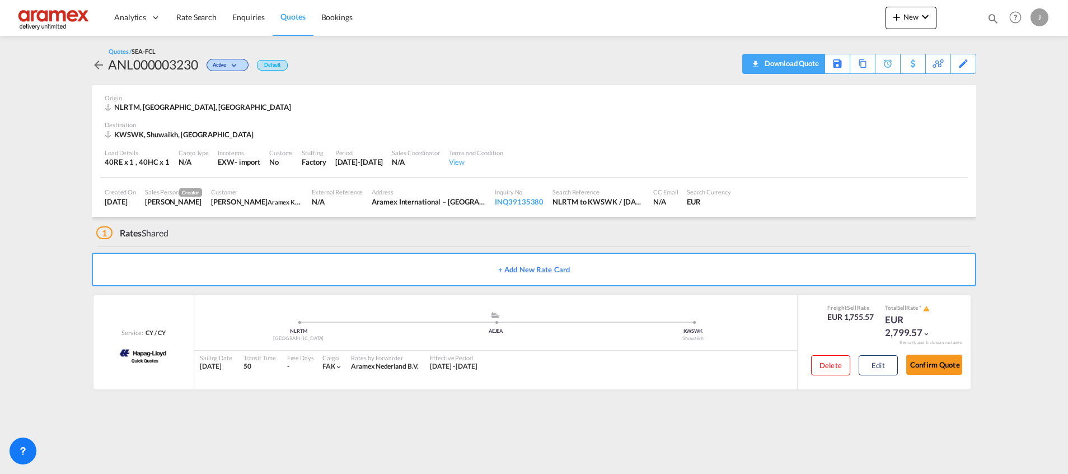
click at [813, 67] on div "Download Quote" at bounding box center [790, 63] width 57 height 18
click at [962, 59] on div "Edit" at bounding box center [963, 63] width 13 height 19
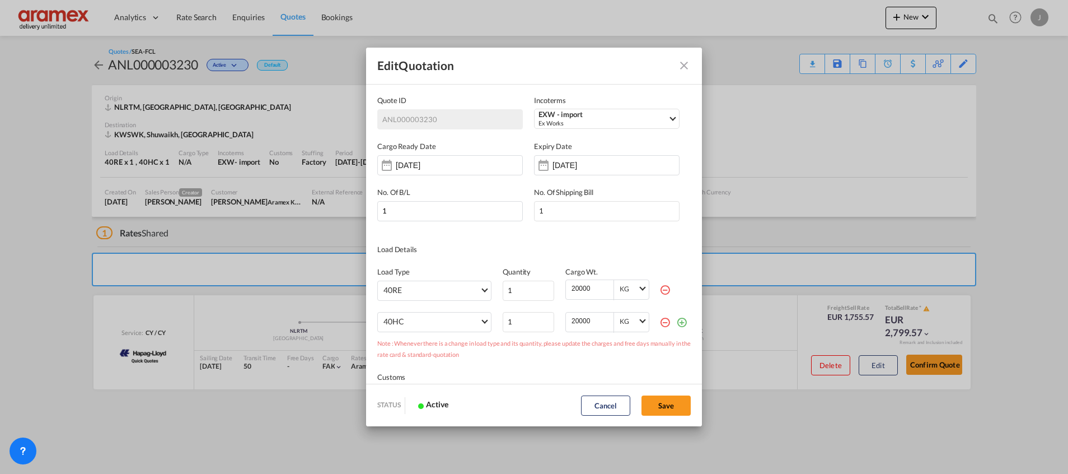
scroll to position [0, 0]
click at [659, 289] on md-icon "icon-minus-circle-outline red-400-fg" at bounding box center [664, 289] width 11 height 11
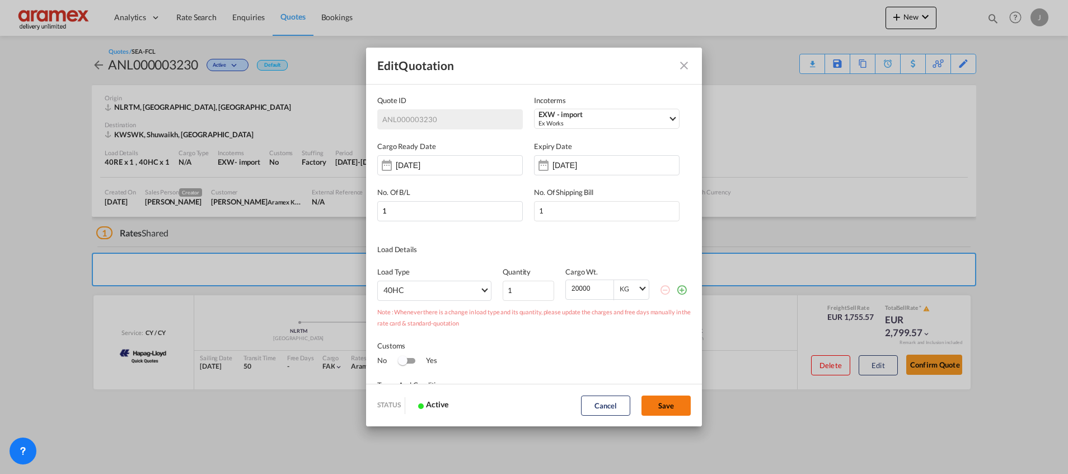
click at [661, 402] on button "Save" at bounding box center [665, 405] width 49 height 20
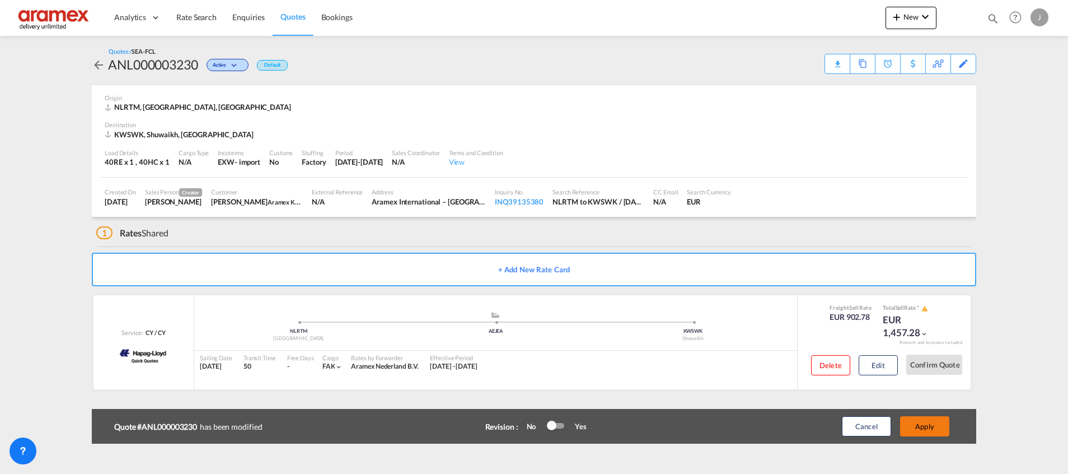
click at [919, 424] on button "Apply" at bounding box center [924, 426] width 49 height 20
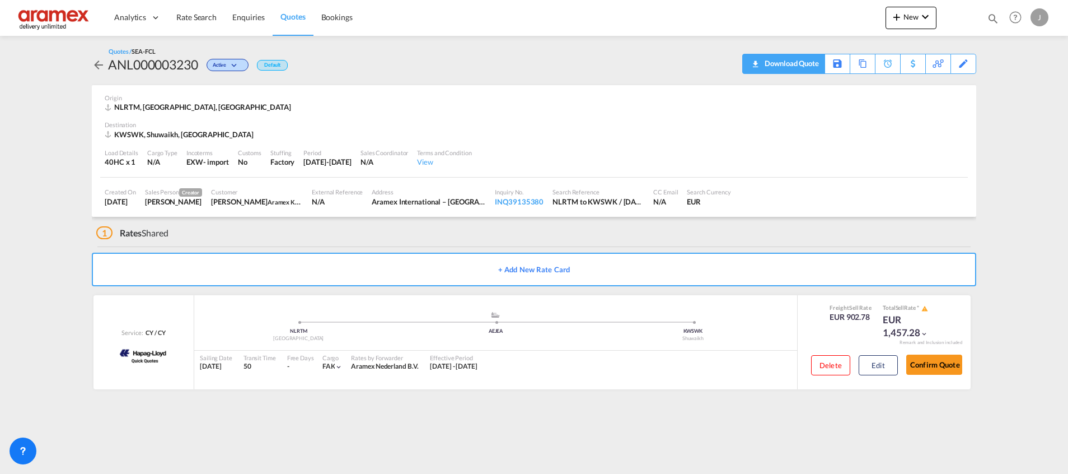
click at [789, 63] on div "Download Quote" at bounding box center [790, 63] width 57 height 18
